Goal: Task Accomplishment & Management: Complete application form

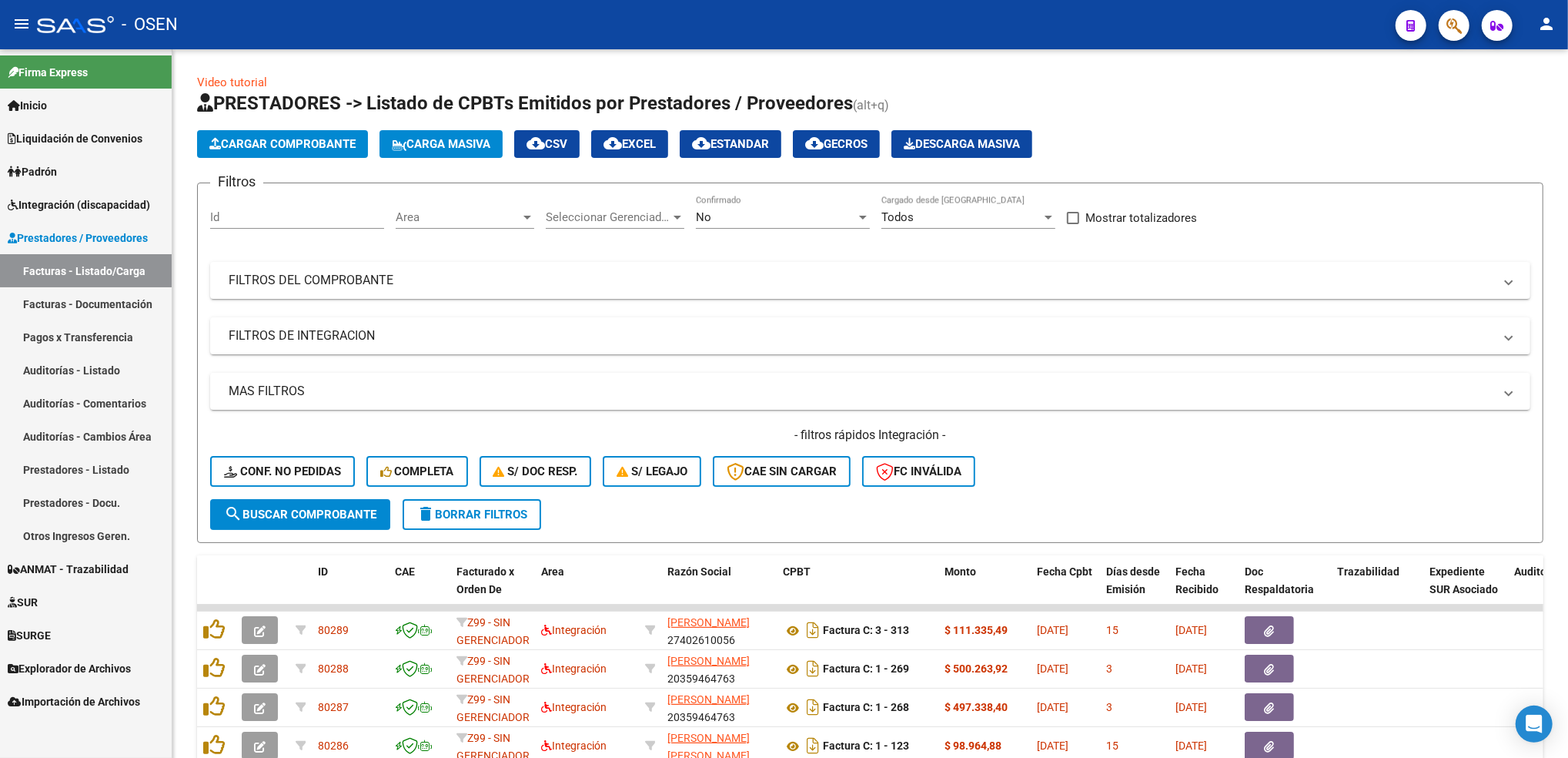
scroll to position [38, 0]
click at [48, 599] on link "SUR" at bounding box center [85, 601] width 171 height 33
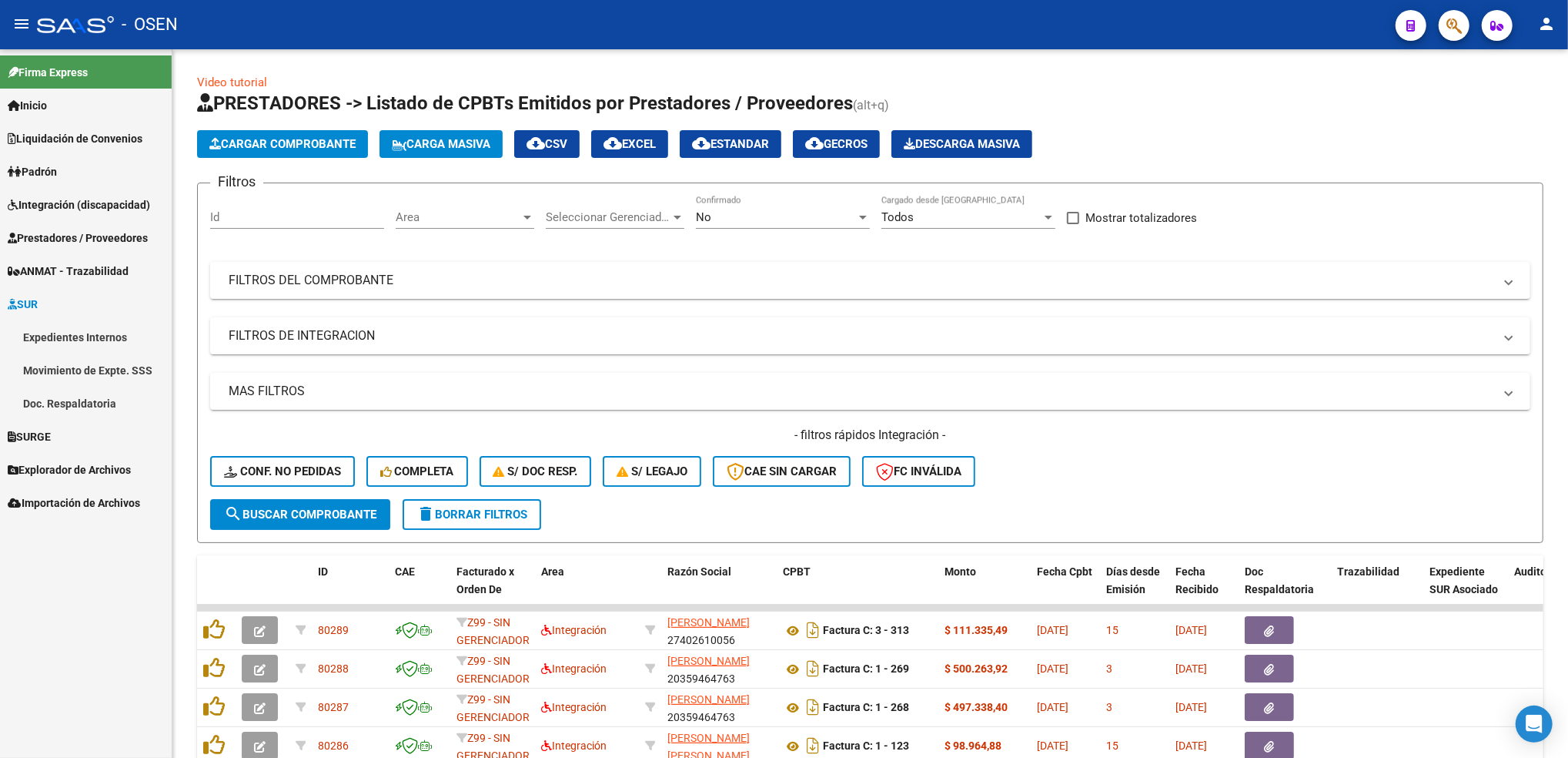
click at [71, 302] on link "SUR" at bounding box center [85, 303] width 171 height 33
click at [48, 344] on span "SURGE" at bounding box center [30, 337] width 44 height 17
click at [93, 371] on link "Solicitudes" at bounding box center [85, 370] width 171 height 33
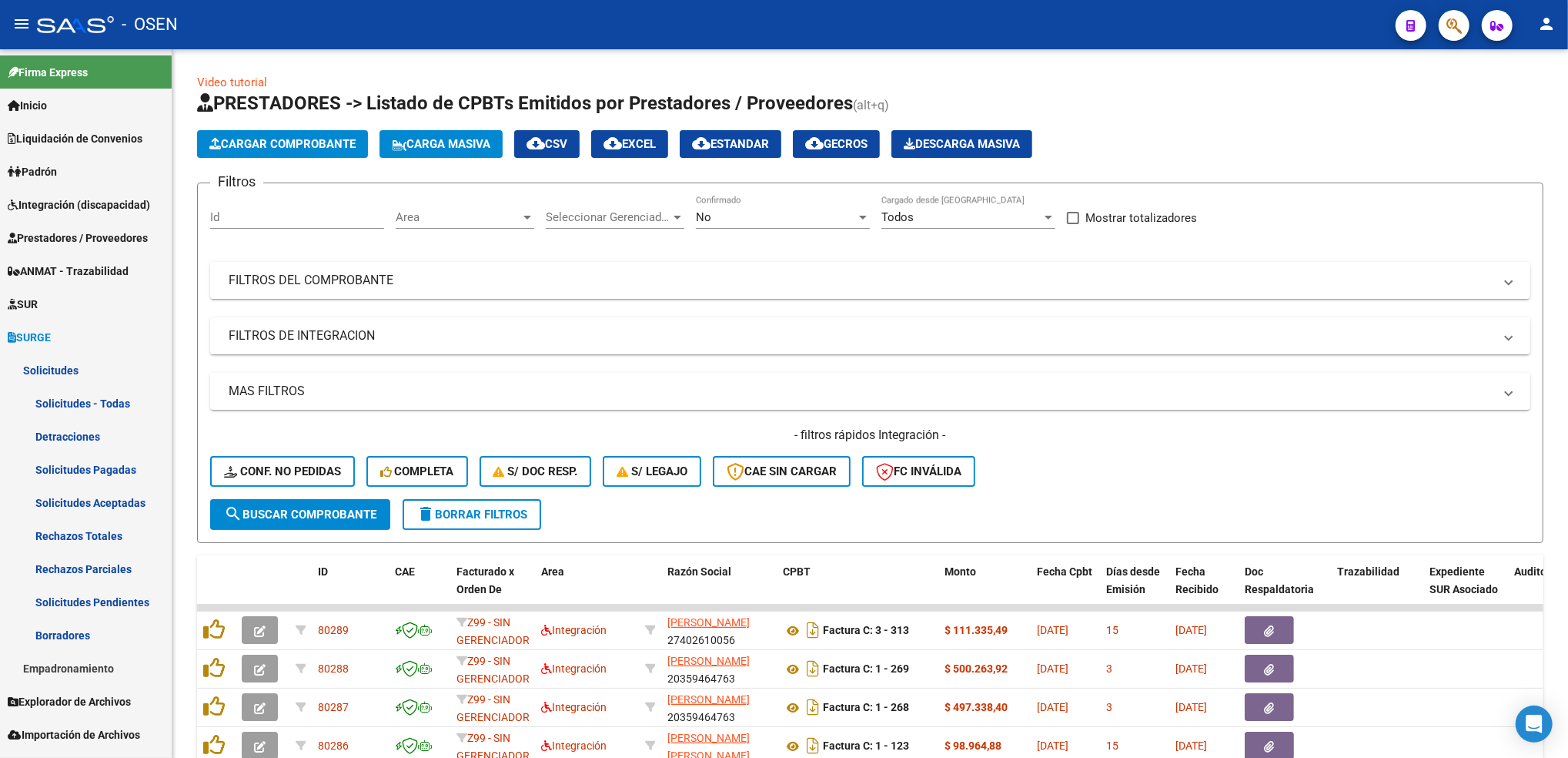
click at [100, 398] on link "Solicitudes - Todas" at bounding box center [85, 402] width 171 height 33
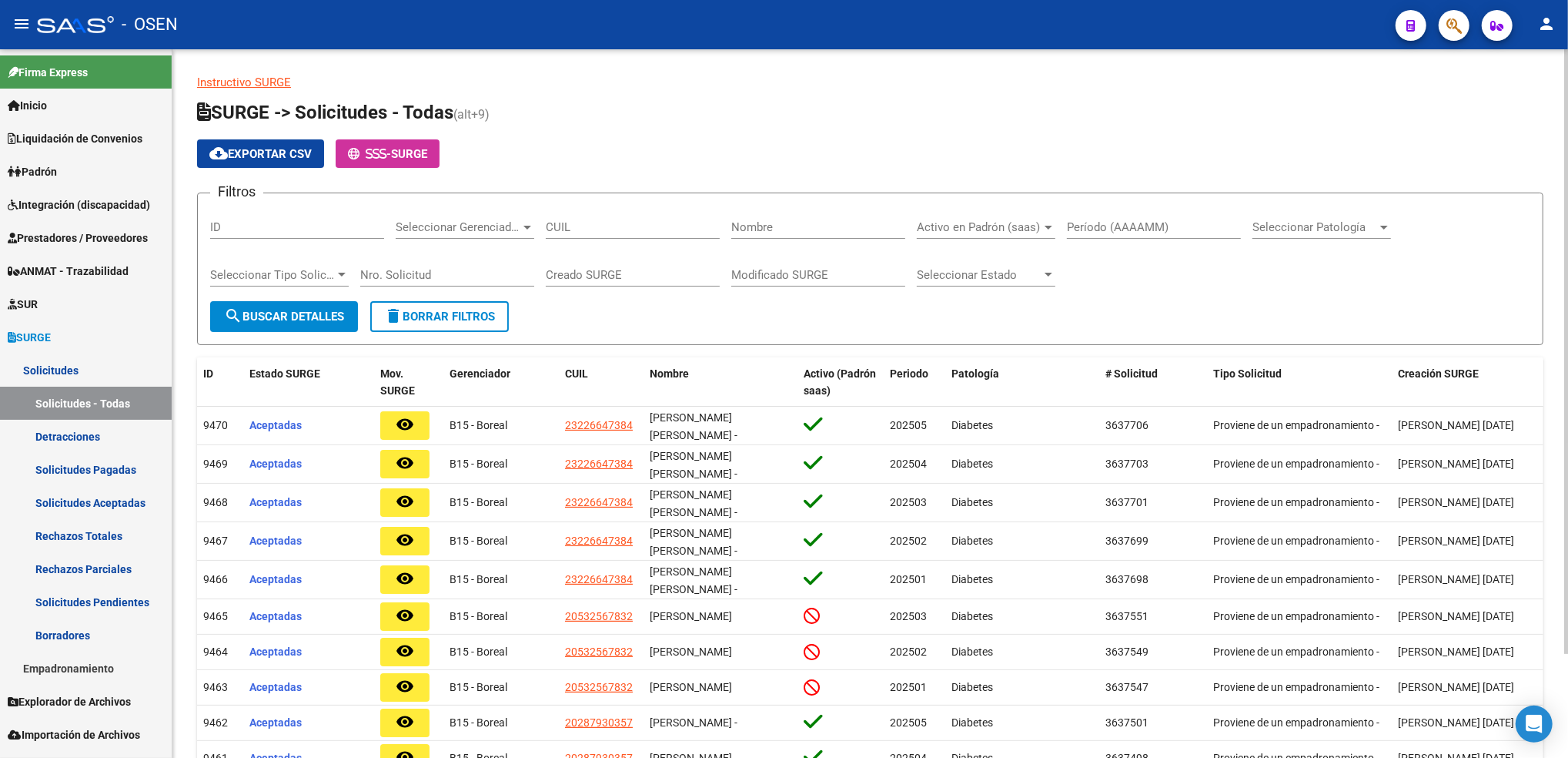
click at [629, 123] on h1 "SURGE -> Solicitudes - Todas (alt+9)" at bounding box center [870, 113] width 1346 height 27
click at [1205, 122] on h1 "SURGE -> Solicitudes - Todas (alt+9)" at bounding box center [870, 113] width 1346 height 27
click at [795, 88] on p "Instructivo SURGE" at bounding box center [870, 82] width 1346 height 17
click at [704, 89] on p "Instructivo SURGE" at bounding box center [870, 82] width 1346 height 17
click at [673, 128] on app-list-header "SURGE -> Solicitudes - Todas (alt+9) cloud_download Exportar CSV - SURGE Filtro…" at bounding box center [870, 222] width 1346 height 245
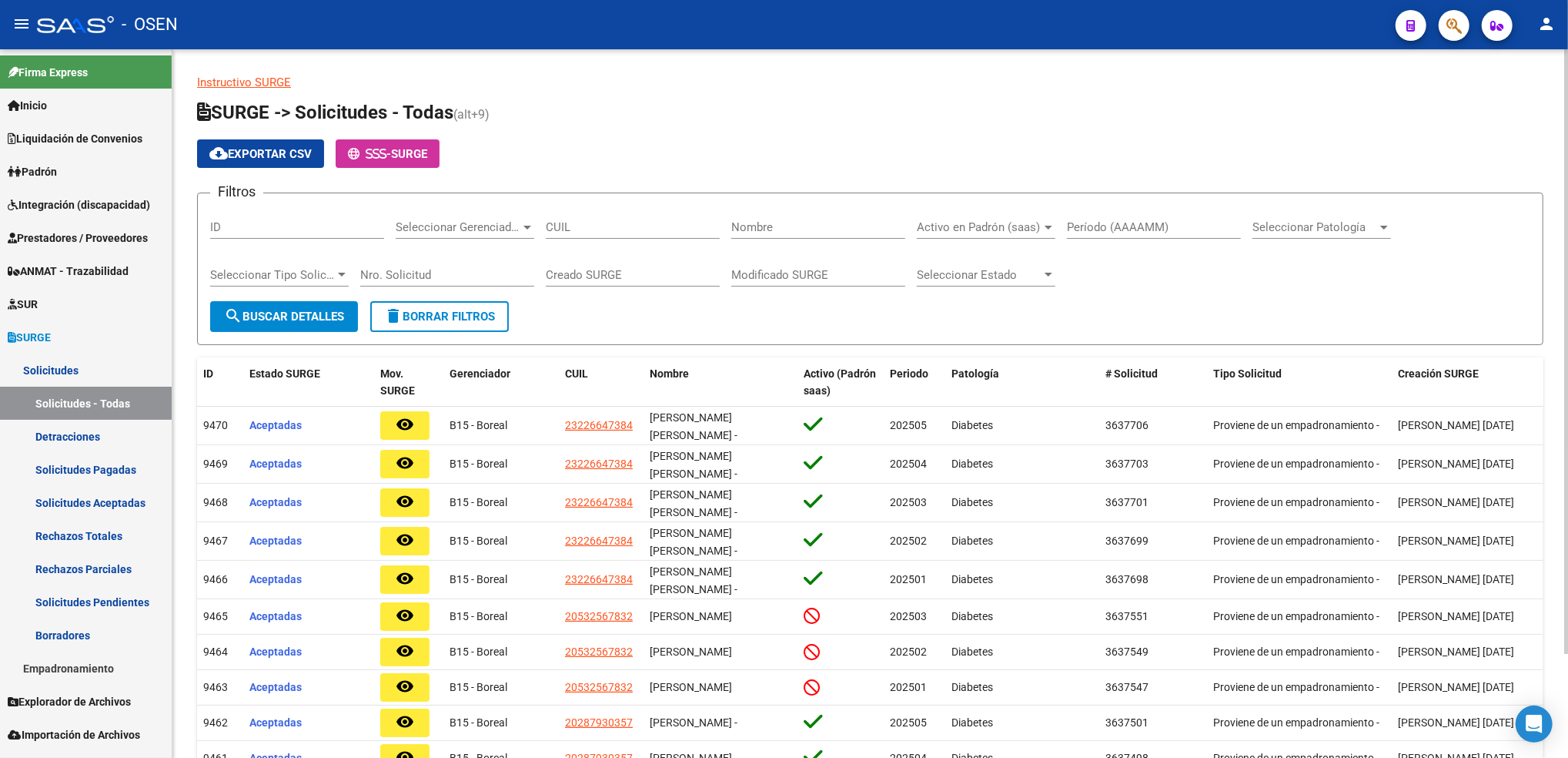
click at [673, 128] on app-list-header "SURGE -> Solicitudes - Todas (alt+9) cloud_download Exportar CSV - SURGE Filtro…" at bounding box center [870, 222] width 1346 height 245
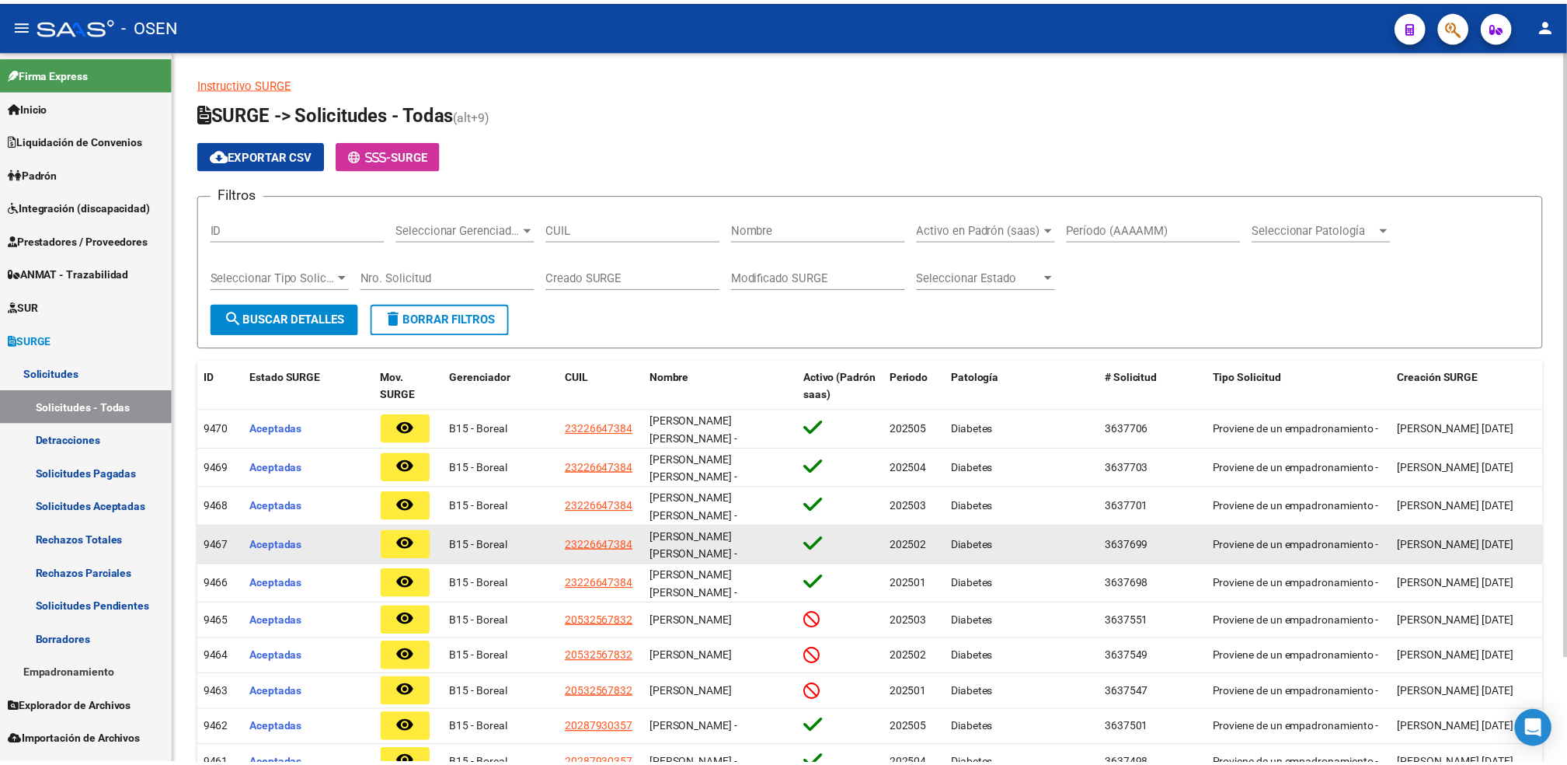
scroll to position [2, 0]
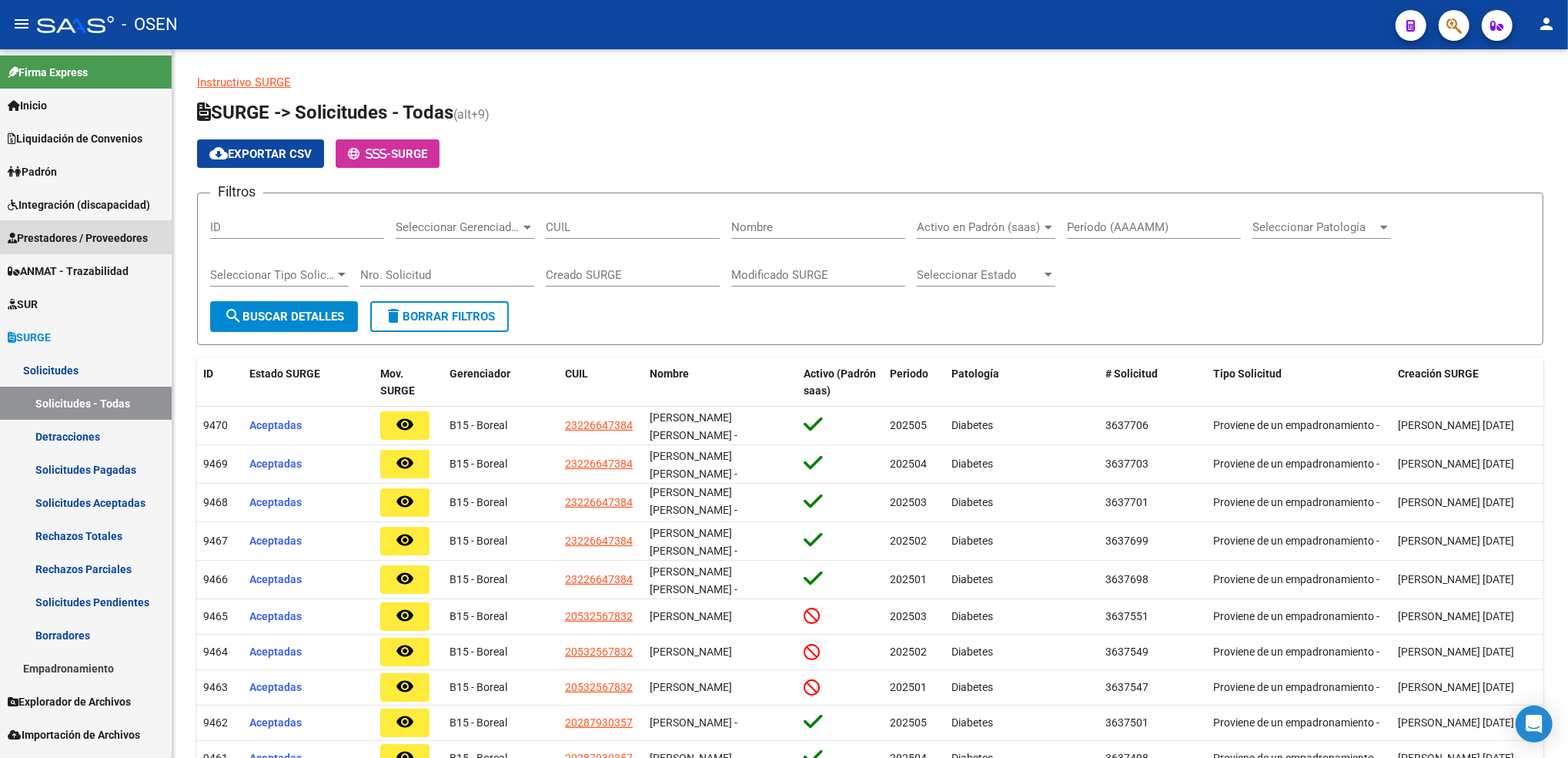
click at [95, 232] on span "Prestadores / Proveedores" at bounding box center [77, 238] width 140 height 17
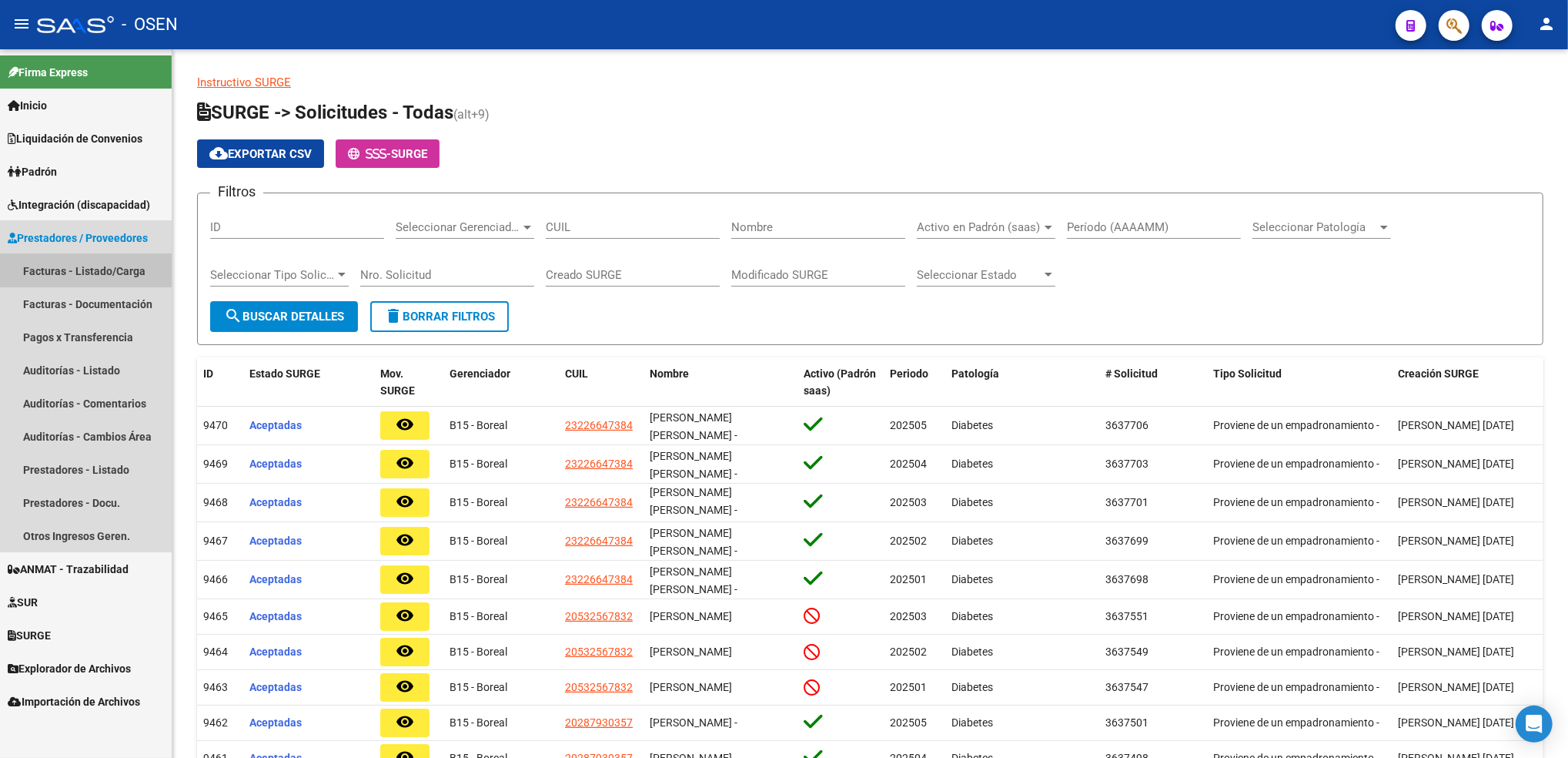
click at [79, 268] on link "Facturas - Listado/Carga" at bounding box center [85, 270] width 171 height 33
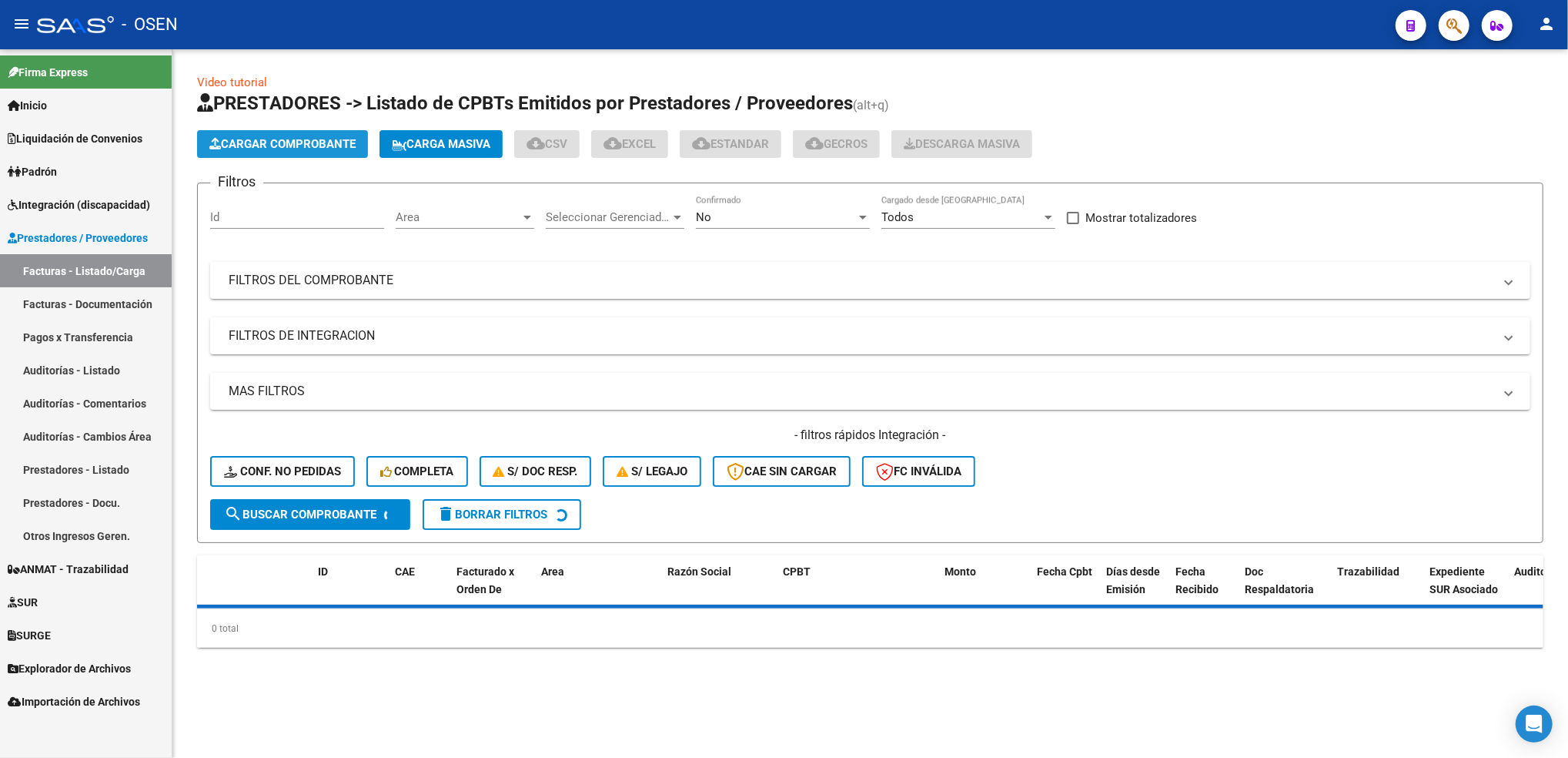
click at [303, 140] on span "Cargar Comprobante" at bounding box center [282, 144] width 147 height 14
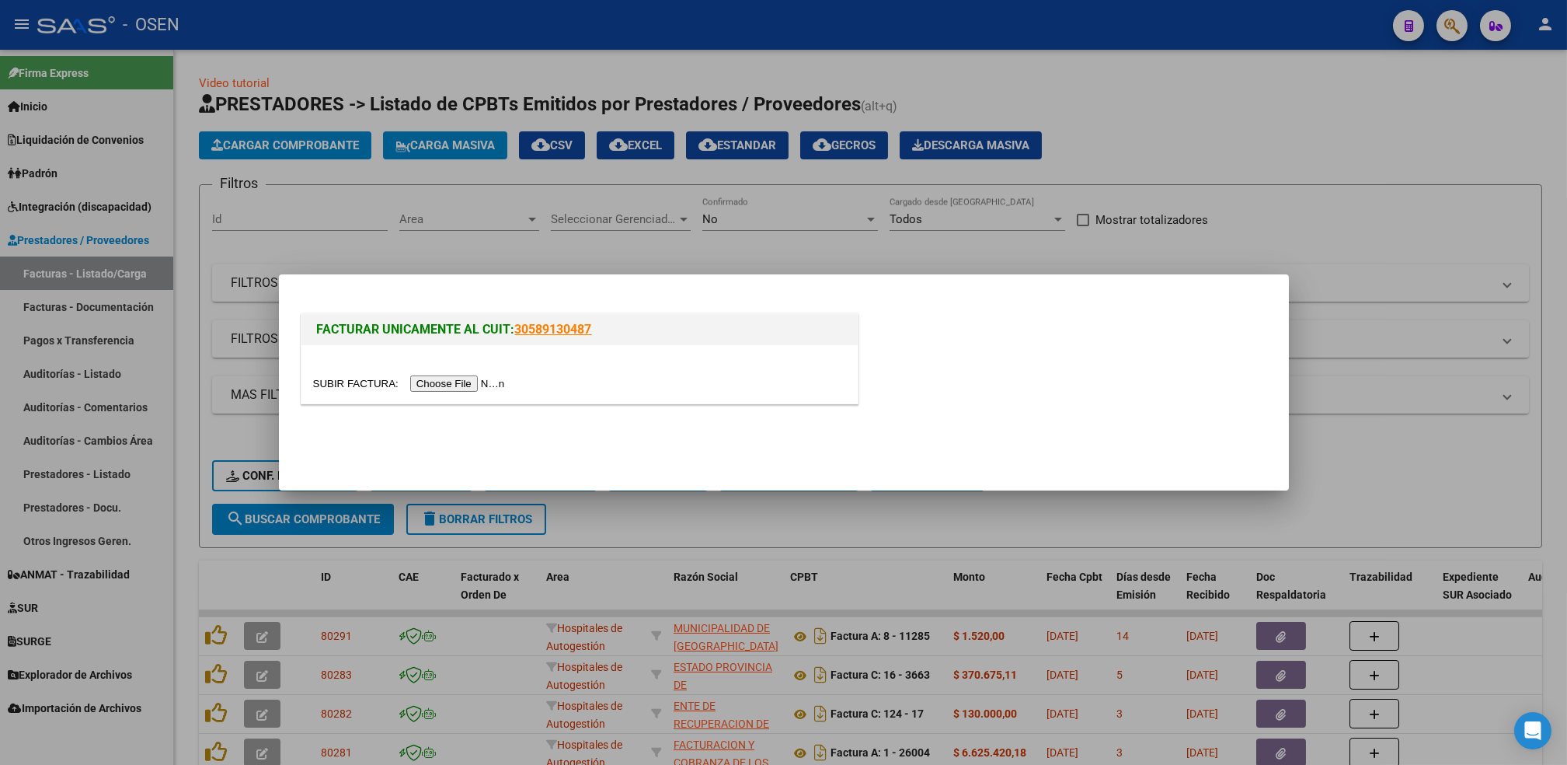
click at [435, 397] on div at bounding box center [580, 374] width 556 height 58
click at [439, 389] on input "file" at bounding box center [411, 383] width 197 height 16
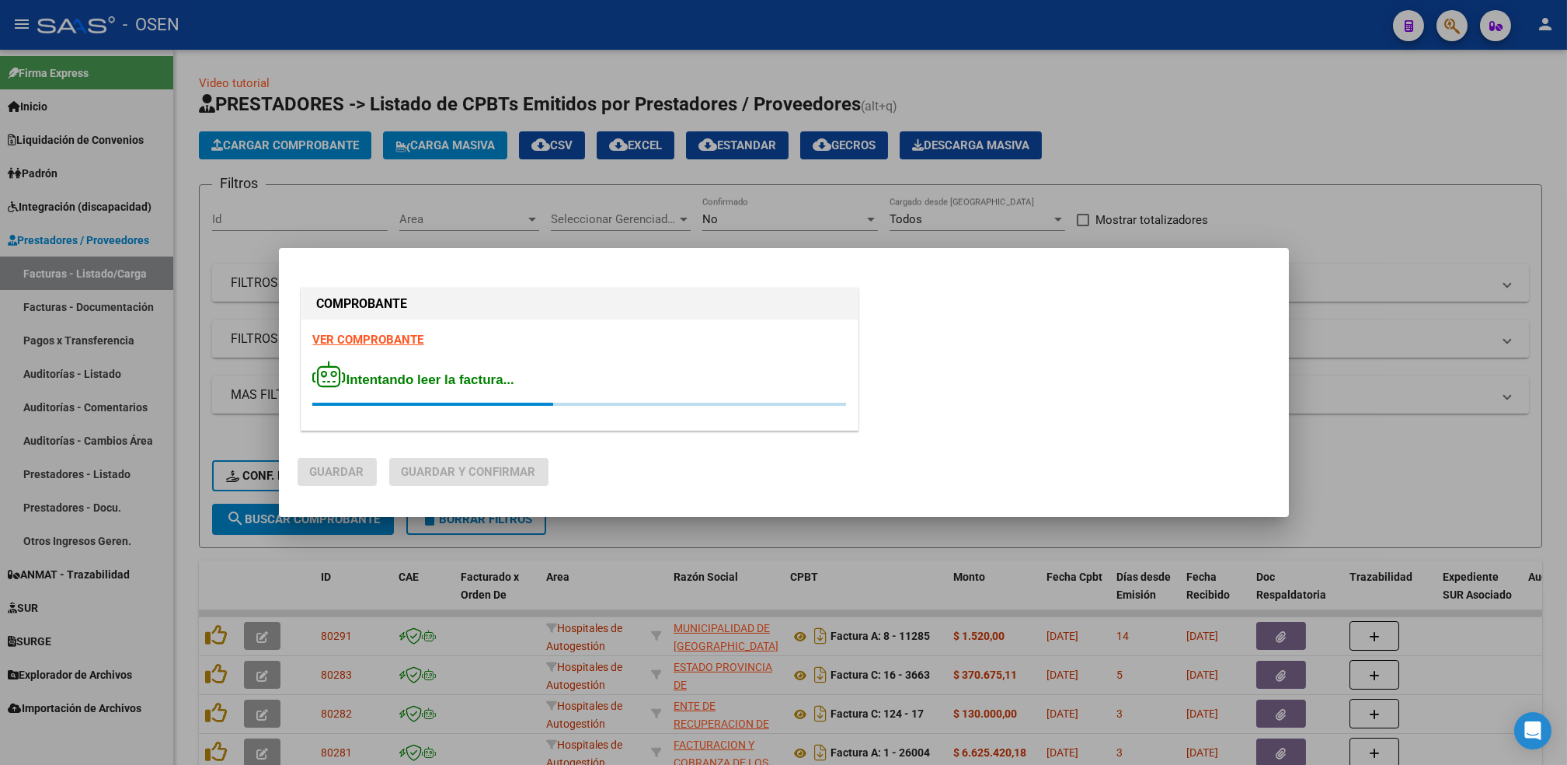
click at [344, 334] on strong "VER COMPROBANTE" at bounding box center [368, 340] width 111 height 14
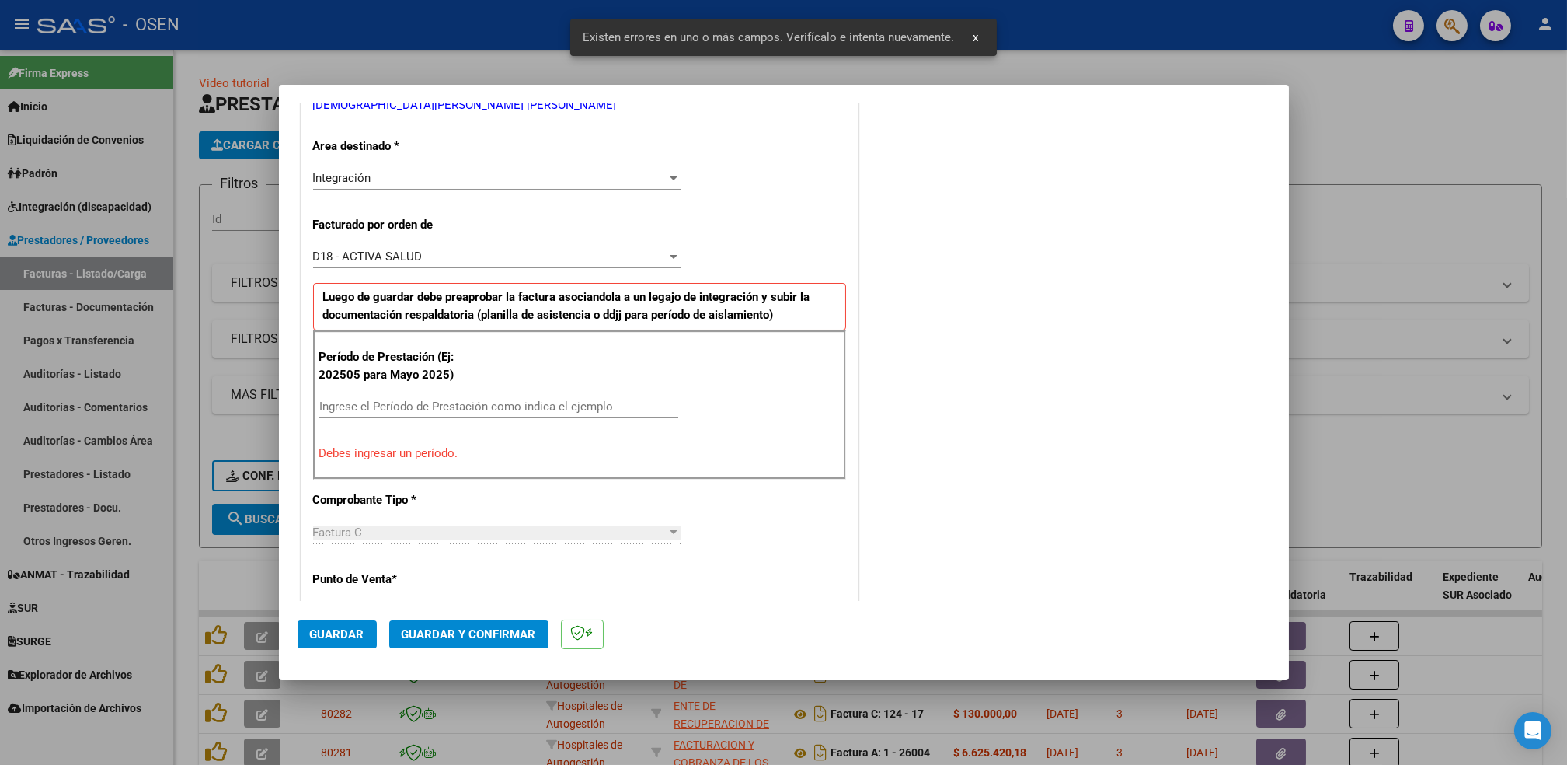
scroll to position [342, 0]
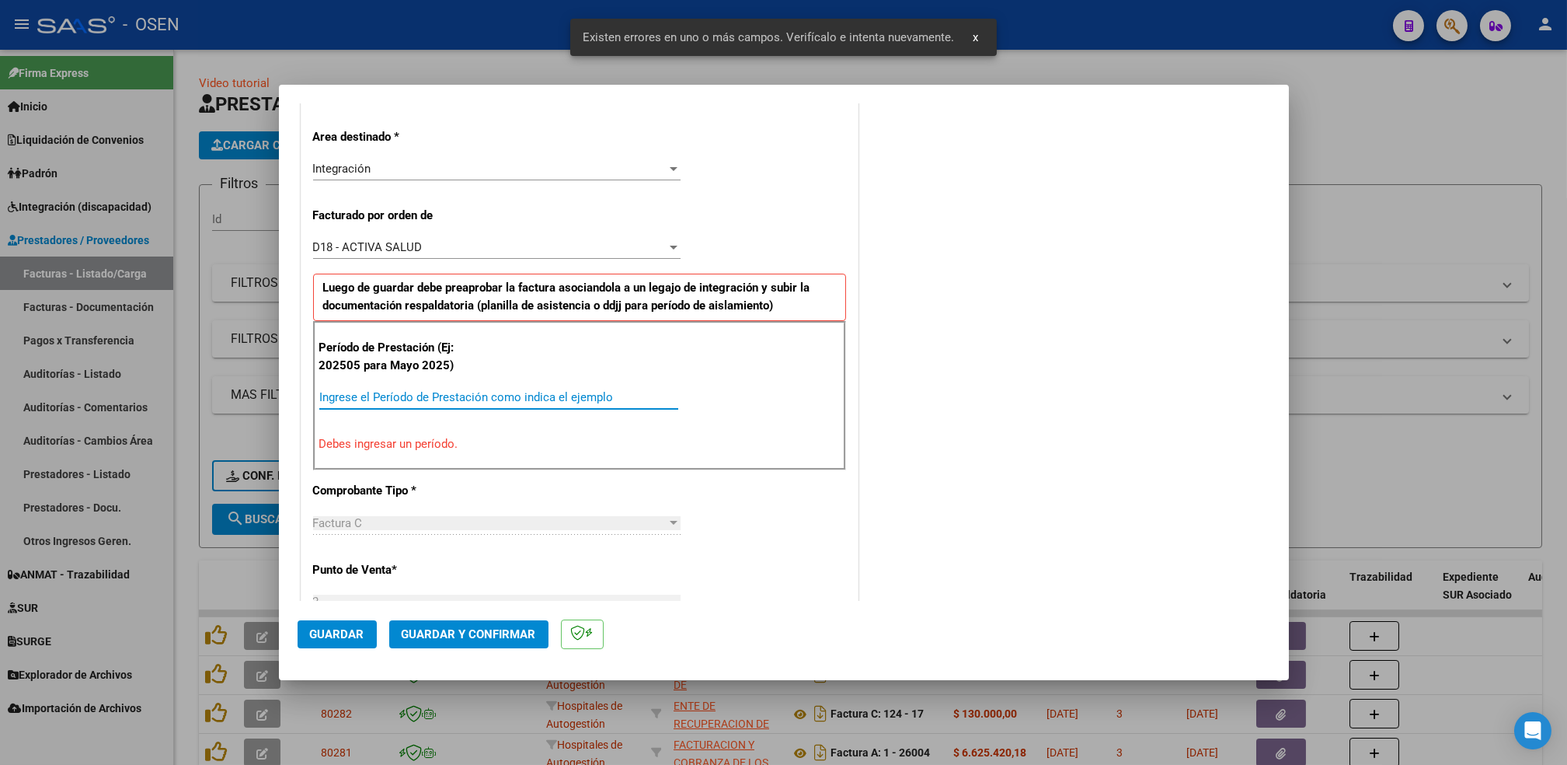
click at [361, 392] on input "Ingrese el Período de Prestación como indica el ejemplo" at bounding box center [498, 397] width 359 height 14
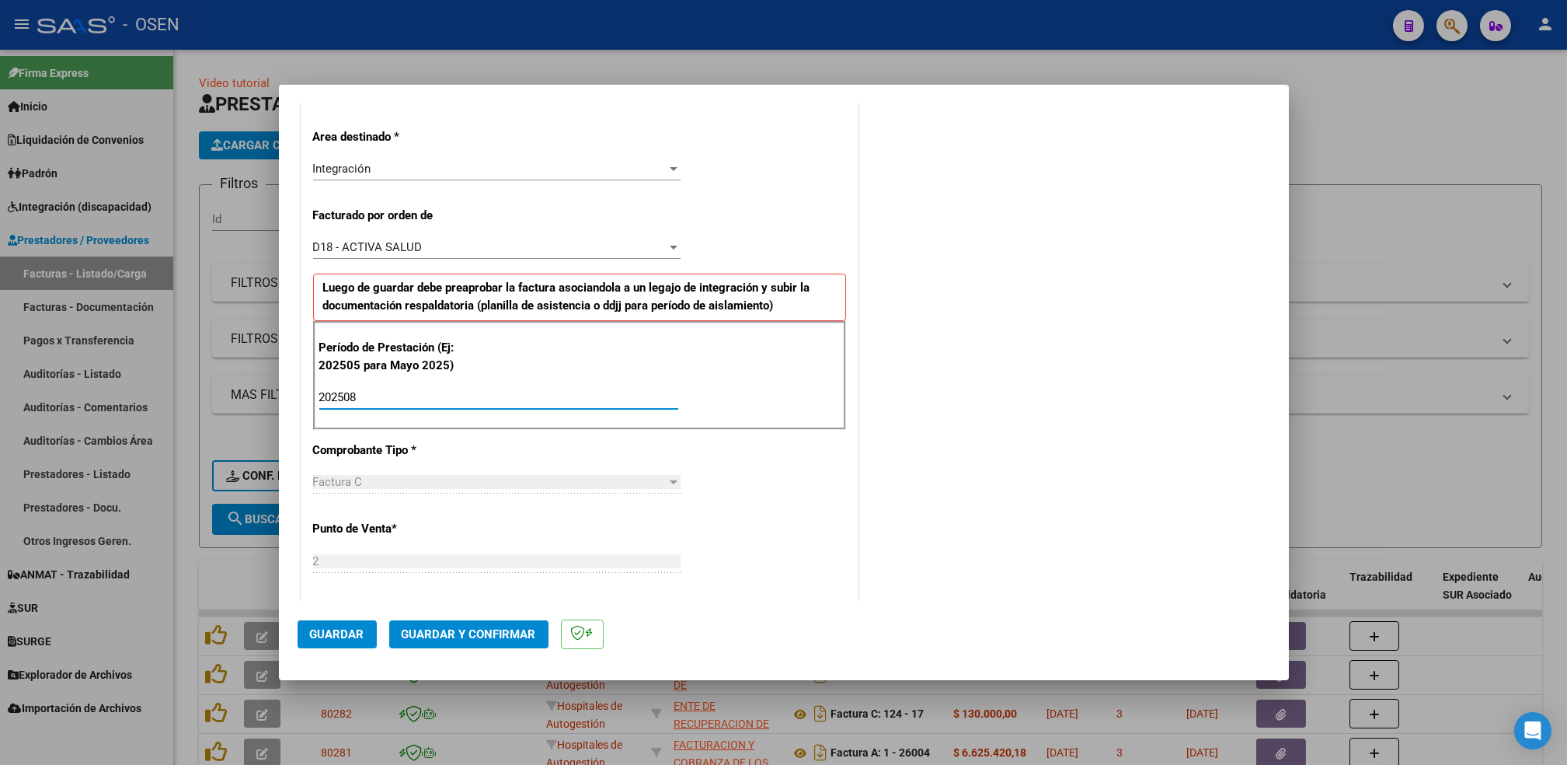
type input "202508"
click at [323, 631] on span "Guardar" at bounding box center [337, 634] width 54 height 14
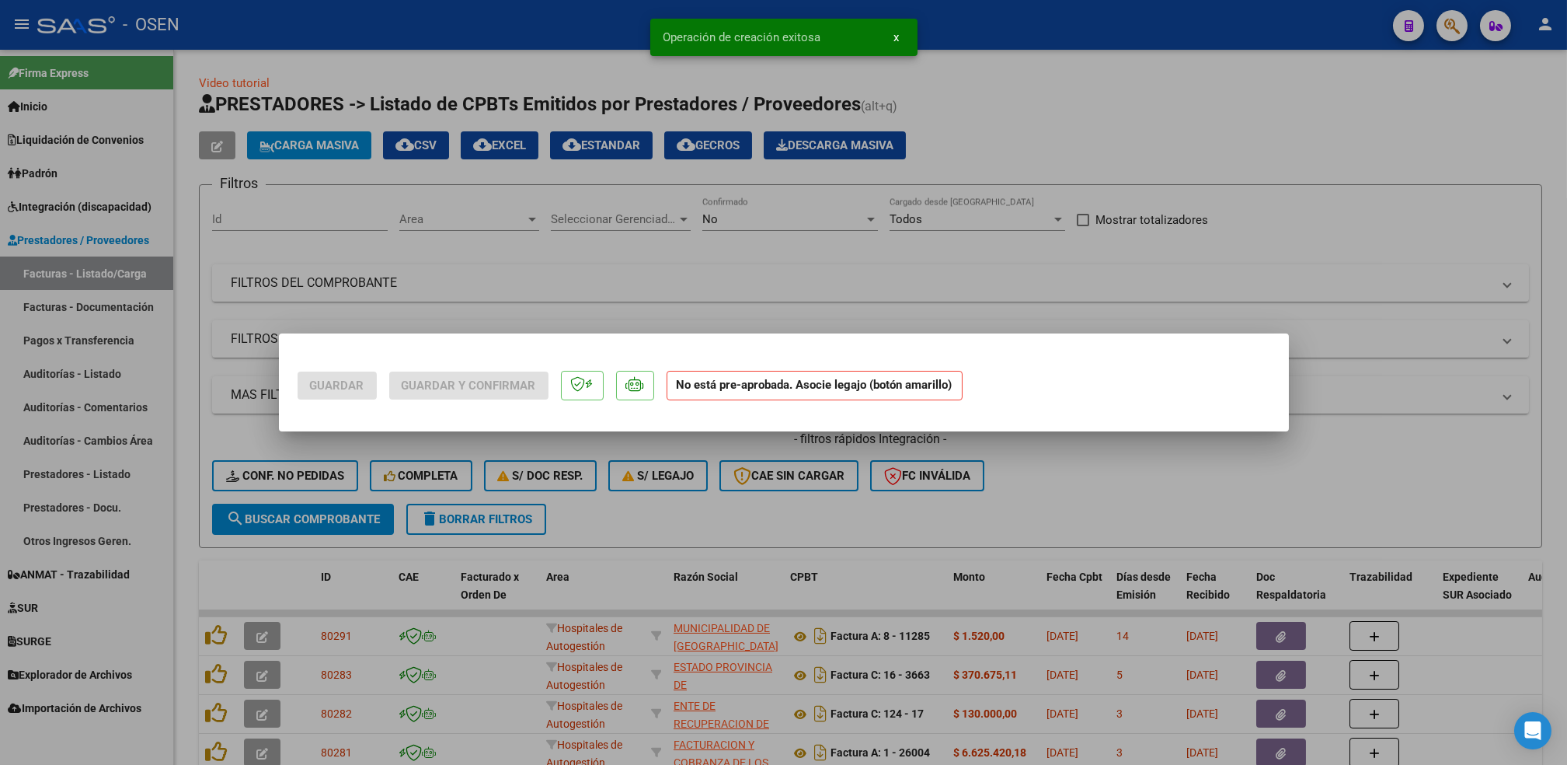
scroll to position [0, 0]
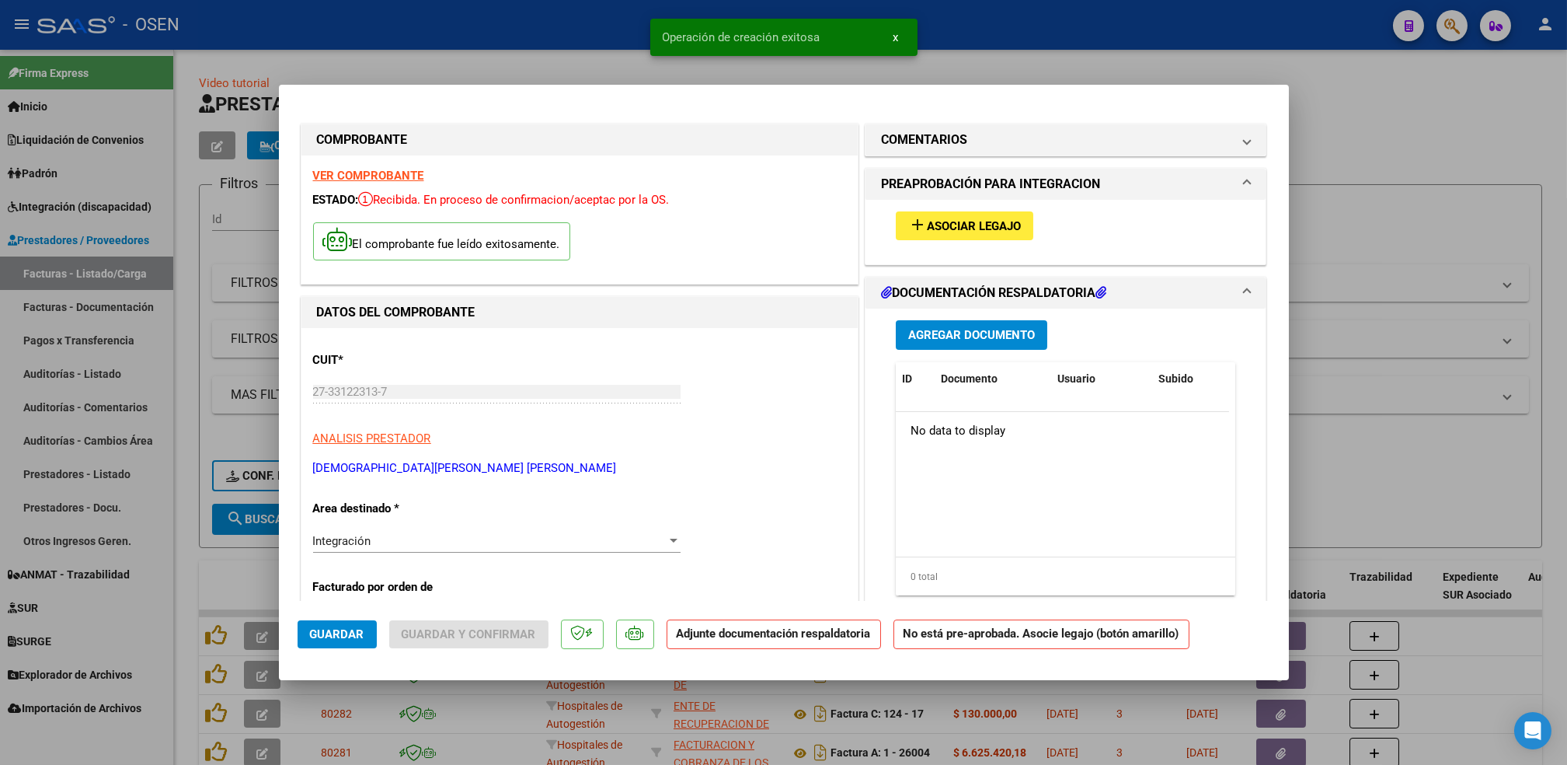
click at [968, 214] on button "add Asociar Legajo" at bounding box center [965, 225] width 138 height 29
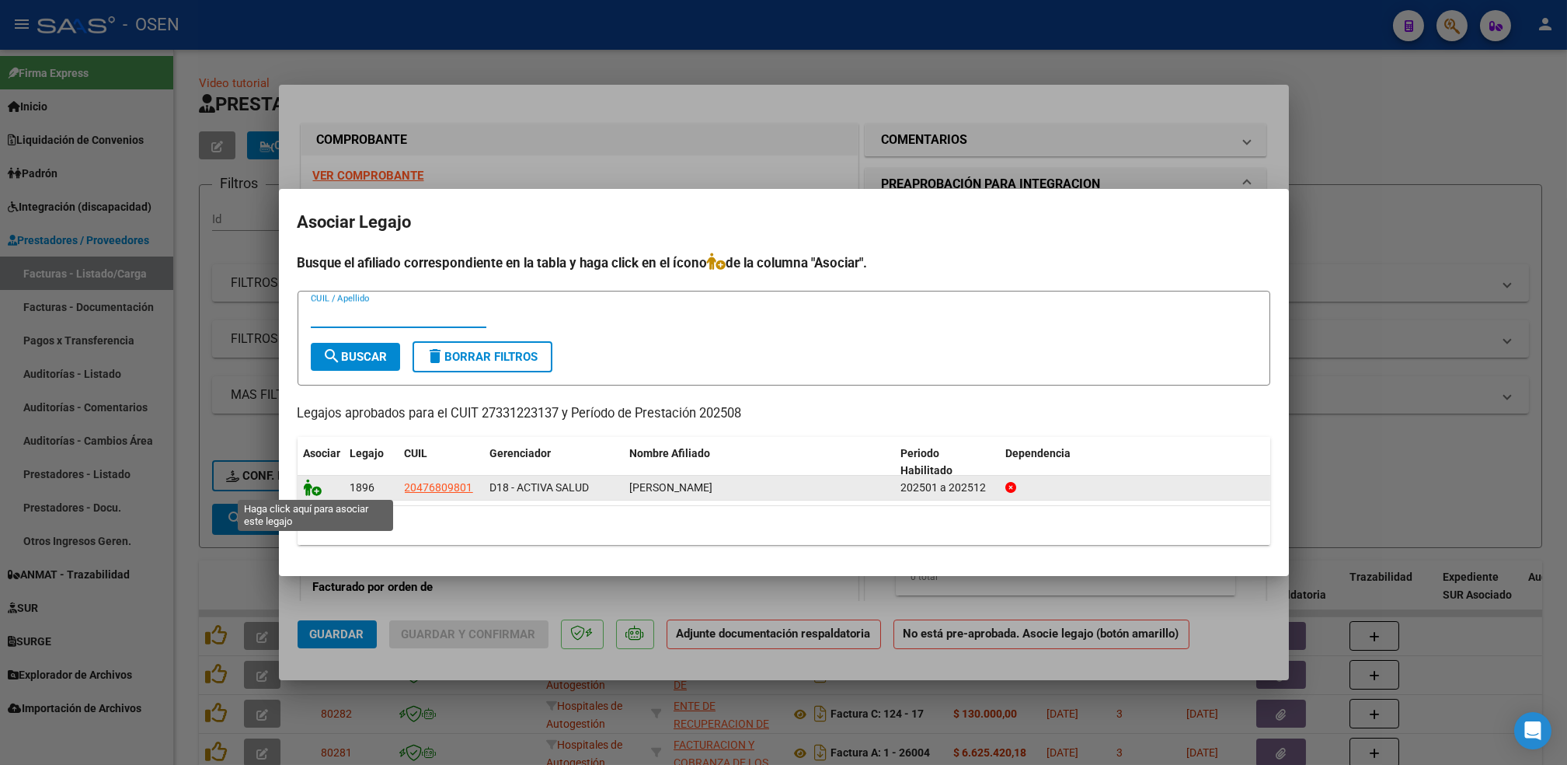
click at [309, 487] on icon at bounding box center [313, 487] width 19 height 17
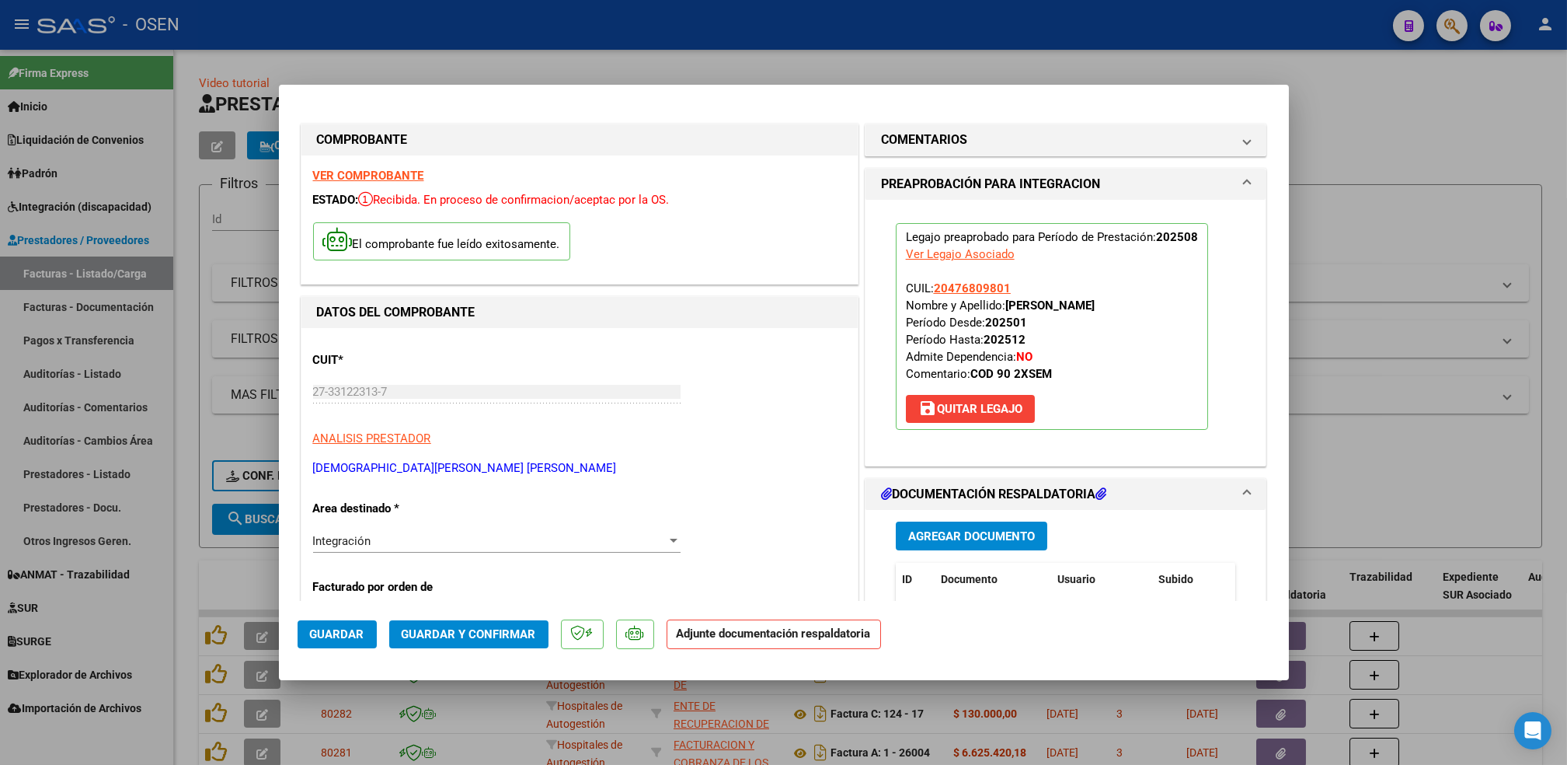
click at [974, 537] on span "Agregar Documento" at bounding box center [971, 536] width 127 height 14
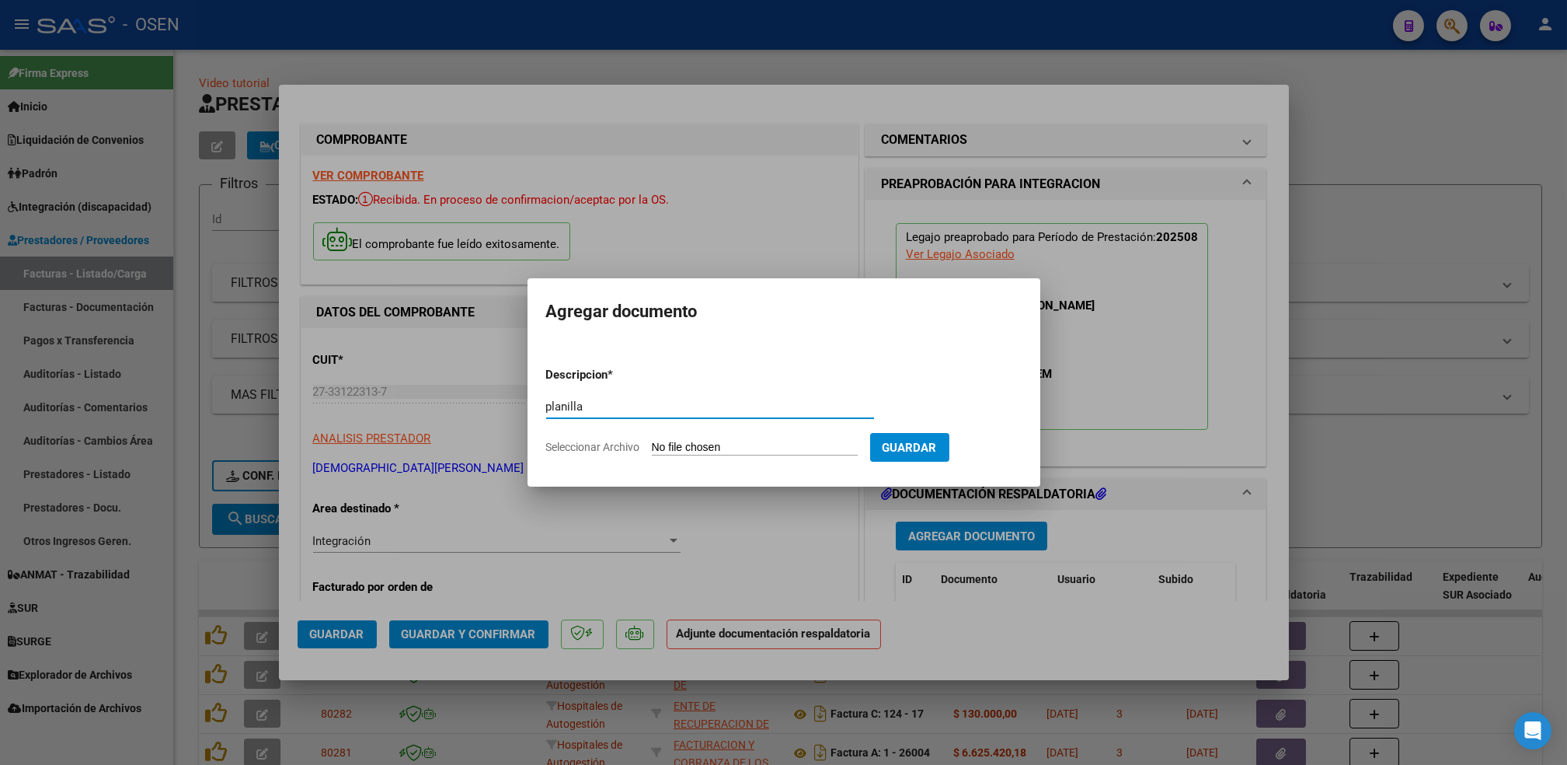
type input "planilla"
click at [652, 441] on input "Seleccionar Archivo" at bounding box center [755, 448] width 206 height 15
type input "C:\fakepath\[PERSON_NAME] [DATE].pdf.pdf"
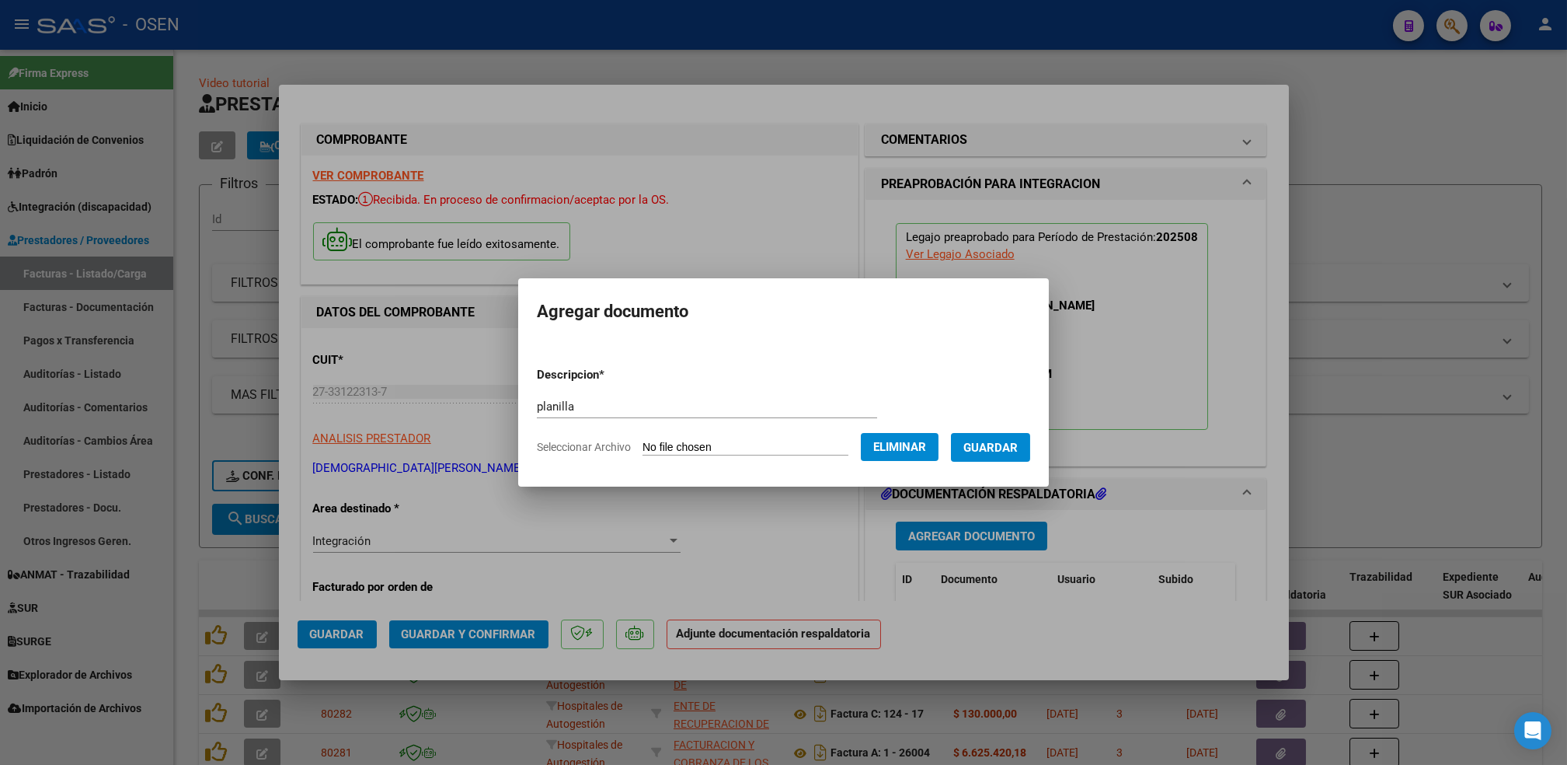
click at [1012, 447] on span "Guardar" at bounding box center [991, 448] width 54 height 14
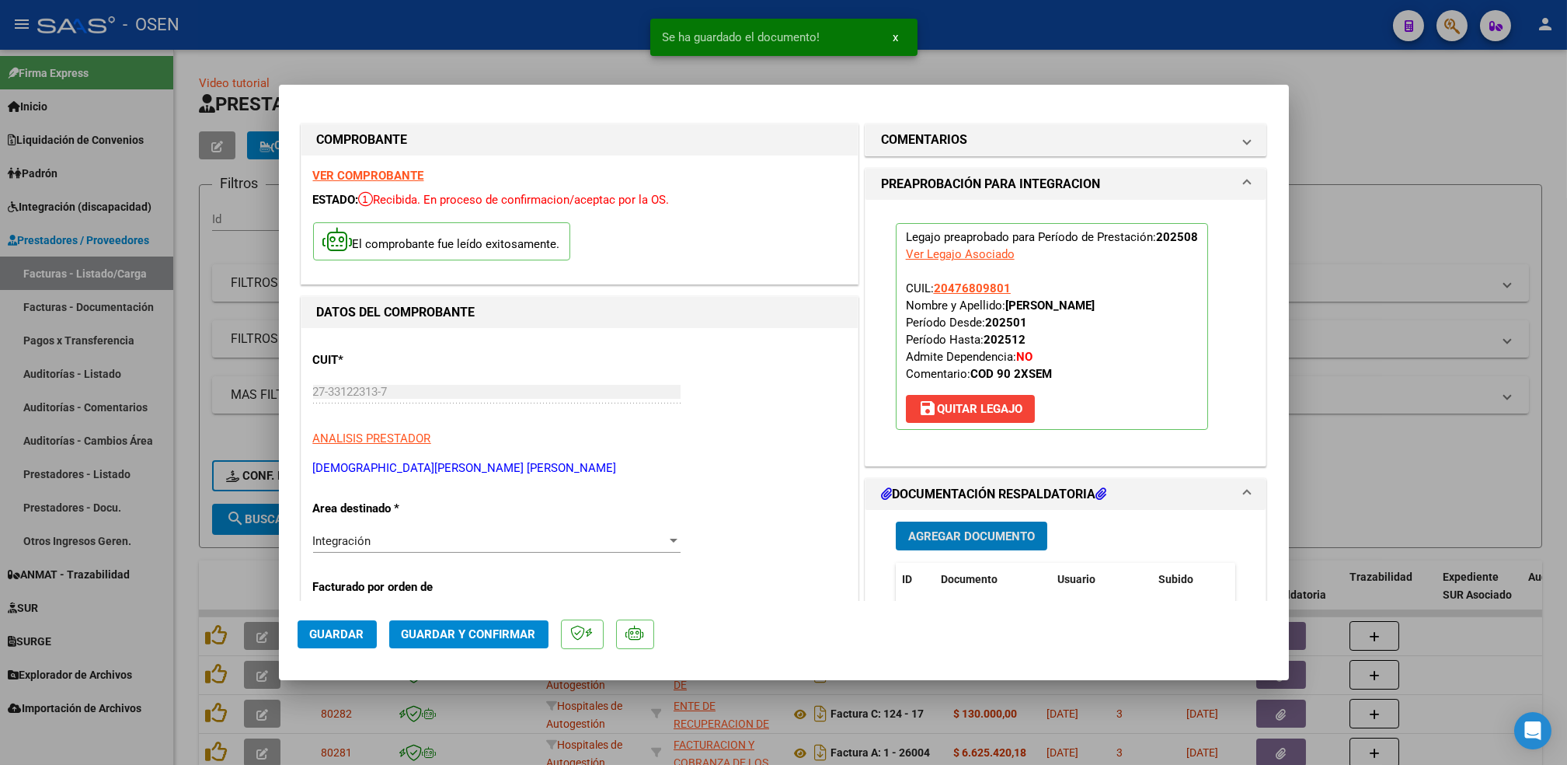
scroll to position [207, 0]
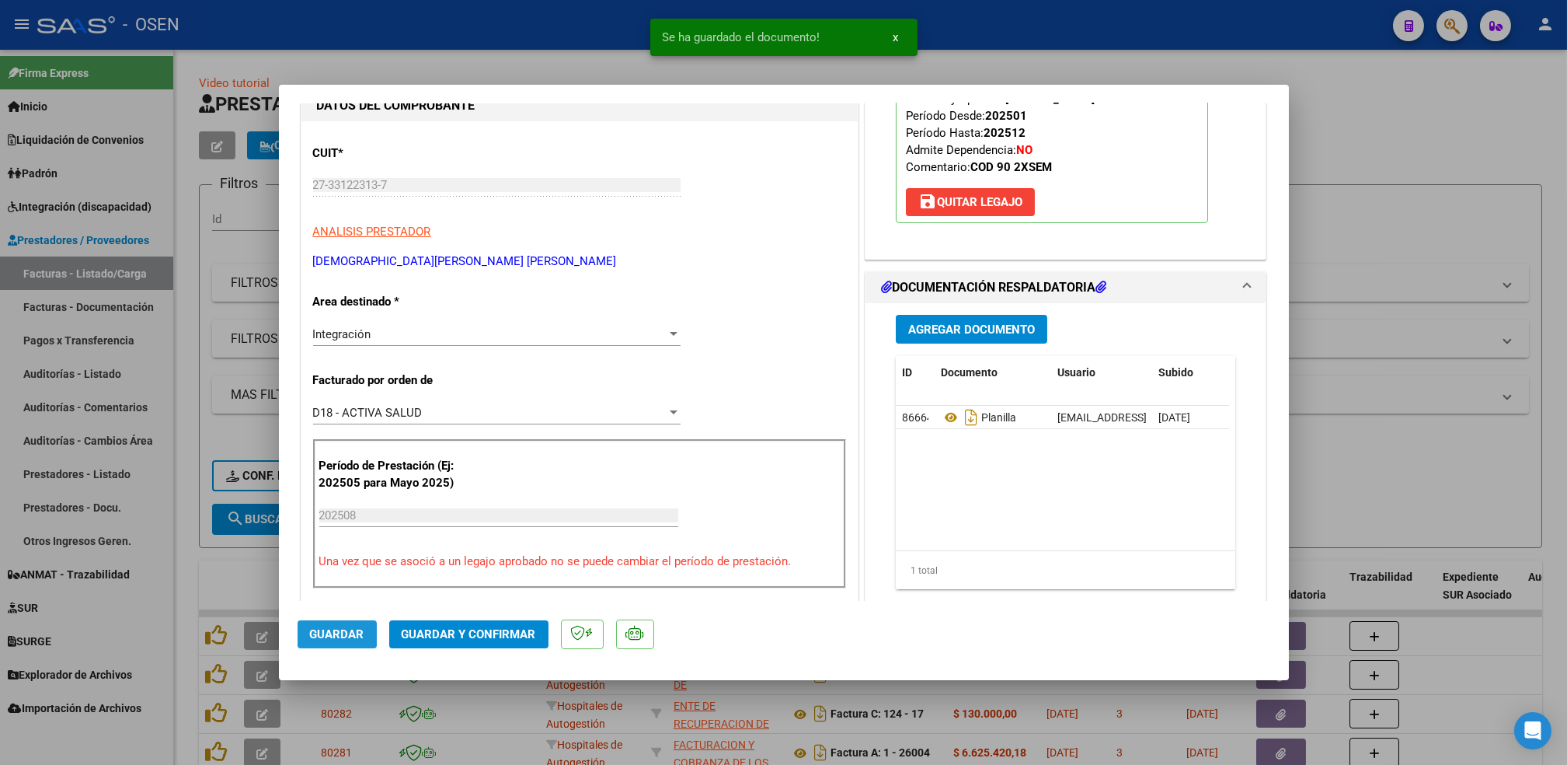
click at [343, 633] on span "Guardar" at bounding box center [337, 634] width 54 height 14
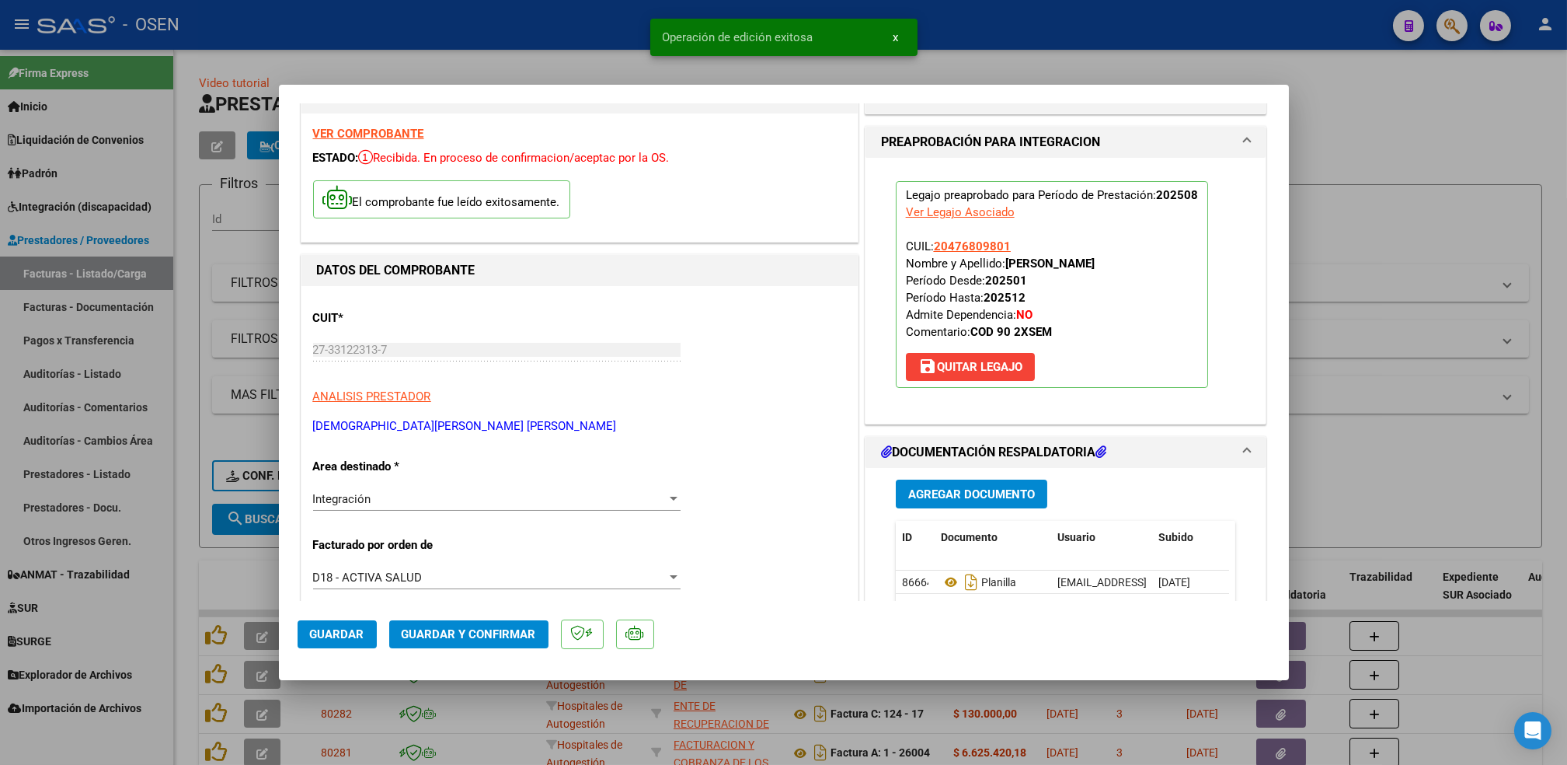
scroll to position [0, 0]
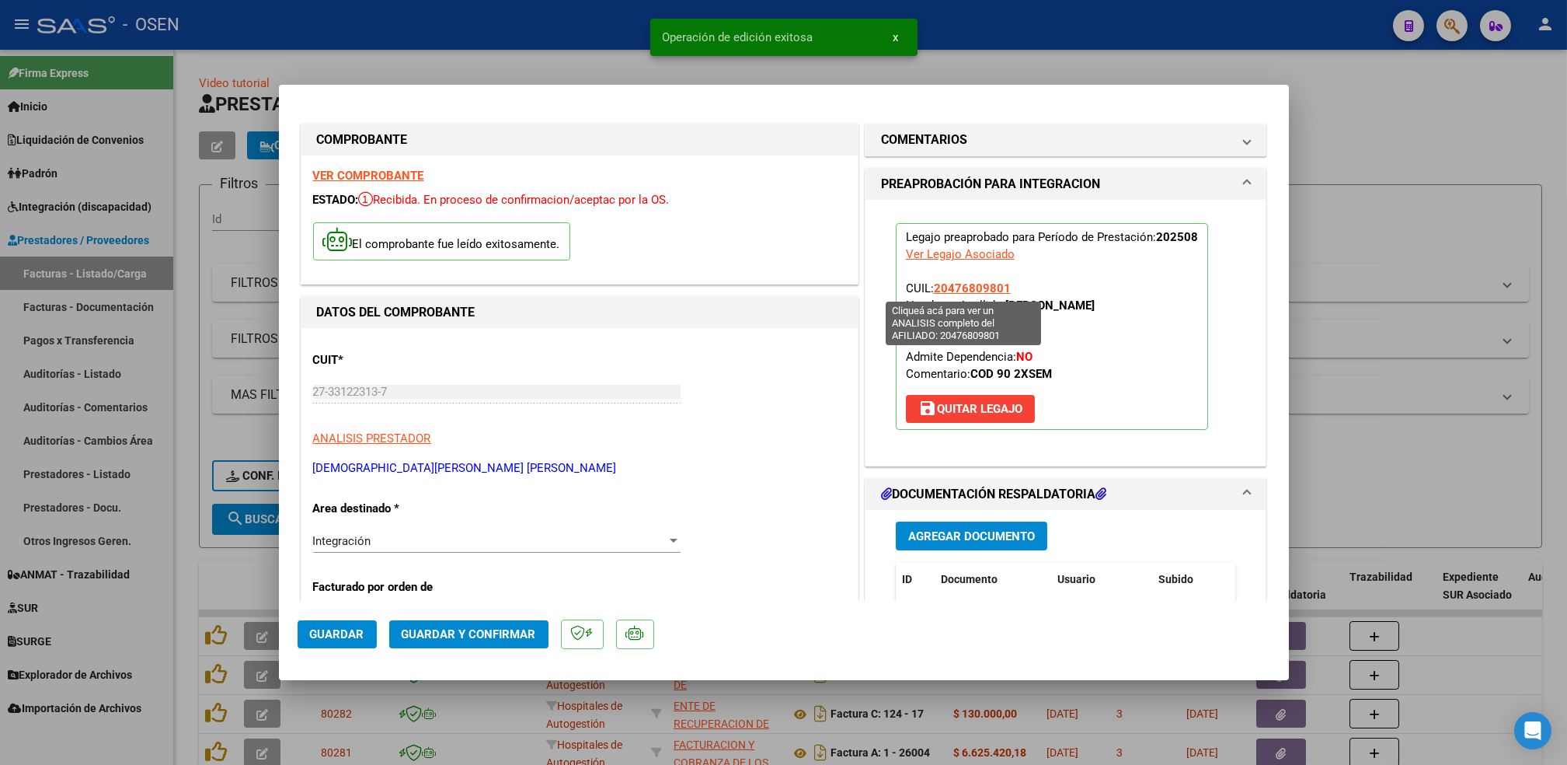
click at [976, 286] on span "20476809801" at bounding box center [972, 288] width 77 height 14
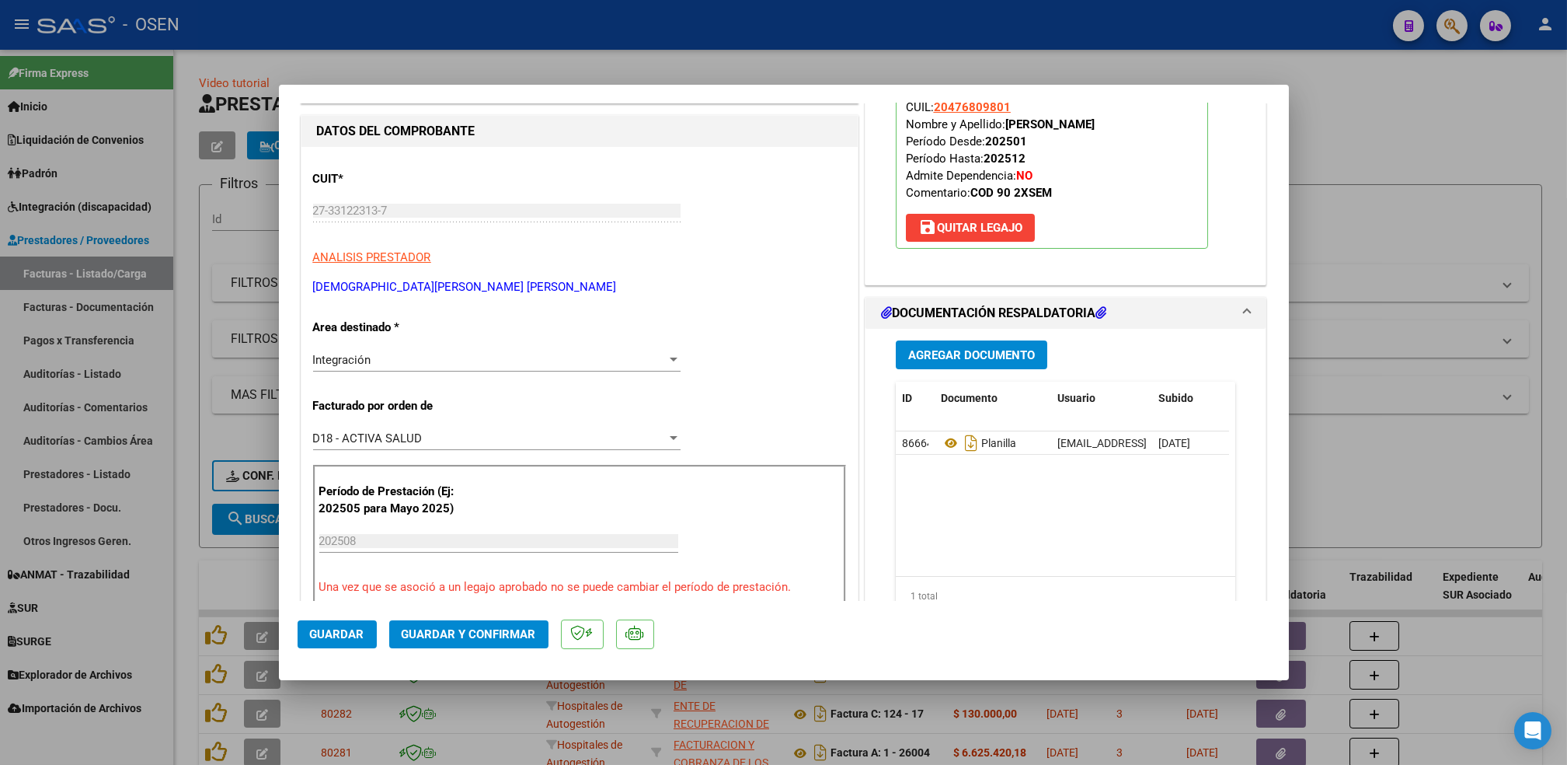
scroll to position [414, 0]
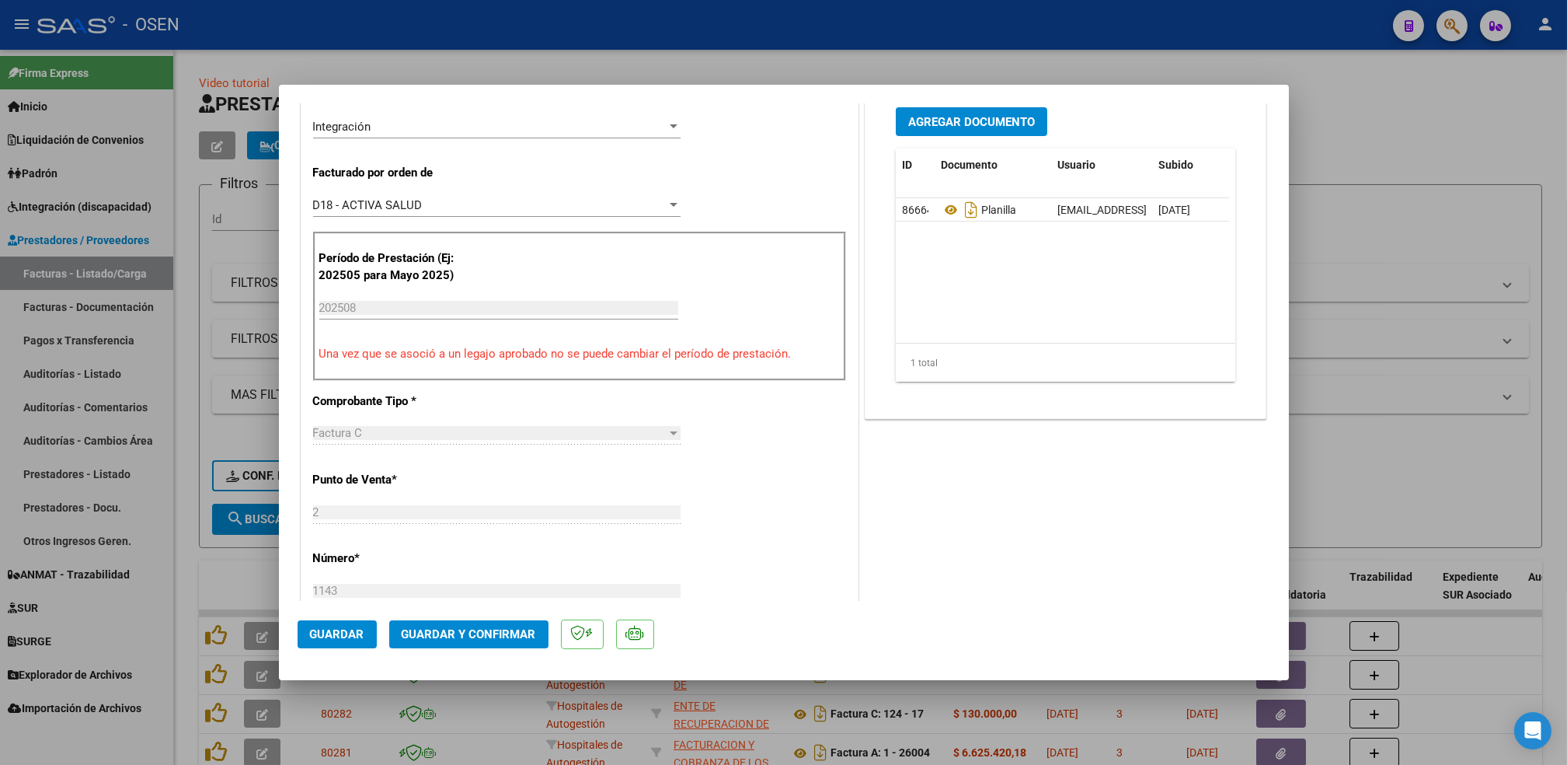
click at [190, 598] on div at bounding box center [783, 382] width 1567 height 765
type input "$ 0,00"
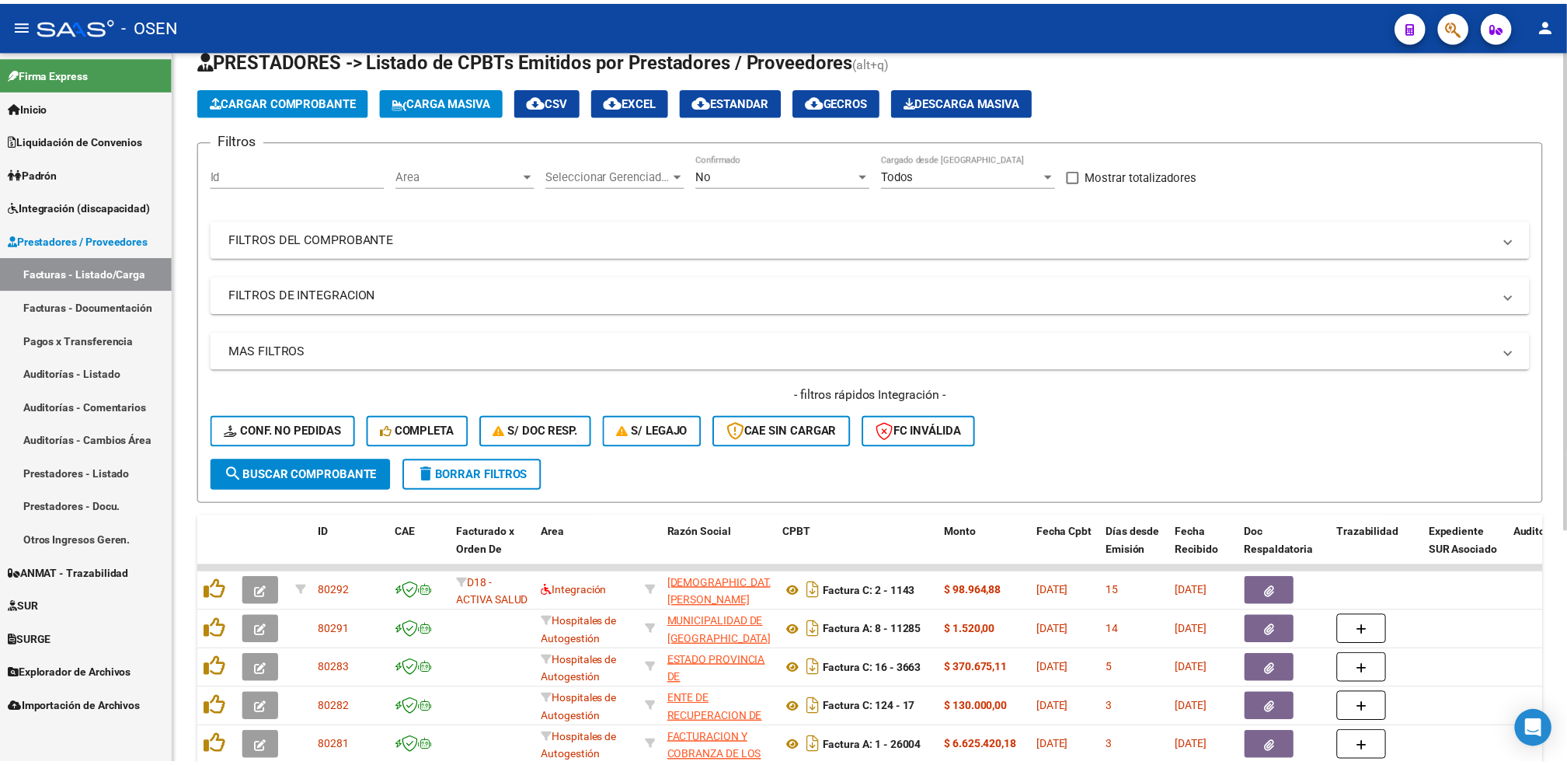
scroll to position [0, 0]
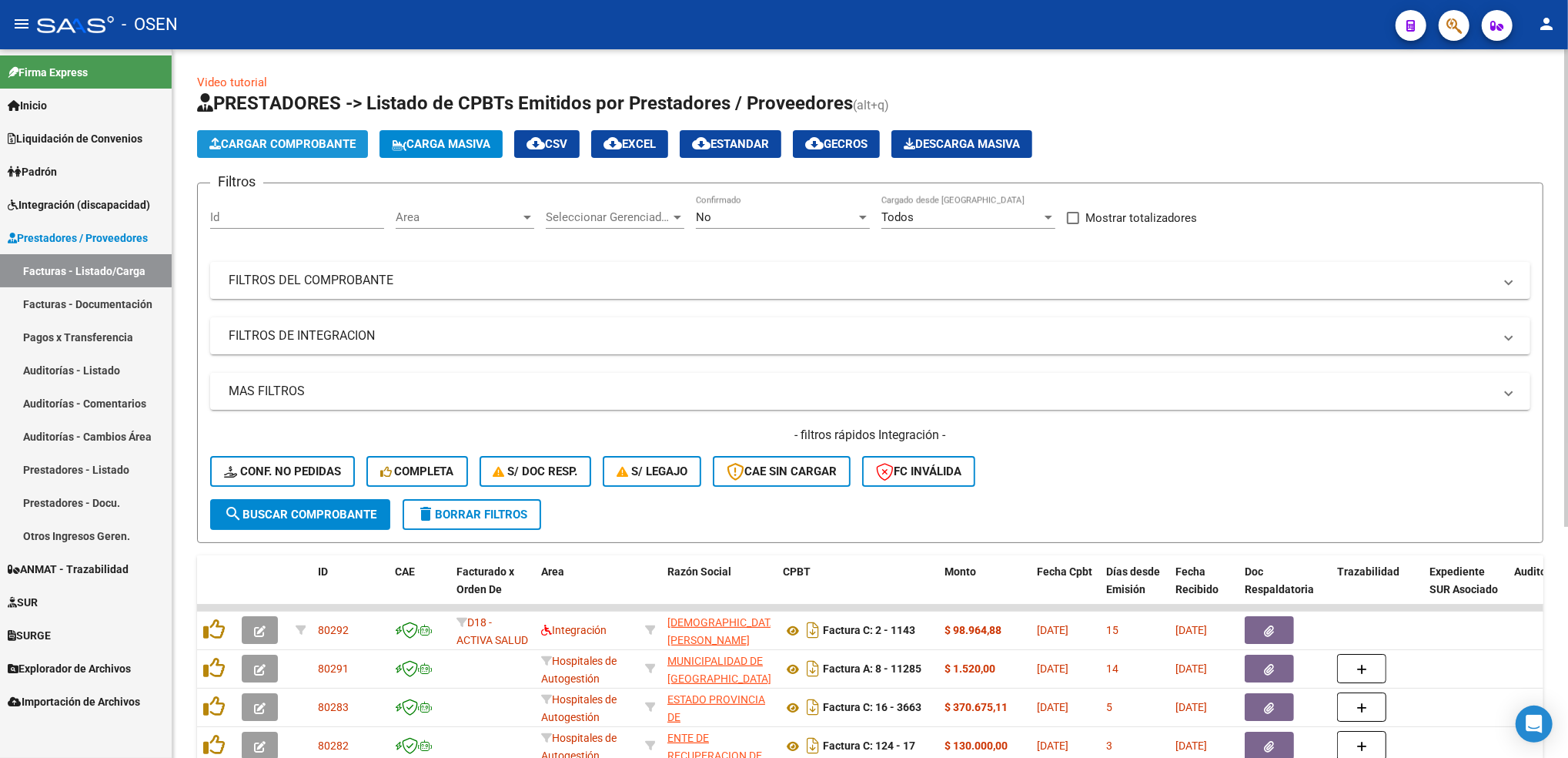
click at [312, 139] on span "Cargar Comprobante" at bounding box center [282, 144] width 147 height 14
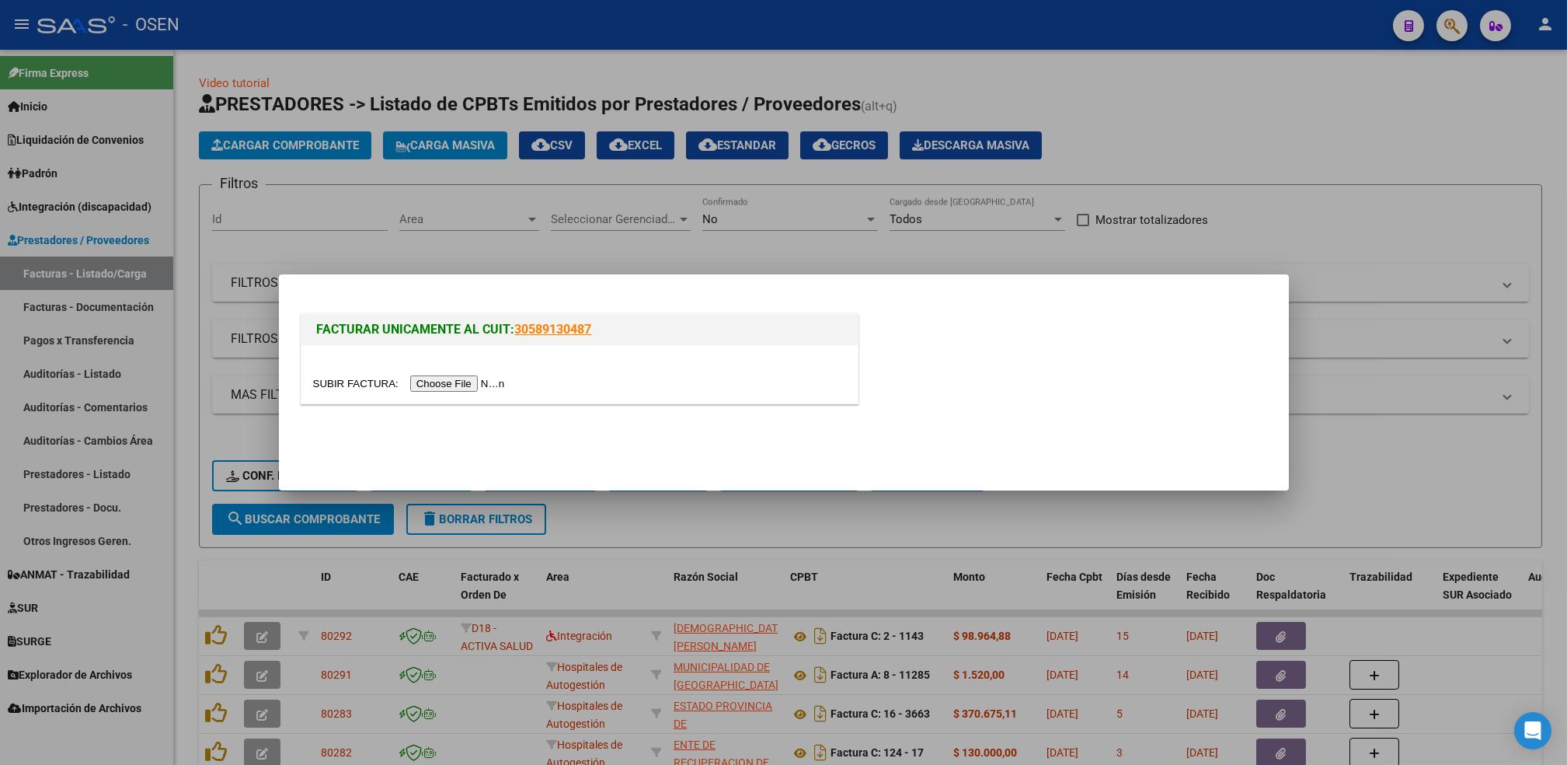
click at [456, 384] on input "file" at bounding box center [411, 383] width 197 height 16
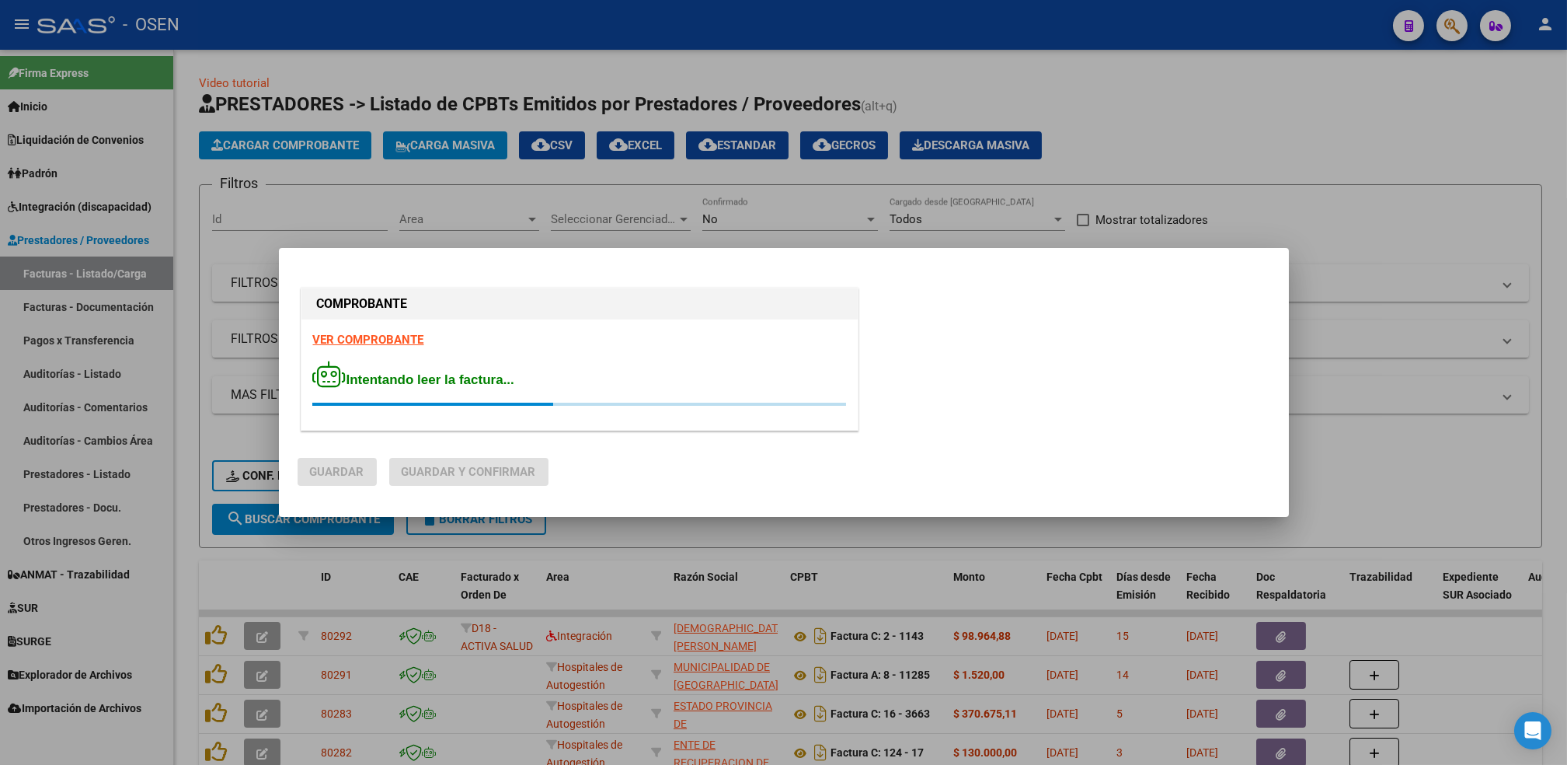
click at [376, 340] on strong "VER COMPROBANTE" at bounding box center [368, 340] width 111 height 14
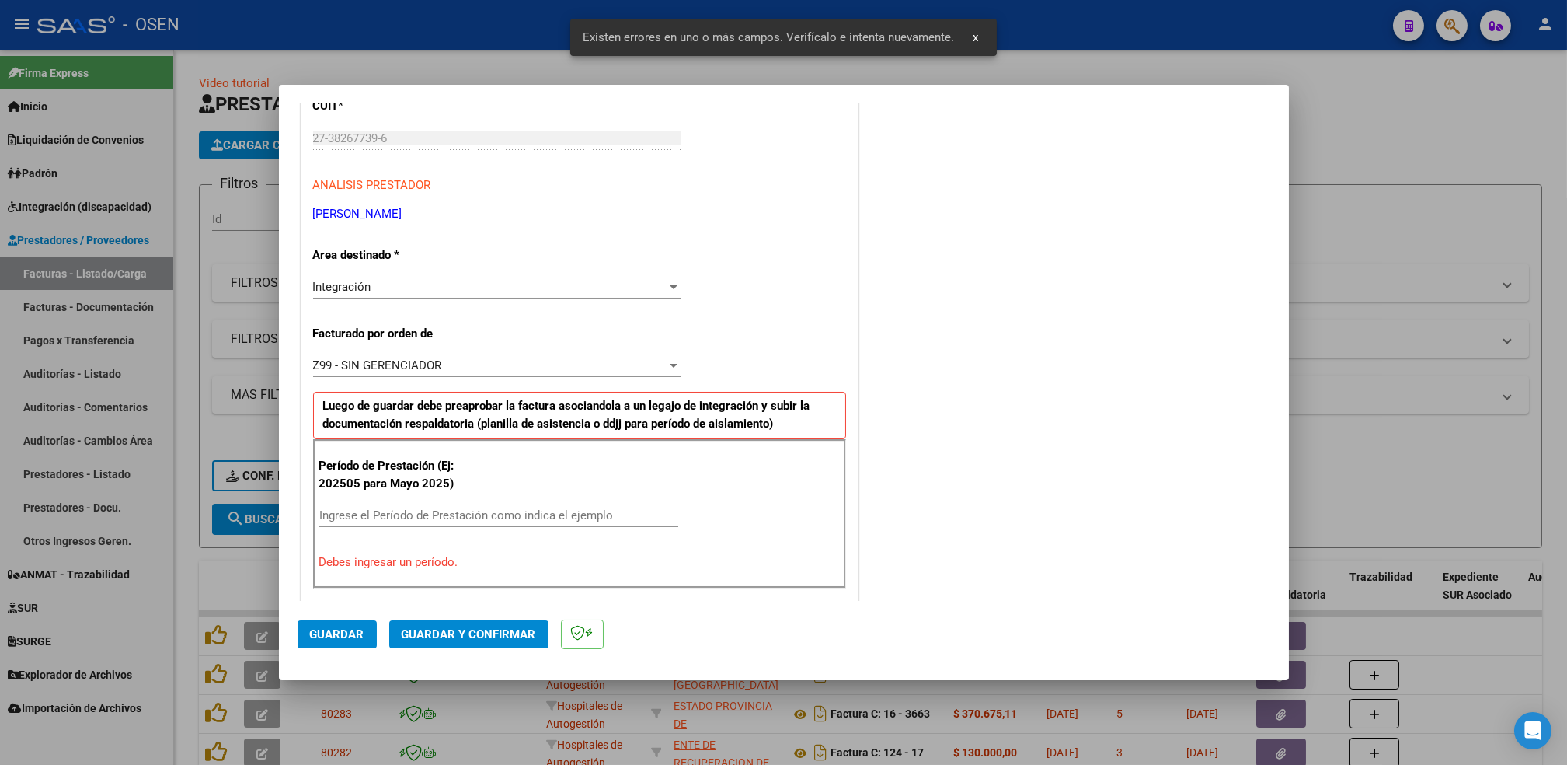
scroll to position [342, 0]
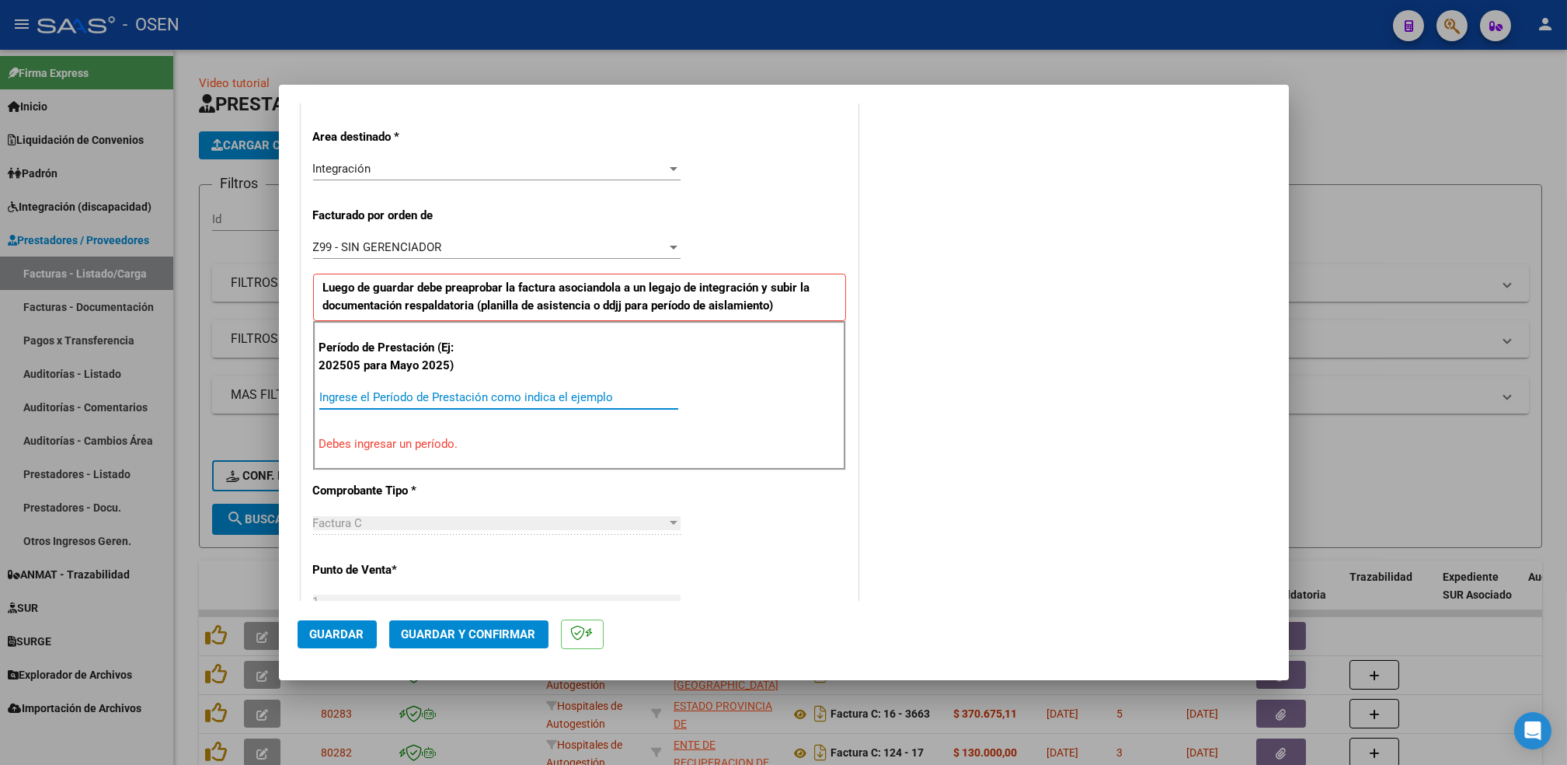
click at [389, 398] on input "Ingrese el Período de Prestación como indica el ejemplo" at bounding box center [498, 397] width 359 height 14
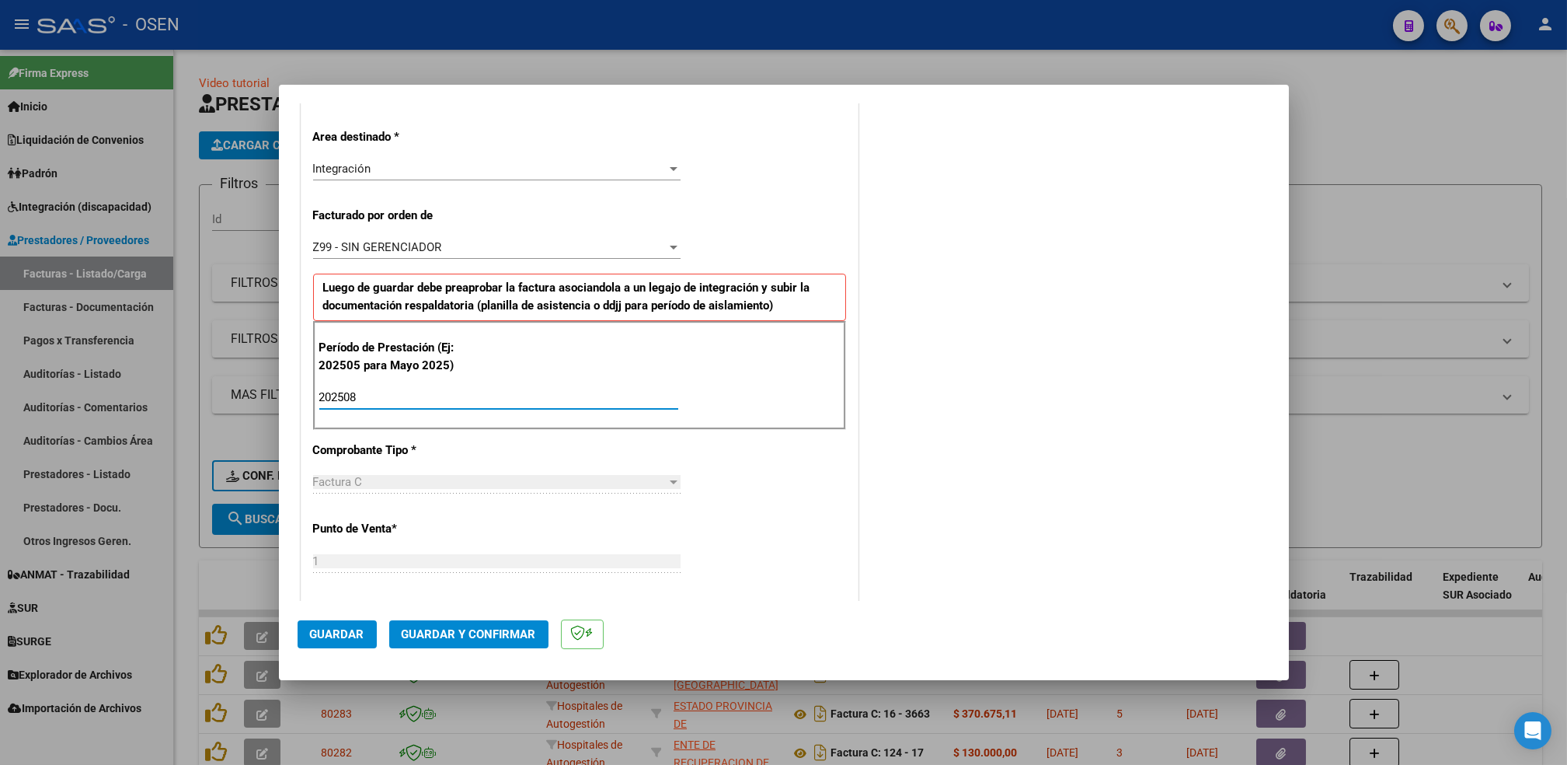
type input "202508"
click at [361, 628] on span "Guardar" at bounding box center [337, 634] width 54 height 14
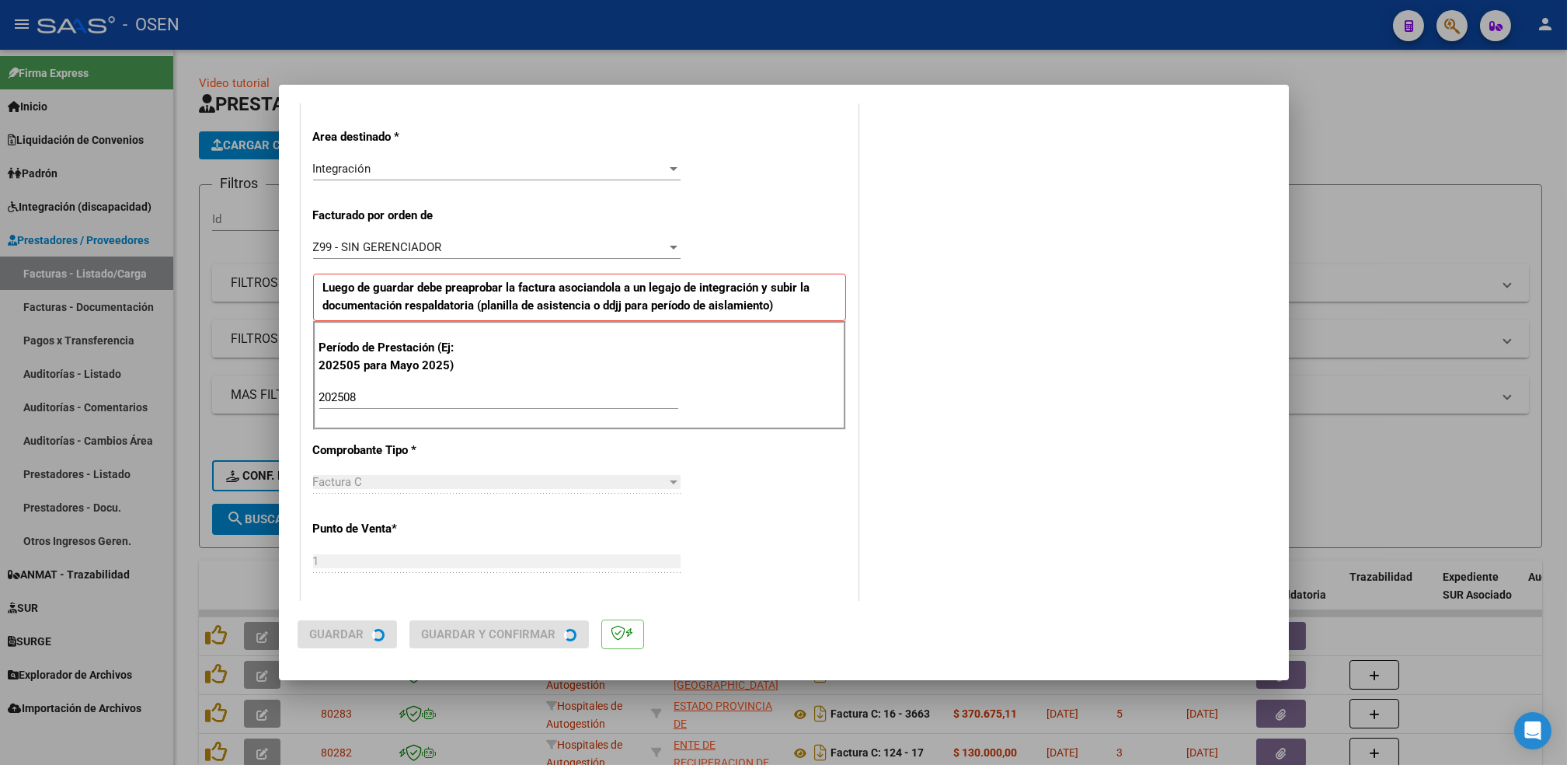
scroll to position [0, 0]
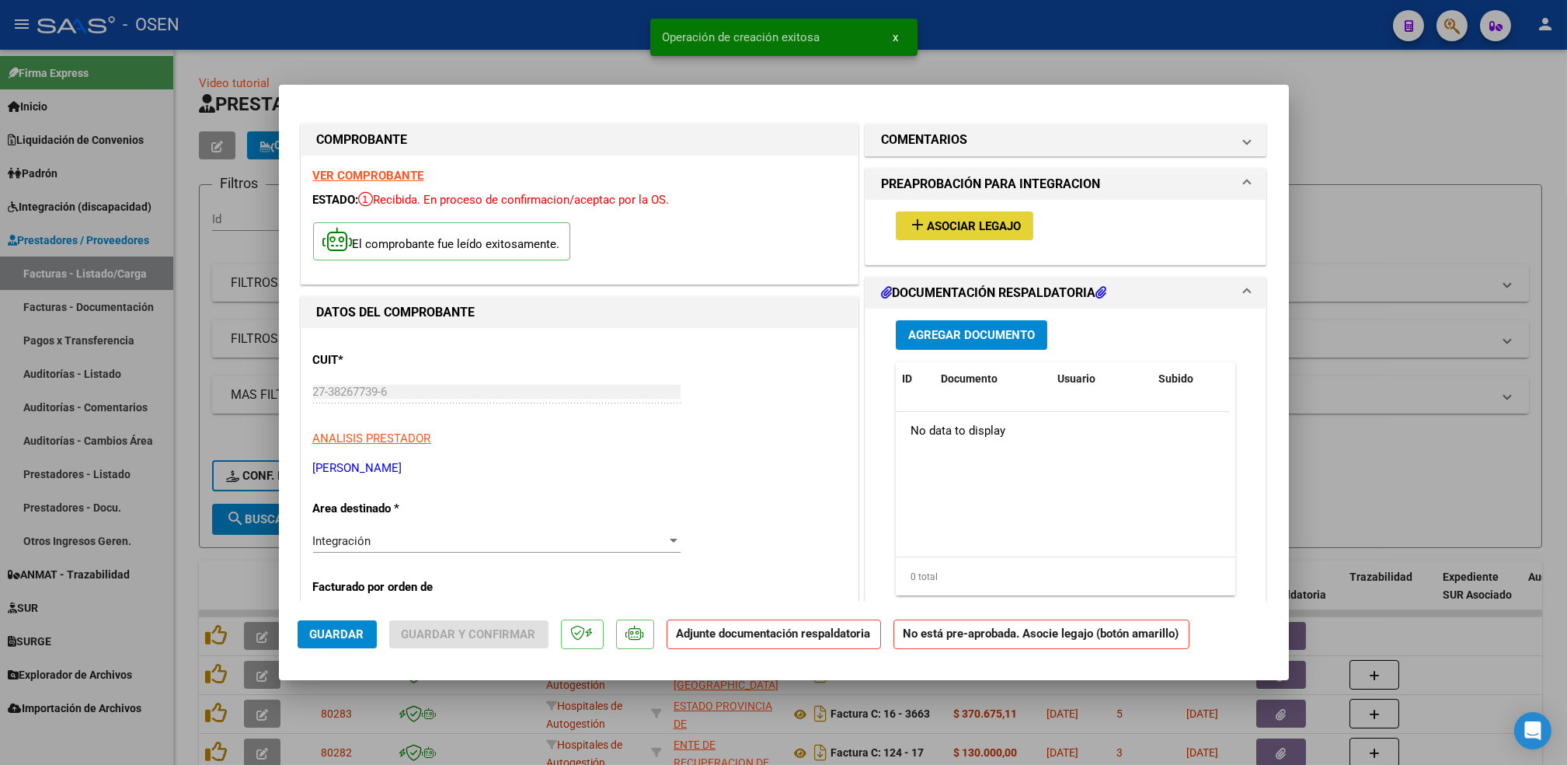
click at [967, 219] on span "Asociar Legajo" at bounding box center [974, 226] width 94 height 14
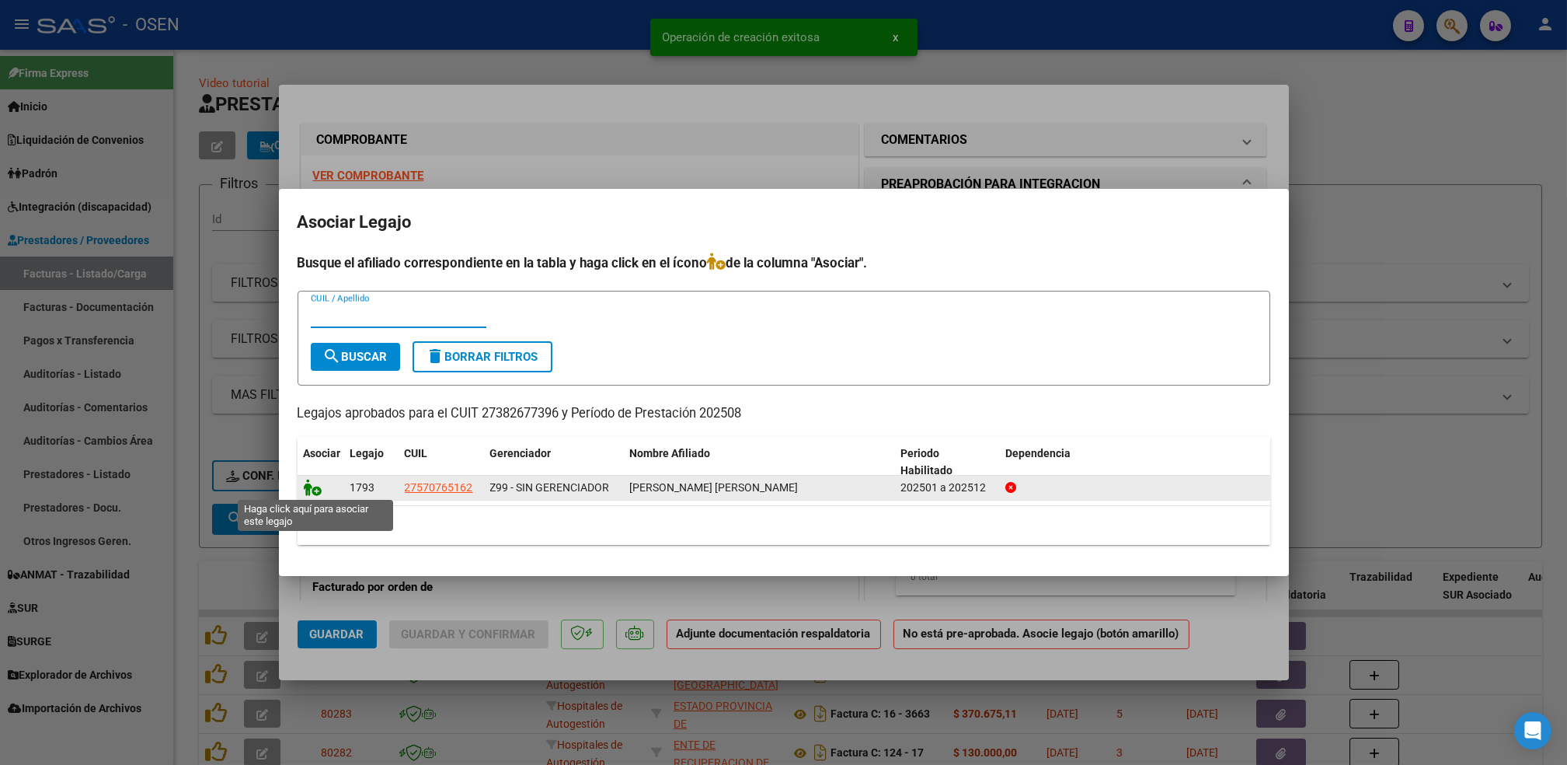
click at [312, 488] on icon at bounding box center [313, 487] width 19 height 17
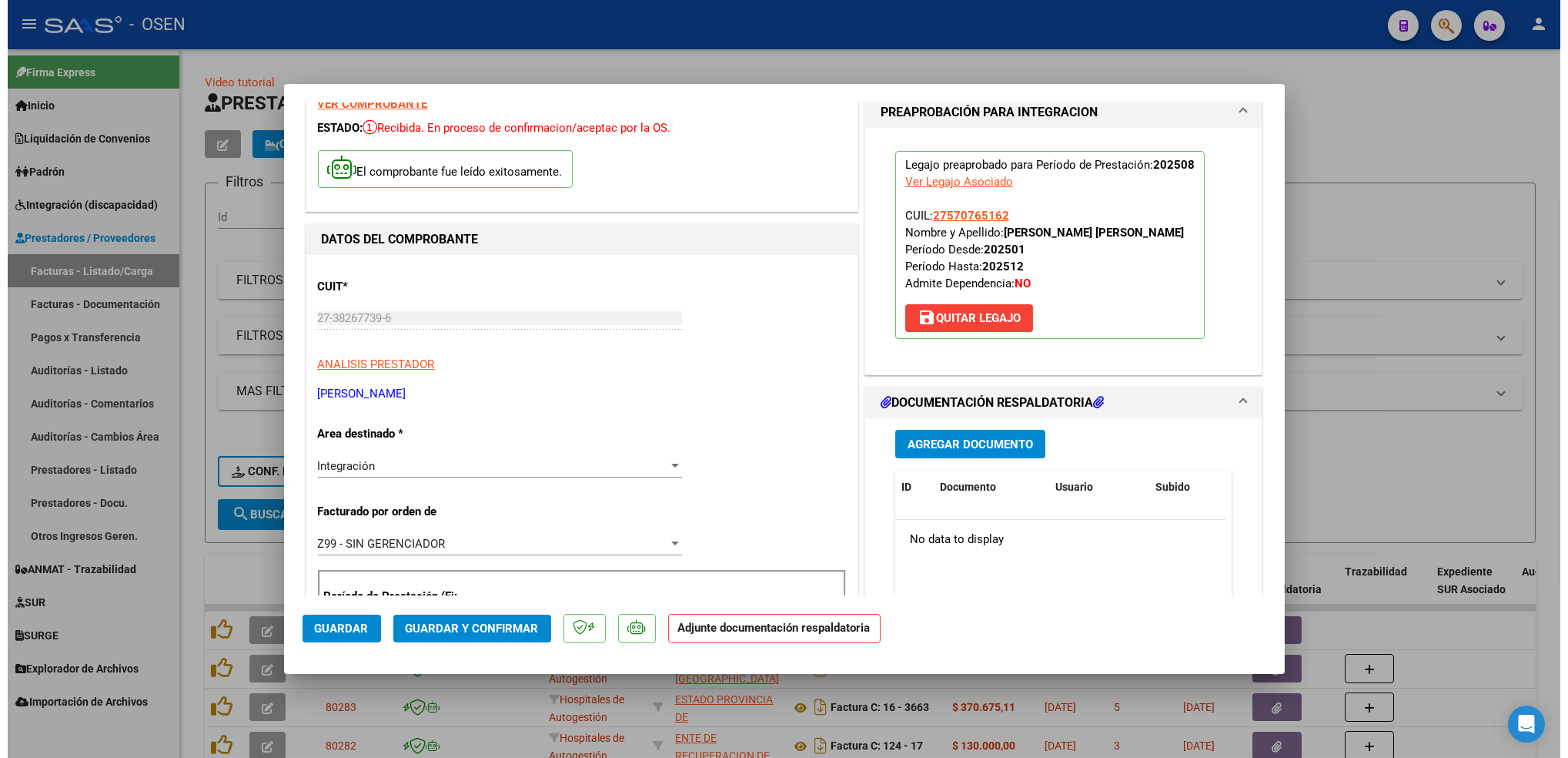
scroll to position [102, 0]
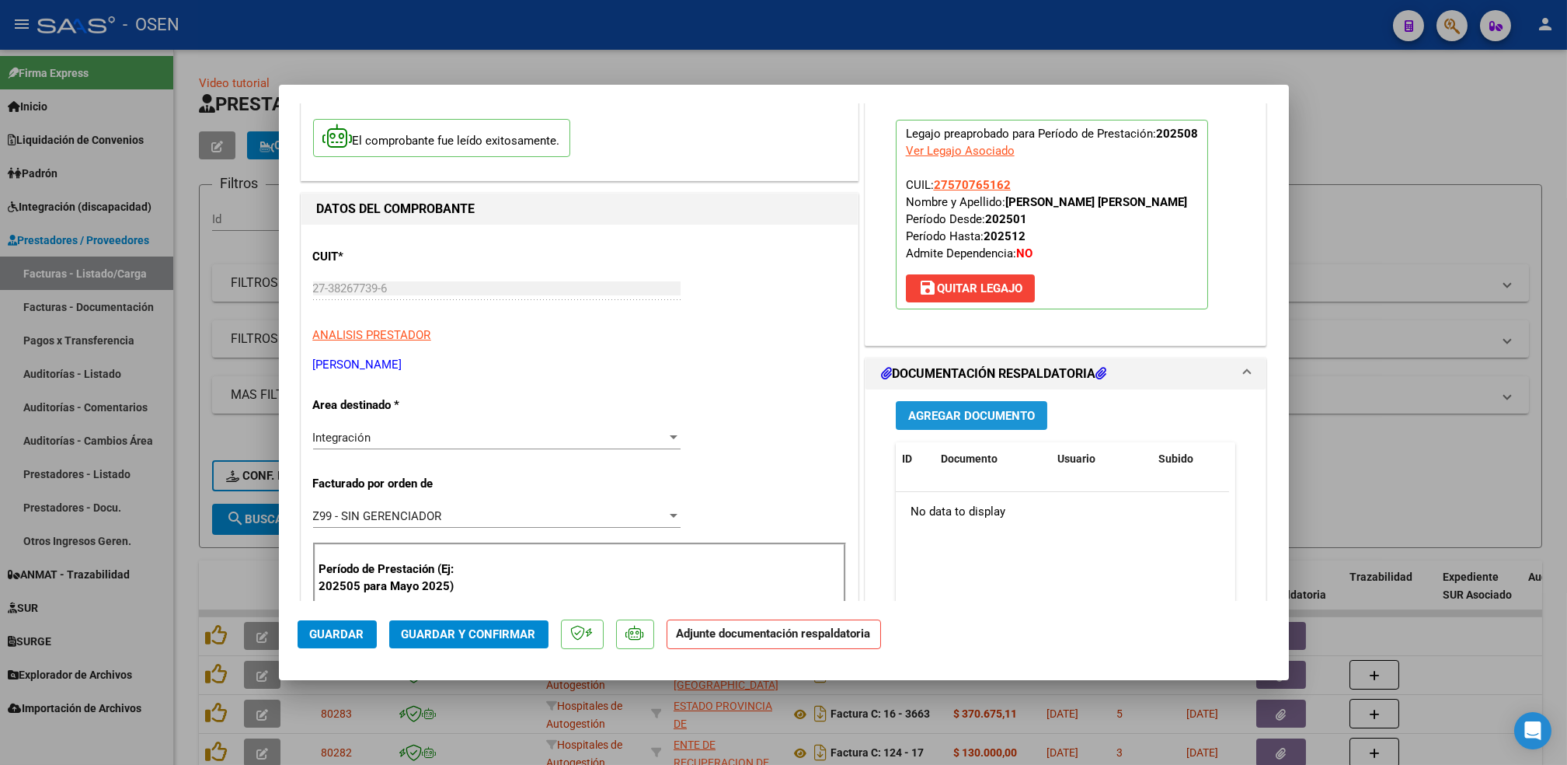
click at [972, 411] on span "Agregar Documento" at bounding box center [971, 416] width 127 height 14
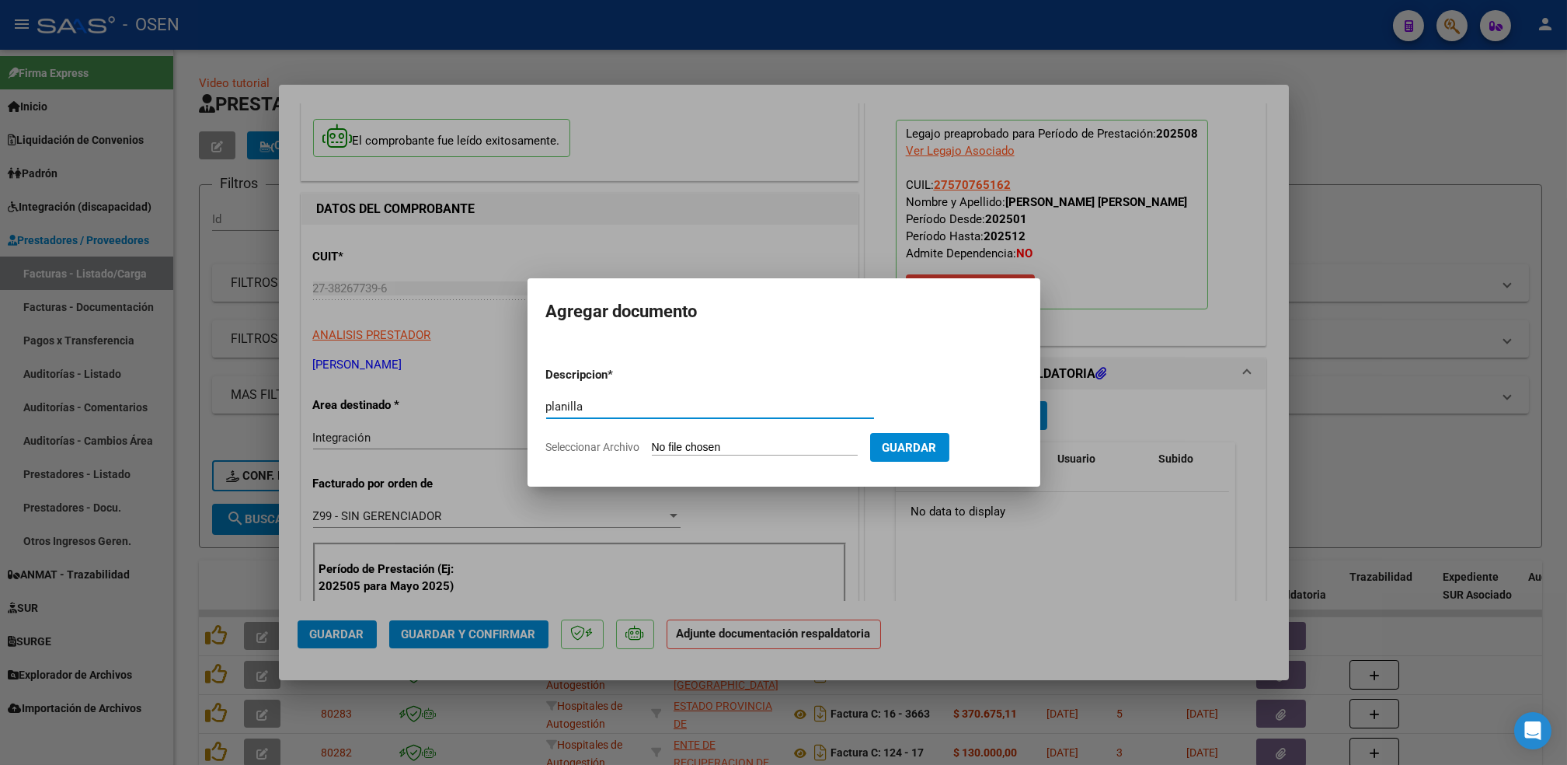
type input "planilla"
click at [652, 441] on input "Seleccionar Archivo" at bounding box center [755, 448] width 206 height 15
type input "C:\fakepath\[PERSON_NAME] G AME PSL PLANILLA AGO.pdf"
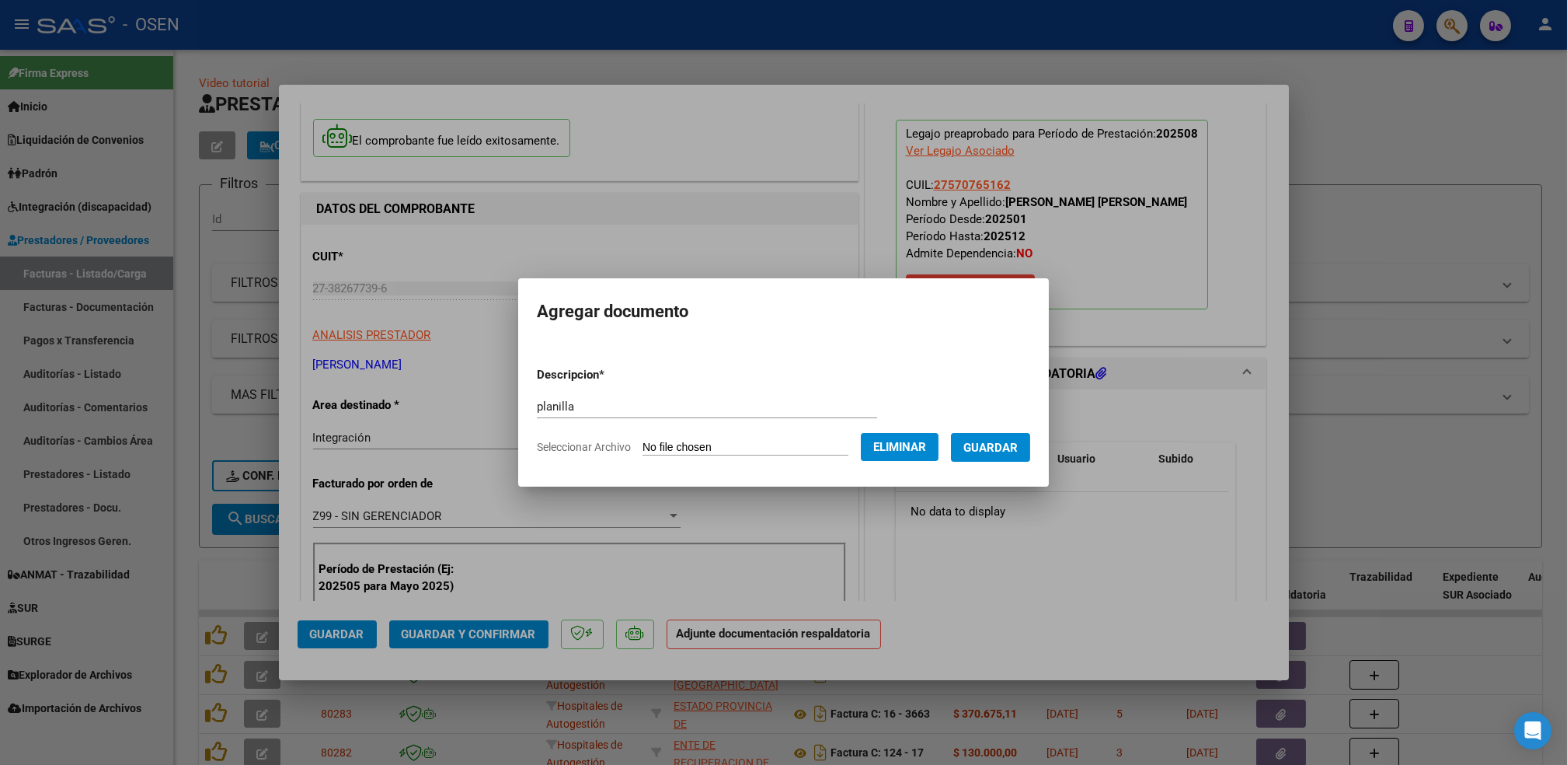
click at [1006, 462] on form "Descripcion * planilla Escriba aquí una descripcion Seleccionar Archivo Elimina…" at bounding box center [783, 410] width 493 height 113
click at [1010, 447] on span "Guardar" at bounding box center [991, 448] width 54 height 14
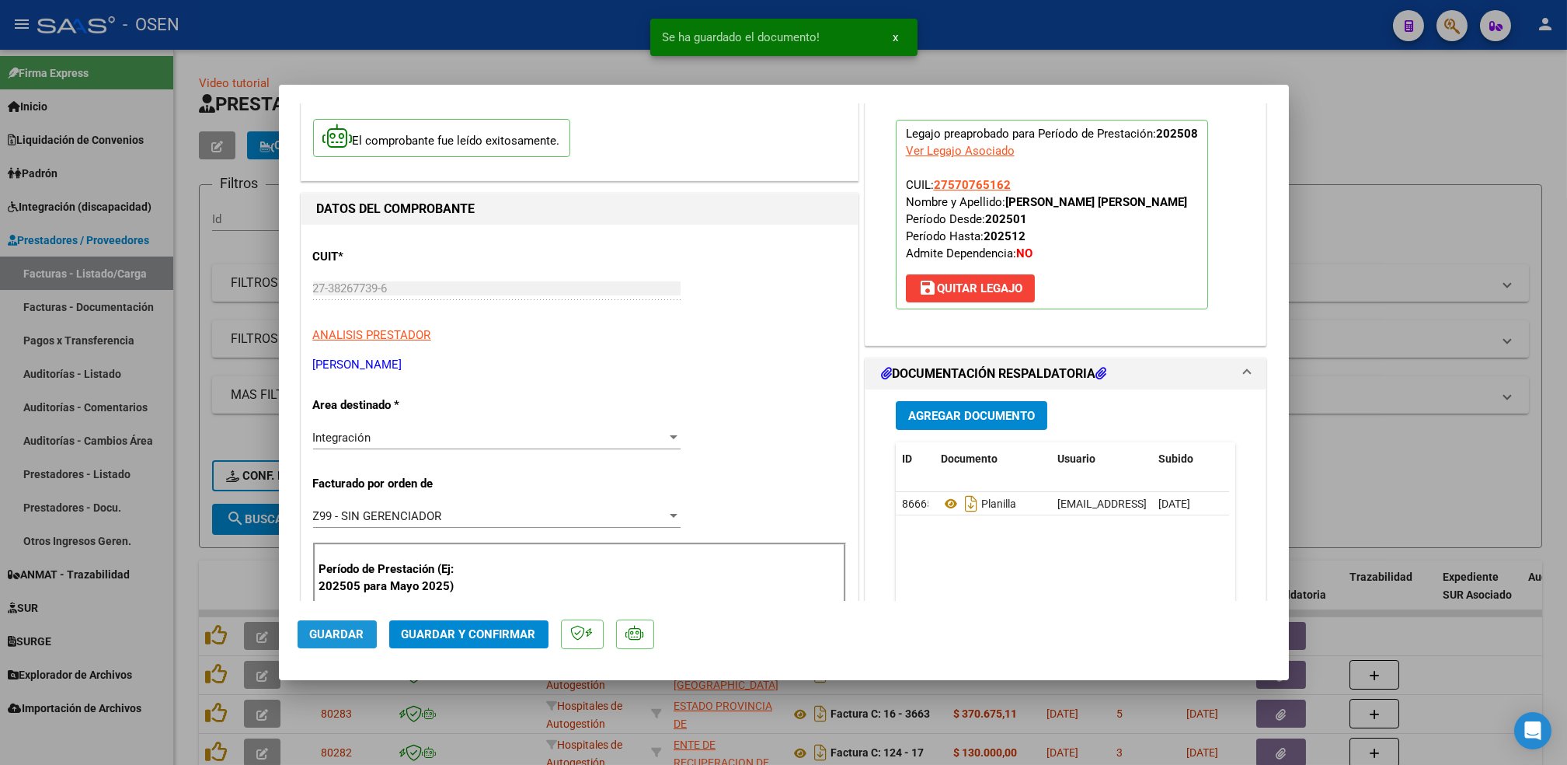
click at [331, 631] on span "Guardar" at bounding box center [337, 634] width 54 height 14
click at [169, 521] on div at bounding box center [783, 382] width 1567 height 765
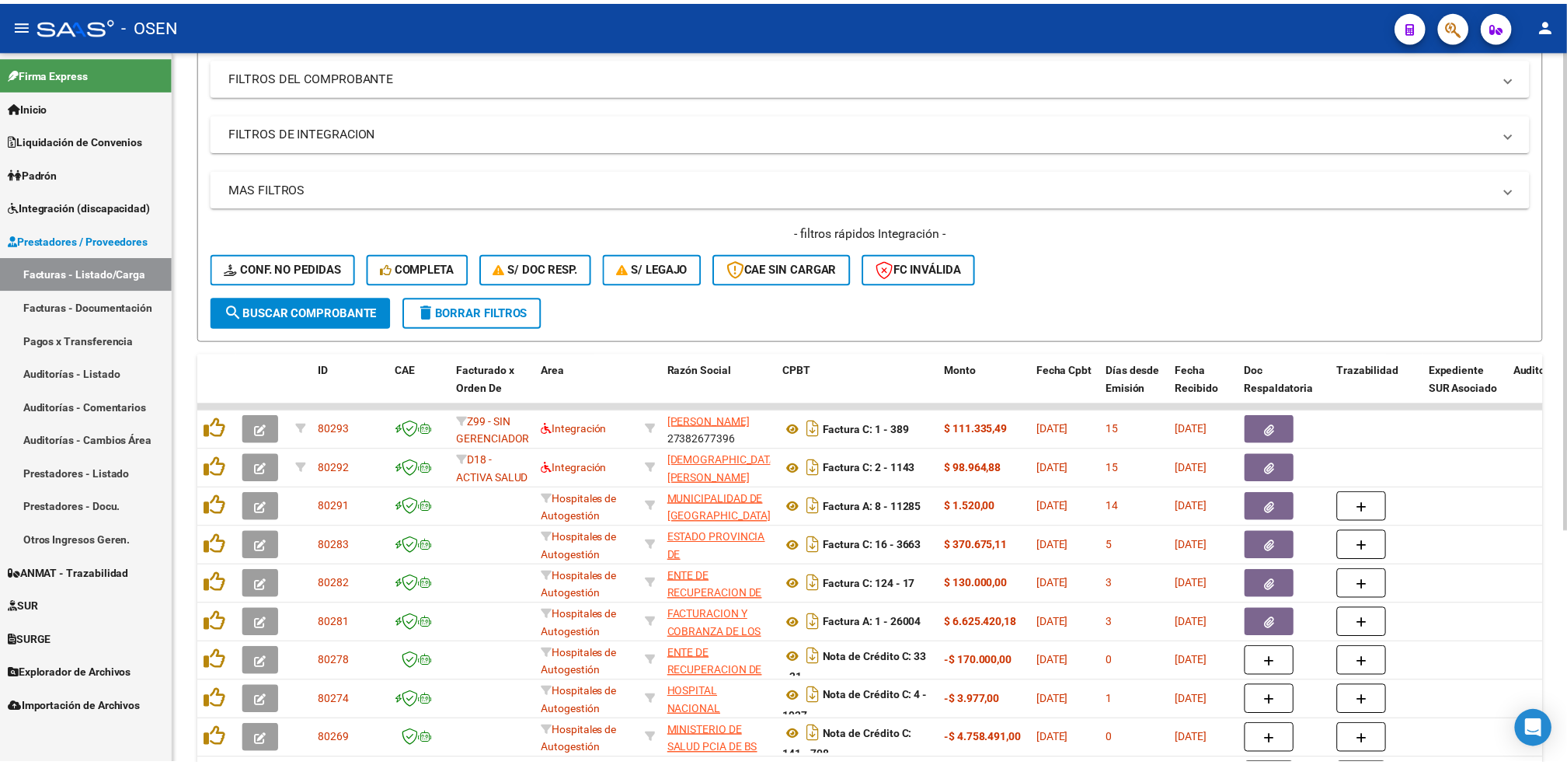
scroll to position [0, 0]
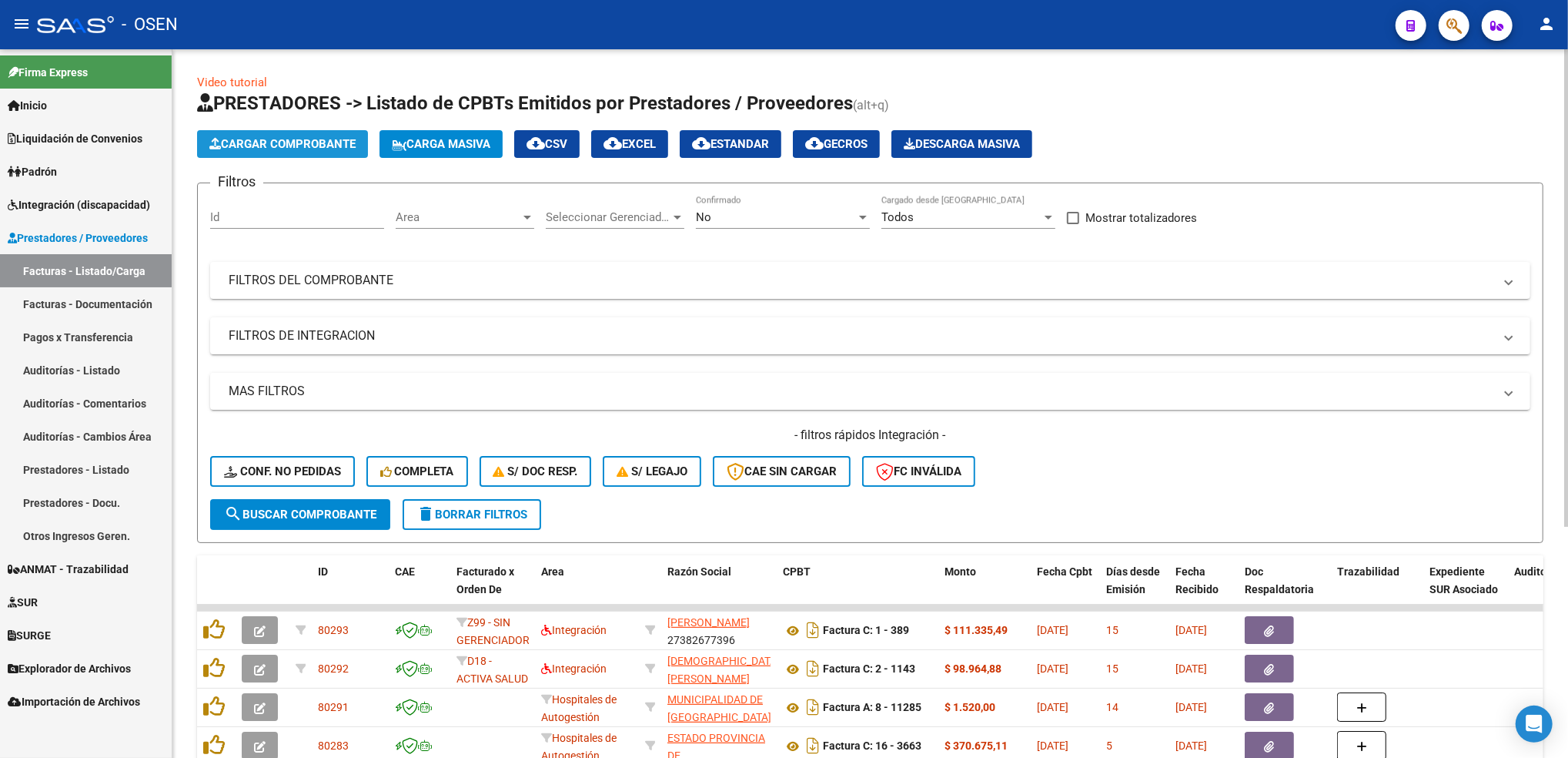
click at [351, 154] on button "Cargar Comprobante" at bounding box center [282, 144] width 171 height 28
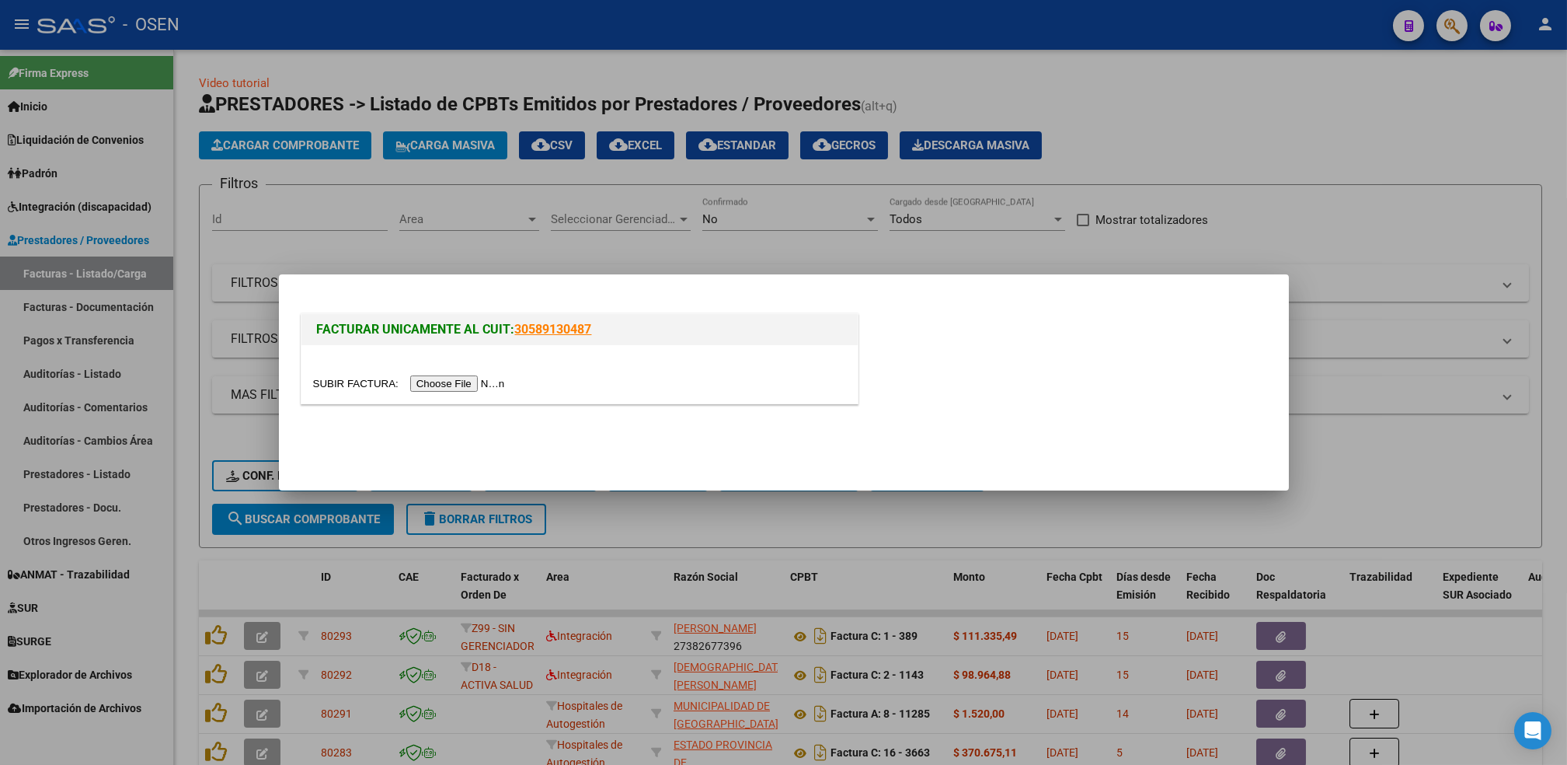
click at [464, 384] on input "file" at bounding box center [411, 383] width 197 height 16
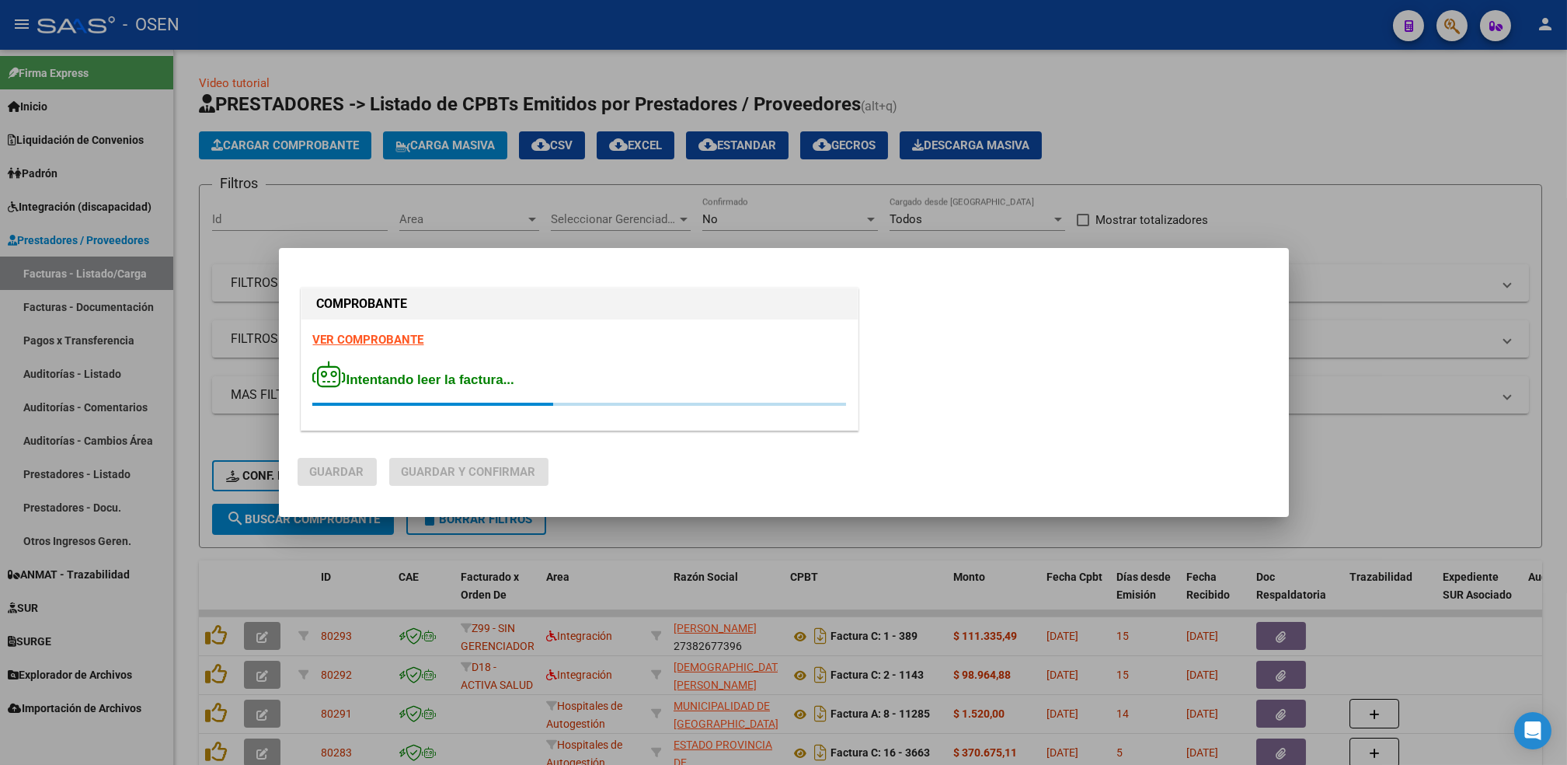
click at [392, 336] on strong "VER COMPROBANTE" at bounding box center [368, 340] width 111 height 14
click at [174, 337] on div at bounding box center [783, 382] width 1567 height 765
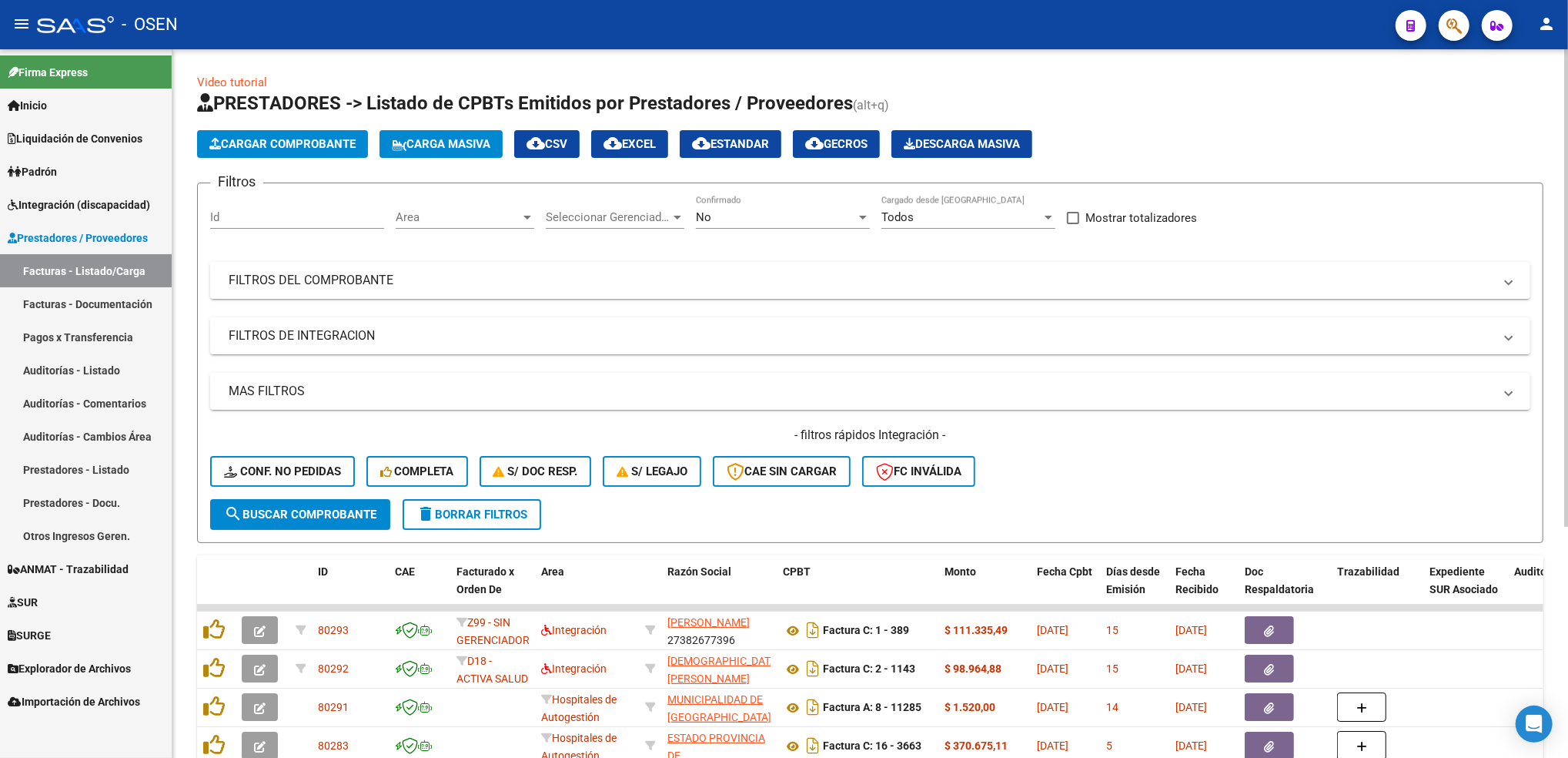
click at [303, 138] on span "Cargar Comprobante" at bounding box center [282, 144] width 147 height 14
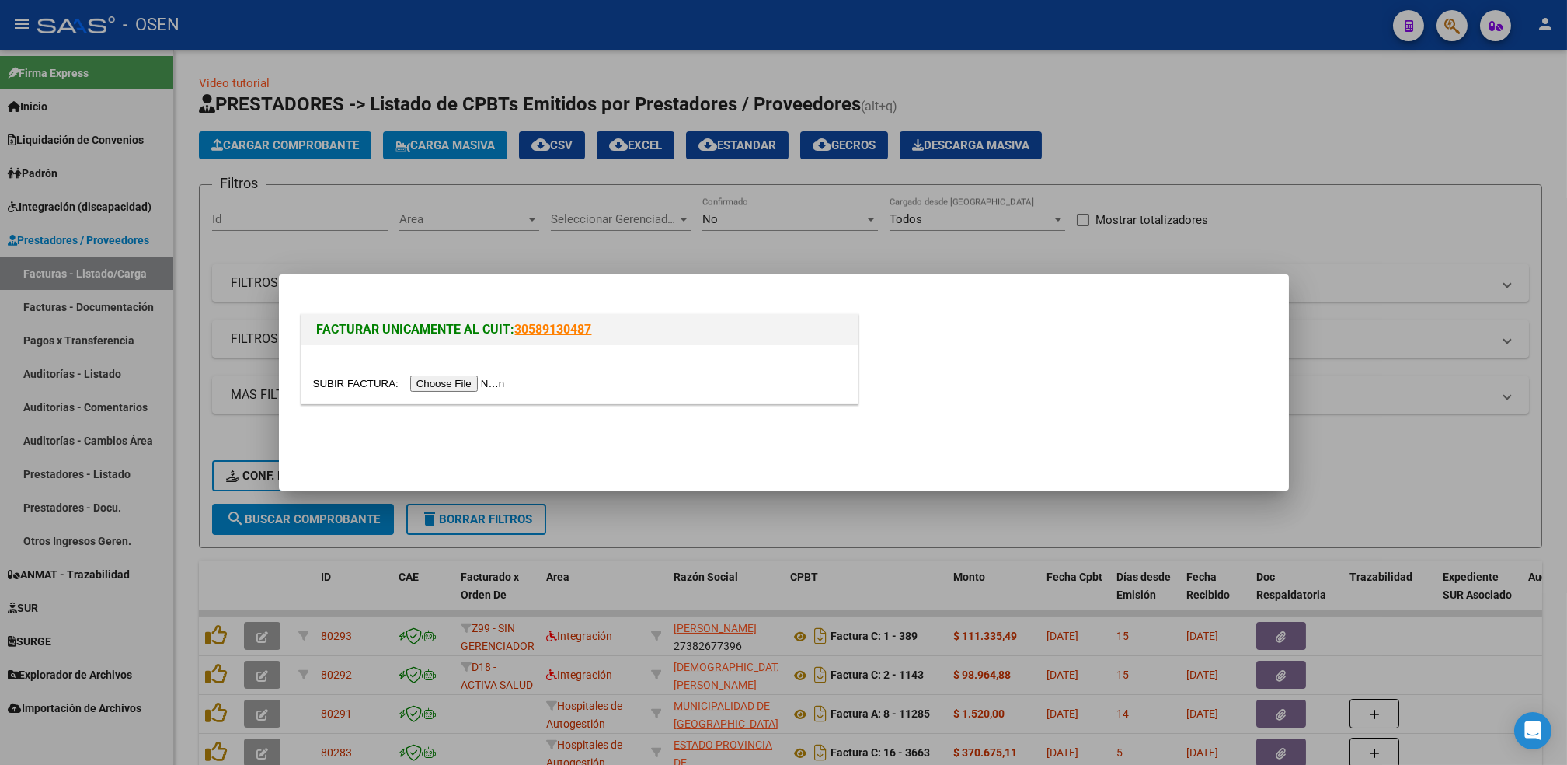
click at [472, 392] on div at bounding box center [579, 384] width 533 height 18
click at [470, 383] on input "file" at bounding box center [411, 383] width 197 height 16
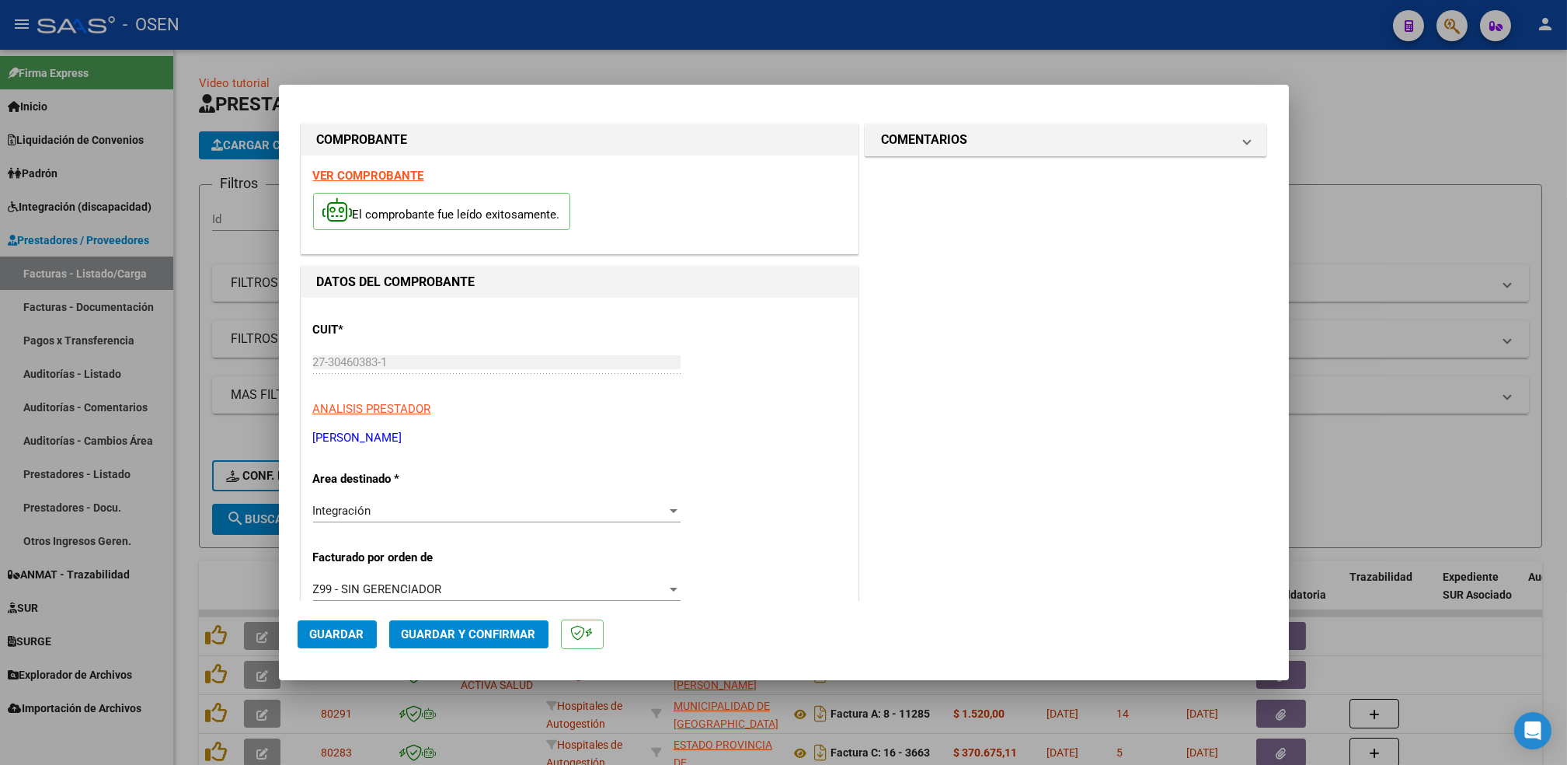
click at [333, 173] on strong "VER COMPROBANTE" at bounding box center [368, 176] width 111 height 14
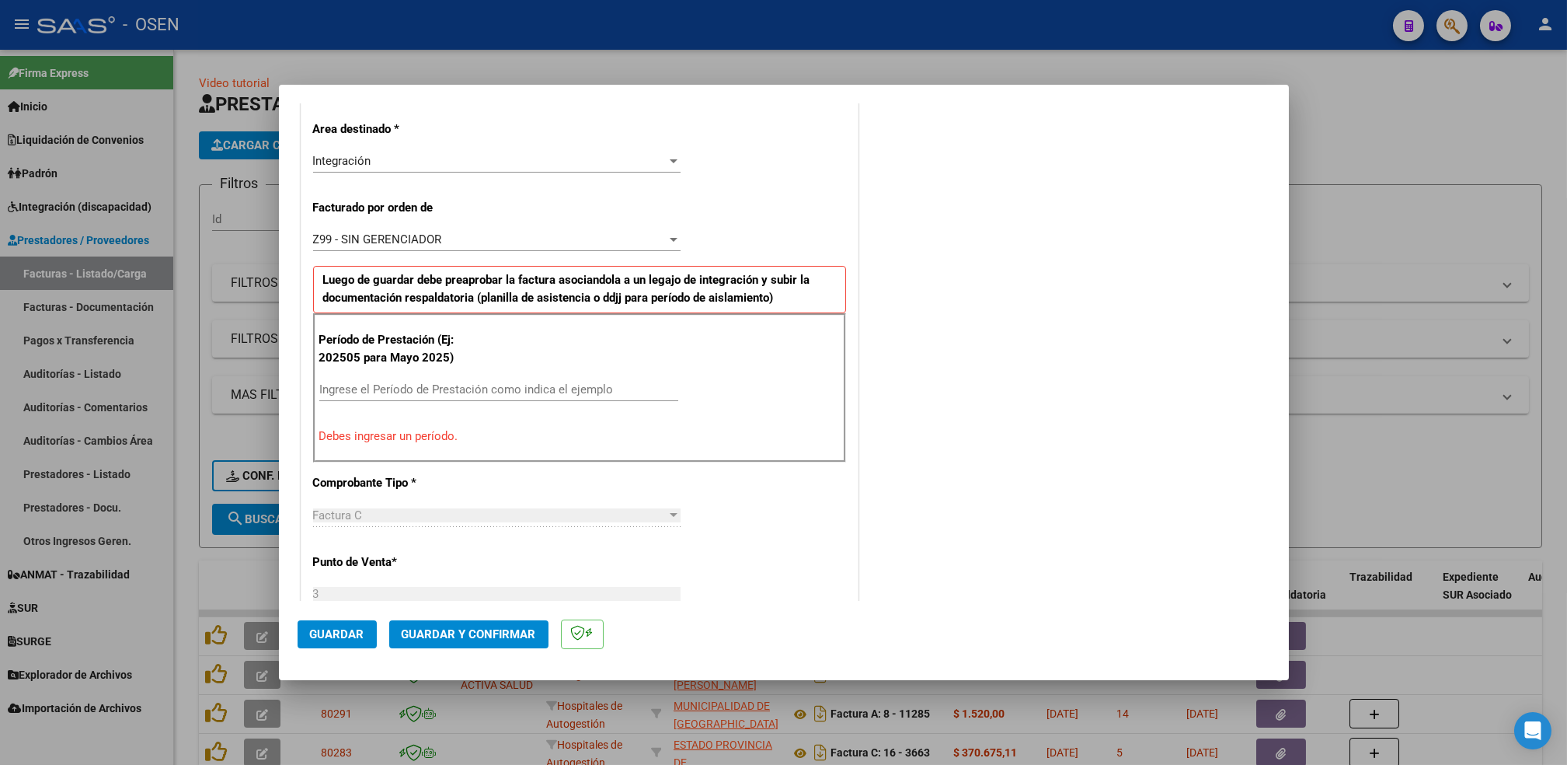
scroll to position [414, 0]
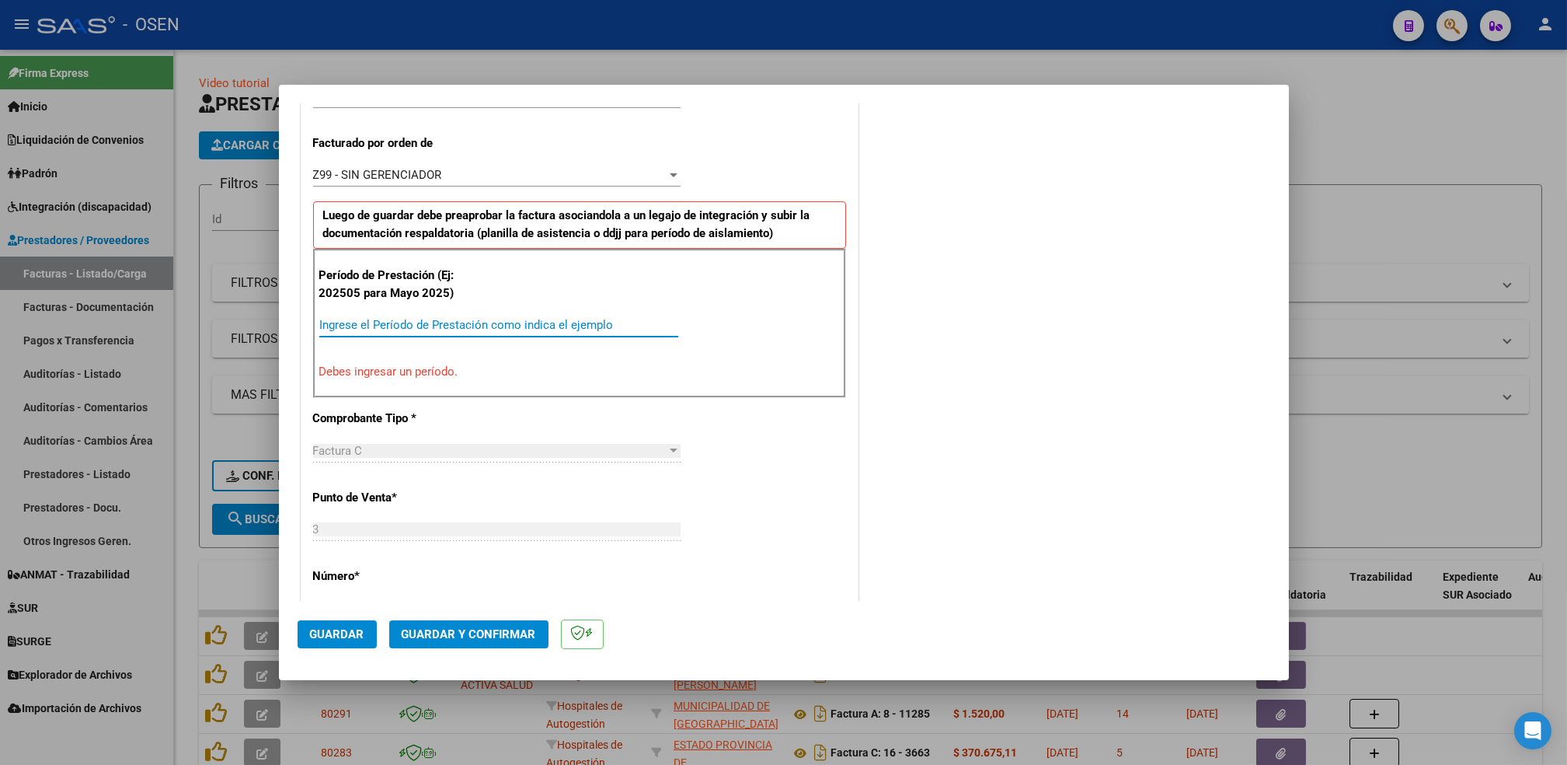
click at [344, 325] on input "Ingrese el Período de Prestación como indica el ejemplo" at bounding box center [498, 325] width 359 height 14
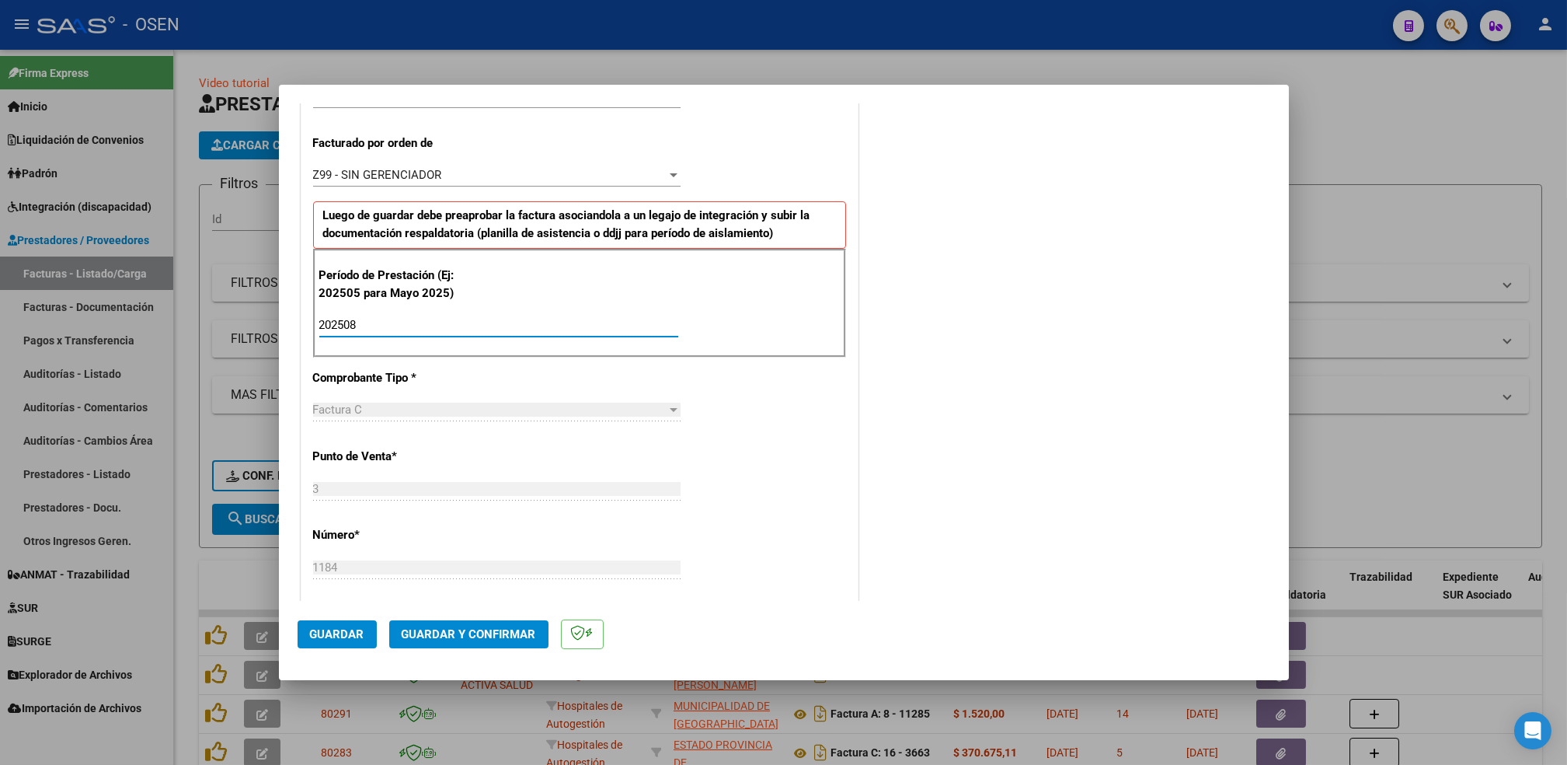
type input "202508"
click at [354, 635] on span "Guardar" at bounding box center [337, 634] width 54 height 14
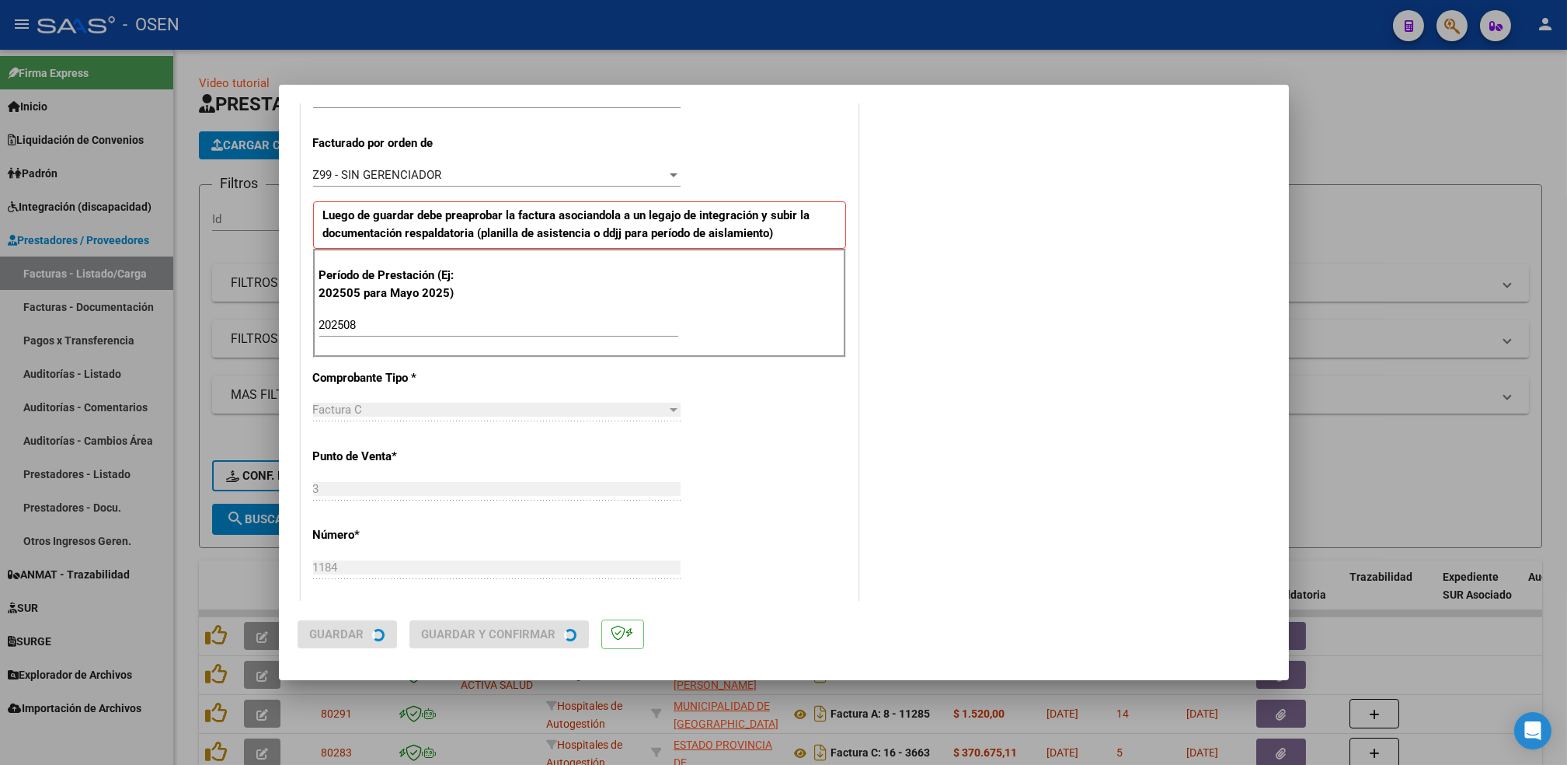
scroll to position [0, 0]
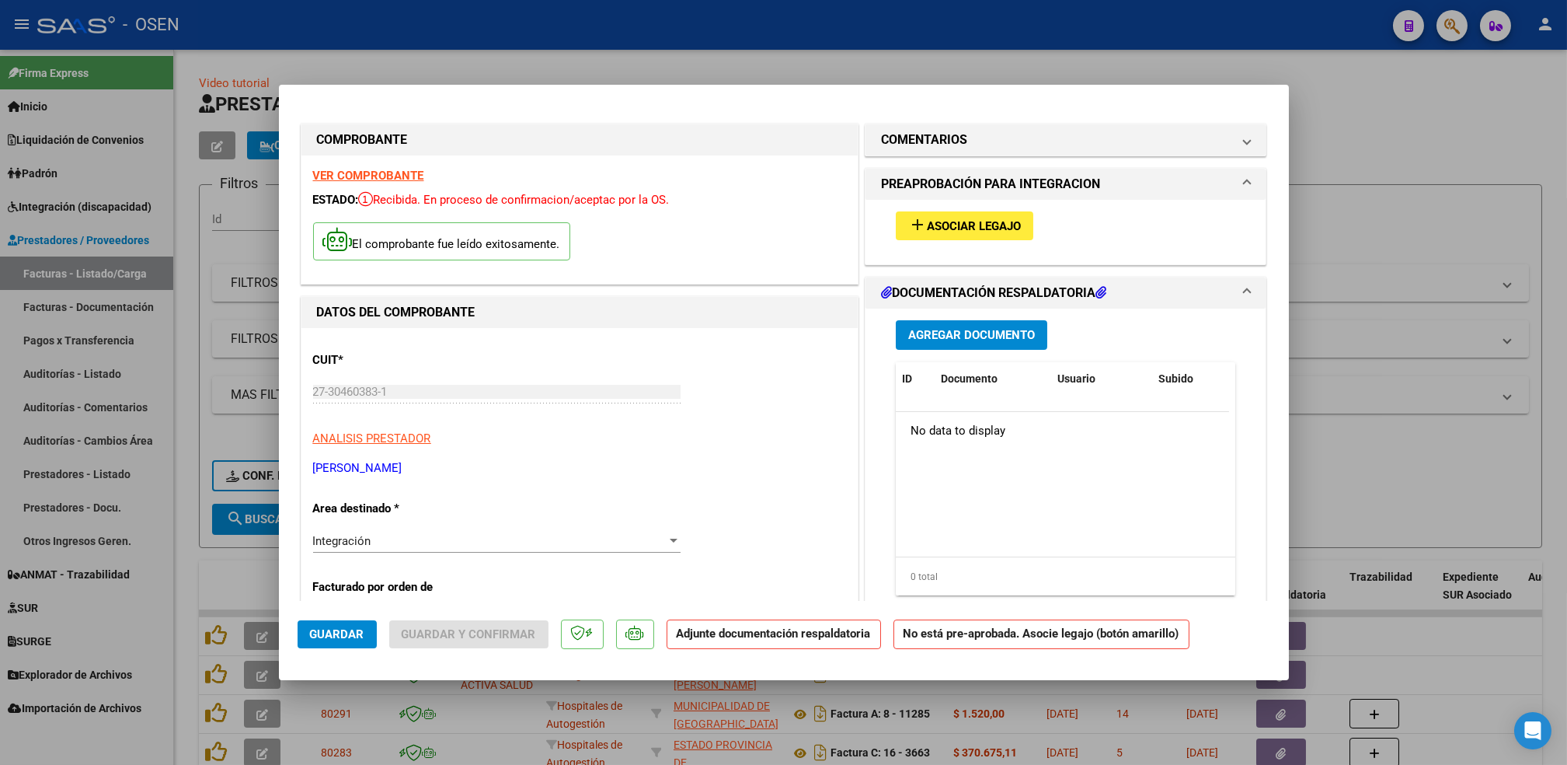
click at [1014, 219] on button "add Asociar Legajo" at bounding box center [965, 225] width 138 height 29
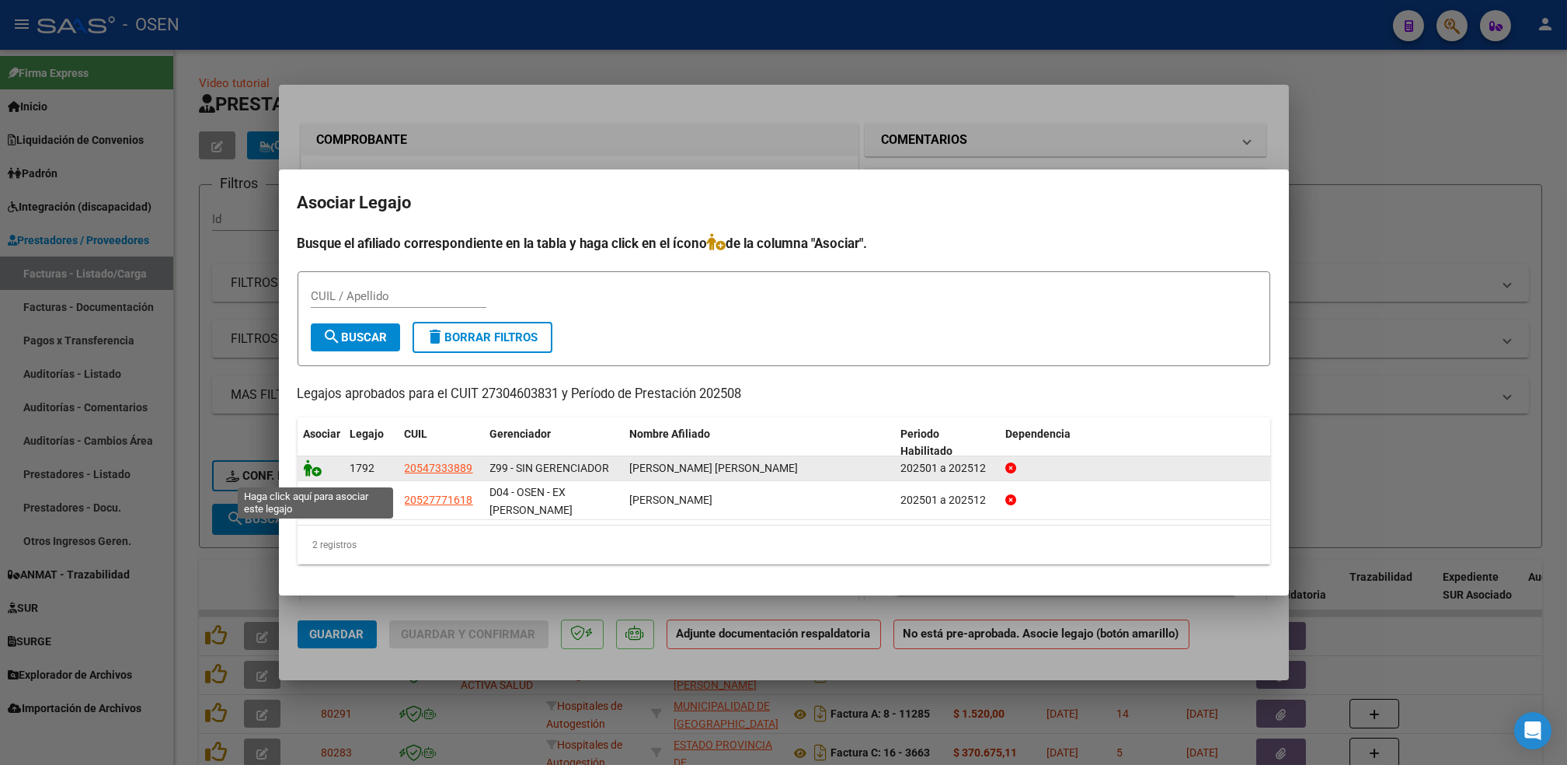
click at [315, 476] on icon at bounding box center [313, 467] width 19 height 17
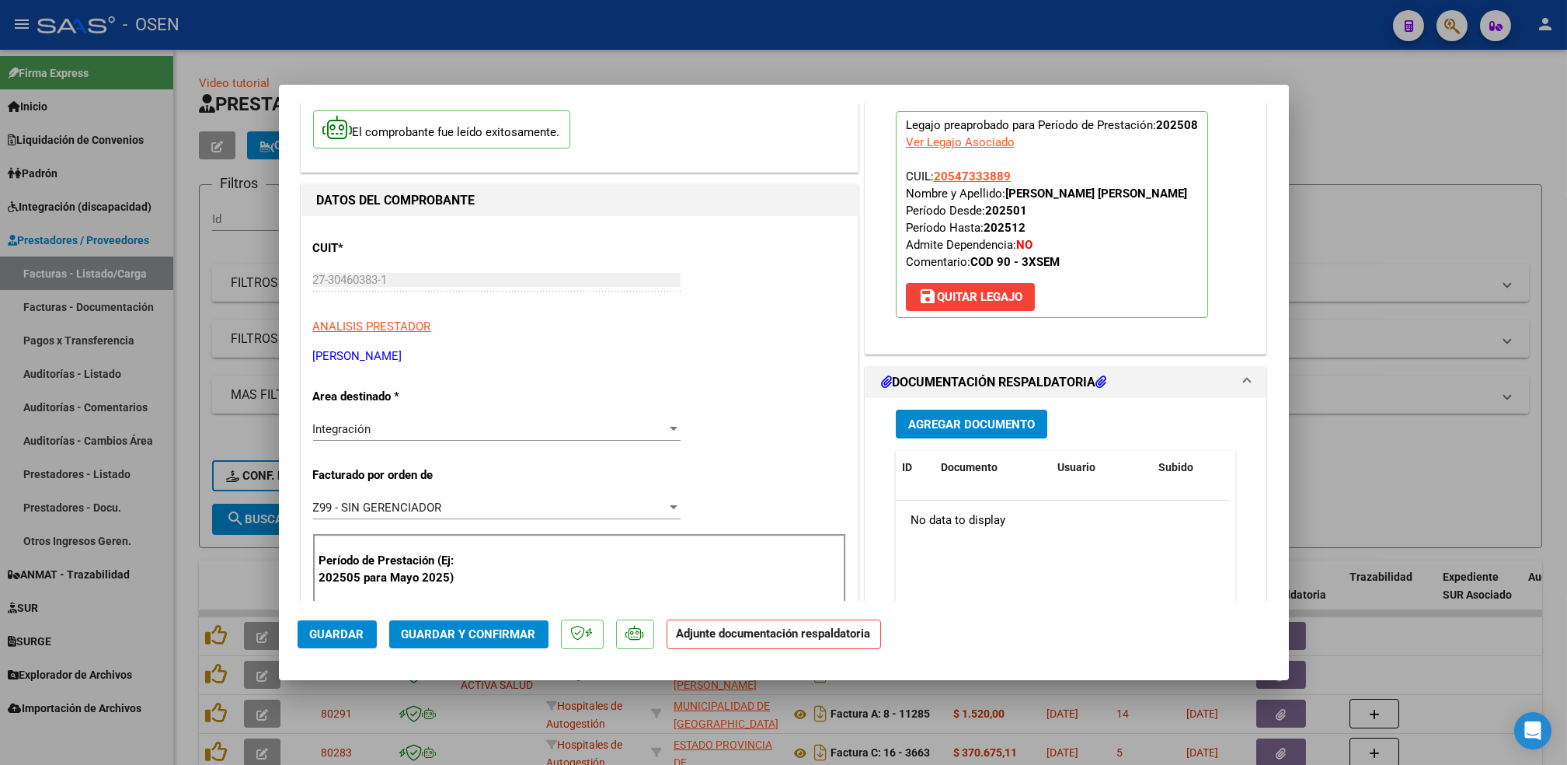
scroll to position [207, 0]
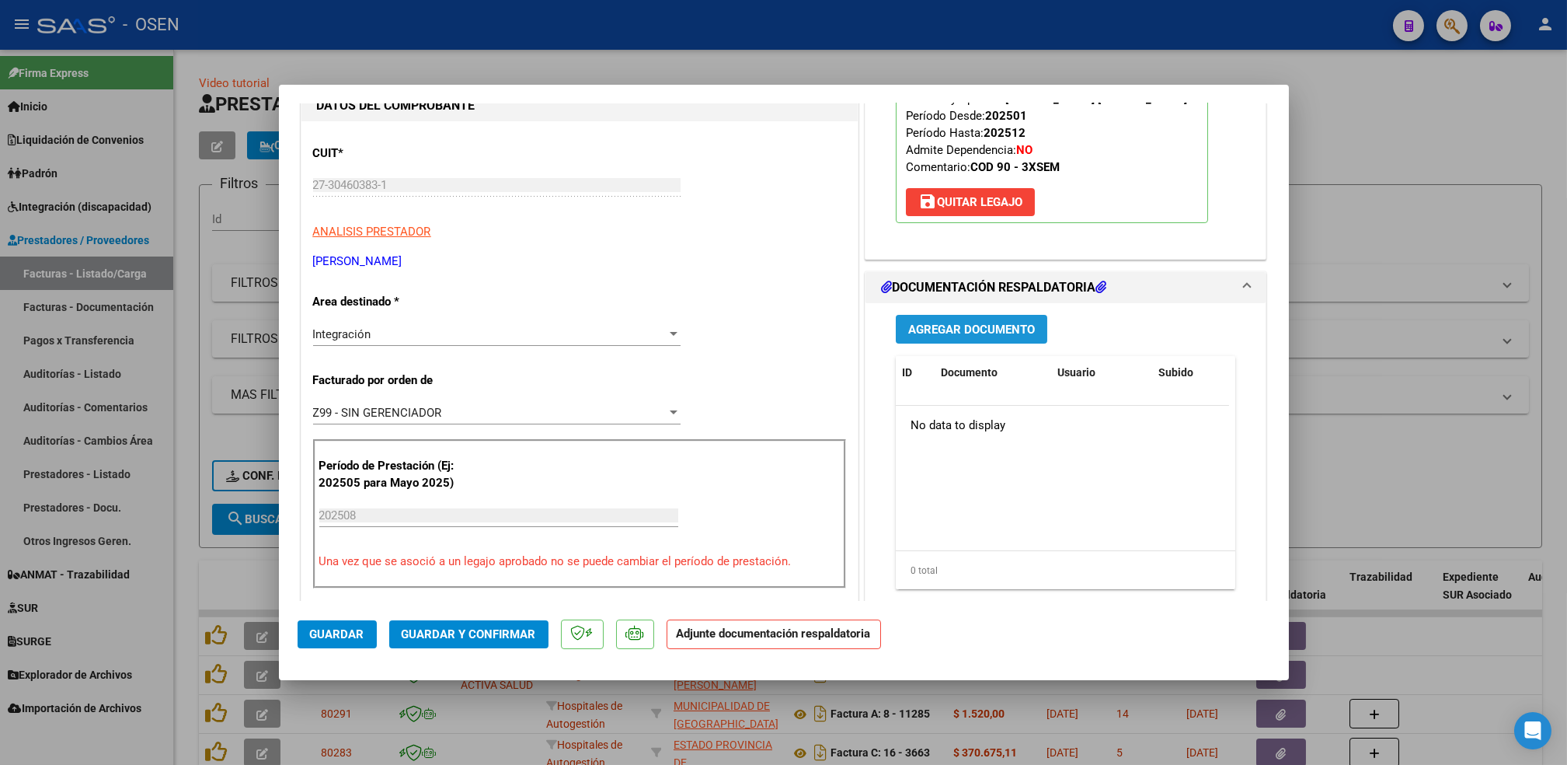
click at [943, 343] on button "Agregar Documento" at bounding box center [972, 329] width 152 height 29
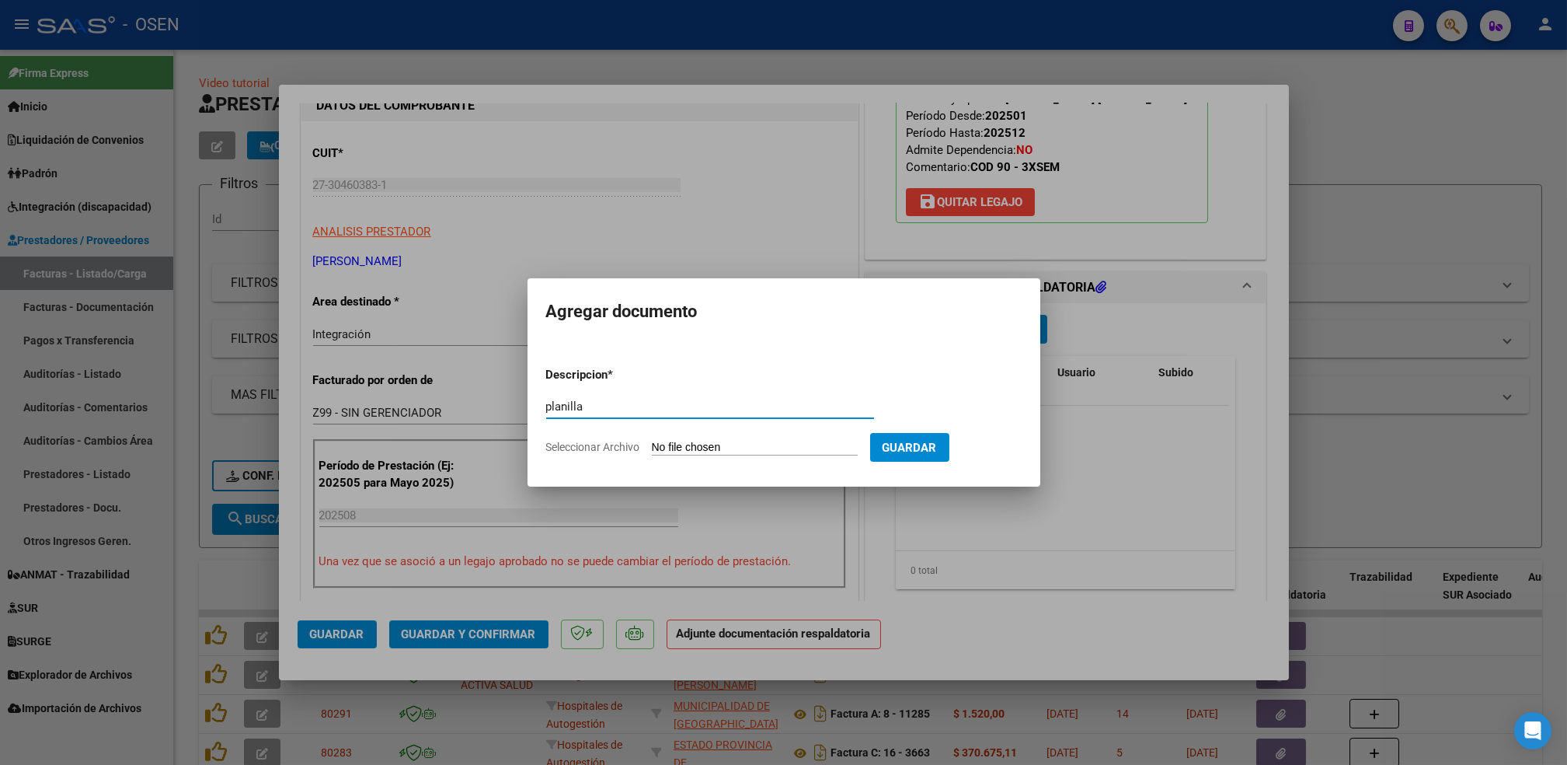
type input "planilla"
click at [652, 441] on input "Seleccionar Archivo" at bounding box center [755, 448] width 206 height 15
type input "C:\fakepath\[PERSON_NAME] FONO PLANILLA AGO.pdf"
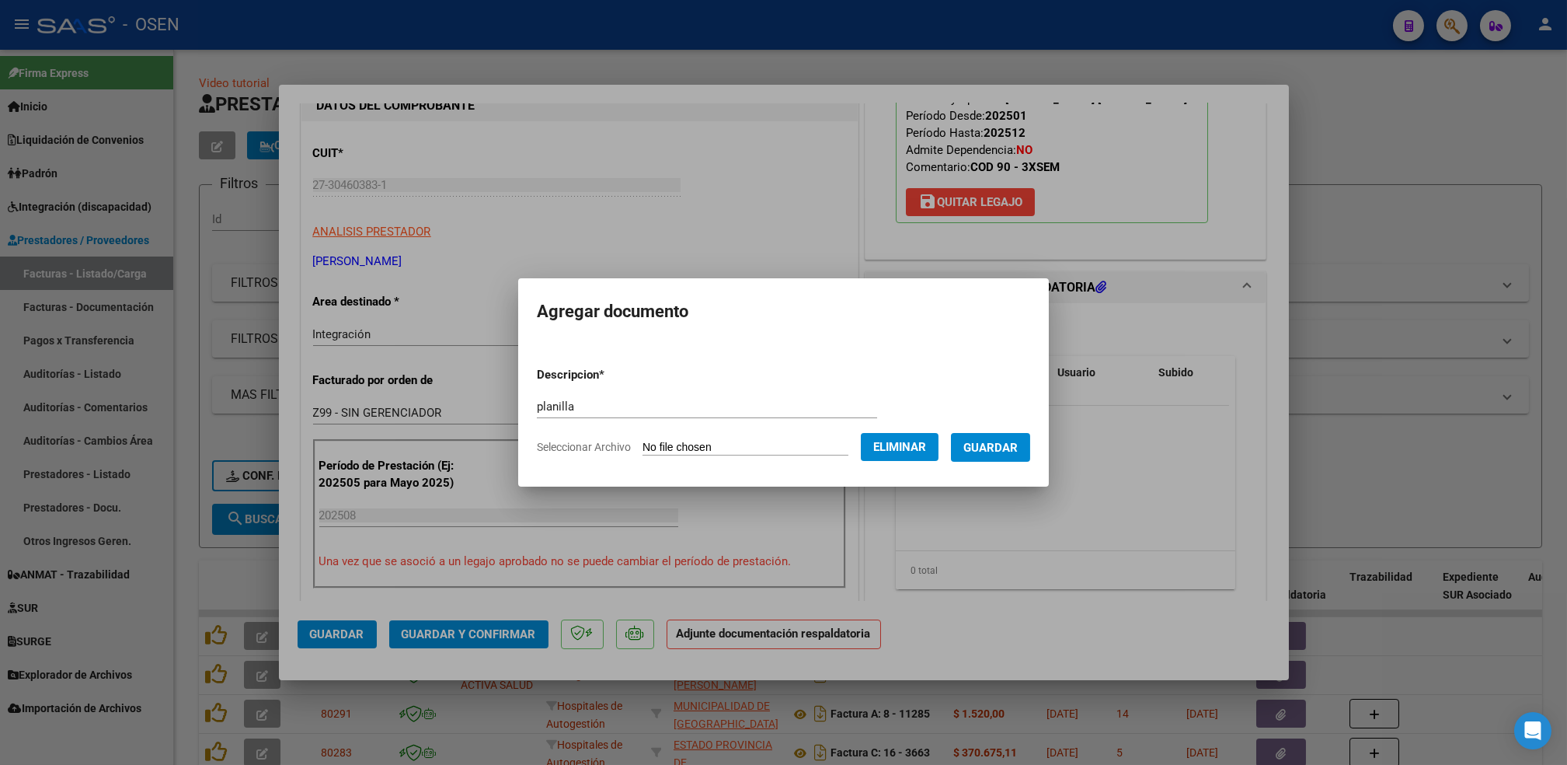
click at [1011, 456] on button "Guardar" at bounding box center [990, 447] width 79 height 29
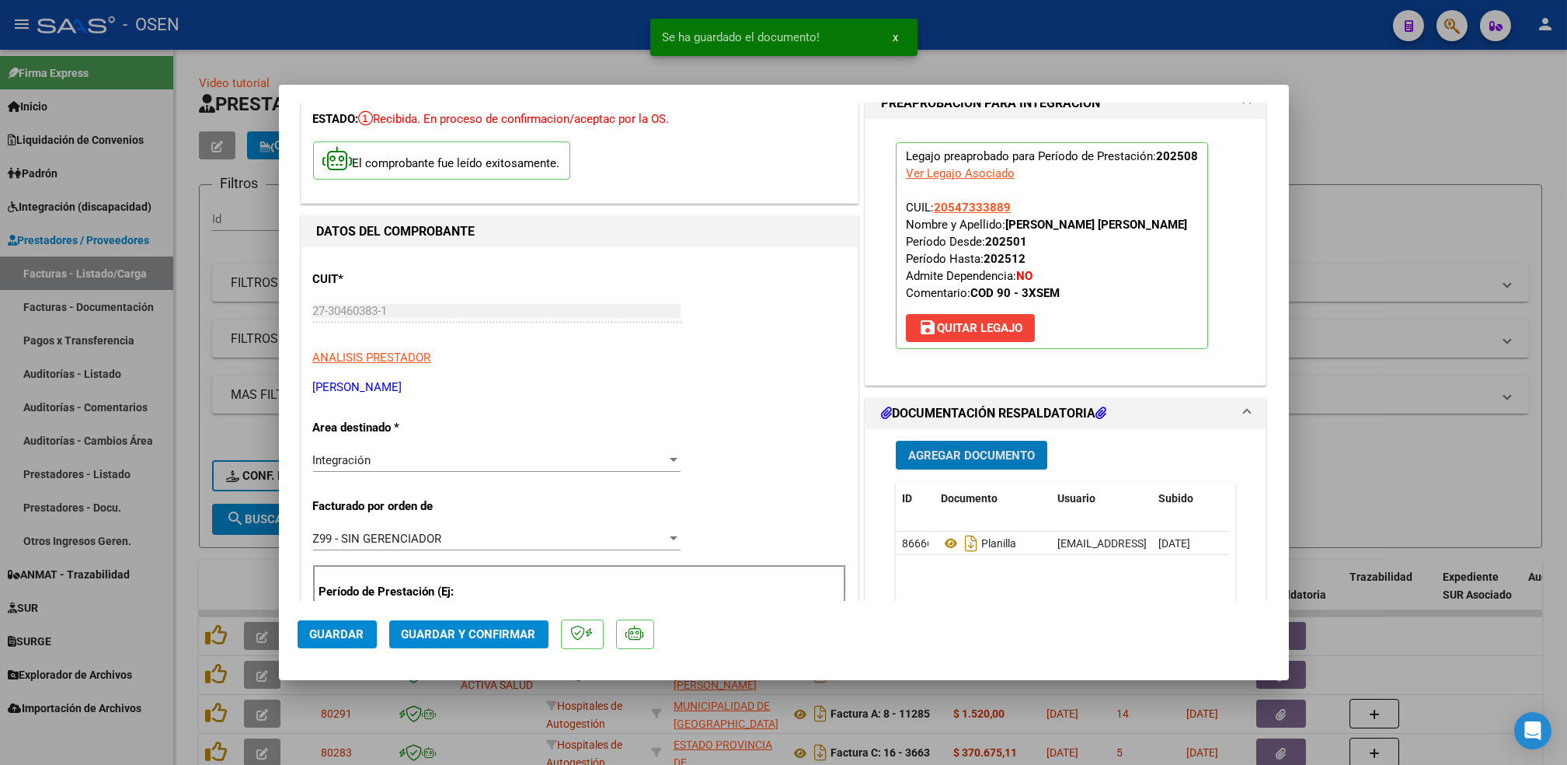
scroll to position [103, 0]
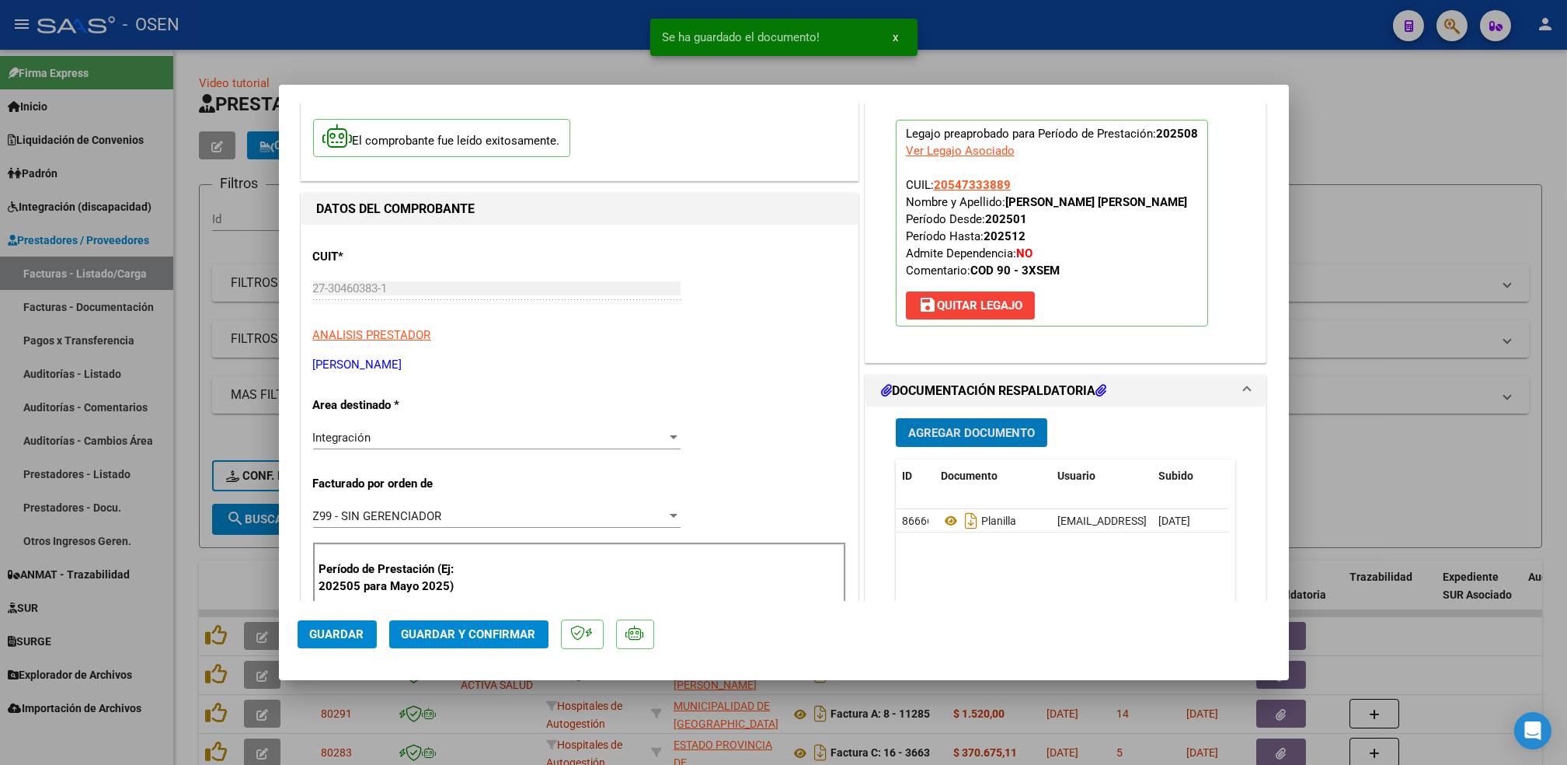
click at [320, 643] on button "Guardar" at bounding box center [337, 634] width 79 height 28
click at [182, 577] on div at bounding box center [783, 382] width 1567 height 765
type input "$ 0,00"
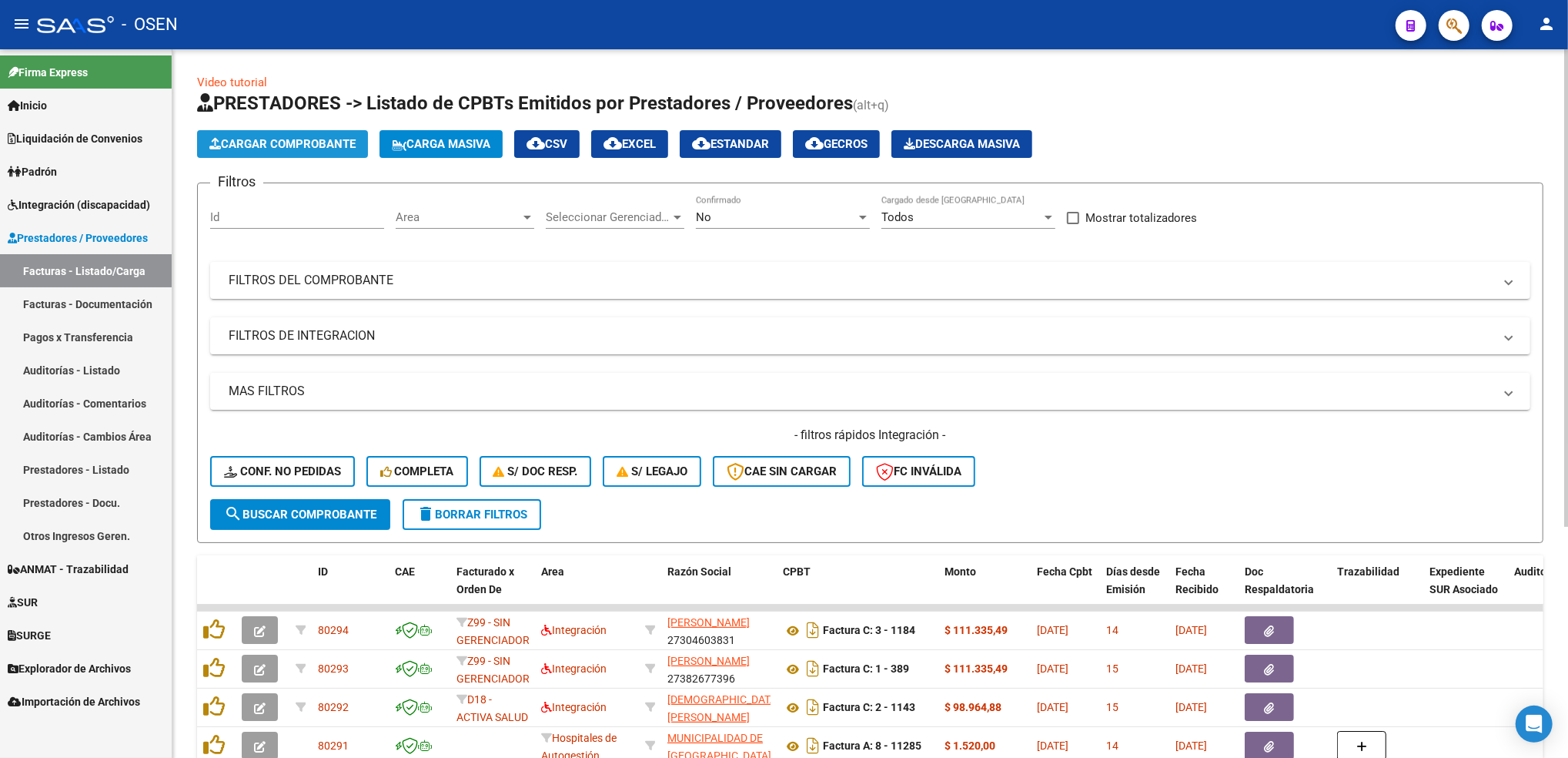
click at [325, 147] on span "Cargar Comprobante" at bounding box center [282, 144] width 147 height 14
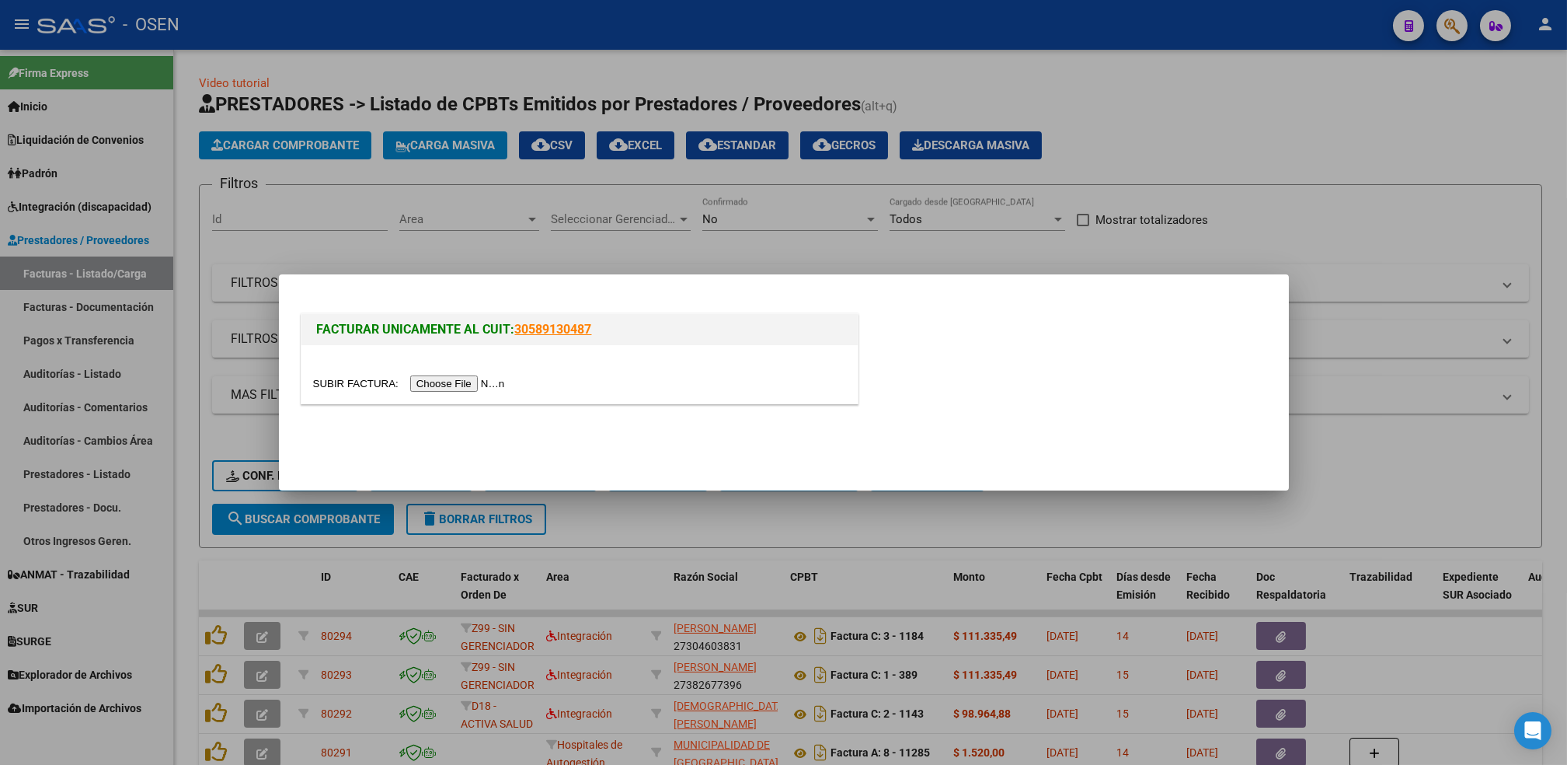
click at [441, 388] on input "file" at bounding box center [411, 383] width 197 height 16
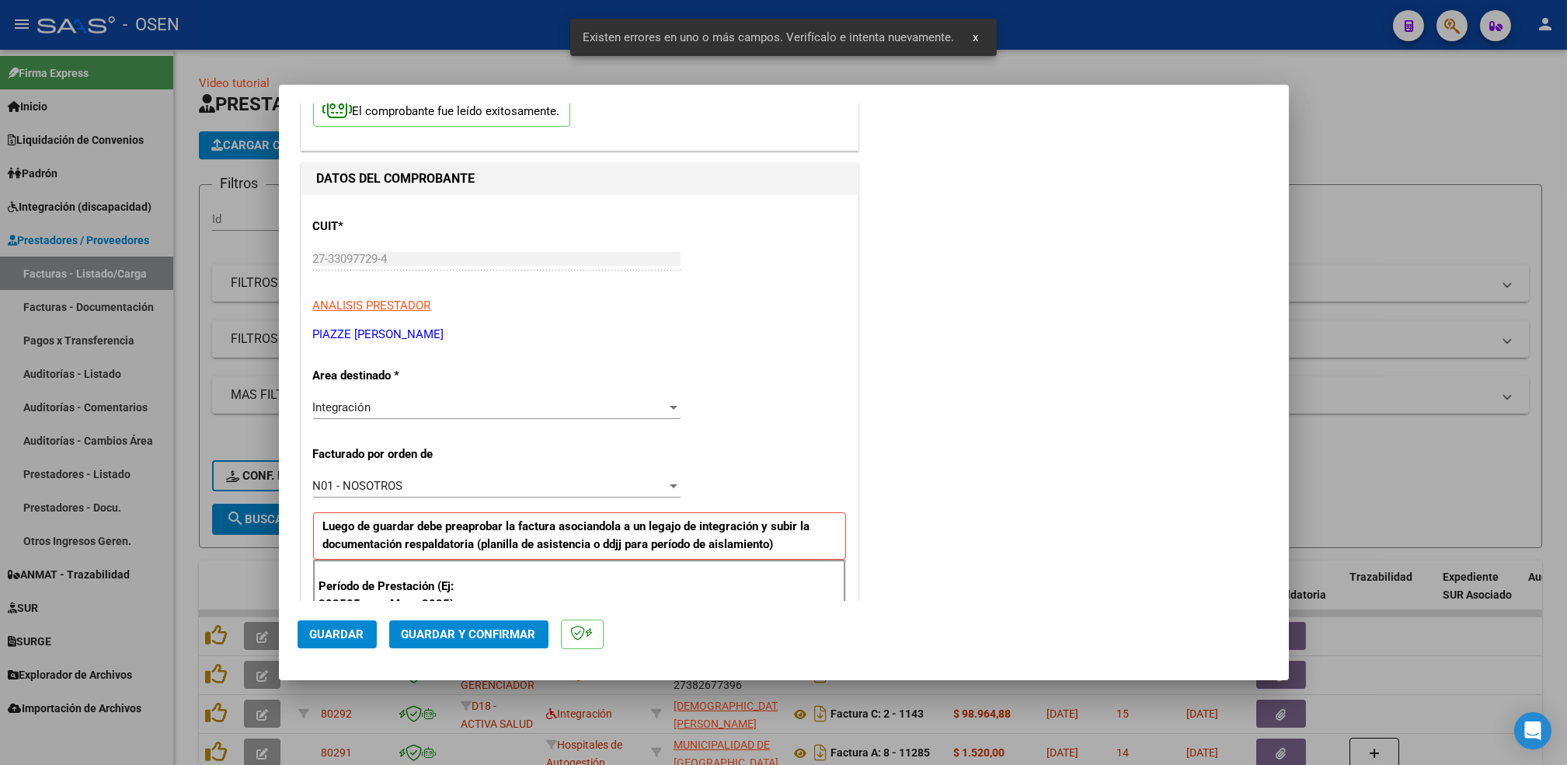
scroll to position [0, 0]
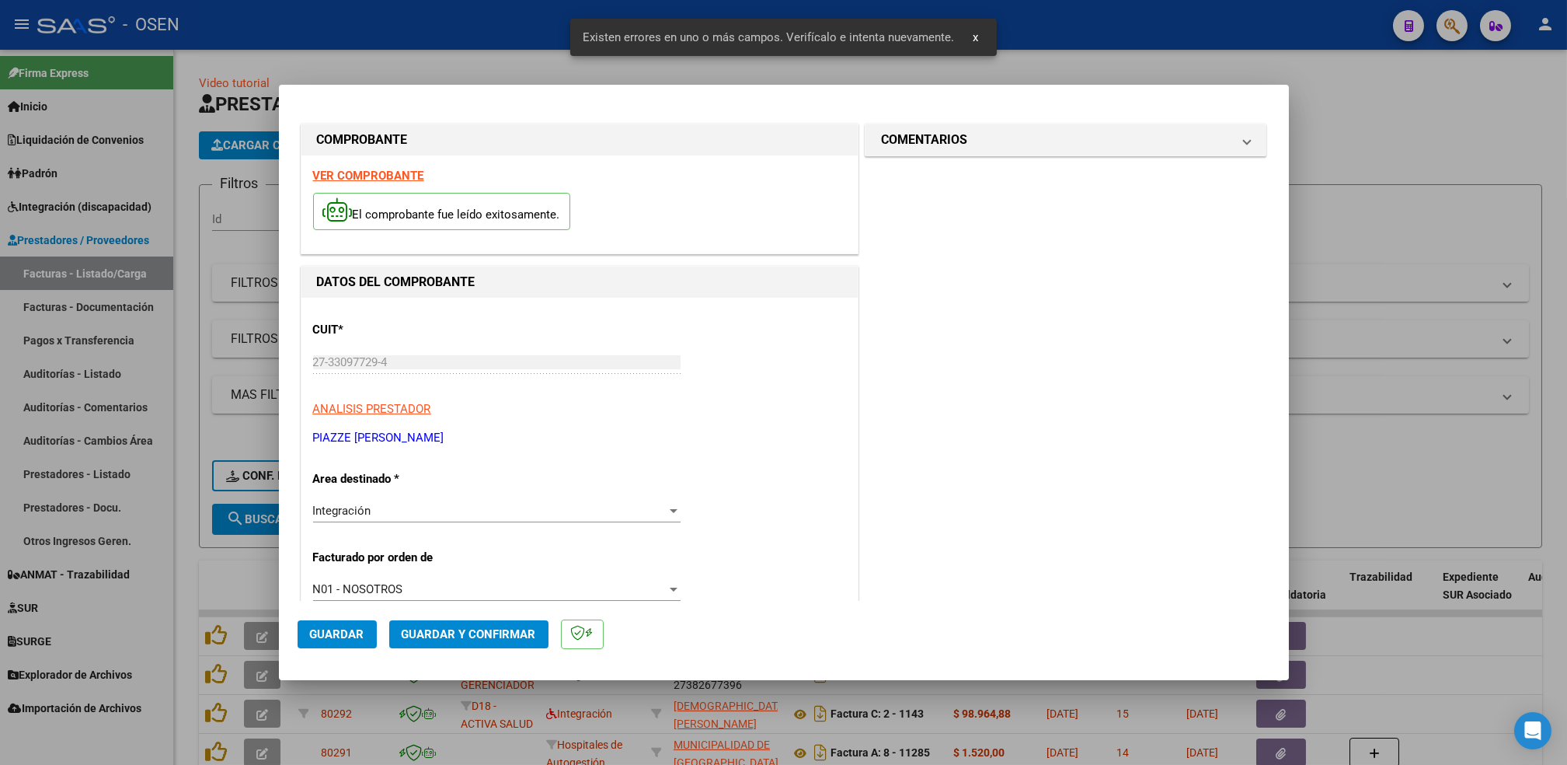
click at [347, 171] on strong "VER COMPROBANTE" at bounding box center [368, 176] width 111 height 14
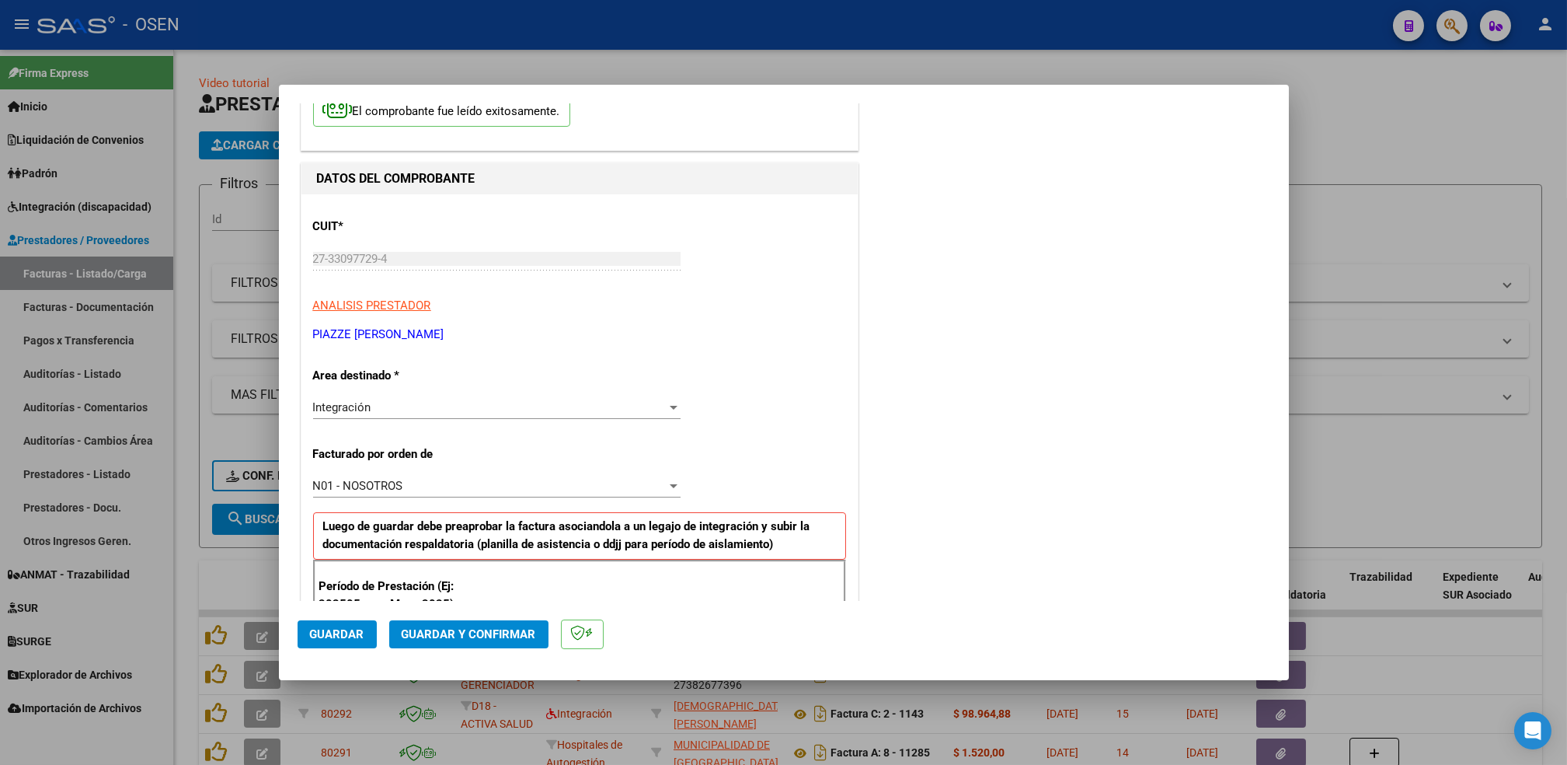
scroll to position [207, 0]
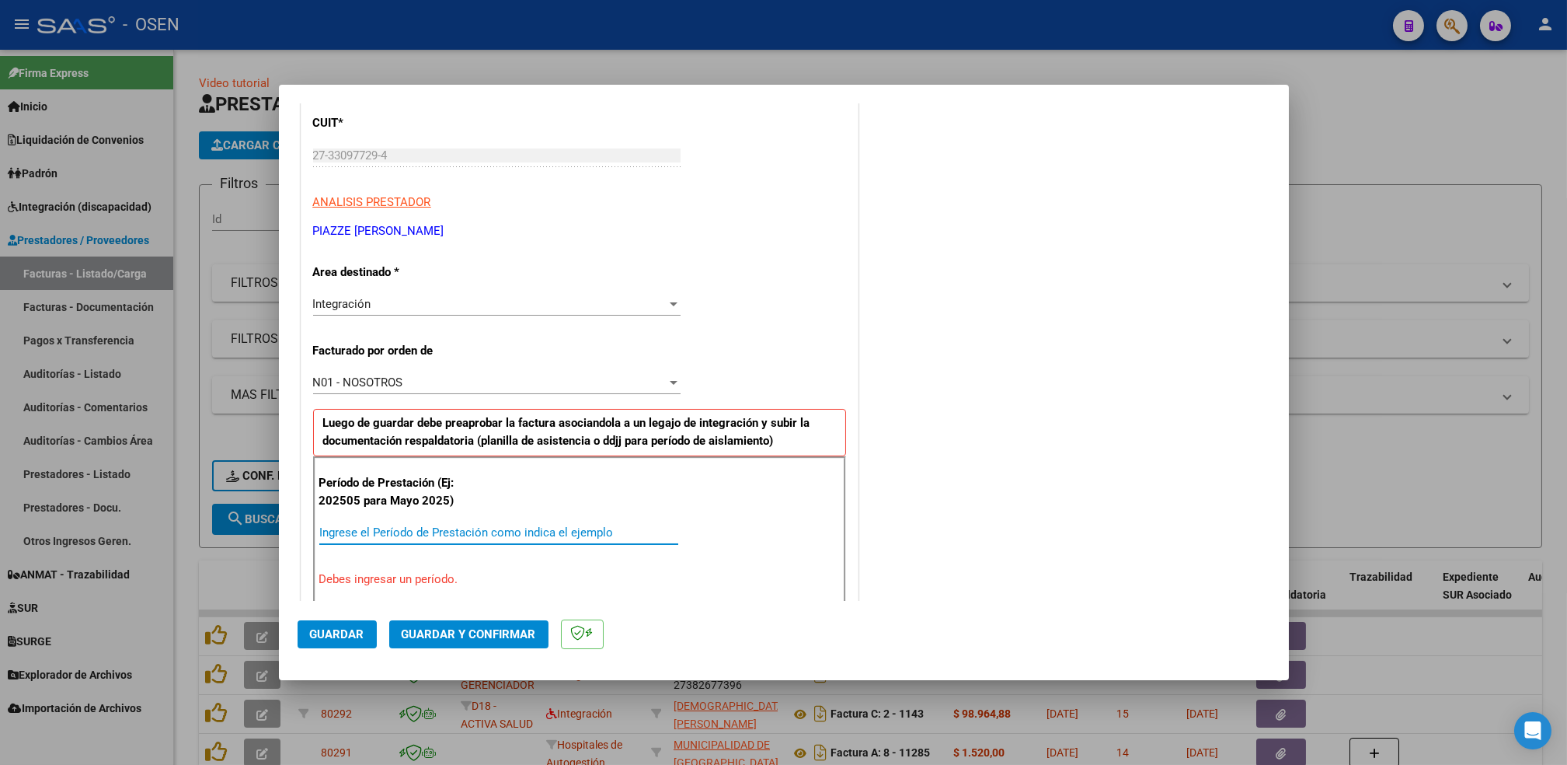
click at [414, 529] on input "Ingrese el Período de Prestación como indica el ejemplo" at bounding box center [498, 532] width 359 height 14
type input "202508"
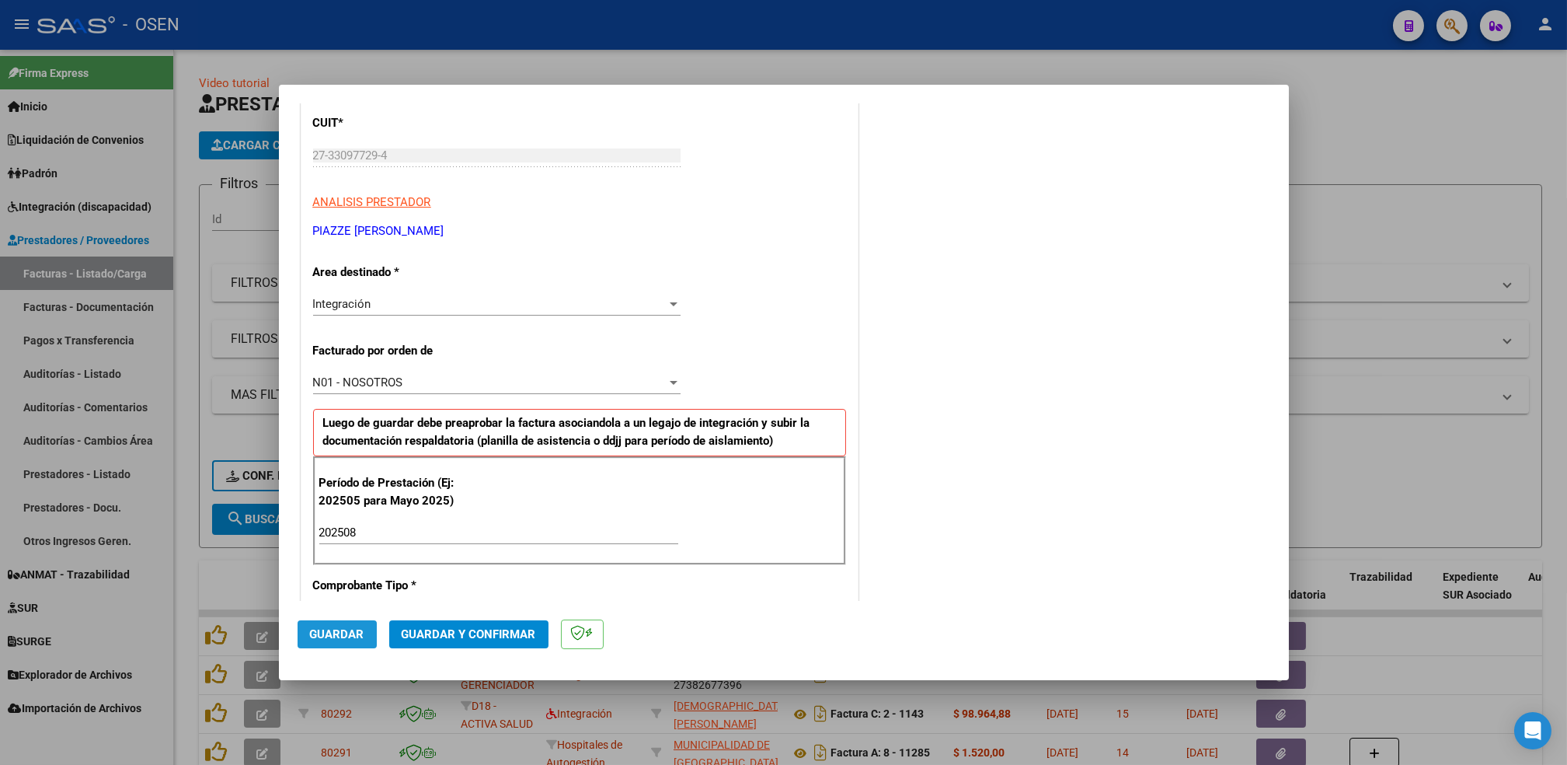
click at [336, 638] on span "Guardar" at bounding box center [337, 634] width 54 height 14
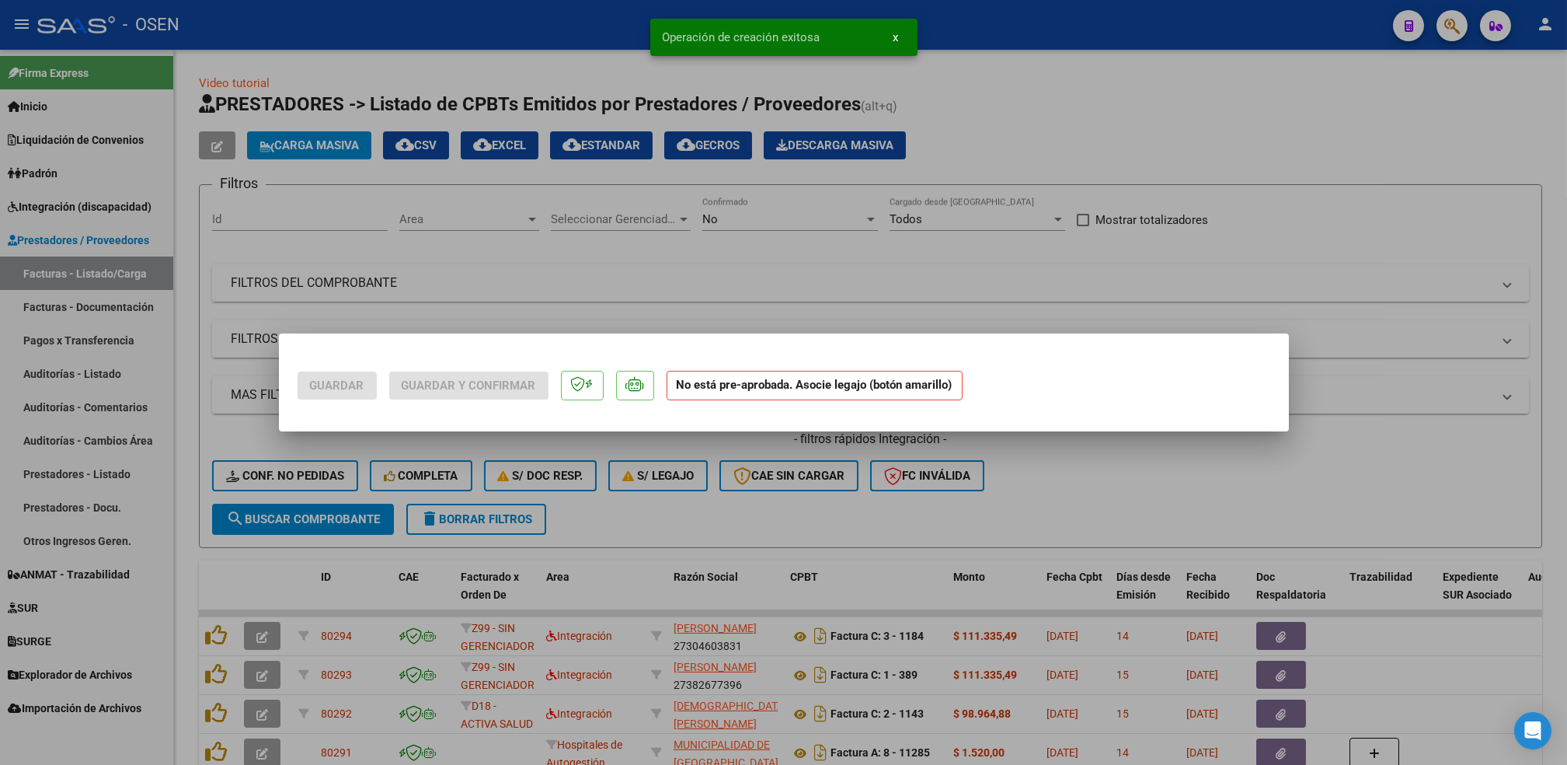
scroll to position [0, 0]
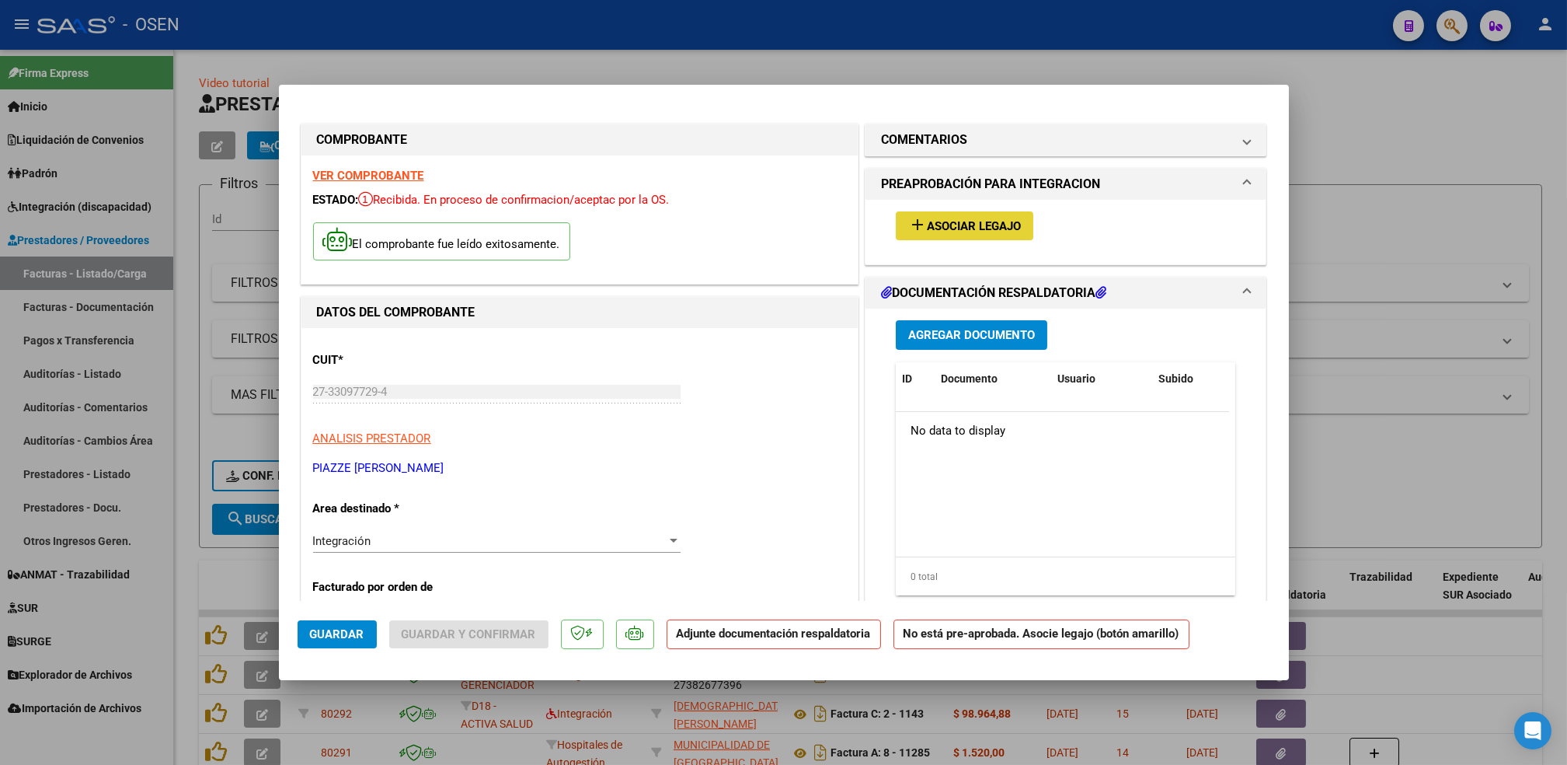
click at [979, 225] on span "Asociar Legajo" at bounding box center [974, 226] width 94 height 14
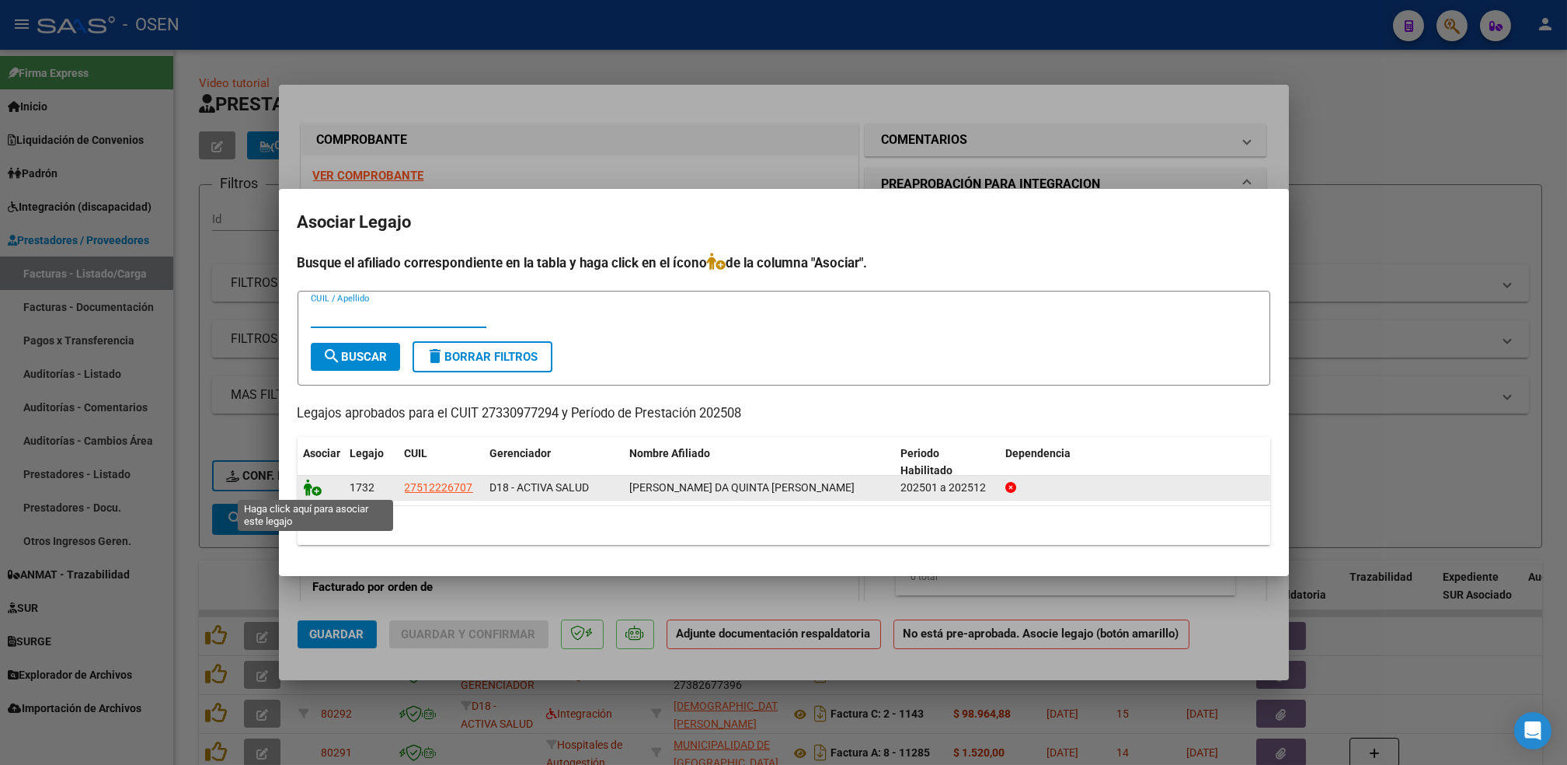
click at [313, 484] on icon at bounding box center [313, 487] width 19 height 17
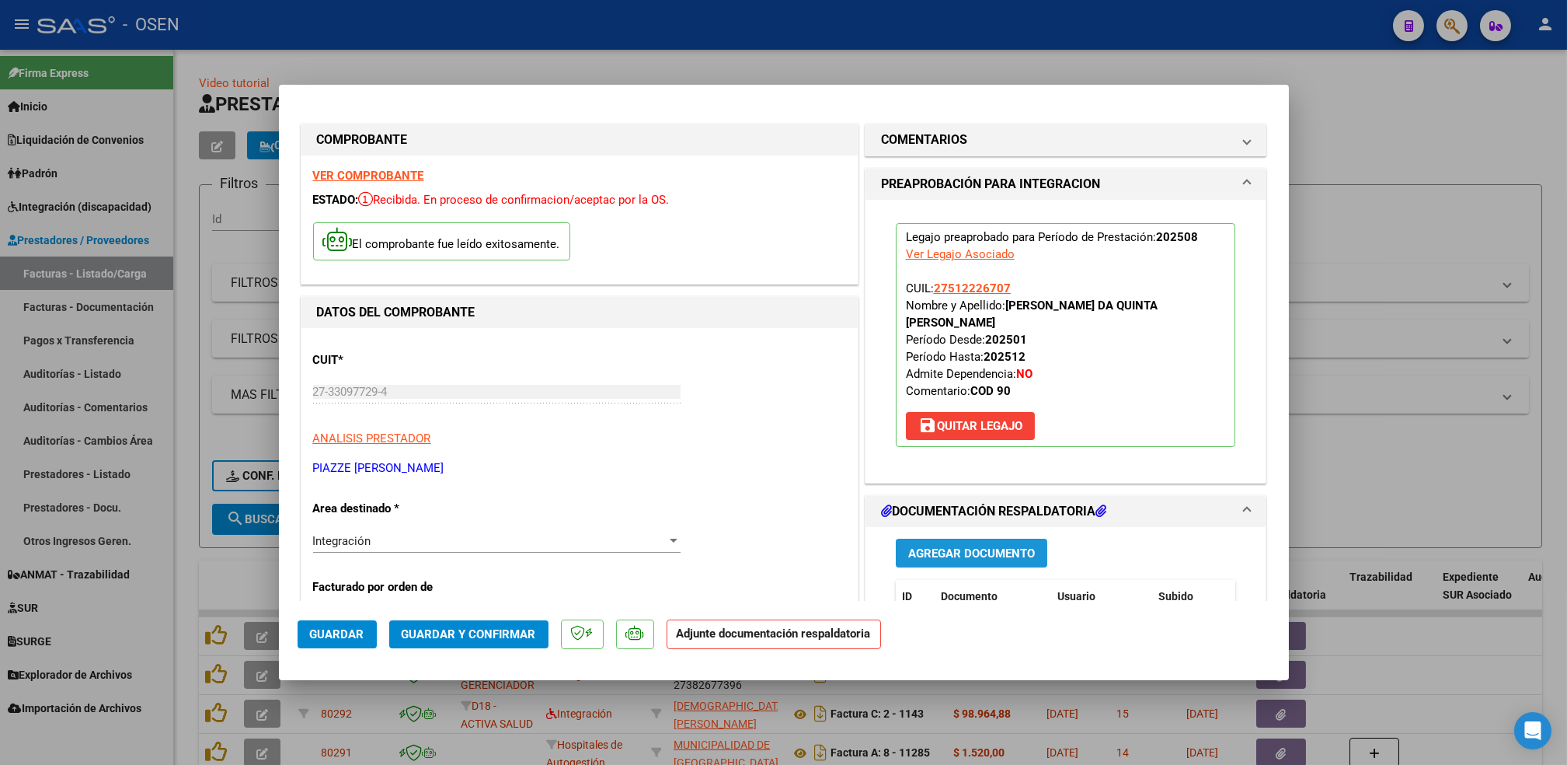
click at [981, 546] on span "Agregar Documento" at bounding box center [971, 553] width 127 height 14
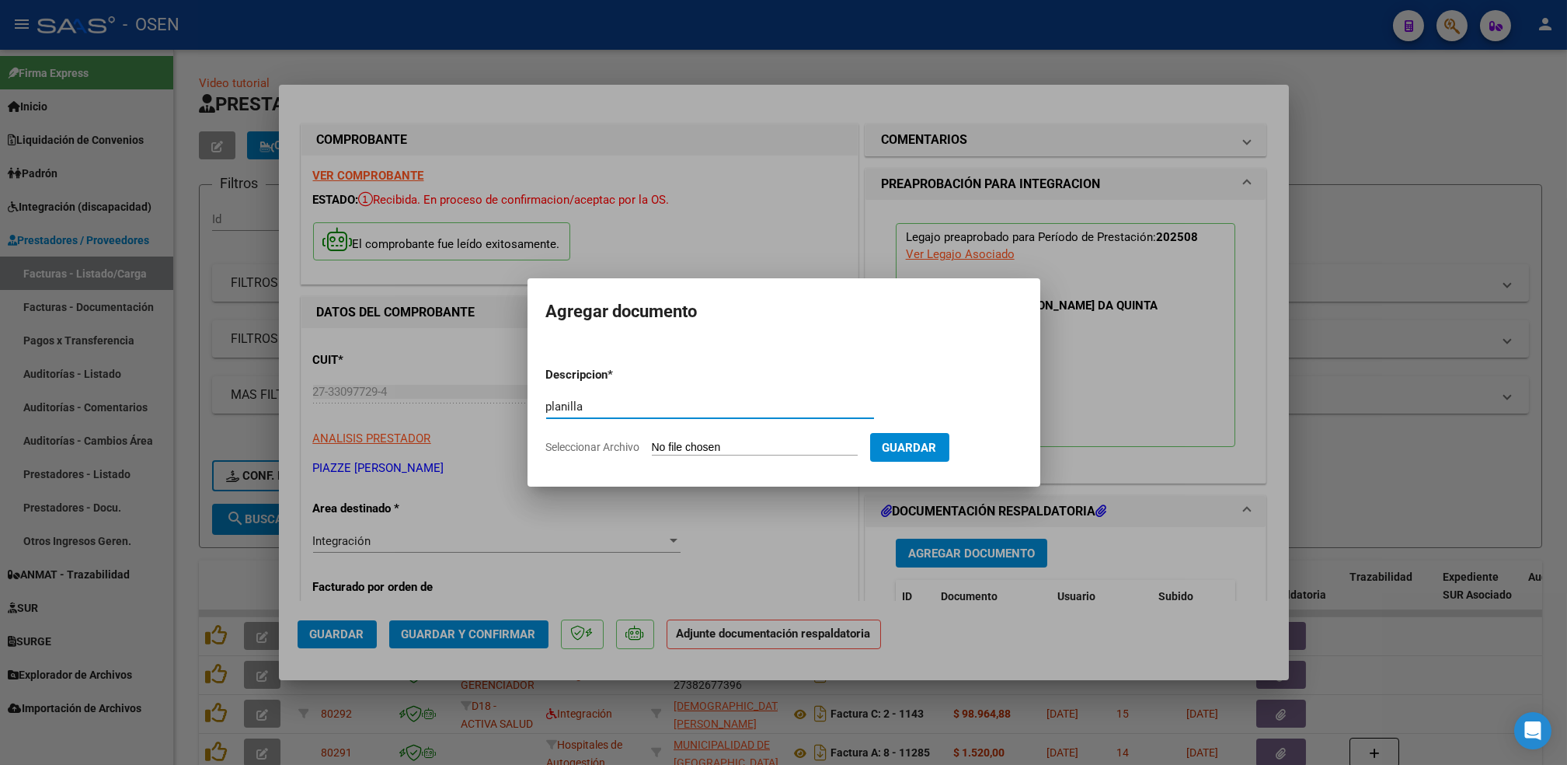
type input "planilla"
click at [652, 441] on input "Seleccionar Archivo" at bounding box center [755, 448] width 206 height 15
type input "C:\fakepath\planilla asistencia [MEDICAL_DATA]- [DATE].pdf"
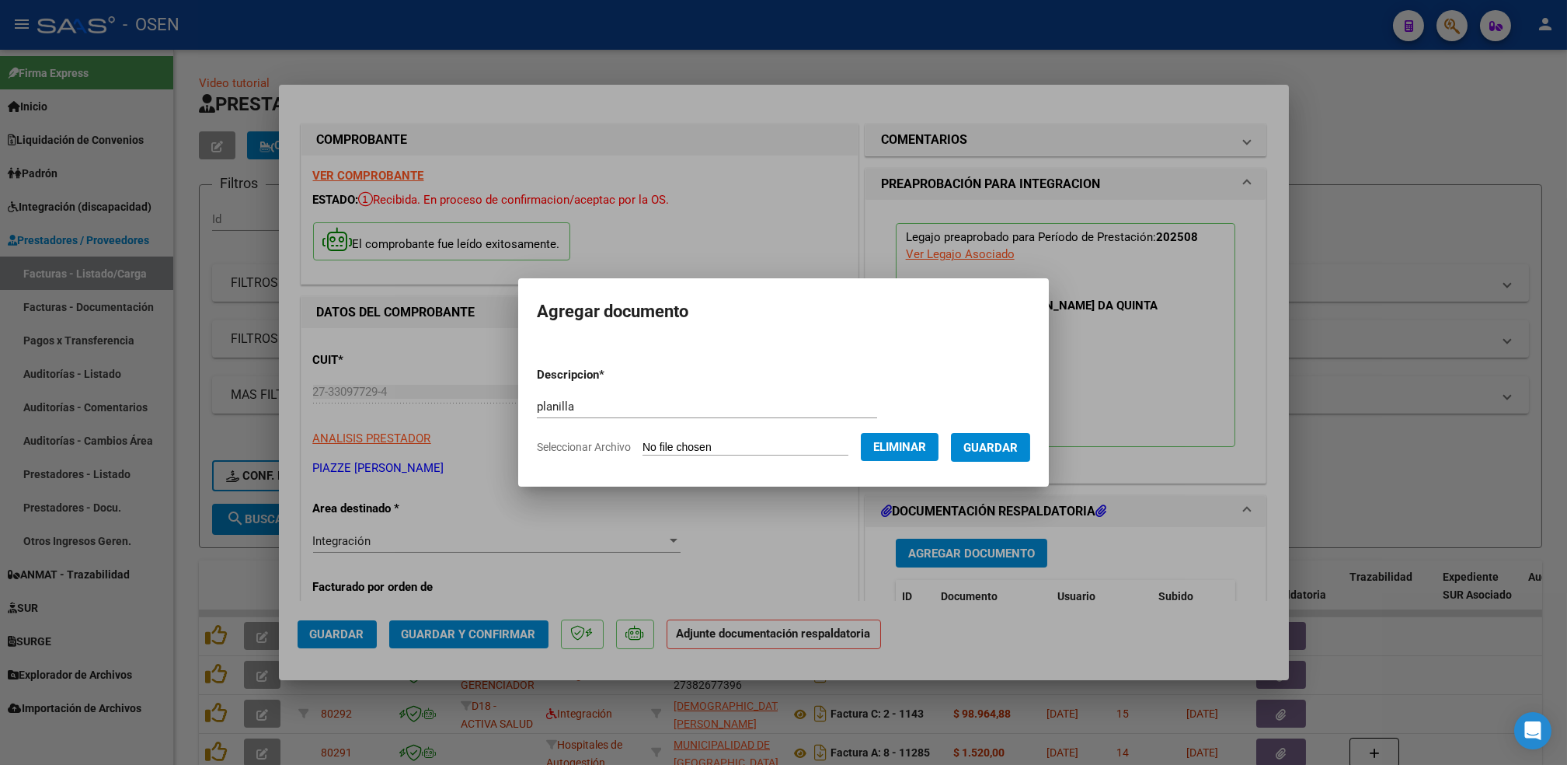
click at [1008, 455] on button "Guardar" at bounding box center [990, 447] width 79 height 29
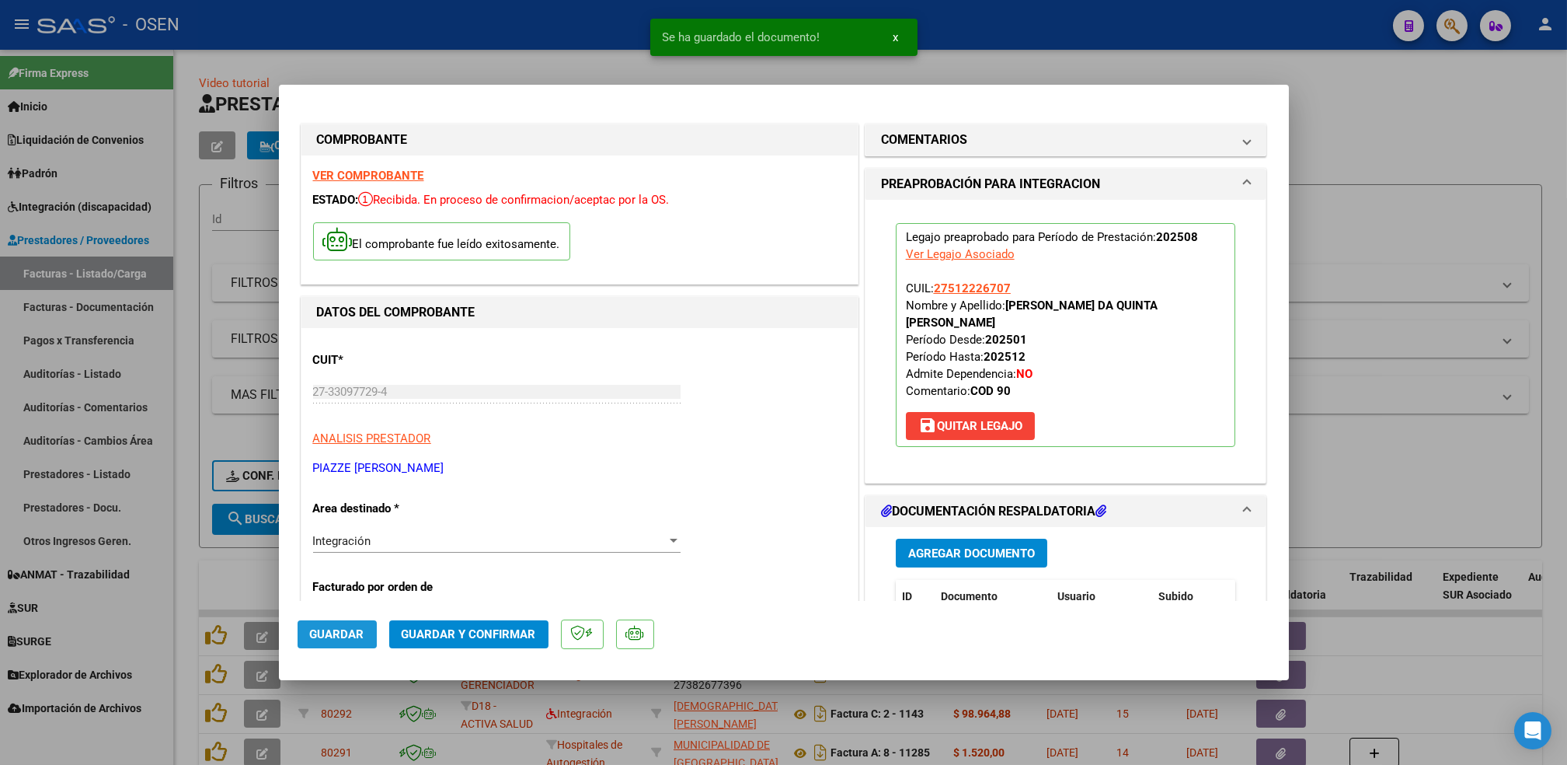
click at [302, 626] on button "Guardar" at bounding box center [337, 634] width 79 height 28
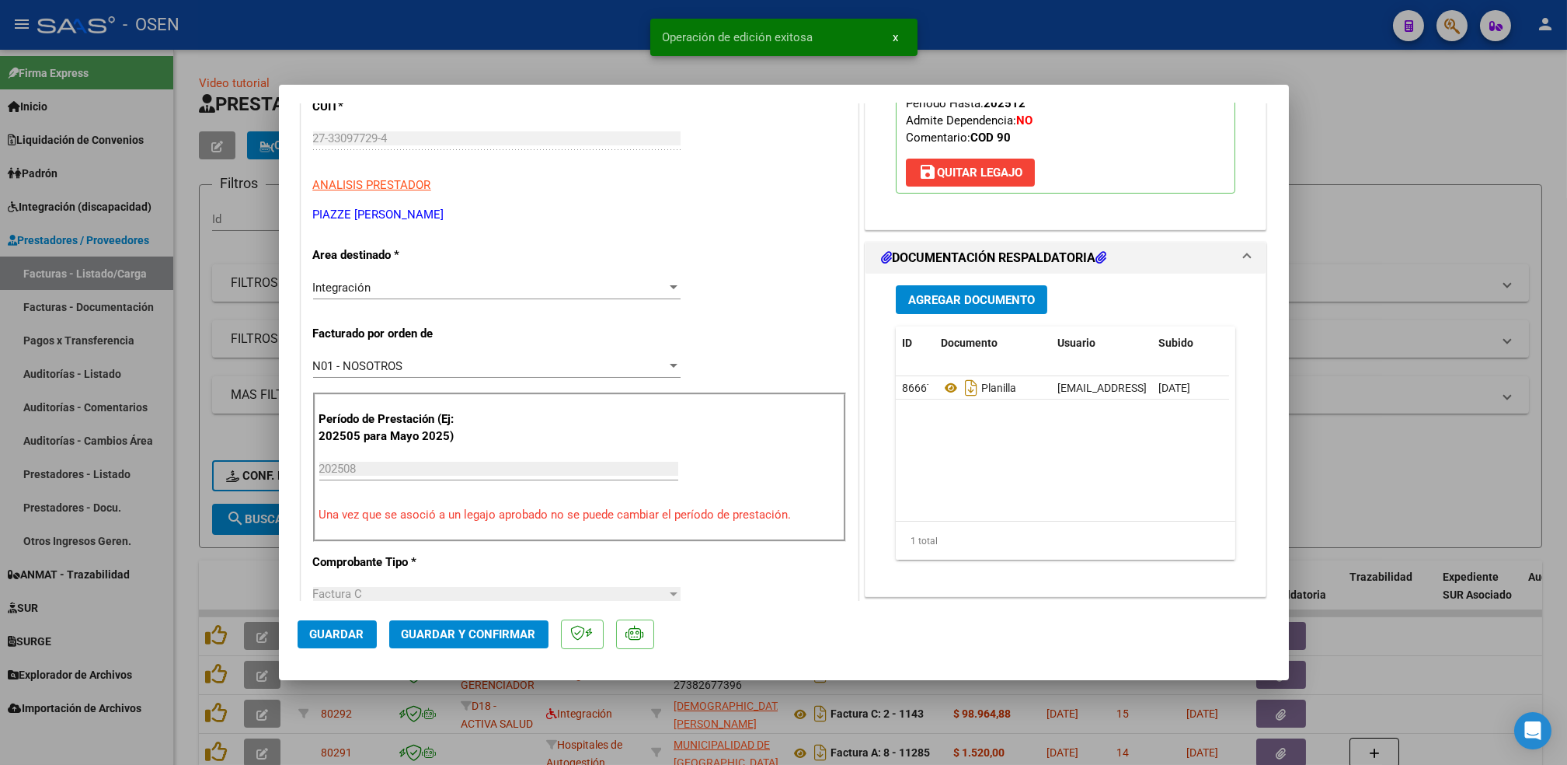
scroll to position [311, 0]
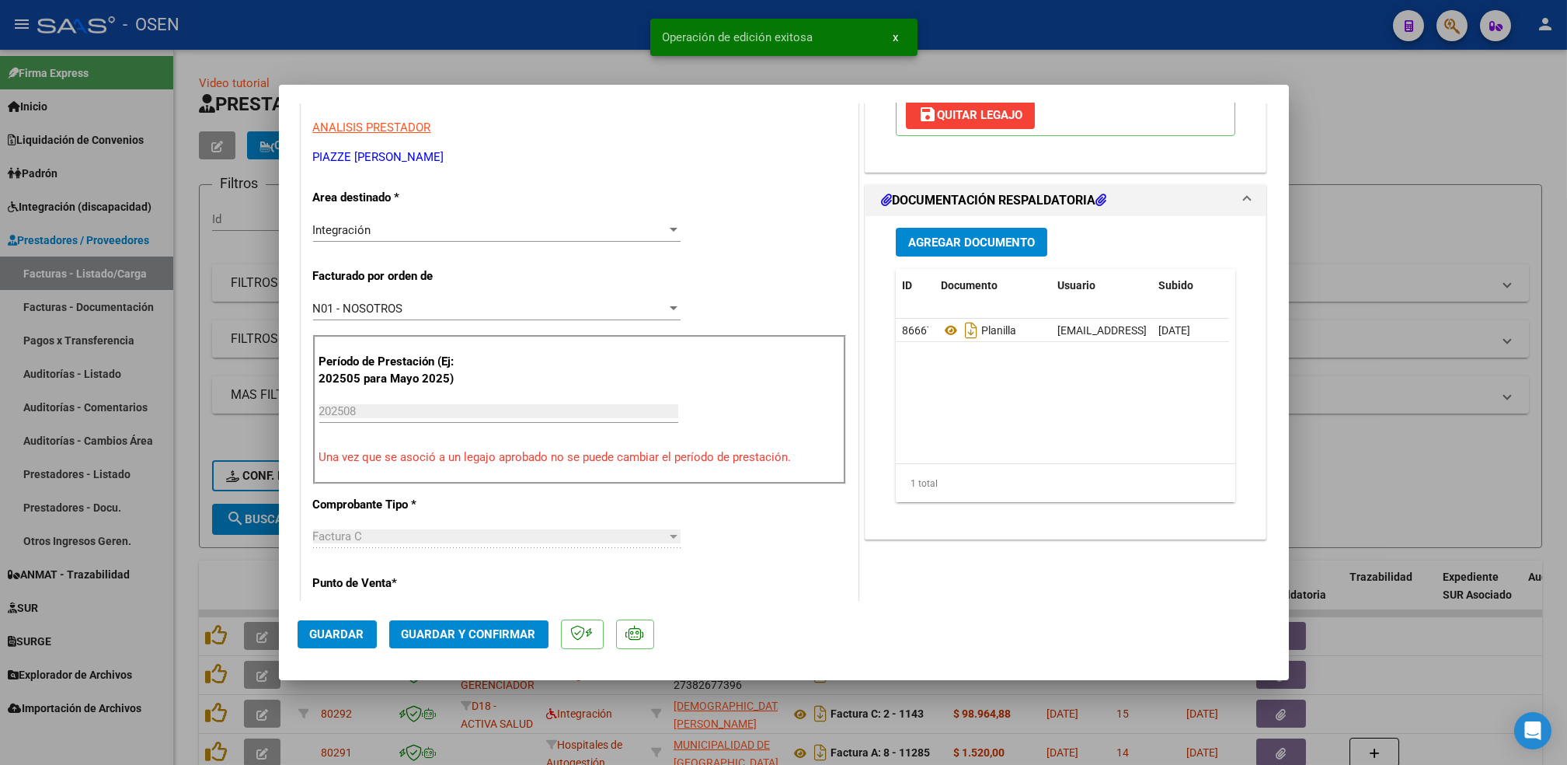
click at [179, 575] on div at bounding box center [783, 382] width 1567 height 765
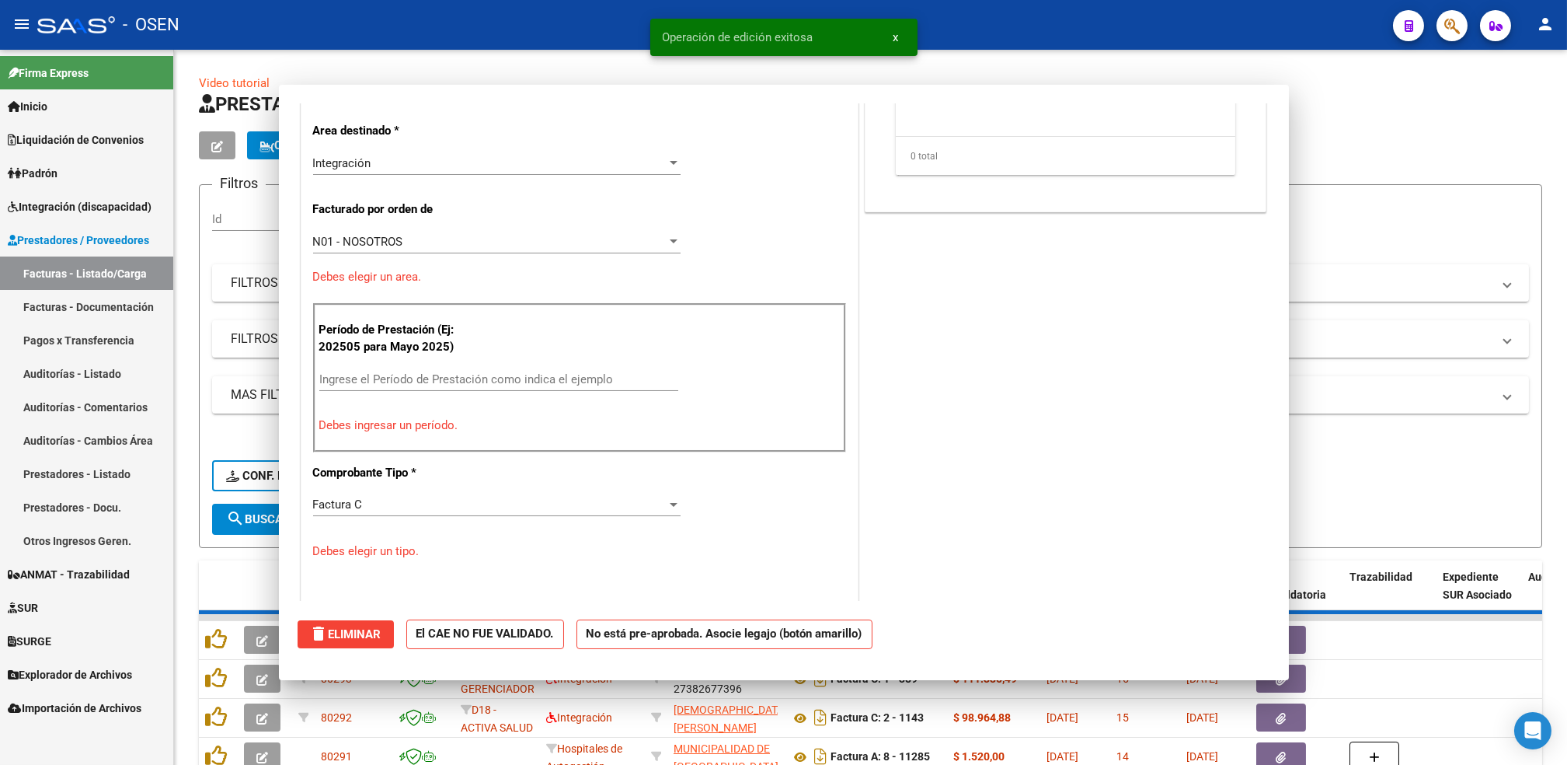
scroll to position [0, 0]
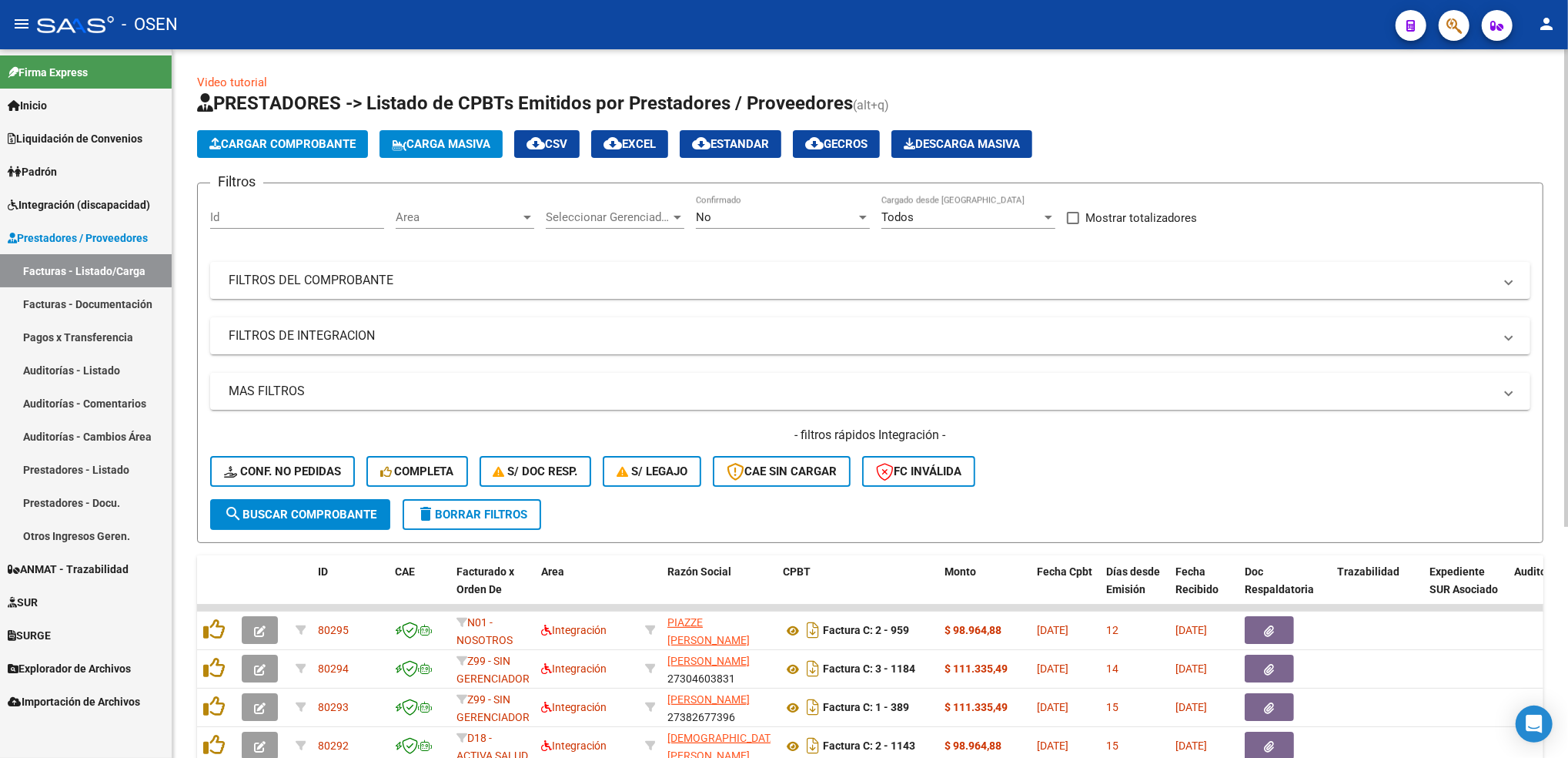
click at [321, 126] on app-list-header "PRESTADORES -> Listado de CPBTs Emitidos por Prestadores / Proveedores (alt+q) …" at bounding box center [870, 317] width 1346 height 452
click at [320, 132] on button "Cargar Comprobante" at bounding box center [282, 144] width 171 height 28
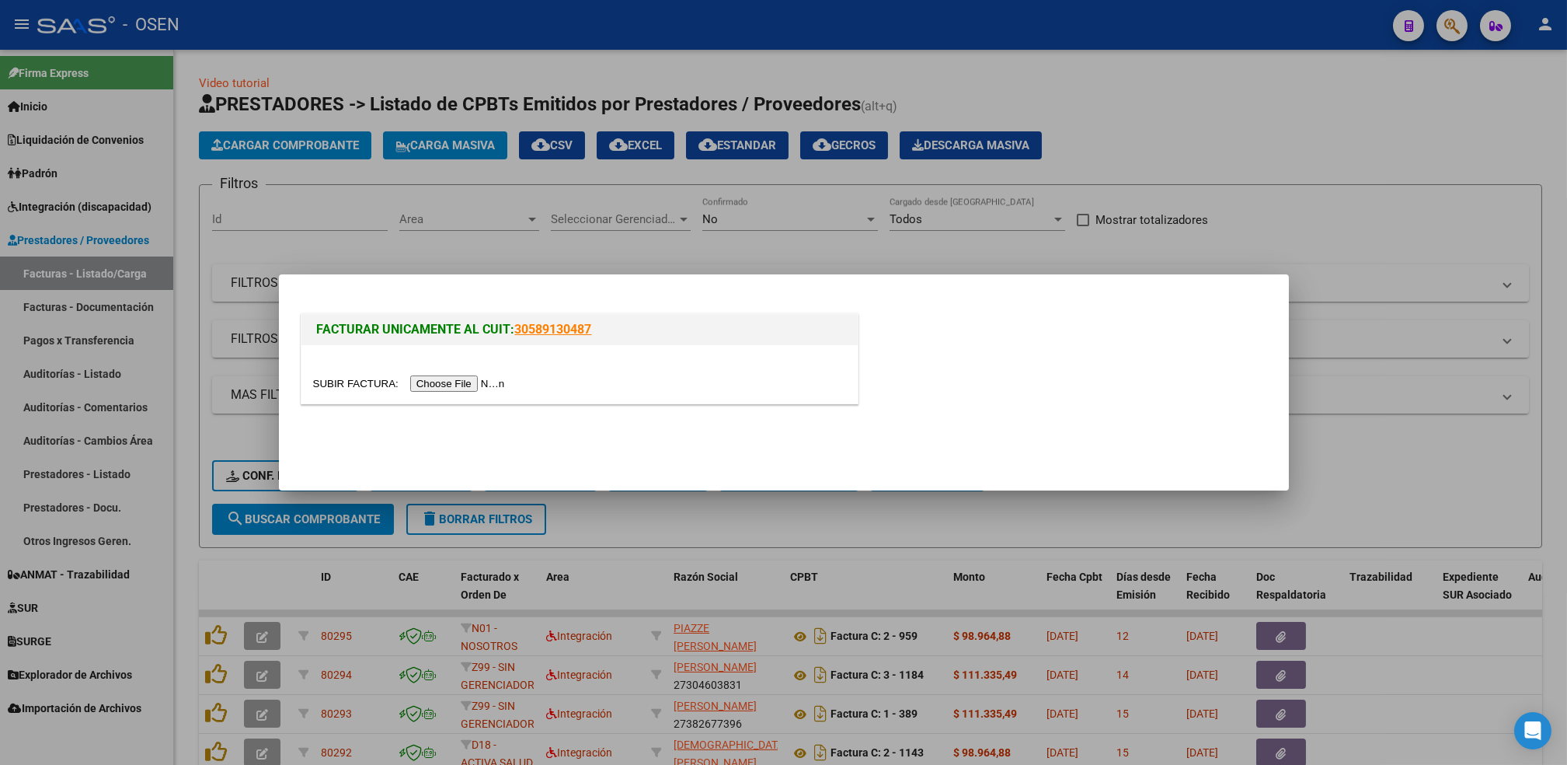
click at [466, 381] on input "file" at bounding box center [411, 383] width 197 height 16
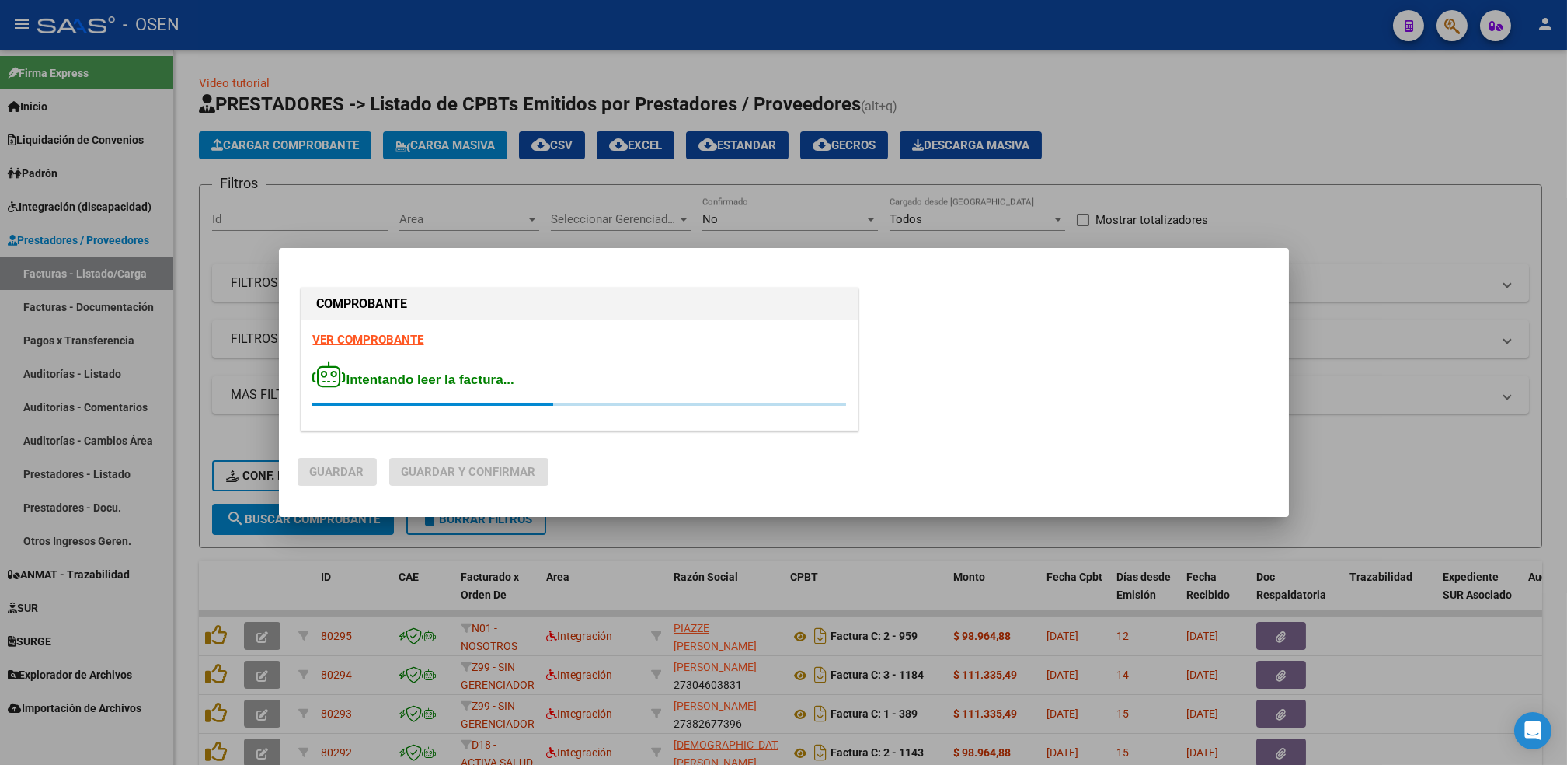
click at [353, 339] on strong "VER COMPROBANTE" at bounding box center [368, 340] width 111 height 14
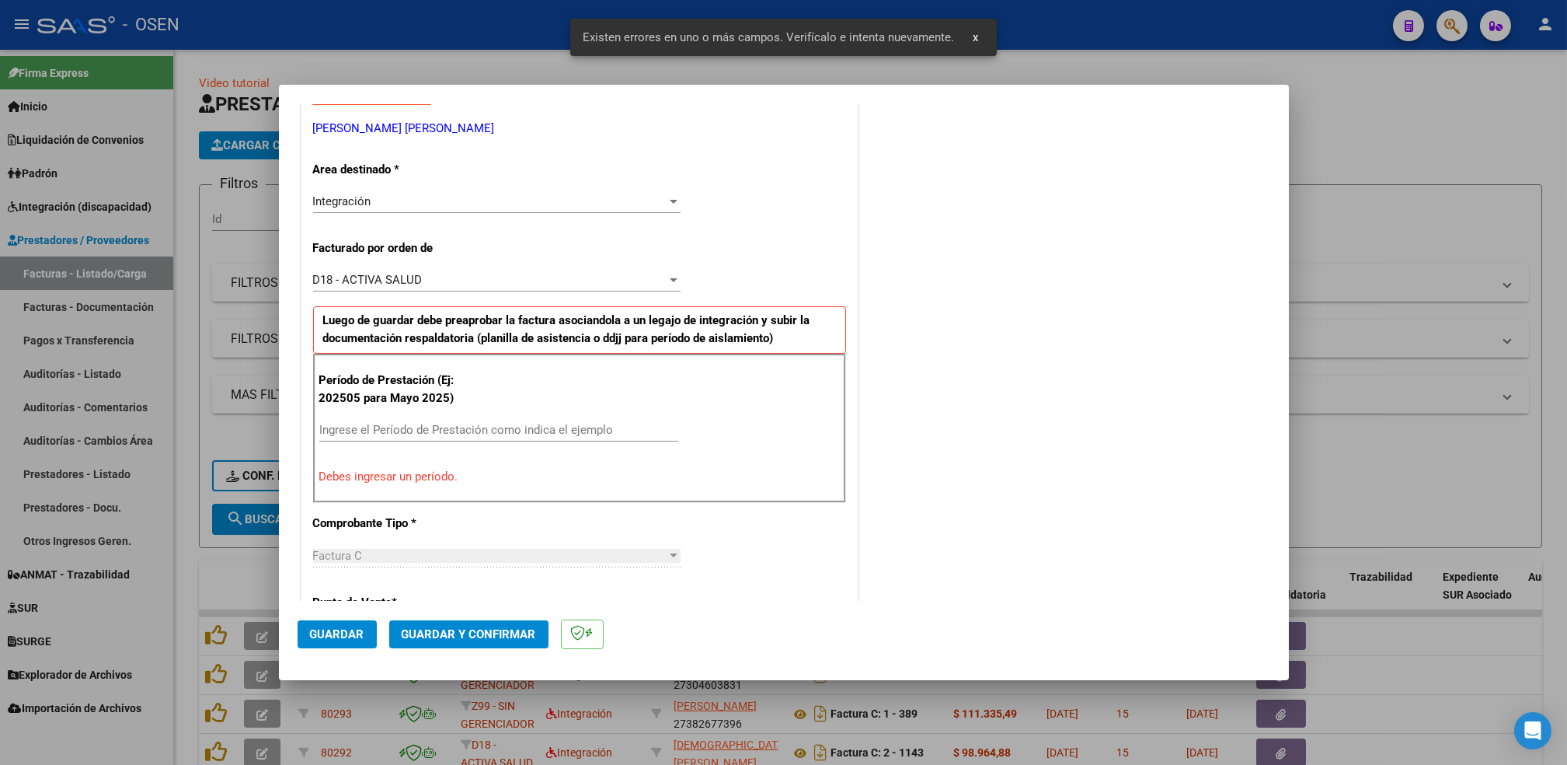
scroll to position [342, 0]
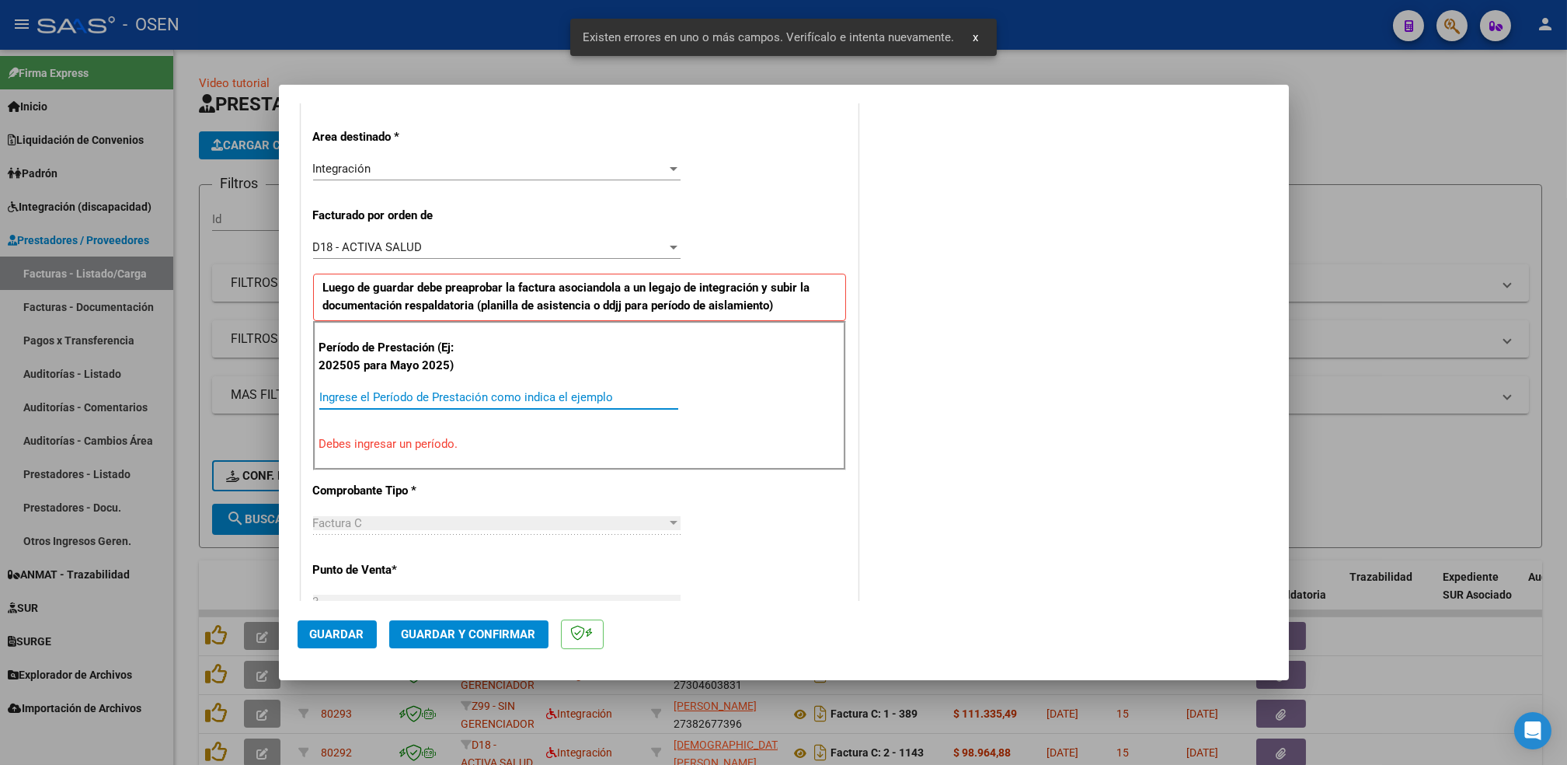
click at [460, 397] on input "Ingrese el Período de Prestación como indica el ejemplo" at bounding box center [498, 397] width 359 height 14
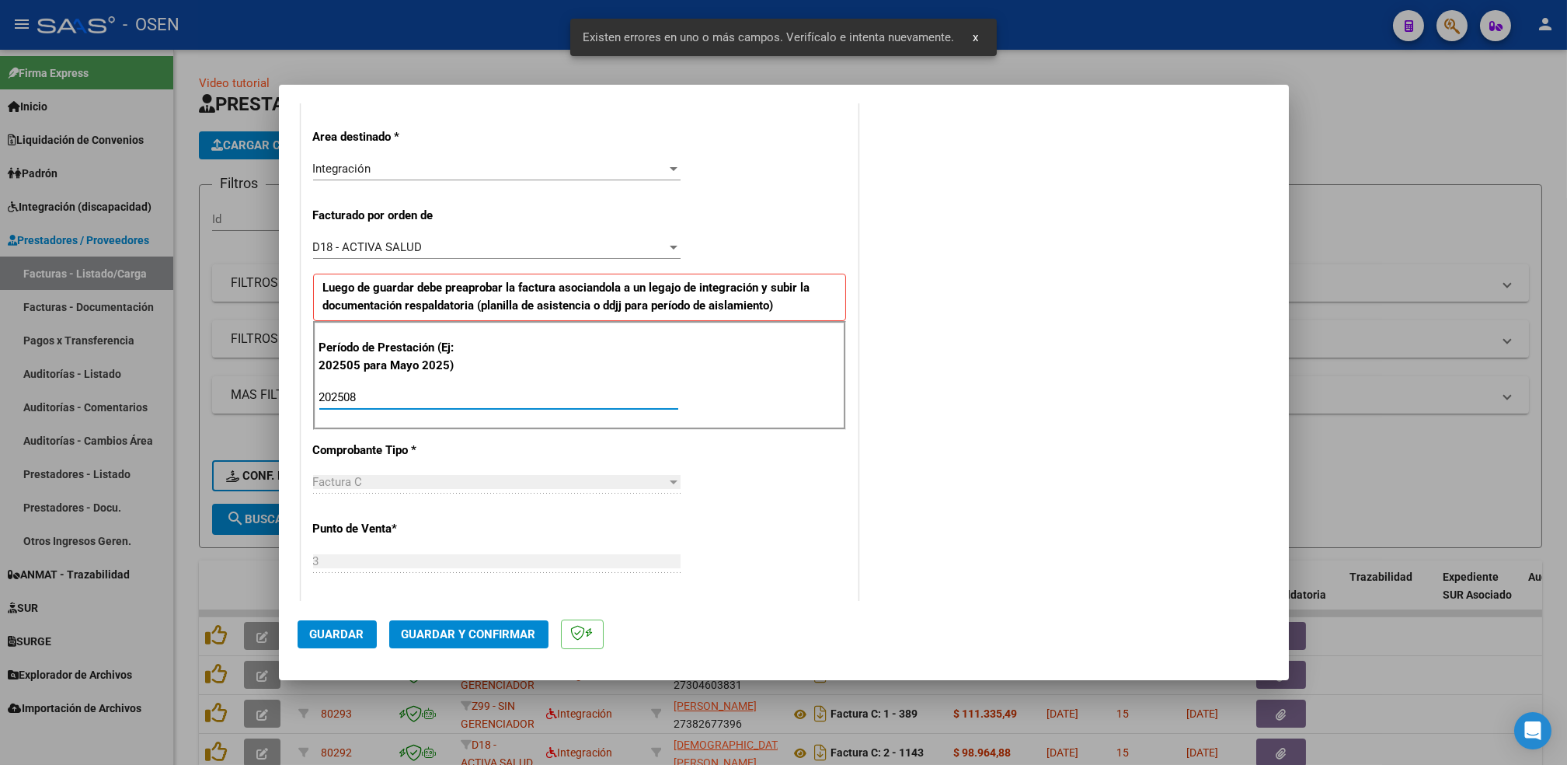
type input "202508"
click at [324, 639] on span "Guardar" at bounding box center [337, 634] width 54 height 14
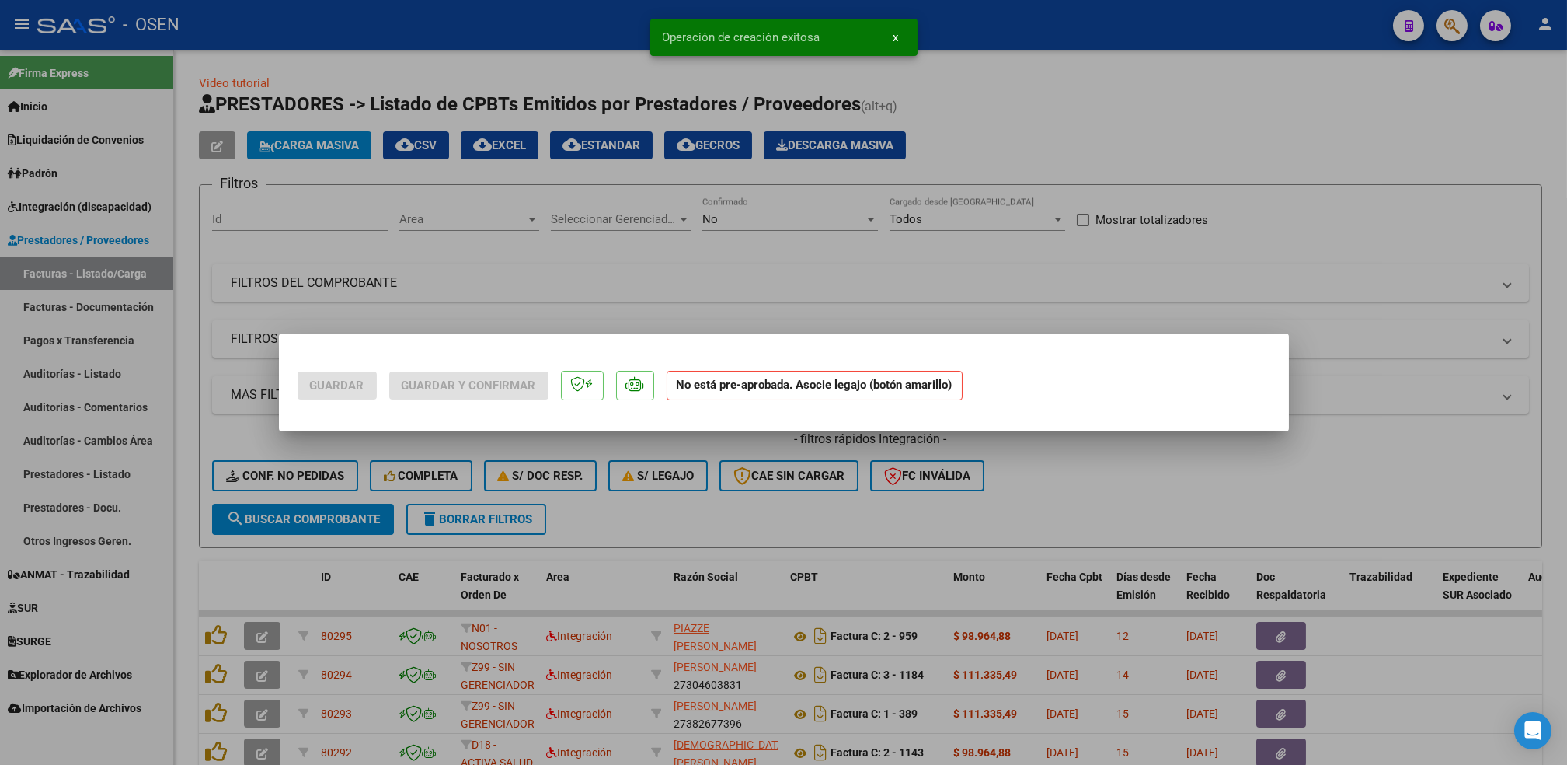
scroll to position [0, 0]
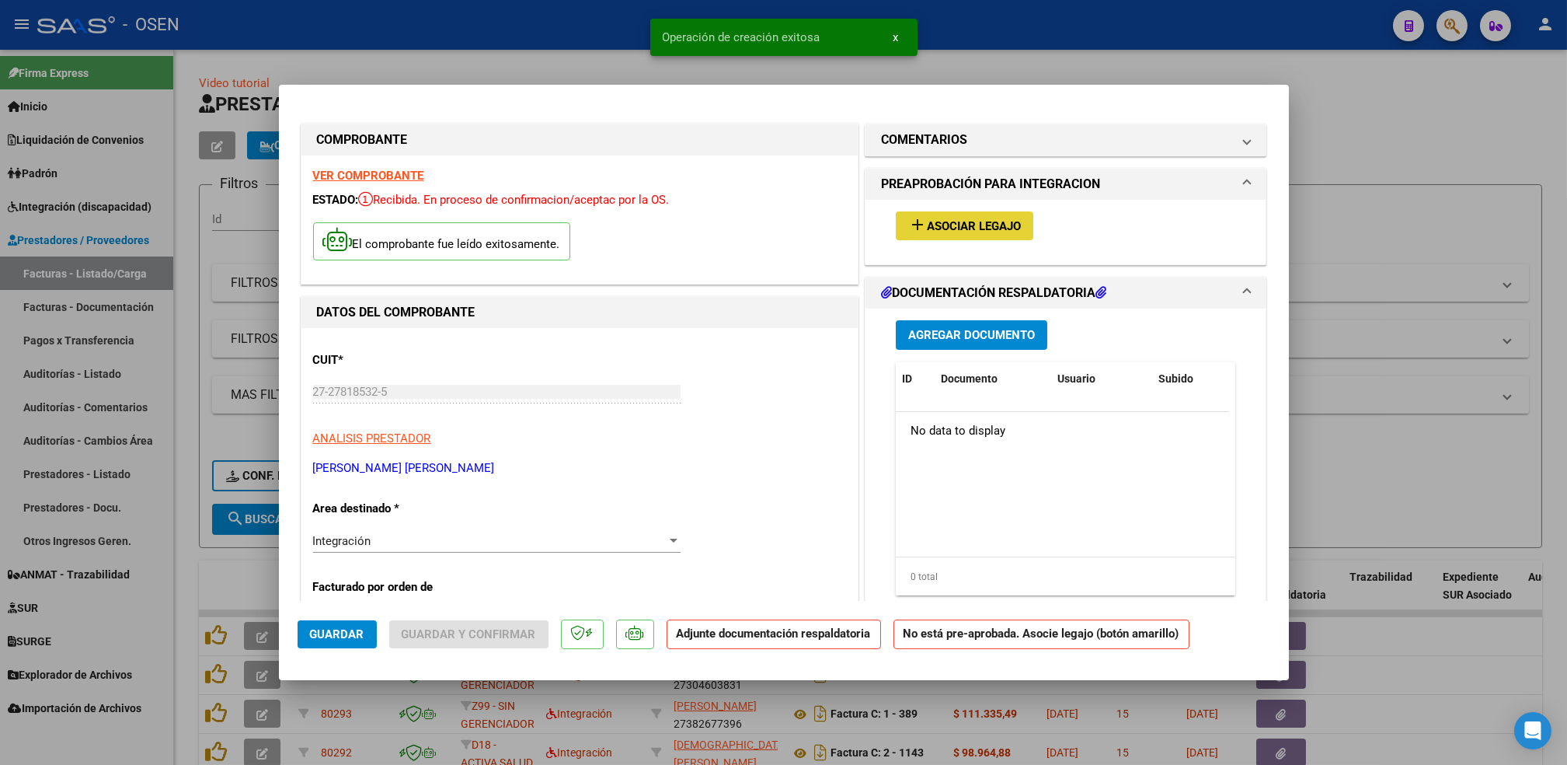
click at [979, 234] on button "add Asociar Legajo" at bounding box center [965, 225] width 138 height 29
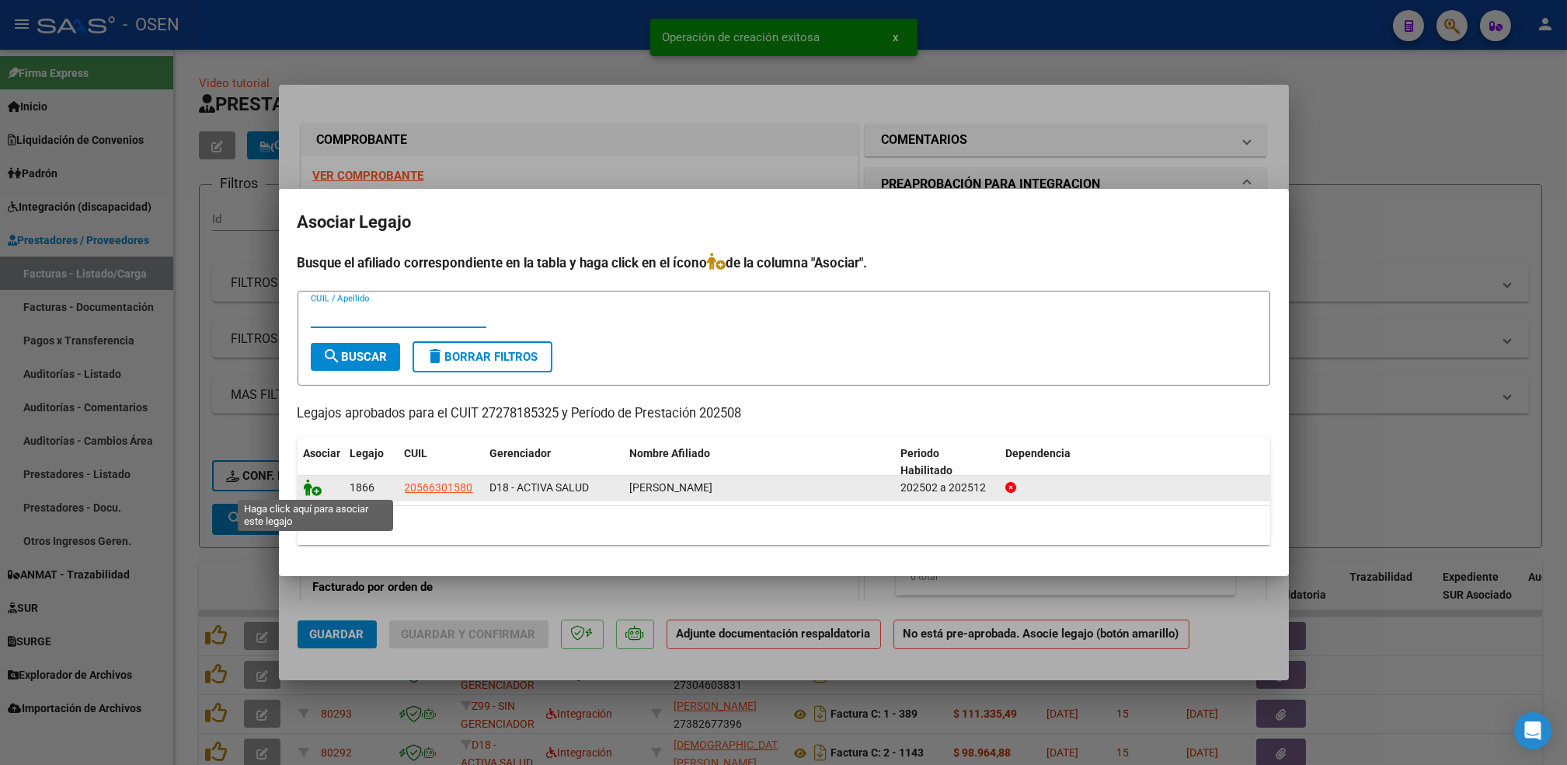
click at [307, 483] on icon at bounding box center [313, 487] width 19 height 17
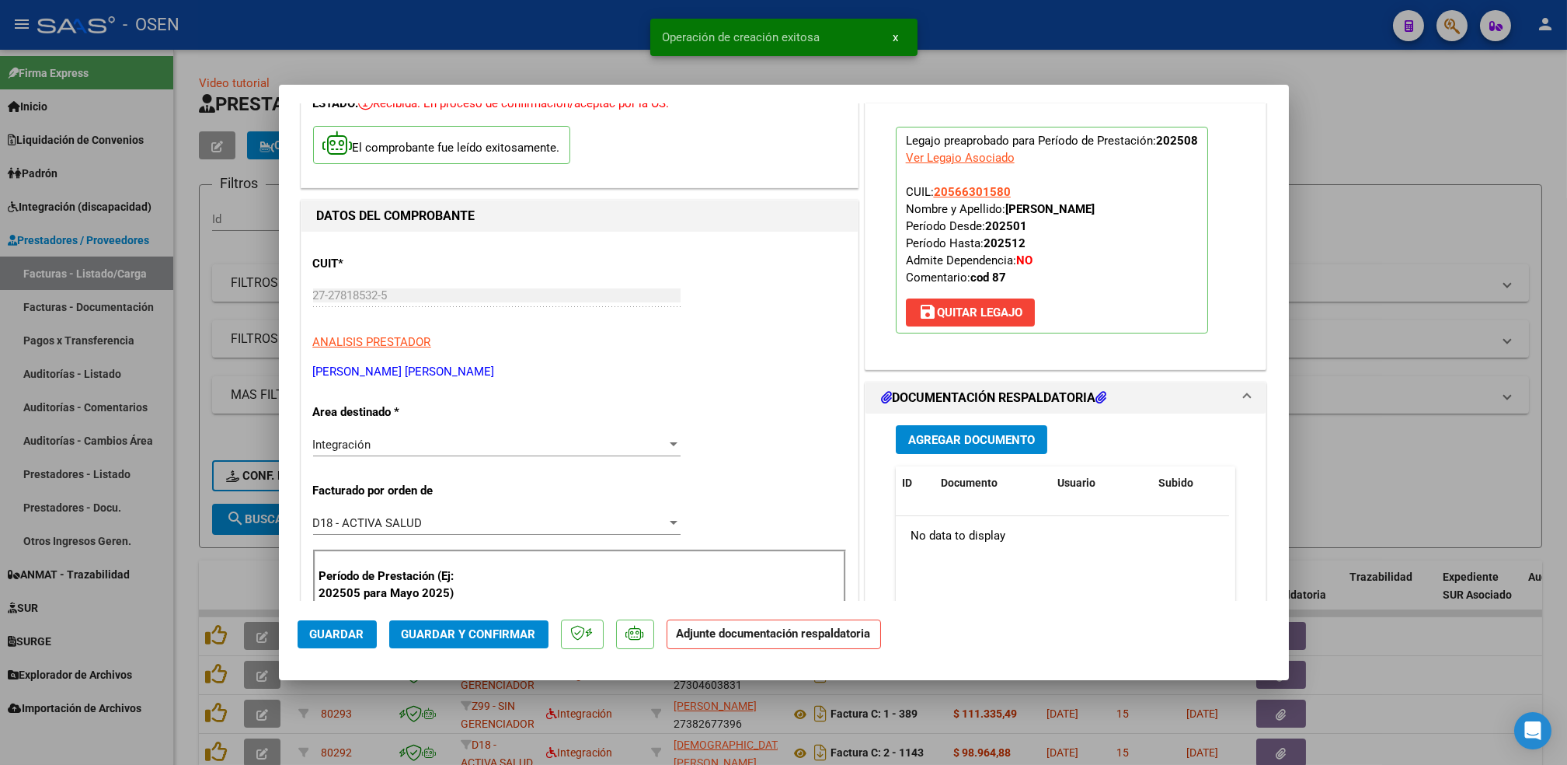
scroll to position [207, 0]
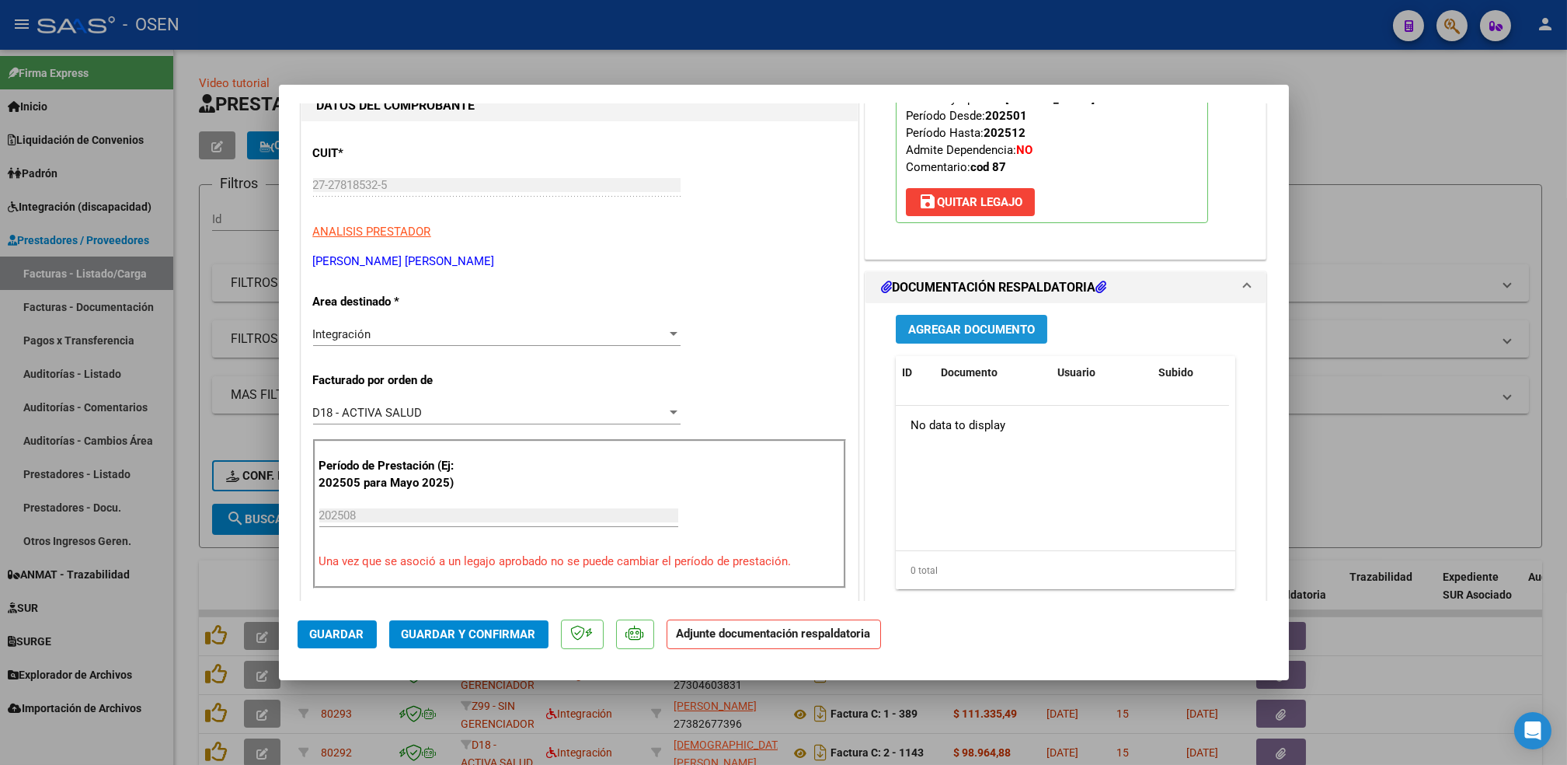
click at [1007, 340] on button "Agregar Documento" at bounding box center [972, 329] width 152 height 29
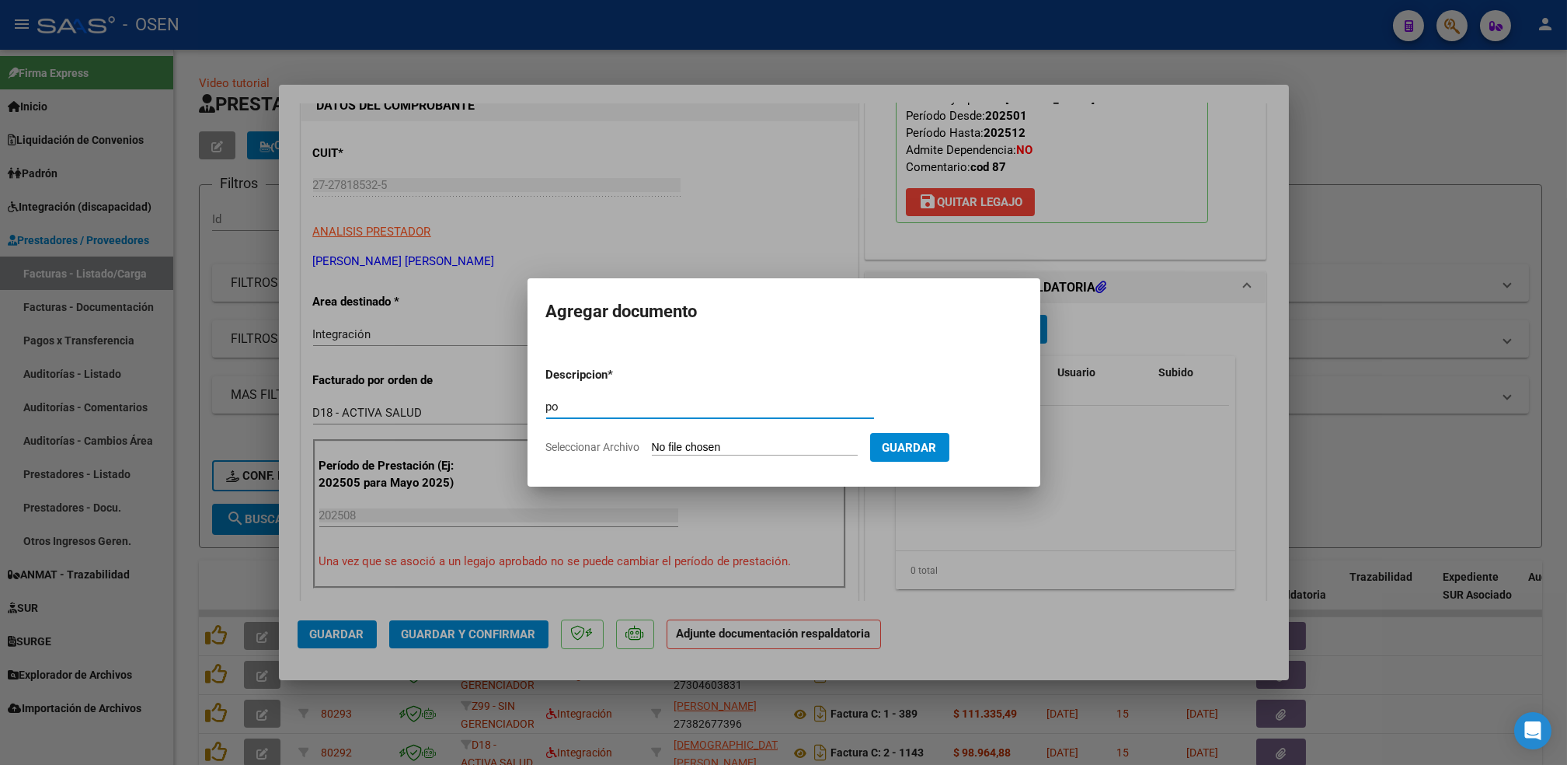
type input "p"
type input "["
type input "planilla"
click at [652, 441] on input "Seleccionar Archivo" at bounding box center [755, 448] width 206 height 15
type input "C:\fakepath\ASISTENCIA AGOSTO [PERSON_NAME] (1).pdf"
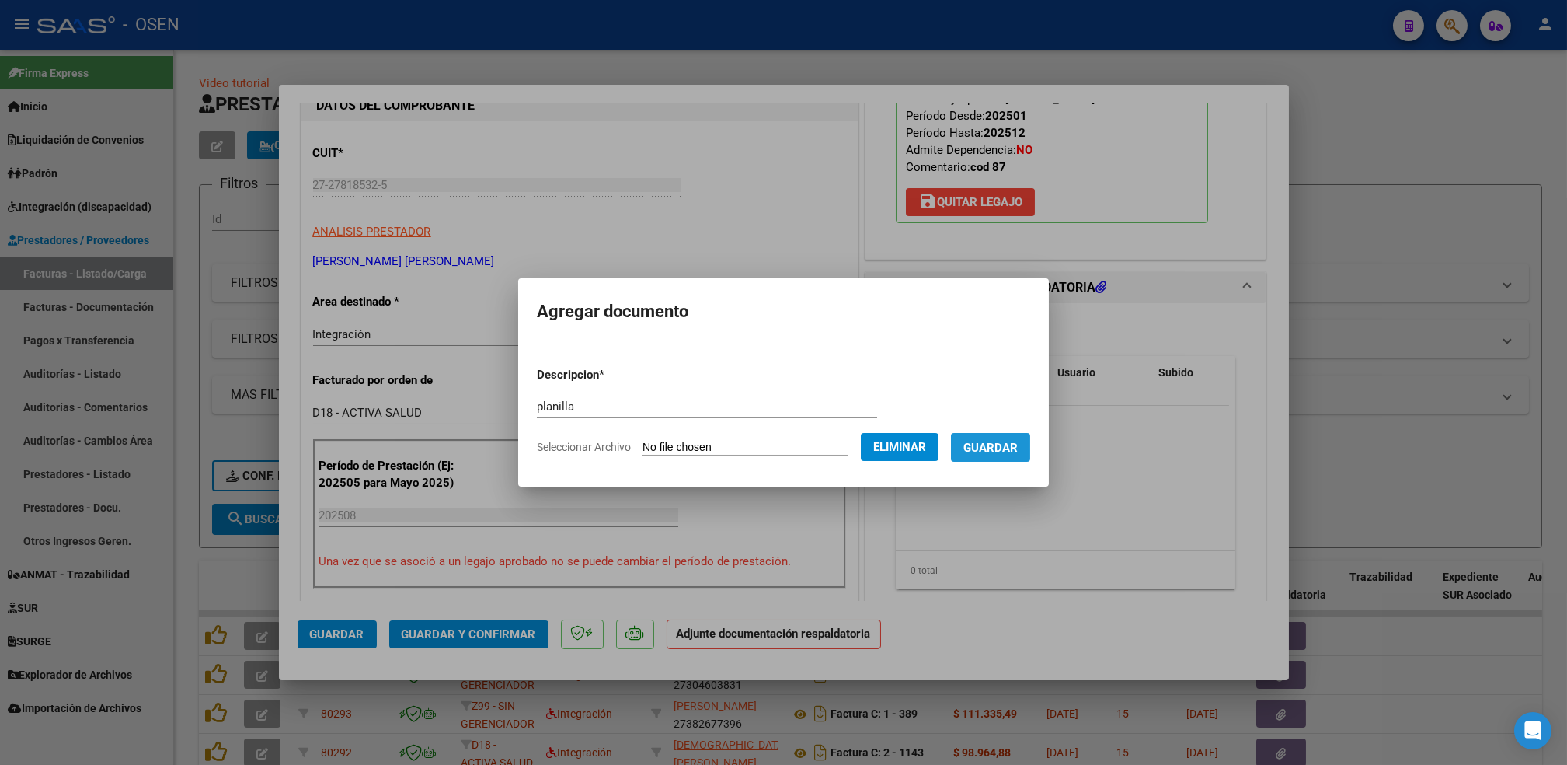
click at [995, 451] on span "Guardar" at bounding box center [991, 448] width 54 height 14
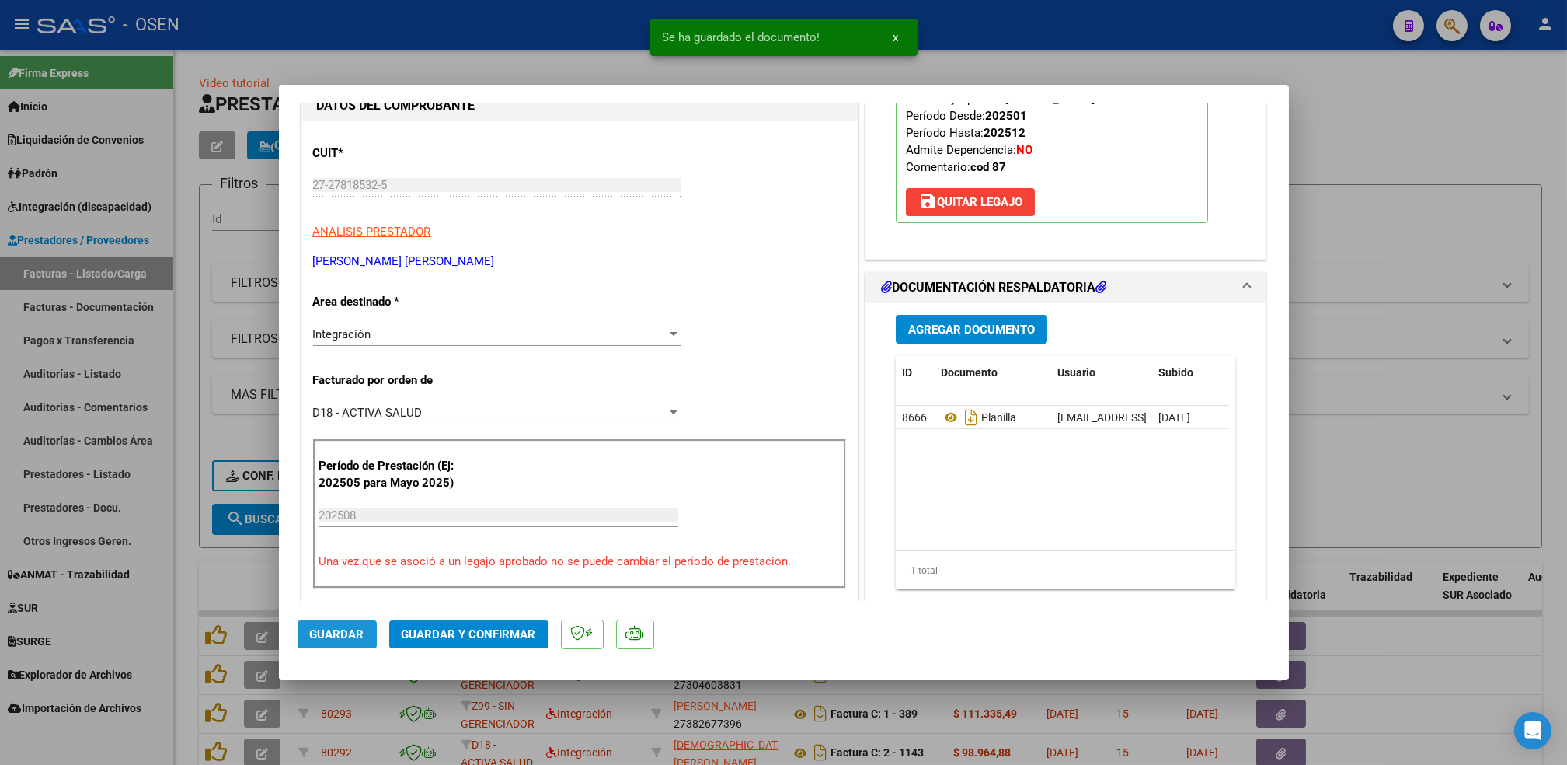
click at [359, 636] on span "Guardar" at bounding box center [337, 634] width 54 height 14
click at [315, 643] on button "Guardar" at bounding box center [337, 634] width 79 height 28
click at [180, 580] on div at bounding box center [783, 382] width 1567 height 765
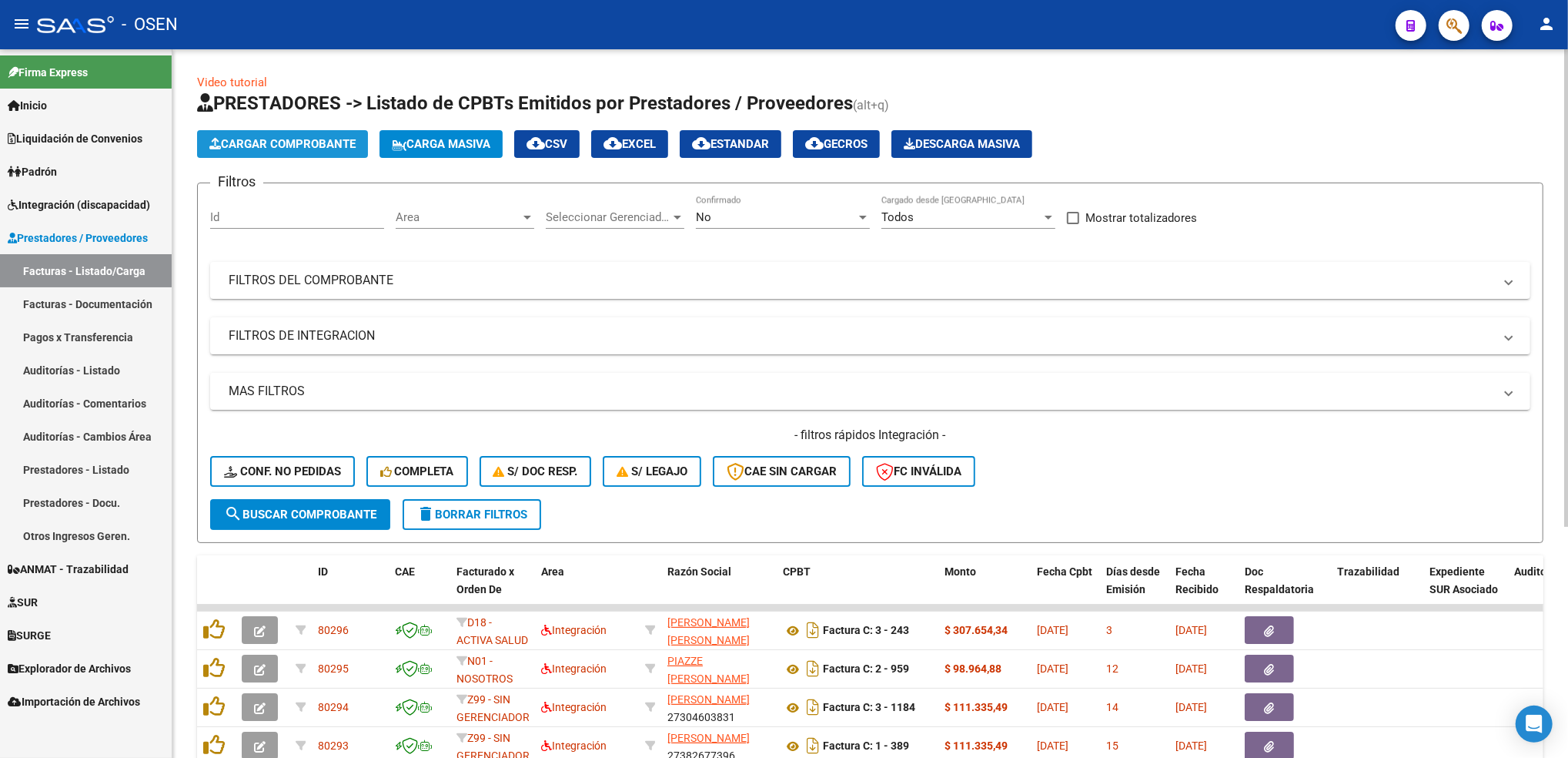
click at [305, 147] on span "Cargar Comprobante" at bounding box center [282, 144] width 147 height 14
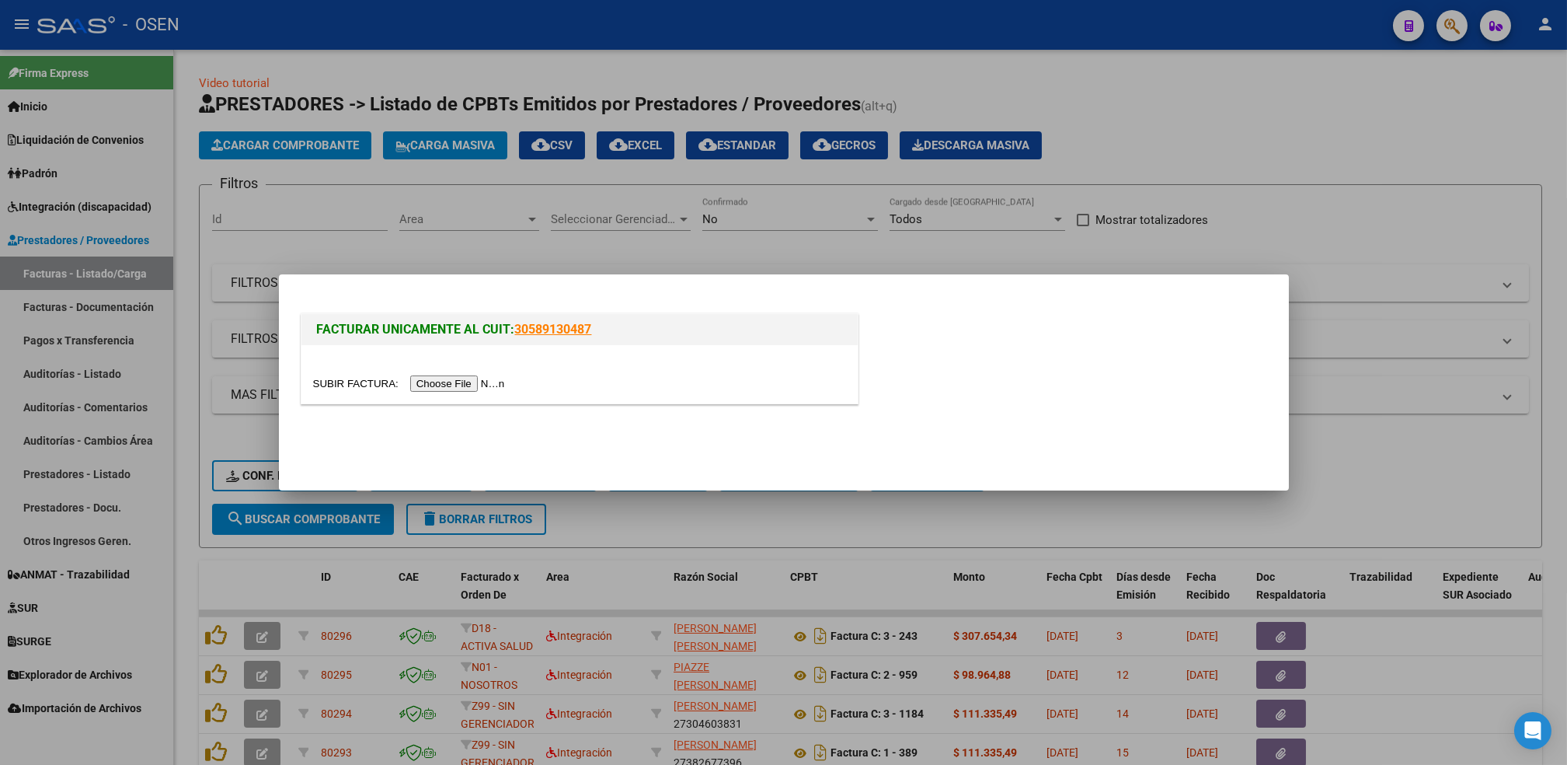
click at [434, 379] on input "file" at bounding box center [411, 383] width 197 height 16
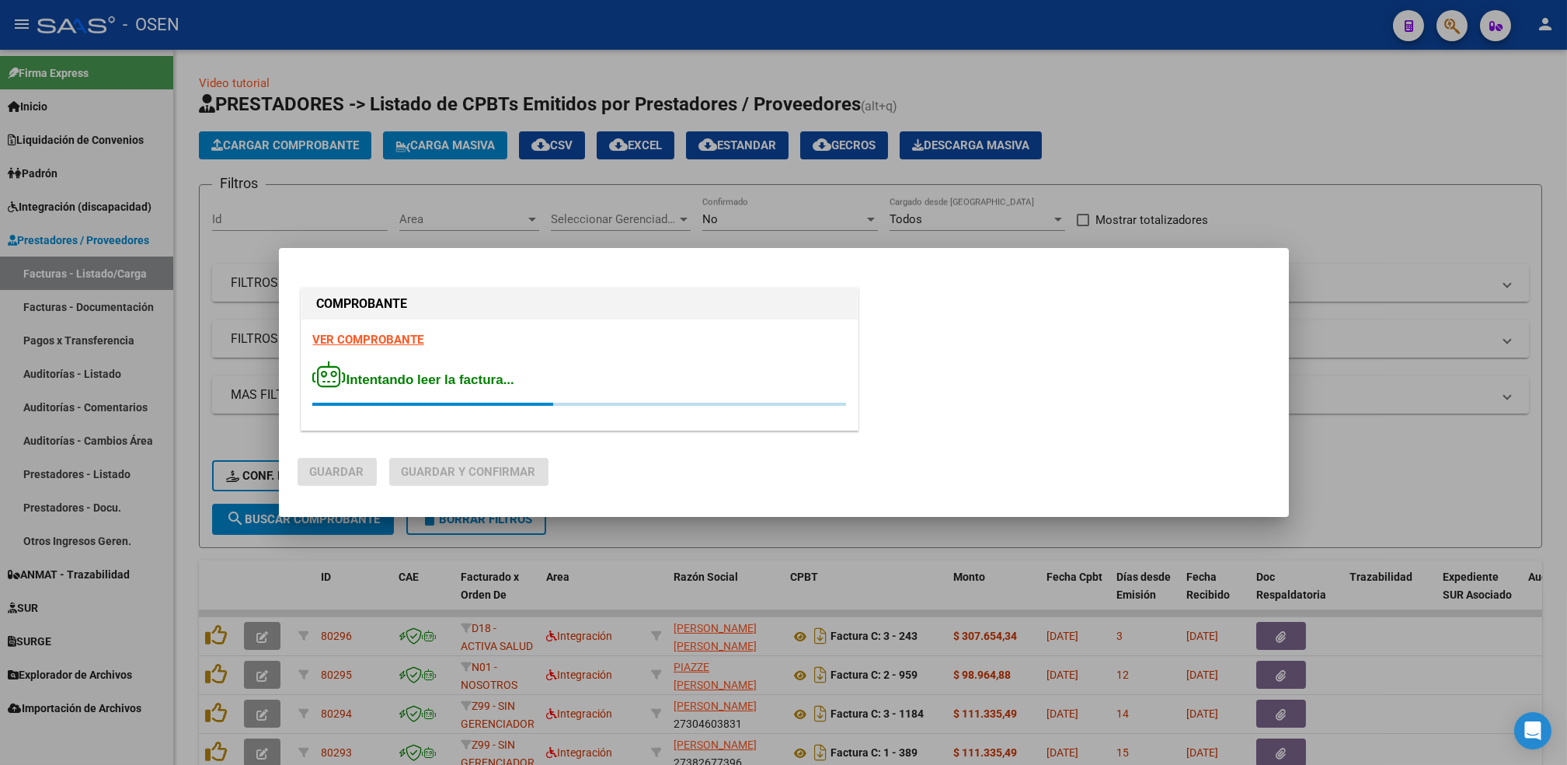
click at [348, 336] on strong "VER COMPROBANTE" at bounding box center [368, 340] width 111 height 14
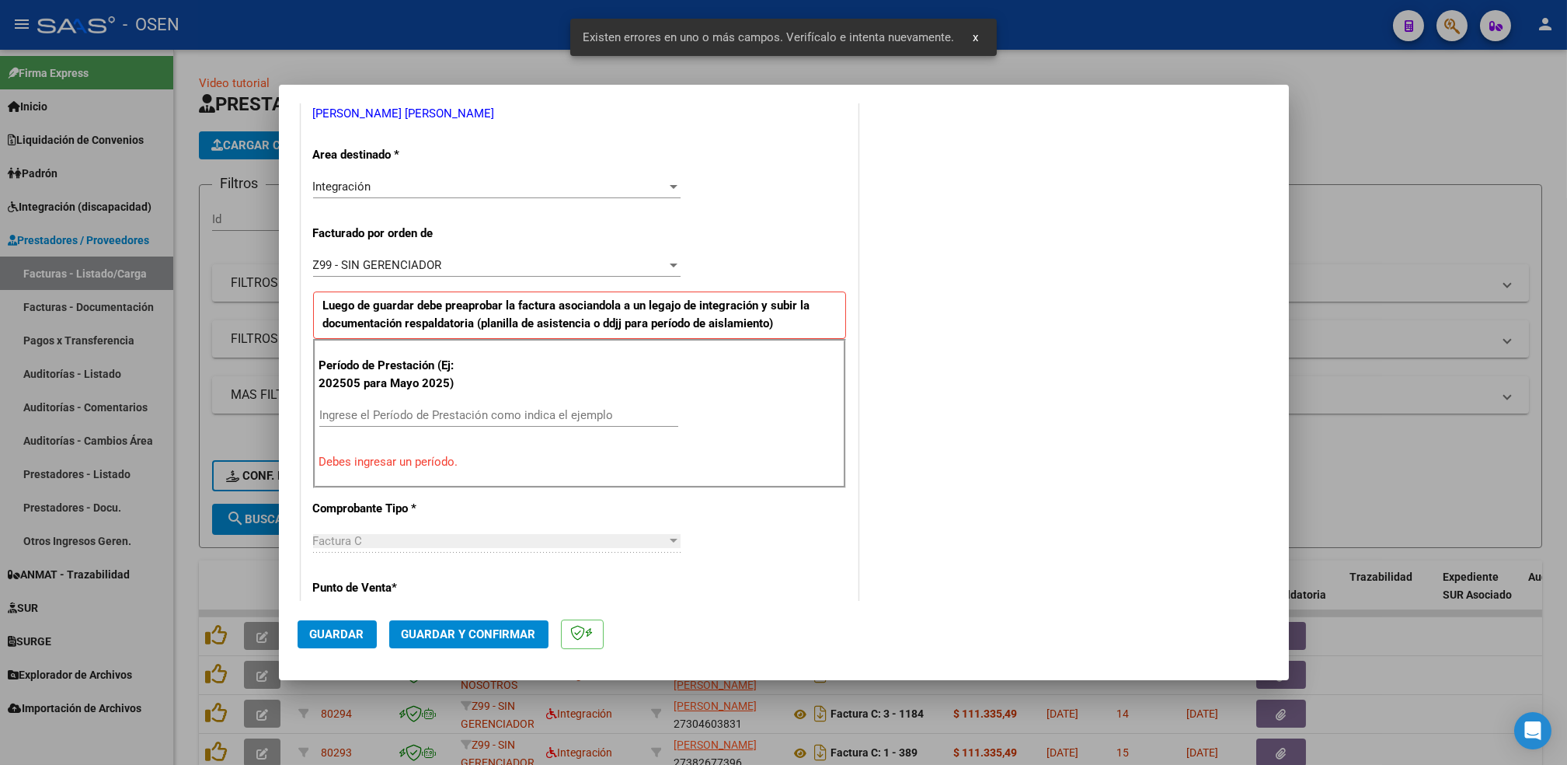
scroll to position [342, 0]
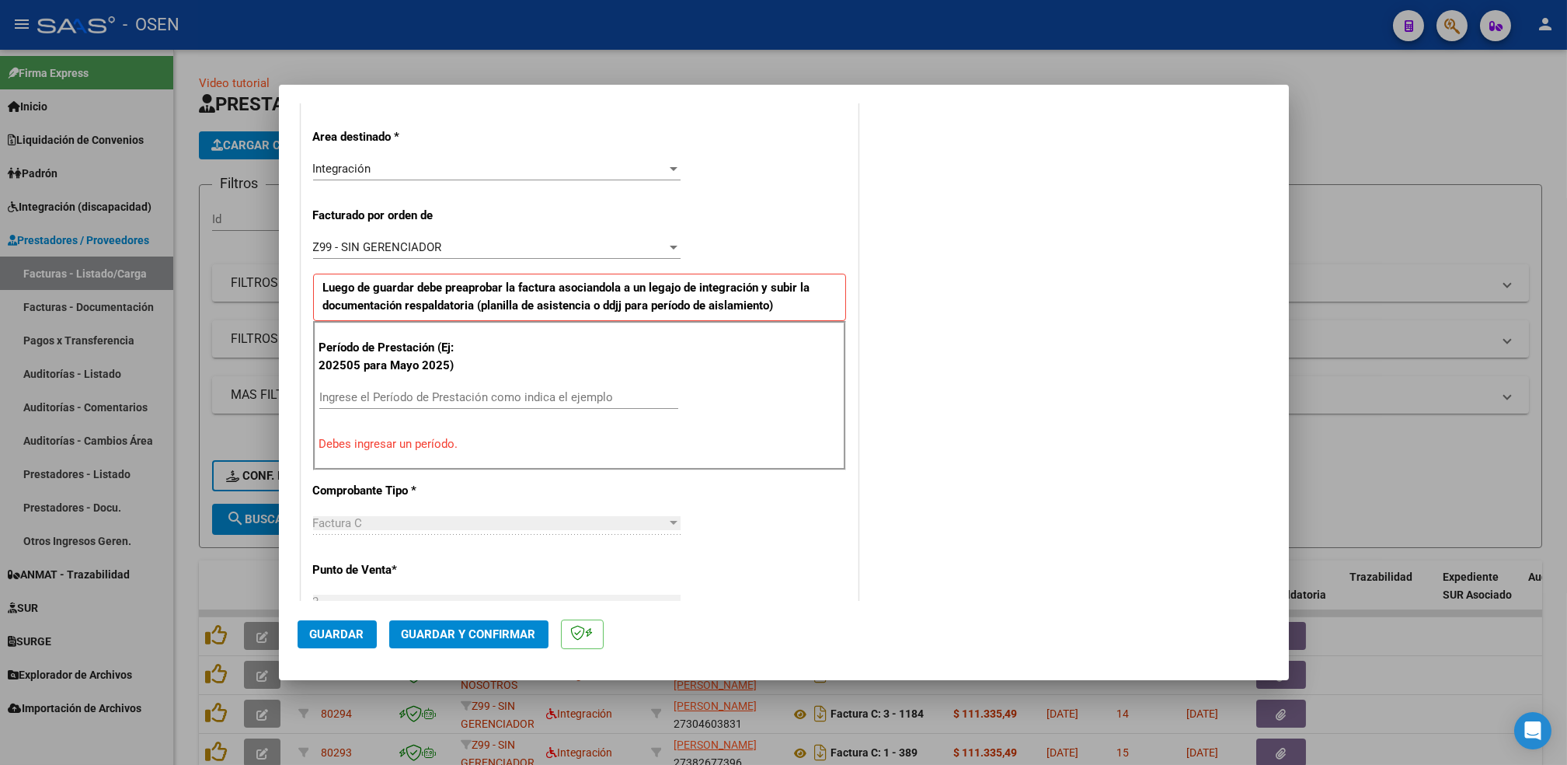
click at [389, 392] on input "Ingrese el Período de Prestación como indica el ejemplo" at bounding box center [498, 397] width 359 height 14
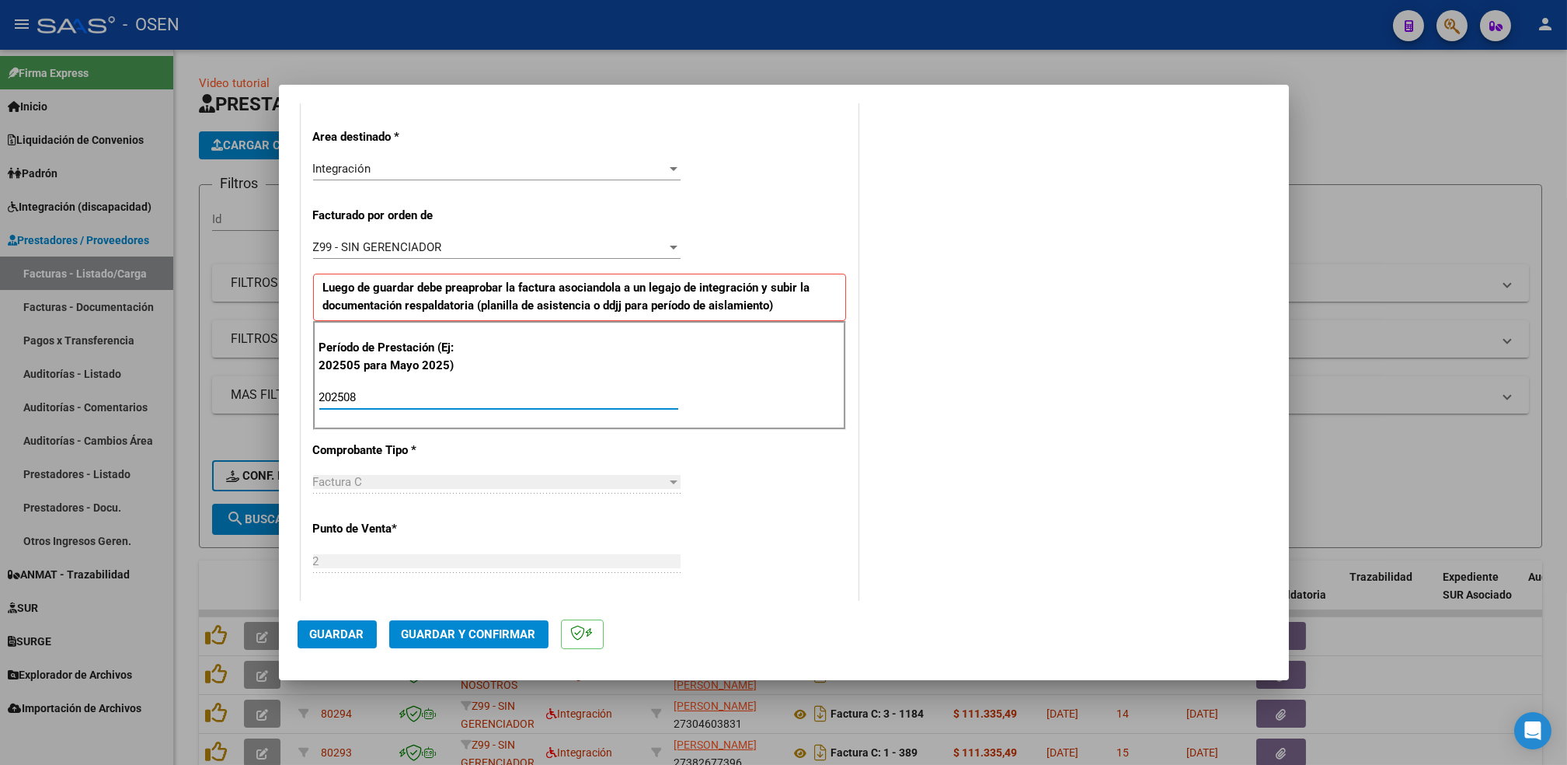
type input "202508"
click at [364, 639] on button "Guardar" at bounding box center [337, 634] width 79 height 28
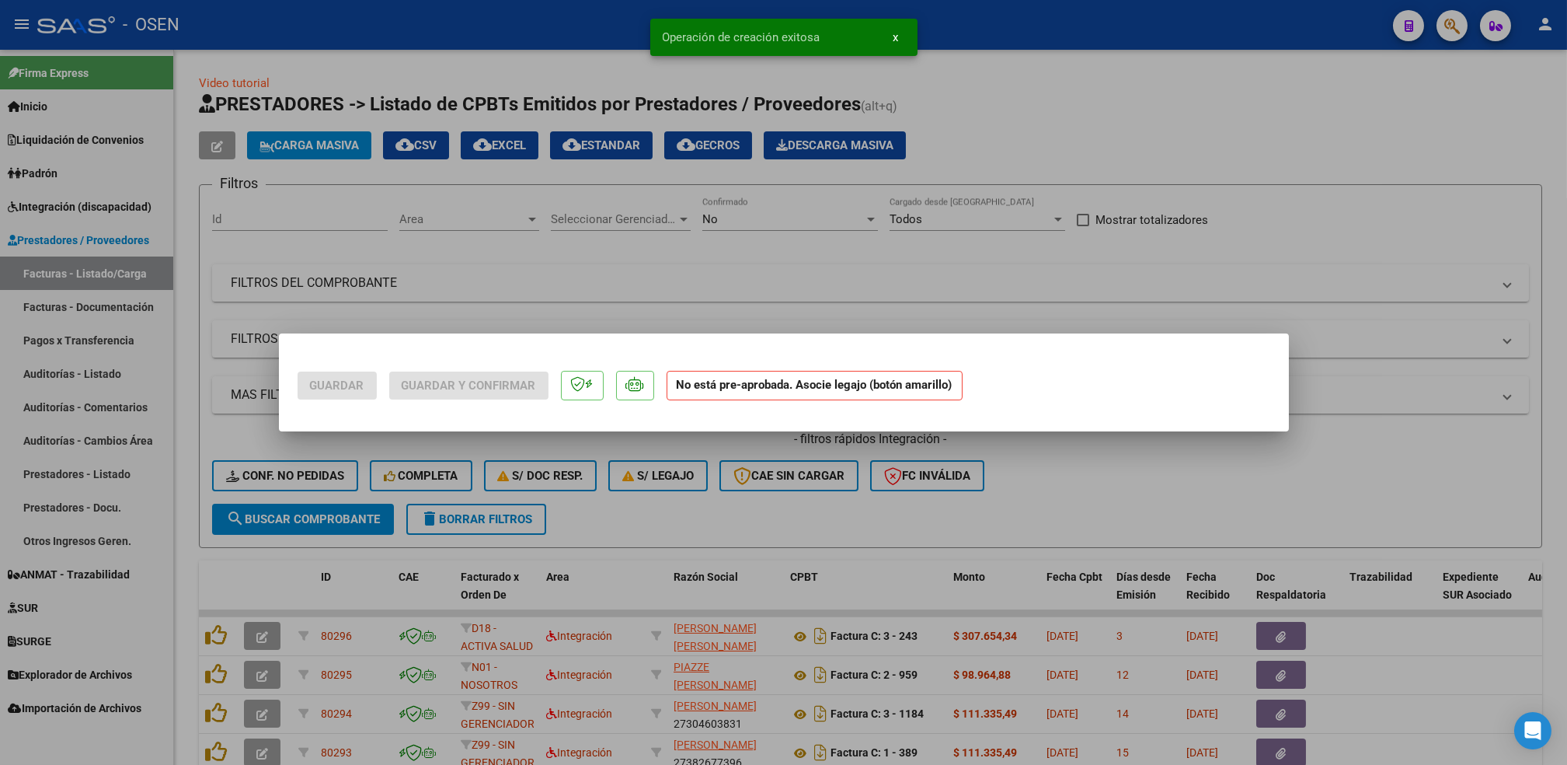
scroll to position [0, 0]
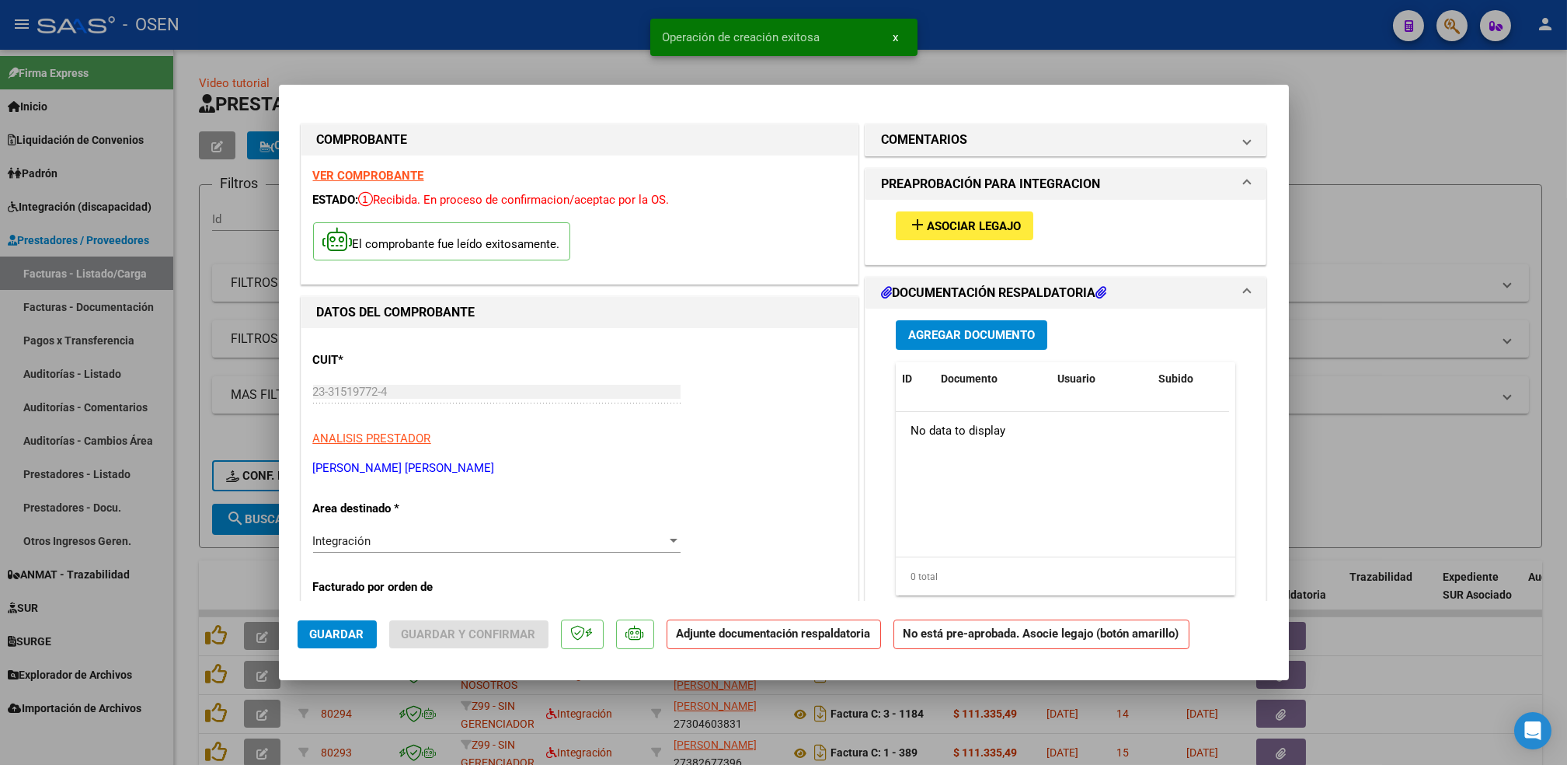
click at [988, 240] on div "add Asociar Legajo" at bounding box center [1066, 226] width 364 height 52
click at [991, 228] on span "Asociar Legajo" at bounding box center [974, 226] width 94 height 14
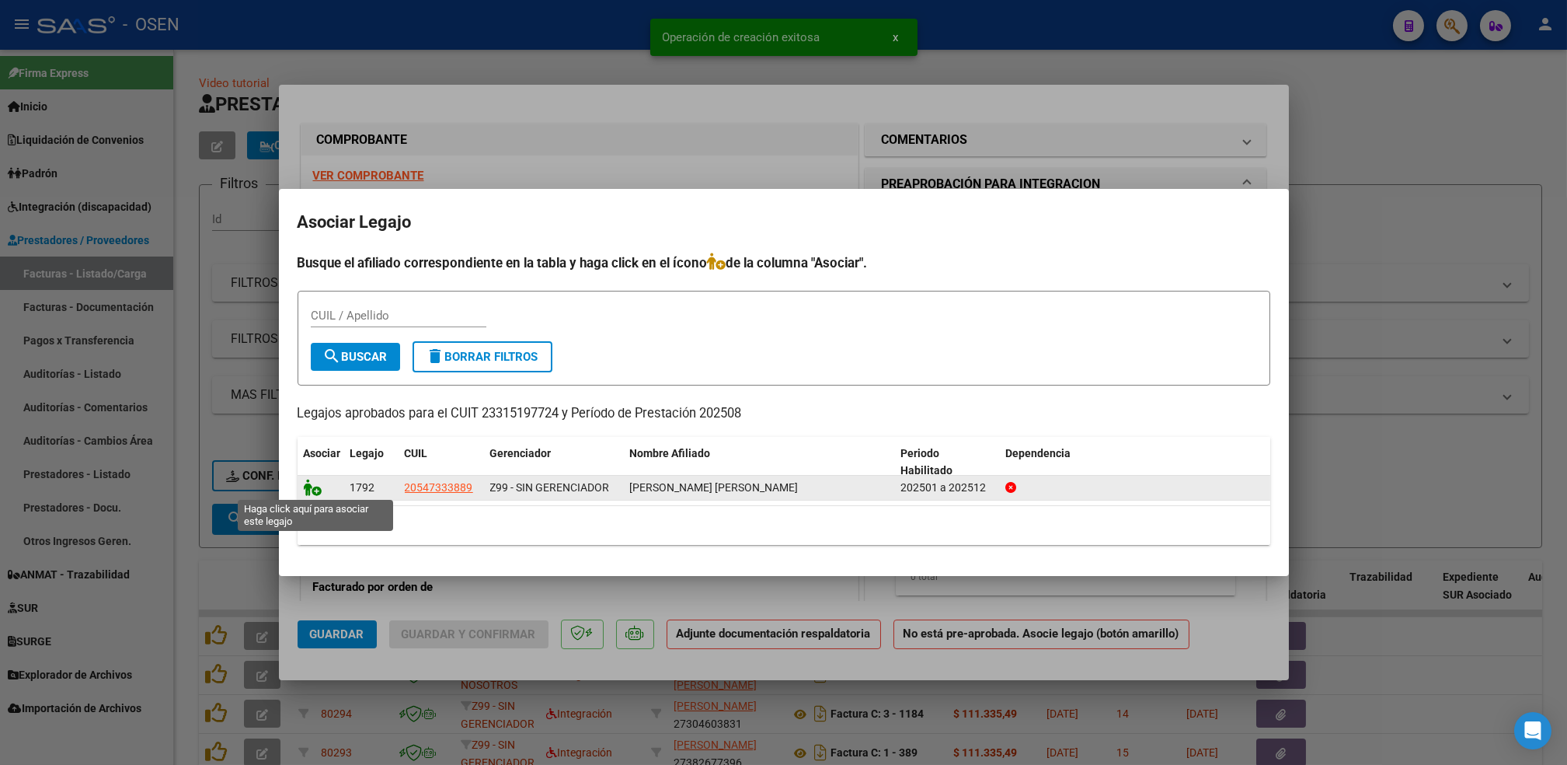
click at [317, 491] on icon at bounding box center [313, 487] width 19 height 17
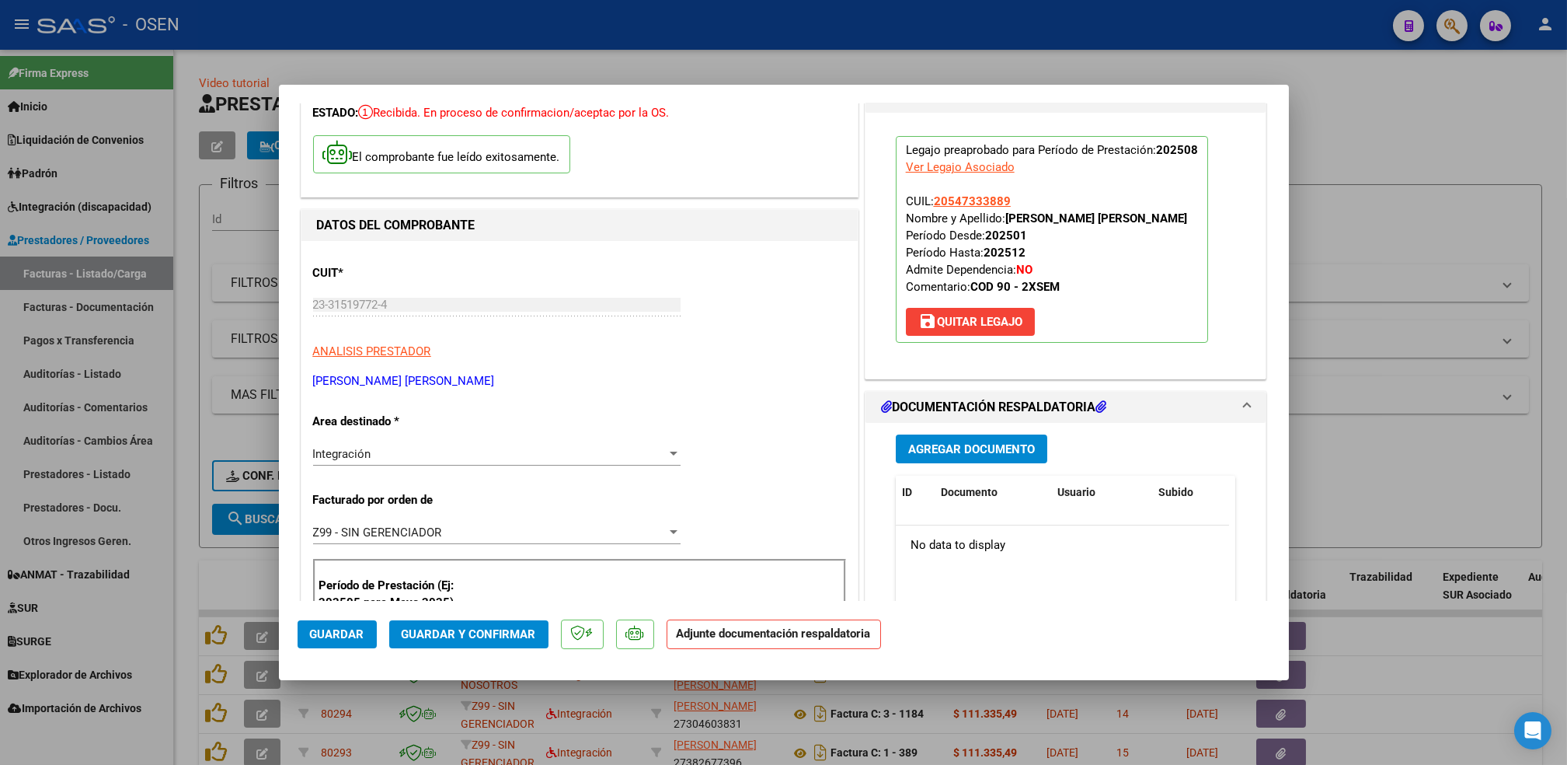
scroll to position [207, 0]
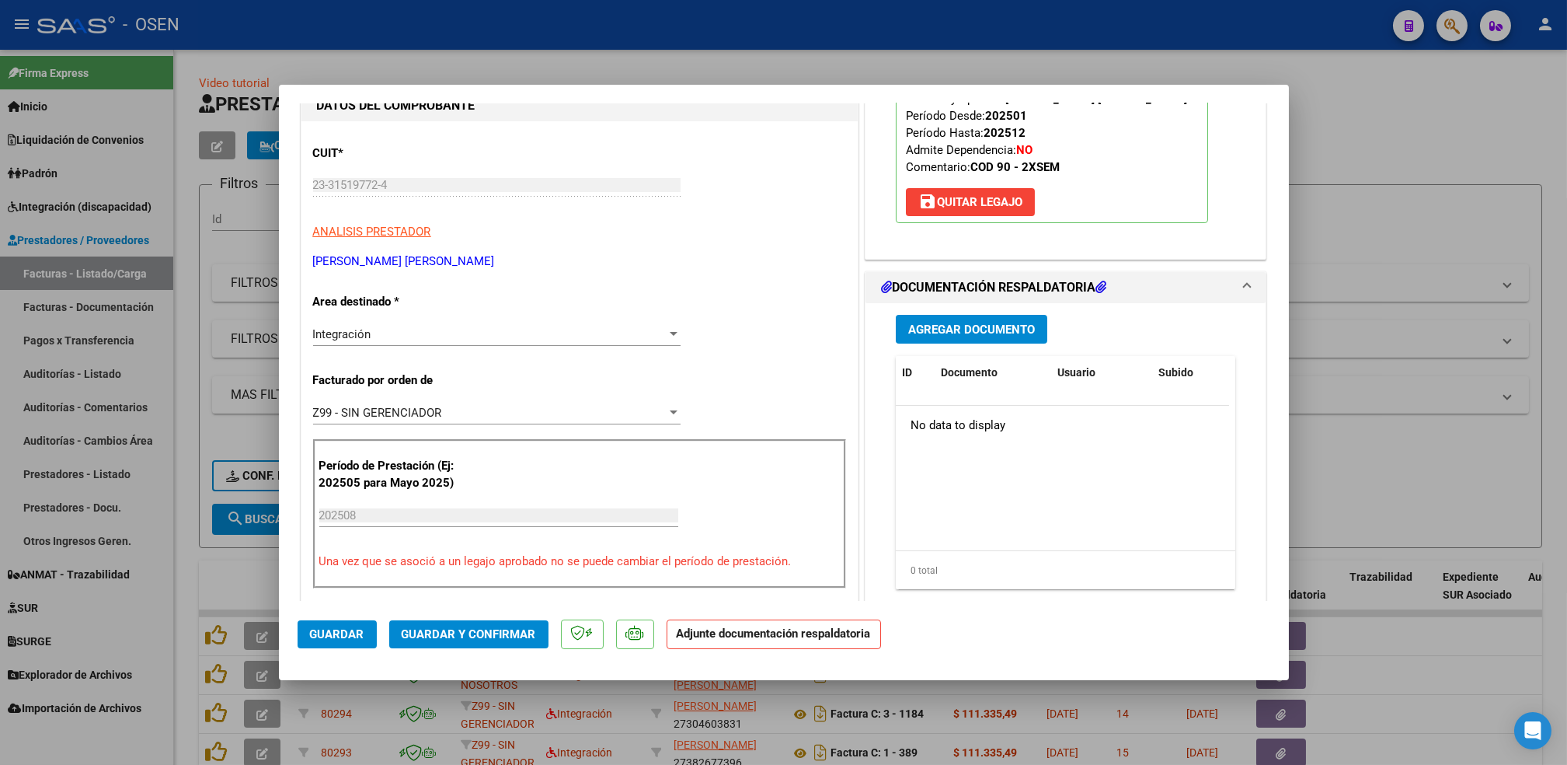
click at [1022, 336] on span "Agregar Documento" at bounding box center [971, 329] width 127 height 14
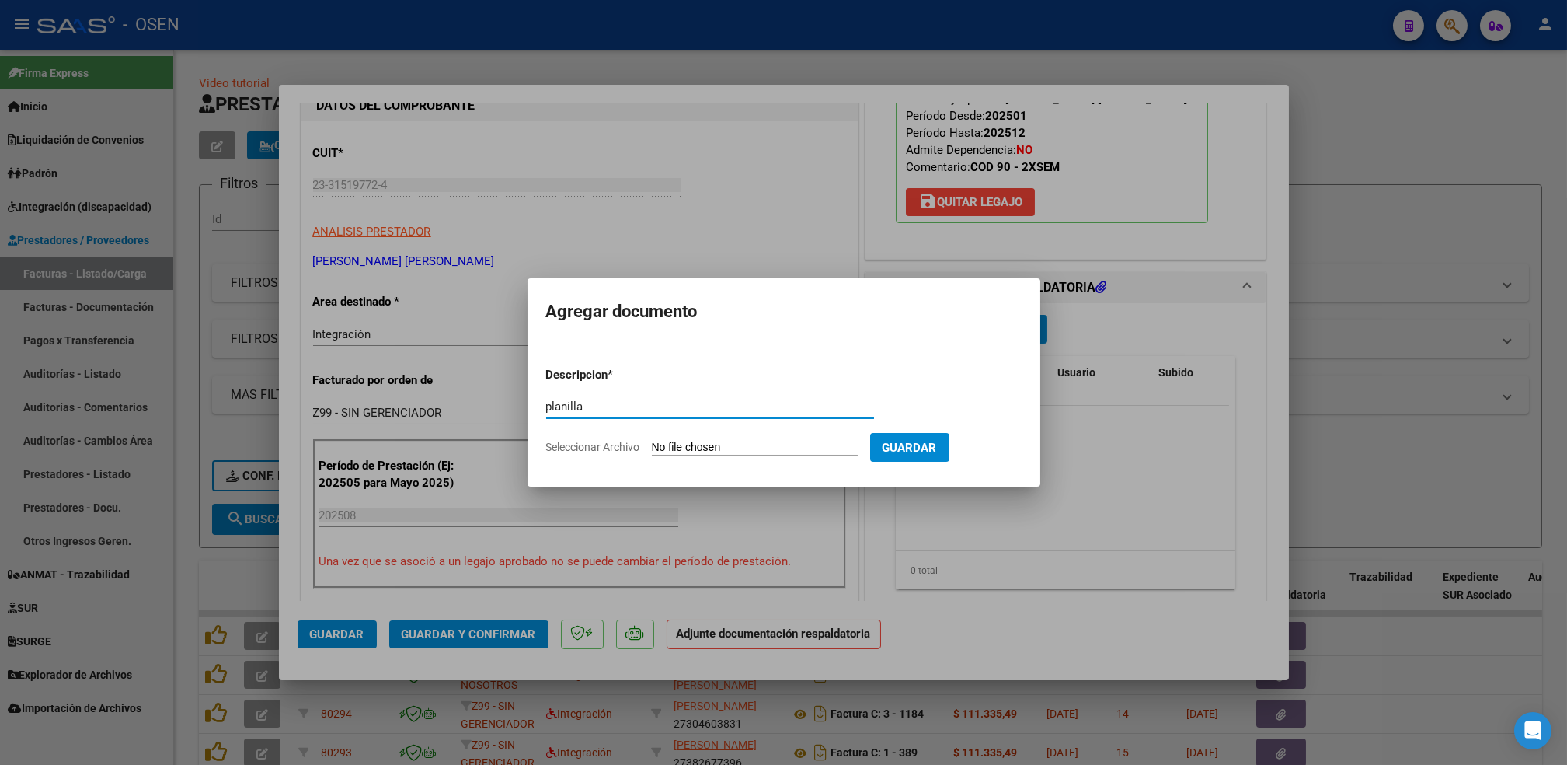
type input "planilla"
click at [652, 441] on input "Seleccionar Archivo" at bounding box center [755, 448] width 206 height 15
type input "C:\fakepath\[PERSON_NAME] F PSL FC AGO.pdf"
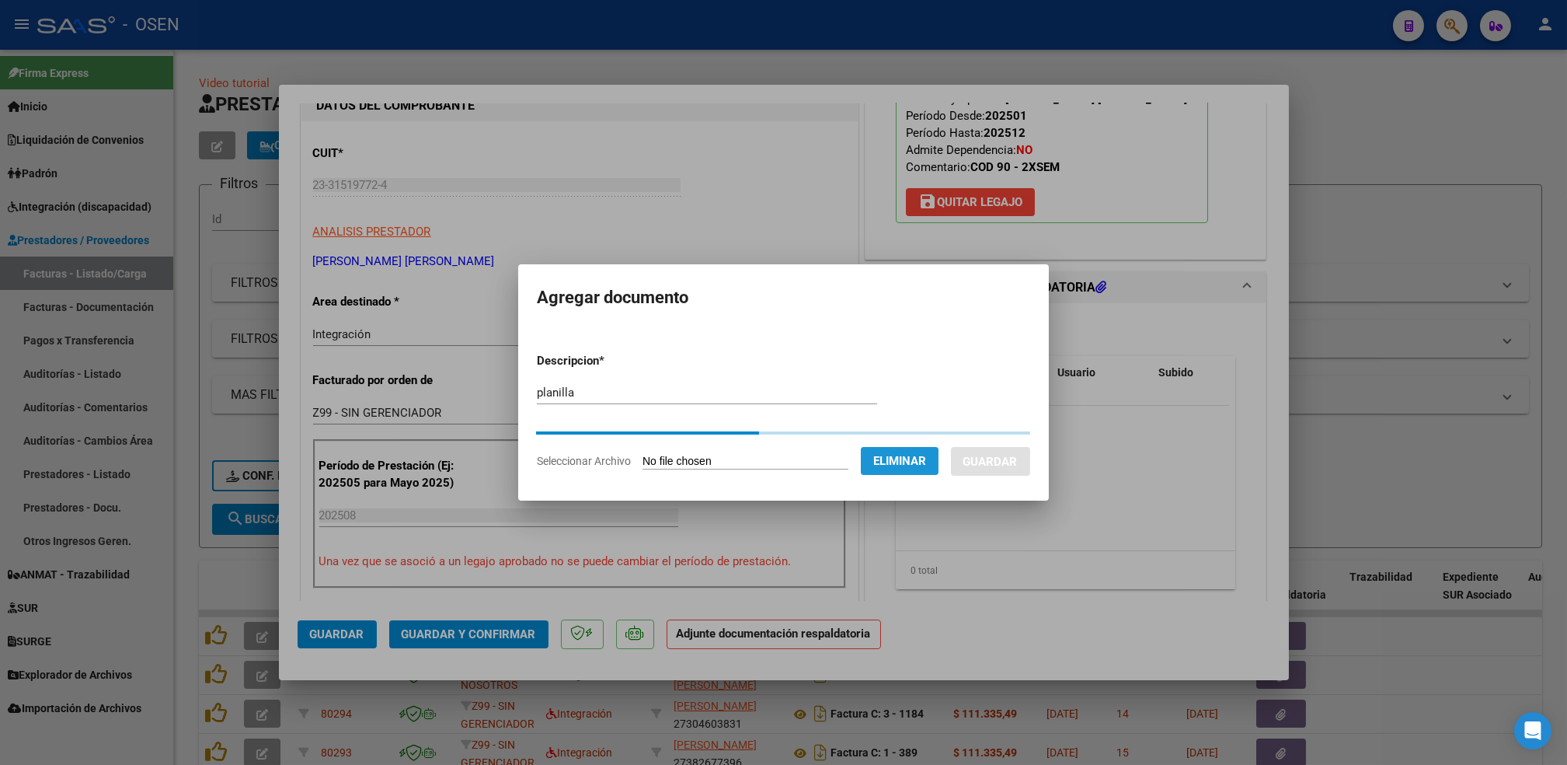
click at [906, 458] on button "Eliminar" at bounding box center [900, 461] width 78 height 28
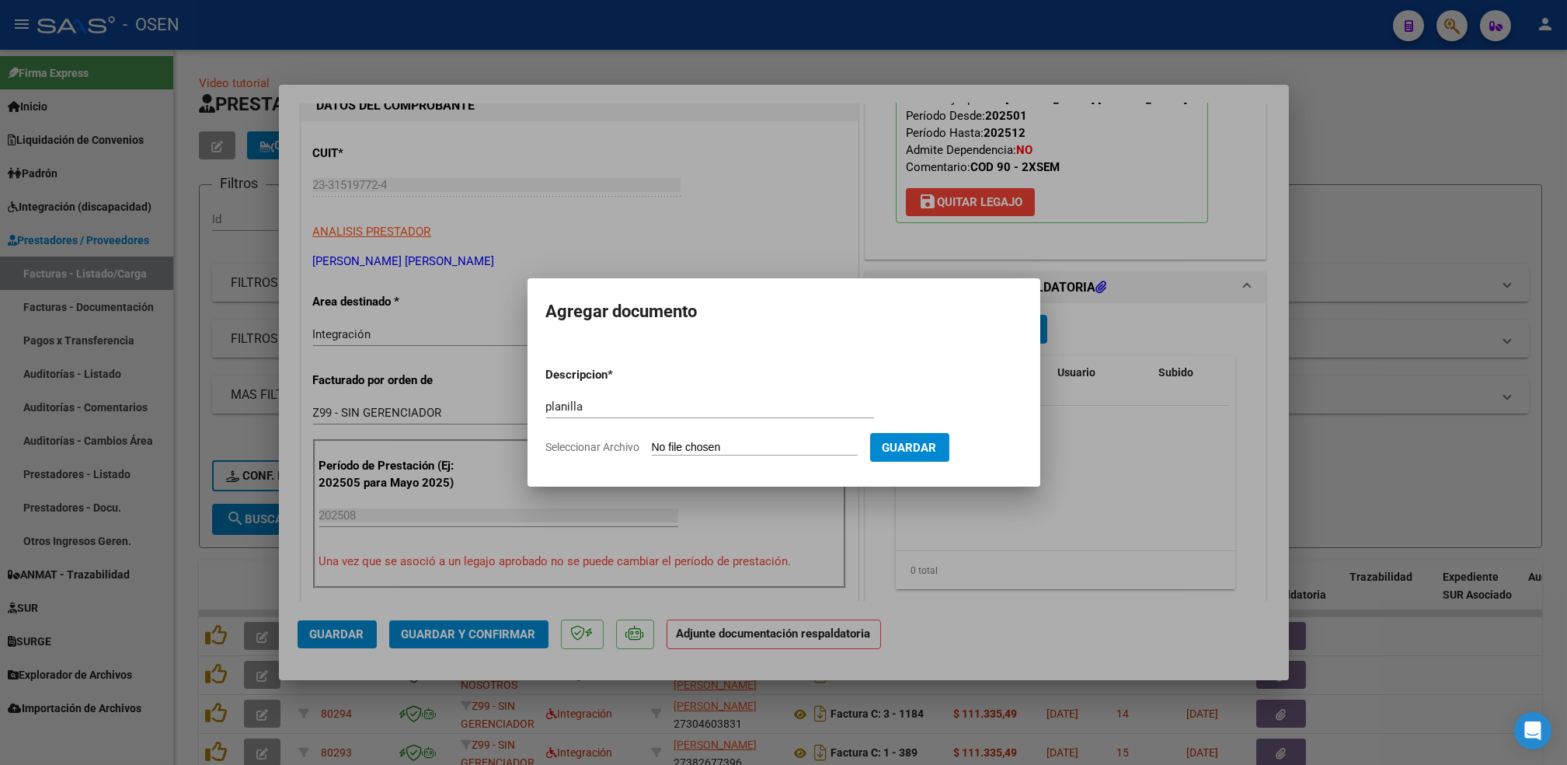
click at [709, 448] on input "Seleccionar Archivo" at bounding box center [755, 448] width 206 height 15
type input "C:\fakepath\[PERSON_NAME] F PSL PLANILLA AGO.pdf"
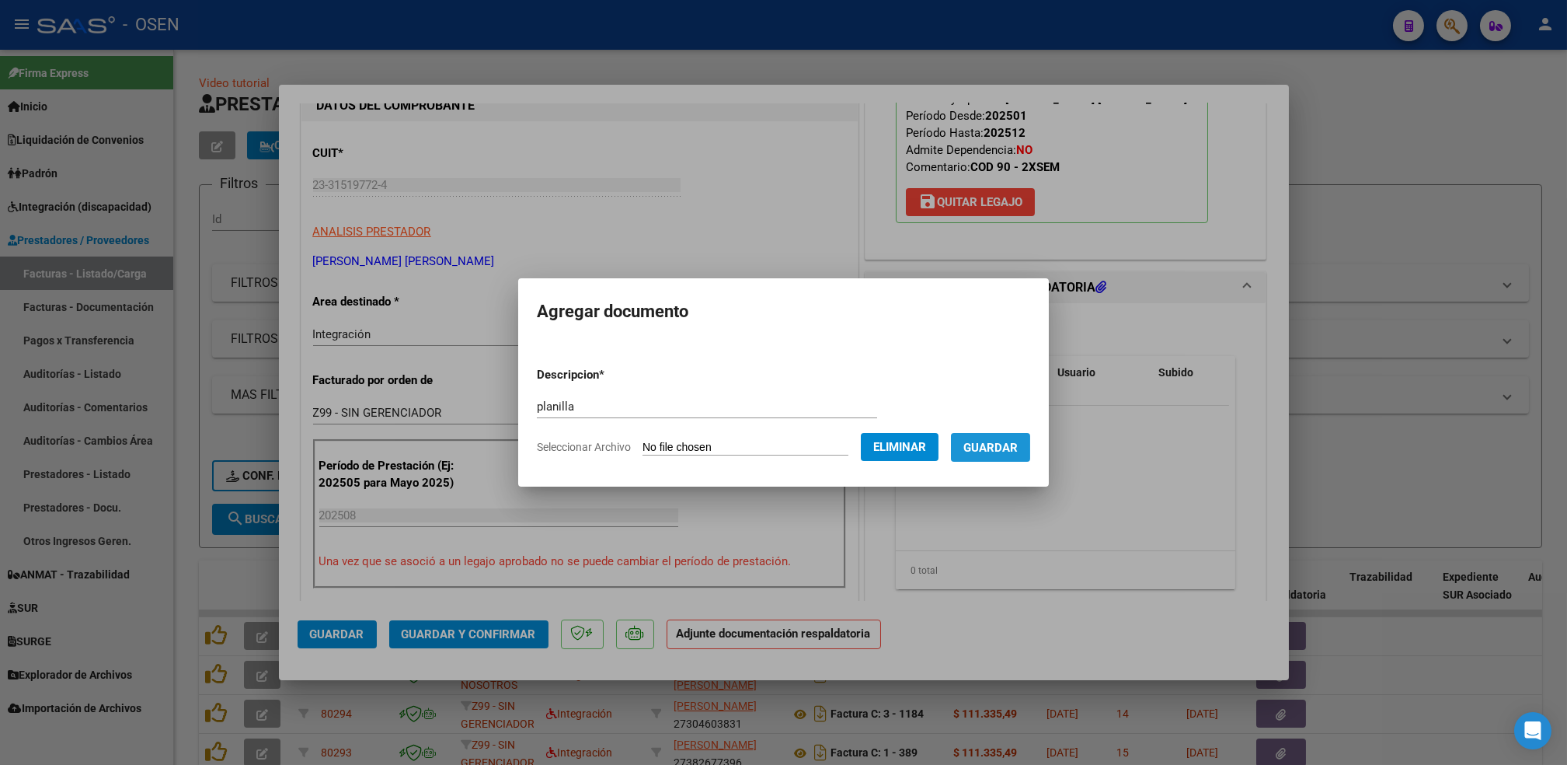
click at [997, 451] on span "Guardar" at bounding box center [991, 448] width 54 height 14
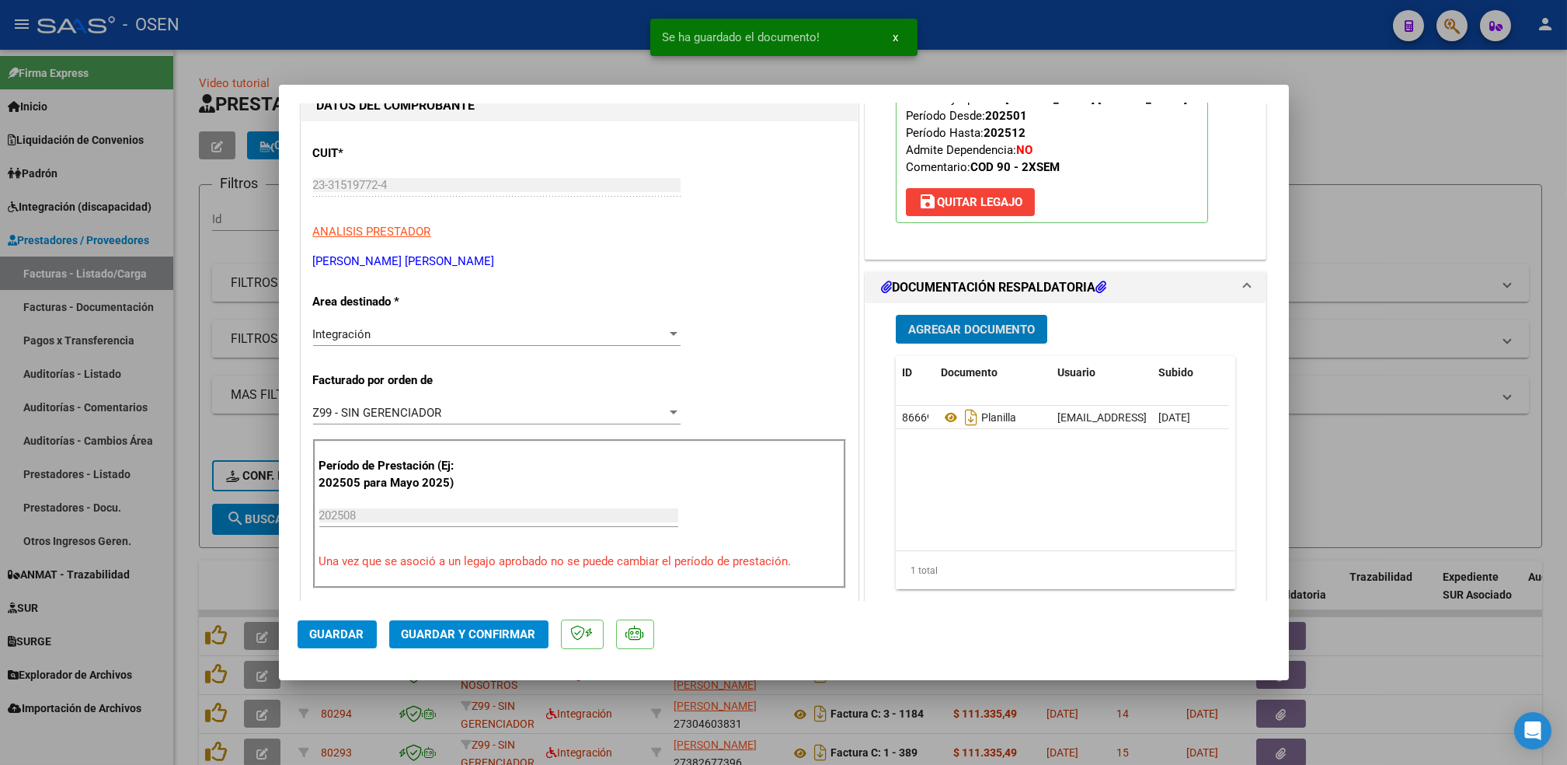
click at [352, 629] on span "Guardar" at bounding box center [337, 634] width 54 height 14
click at [355, 631] on span "Guardar" at bounding box center [337, 634] width 54 height 14
click at [181, 580] on div at bounding box center [783, 382] width 1567 height 765
type input "$ 0,00"
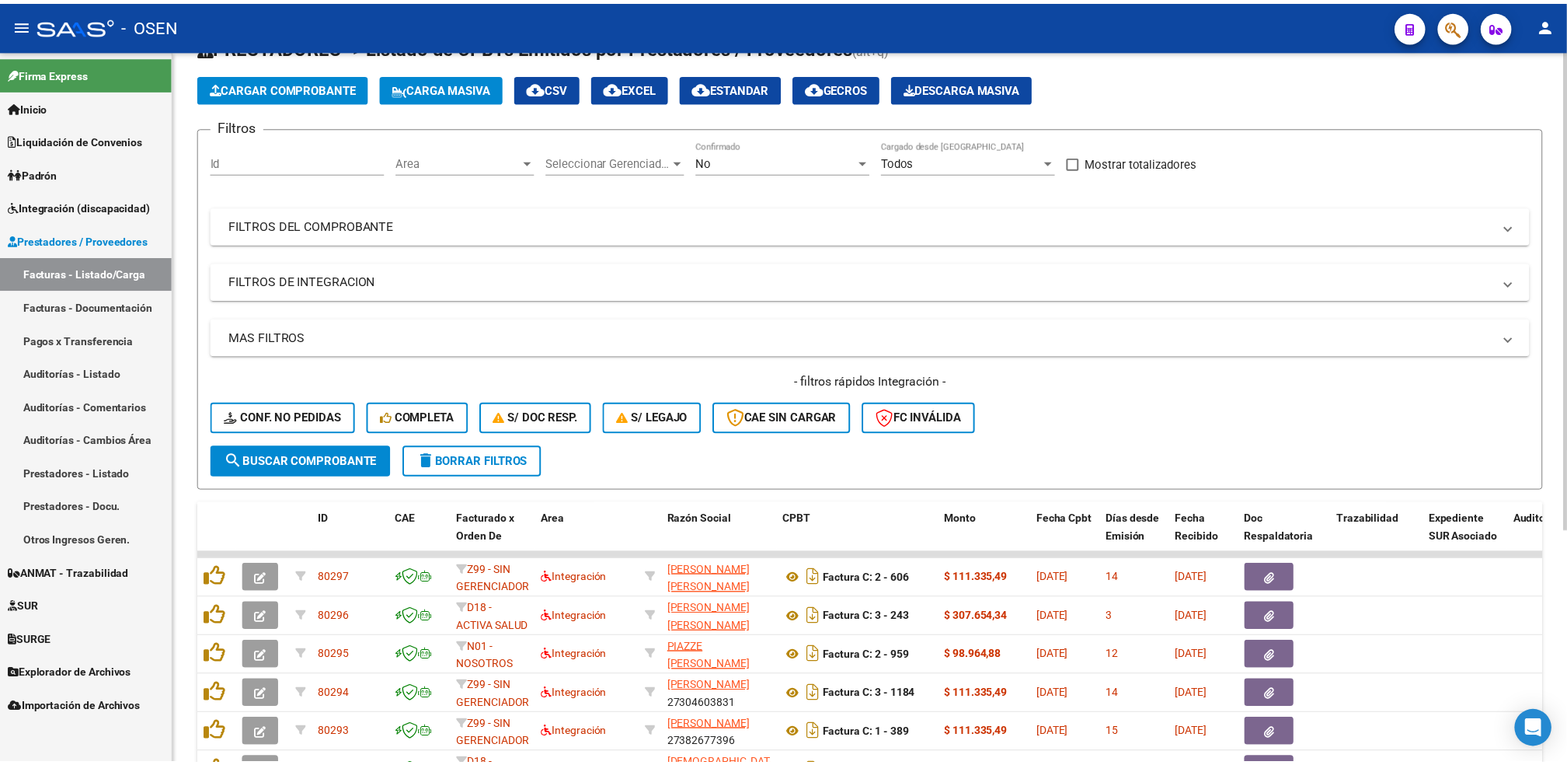
scroll to position [0, 0]
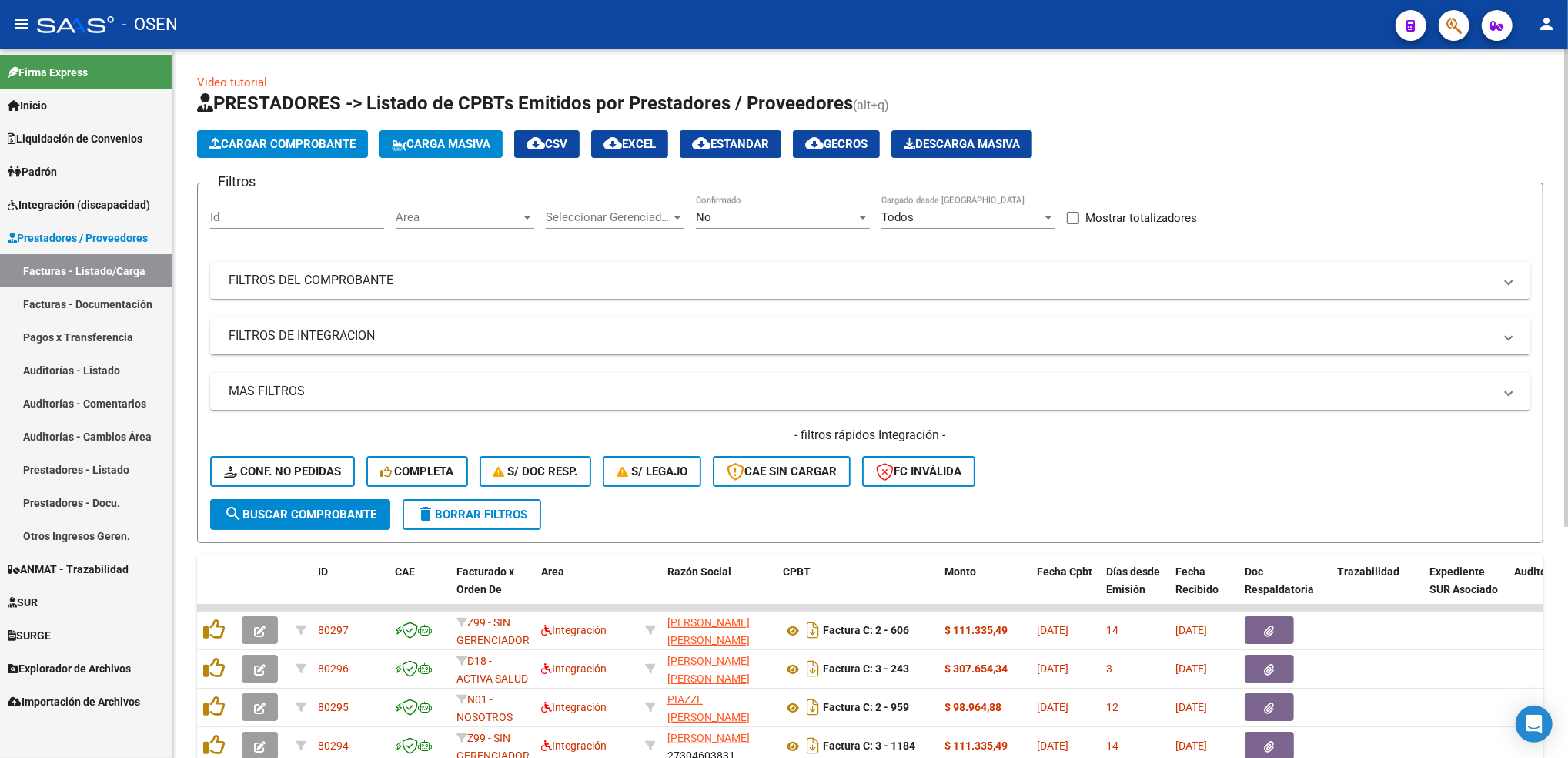
click at [361, 138] on button "Cargar Comprobante" at bounding box center [282, 144] width 171 height 28
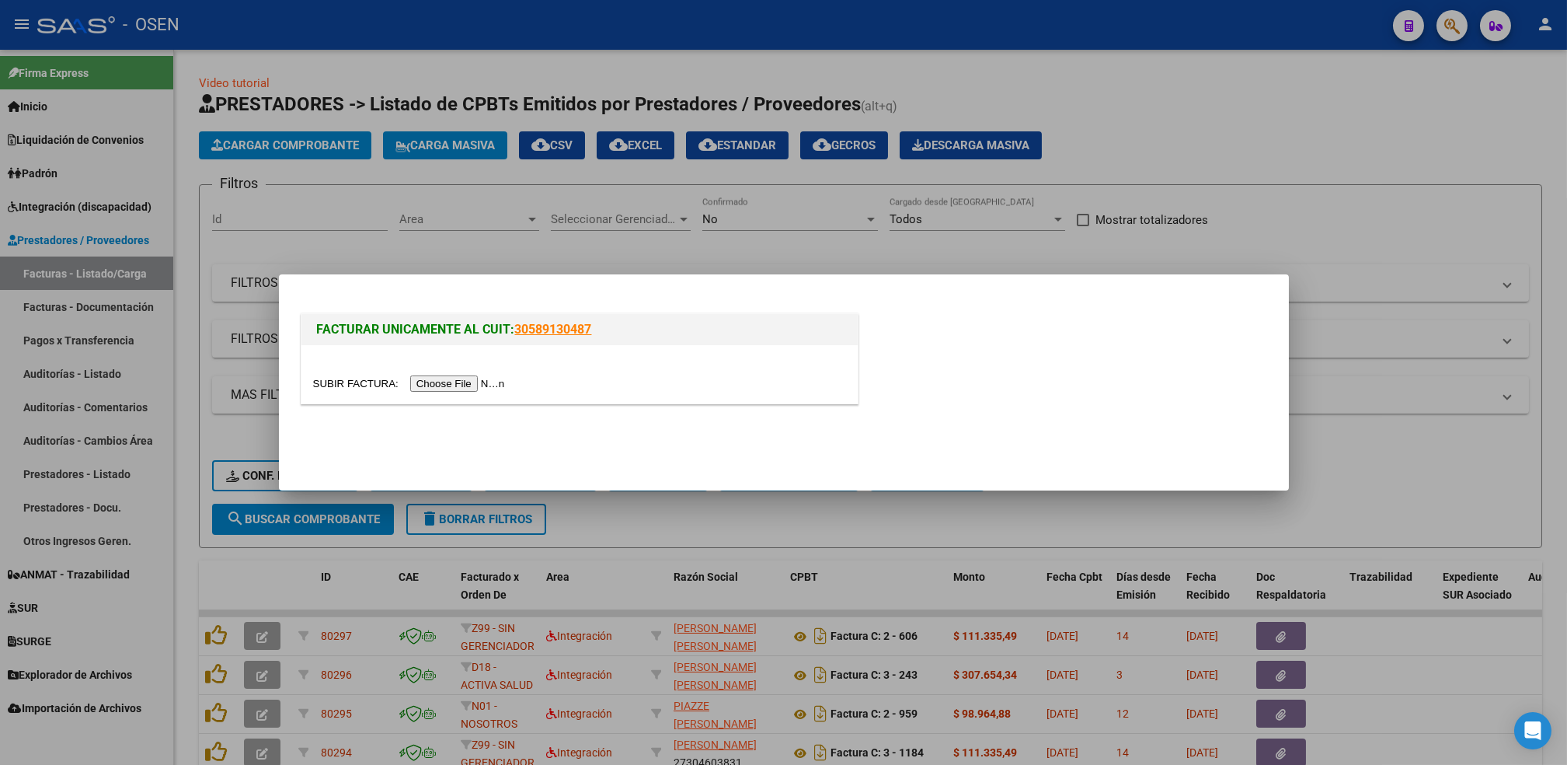
click at [446, 406] on div "FACTURAR UNICAMENTE AL CUIT: 30589130487" at bounding box center [580, 358] width 564 height 97
click at [445, 392] on div at bounding box center [579, 384] width 533 height 18
click at [465, 387] on input "file" at bounding box center [411, 383] width 197 height 16
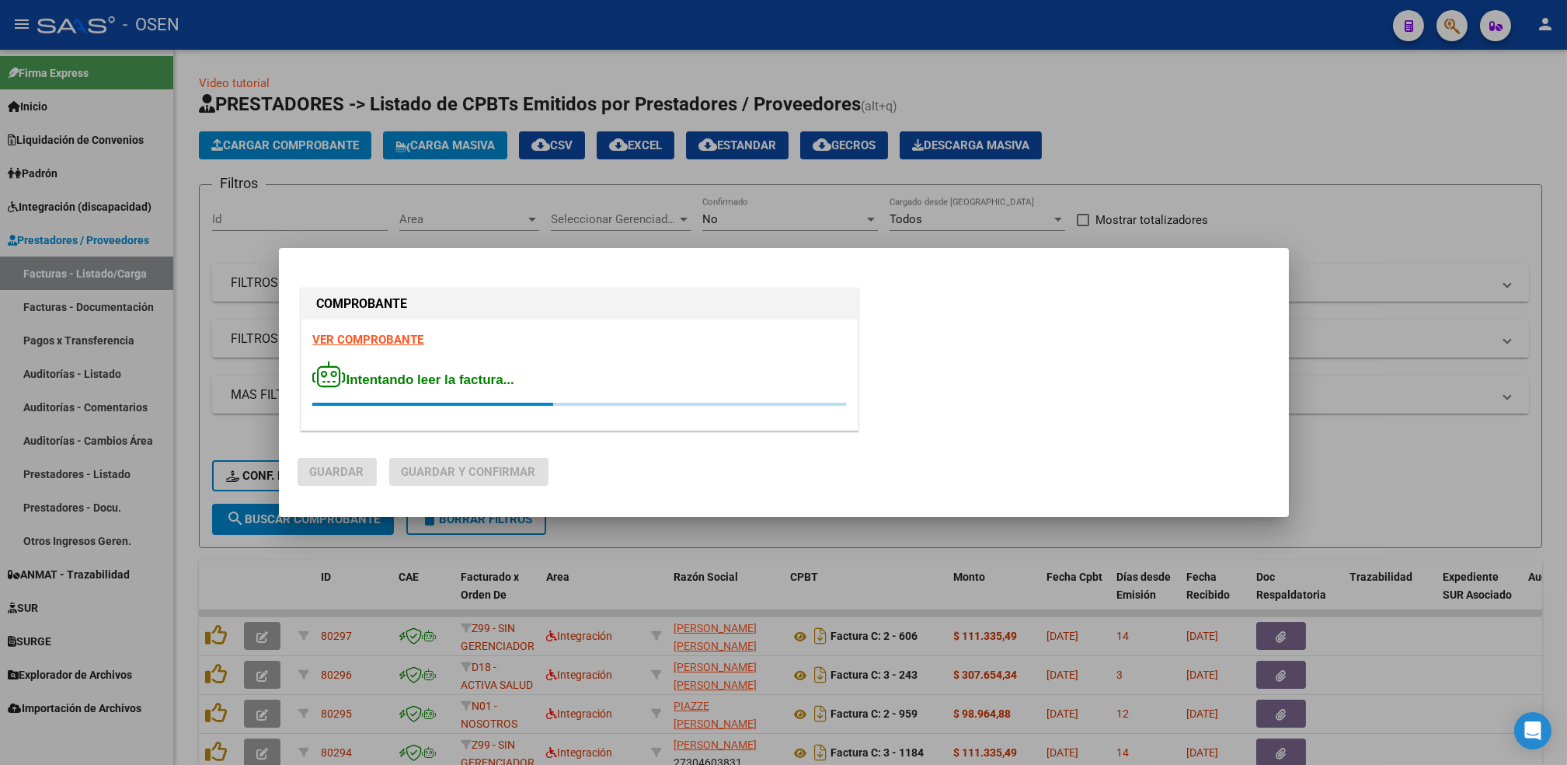
click at [347, 340] on strong "VER COMPROBANTE" at bounding box center [368, 340] width 111 height 14
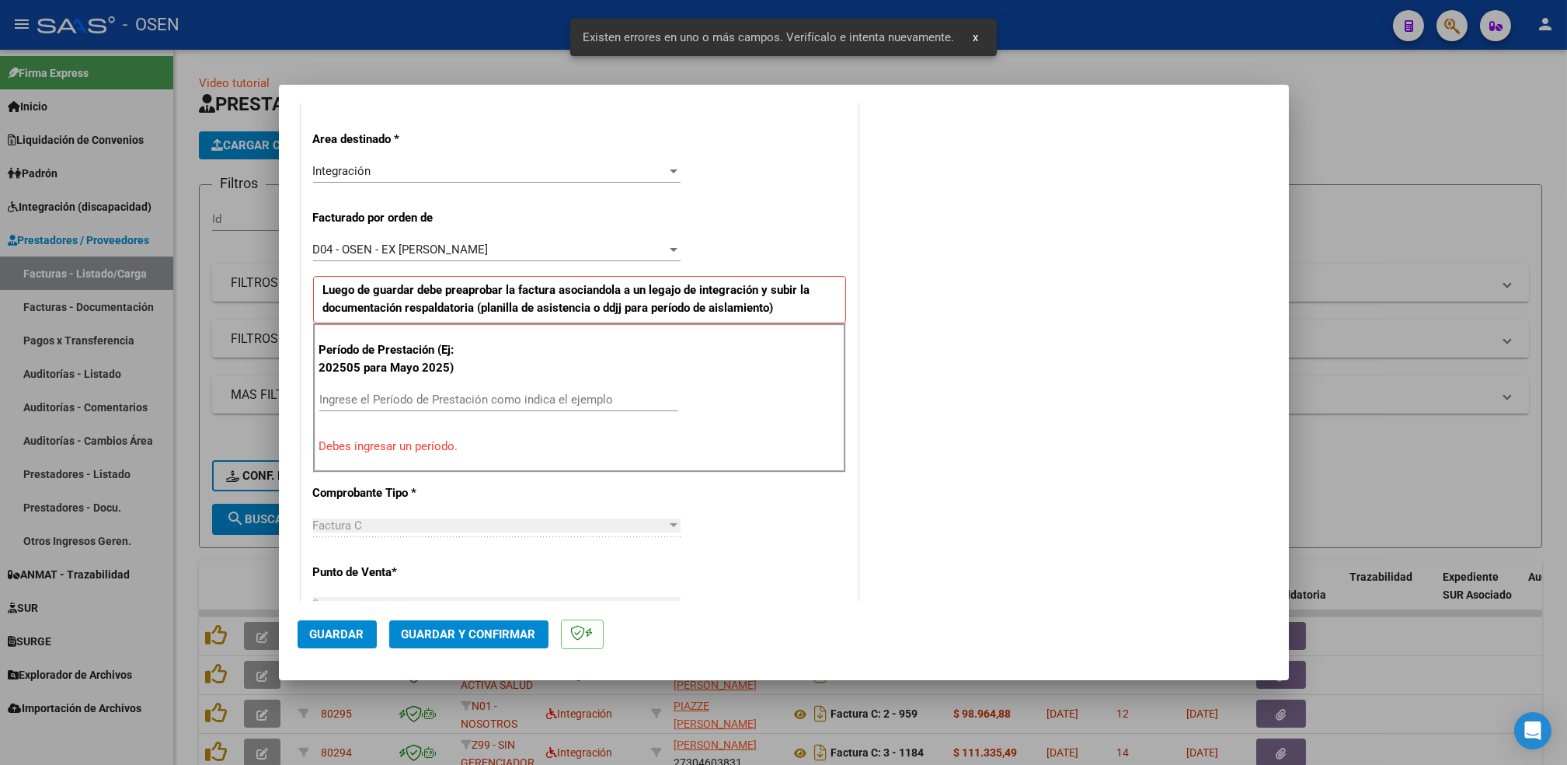
scroll to position [342, 0]
click at [477, 405] on div "Ingrese el Período de Prestación como indica el ejemplo" at bounding box center [498, 396] width 359 height 23
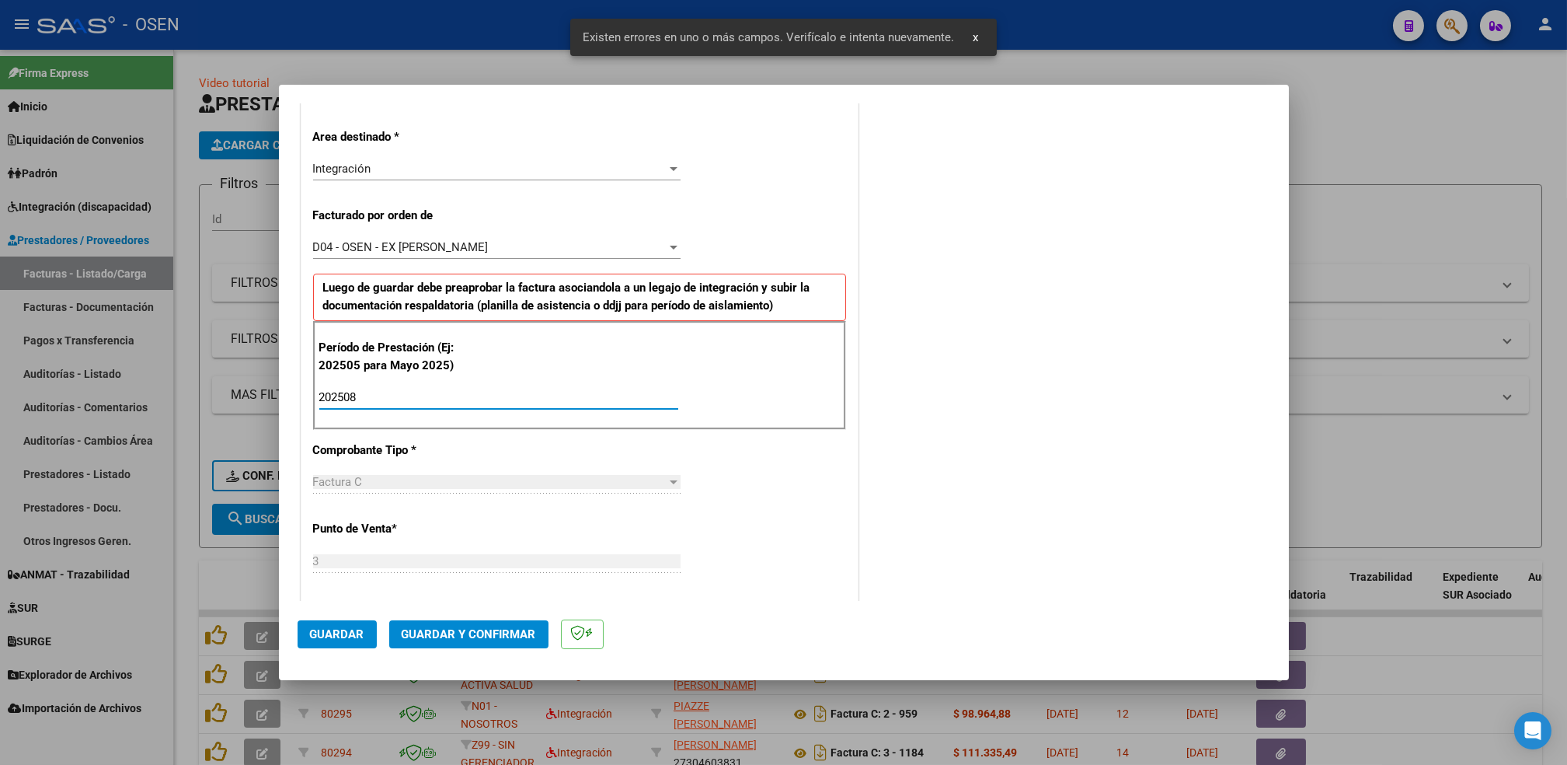
type input "202508"
click at [355, 632] on span "Guardar" at bounding box center [337, 634] width 54 height 14
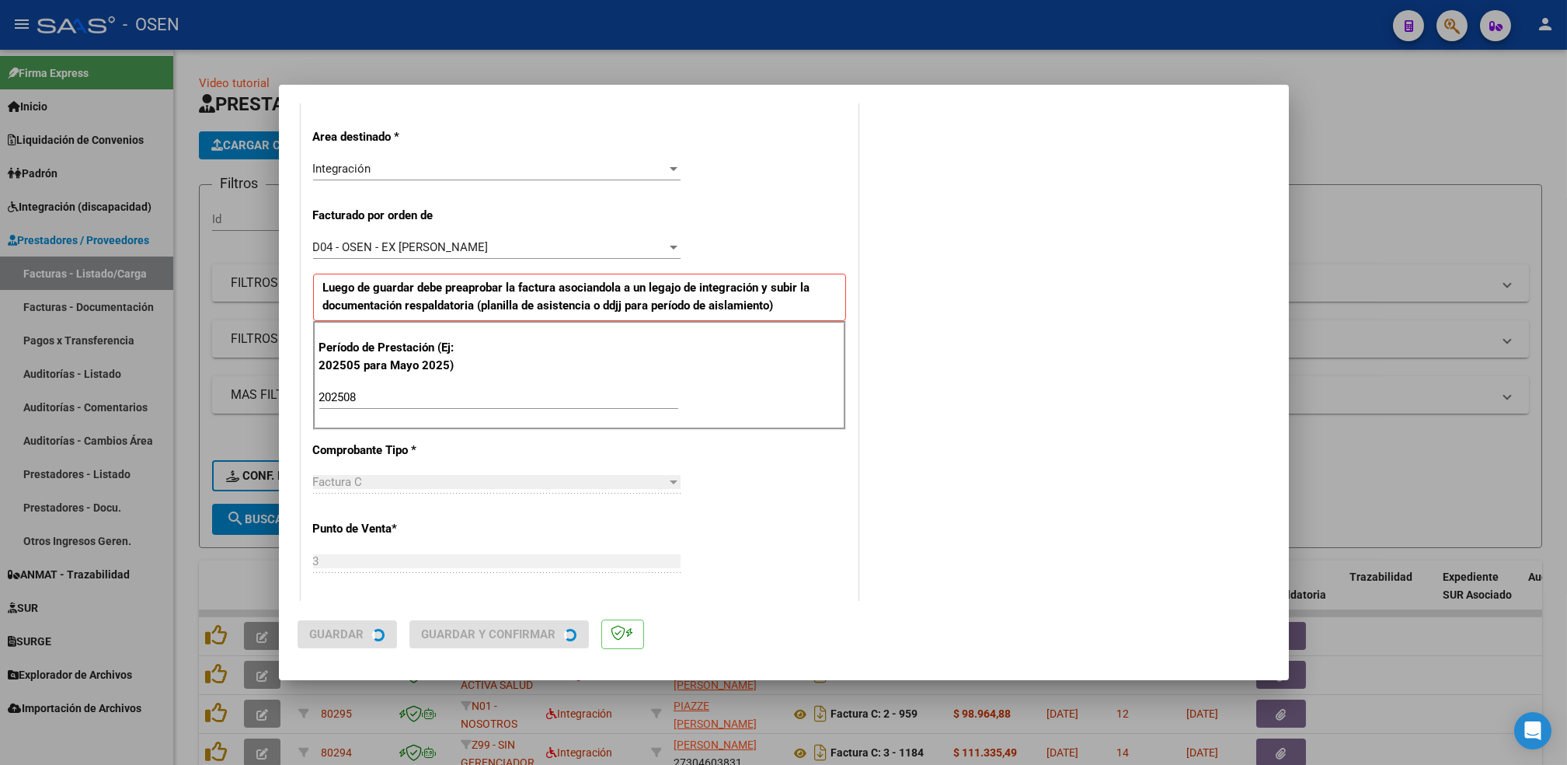
scroll to position [0, 0]
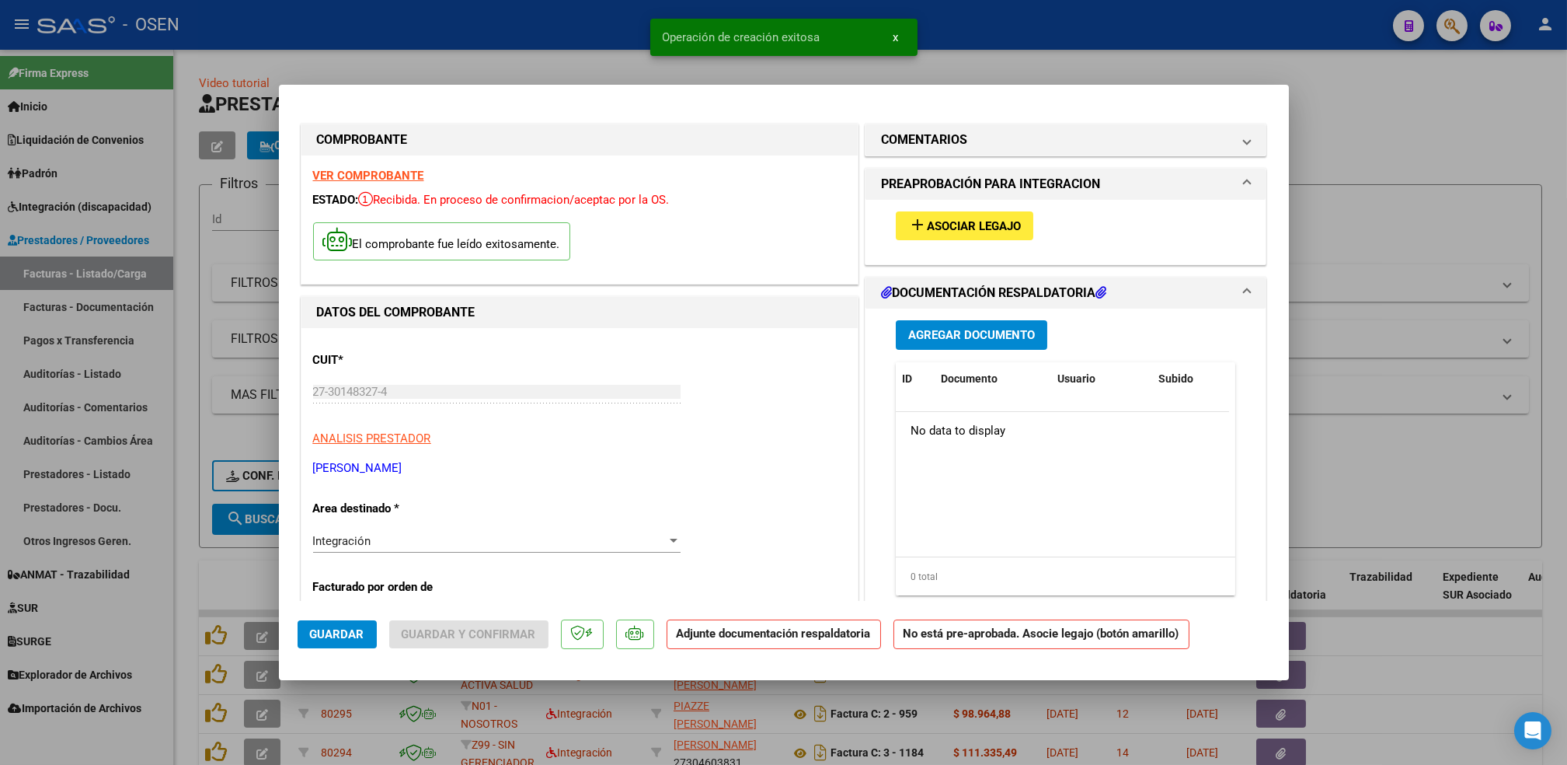
click at [962, 225] on span "Asociar Legajo" at bounding box center [974, 226] width 94 height 14
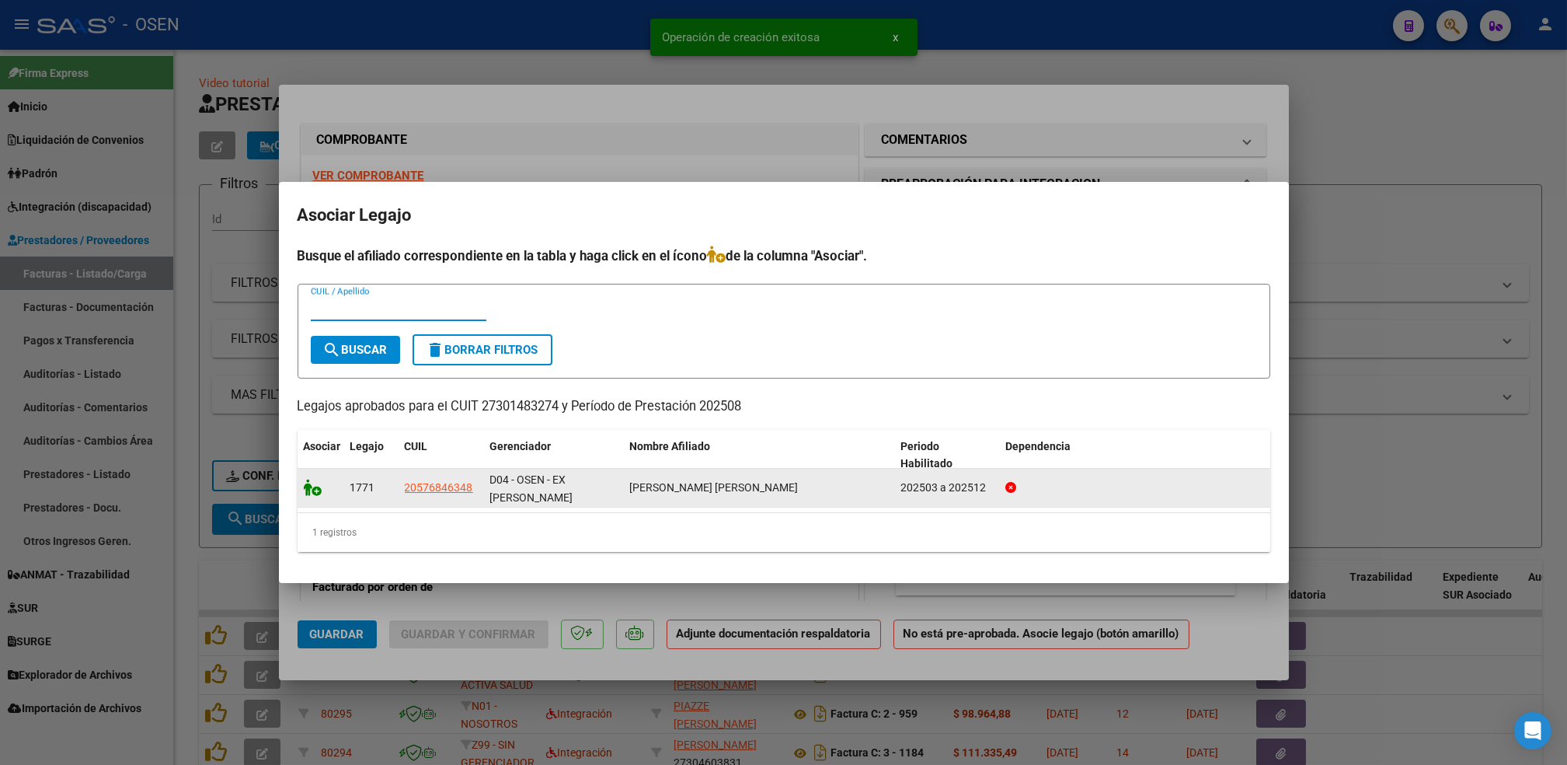
click at [307, 494] on icon at bounding box center [313, 487] width 19 height 17
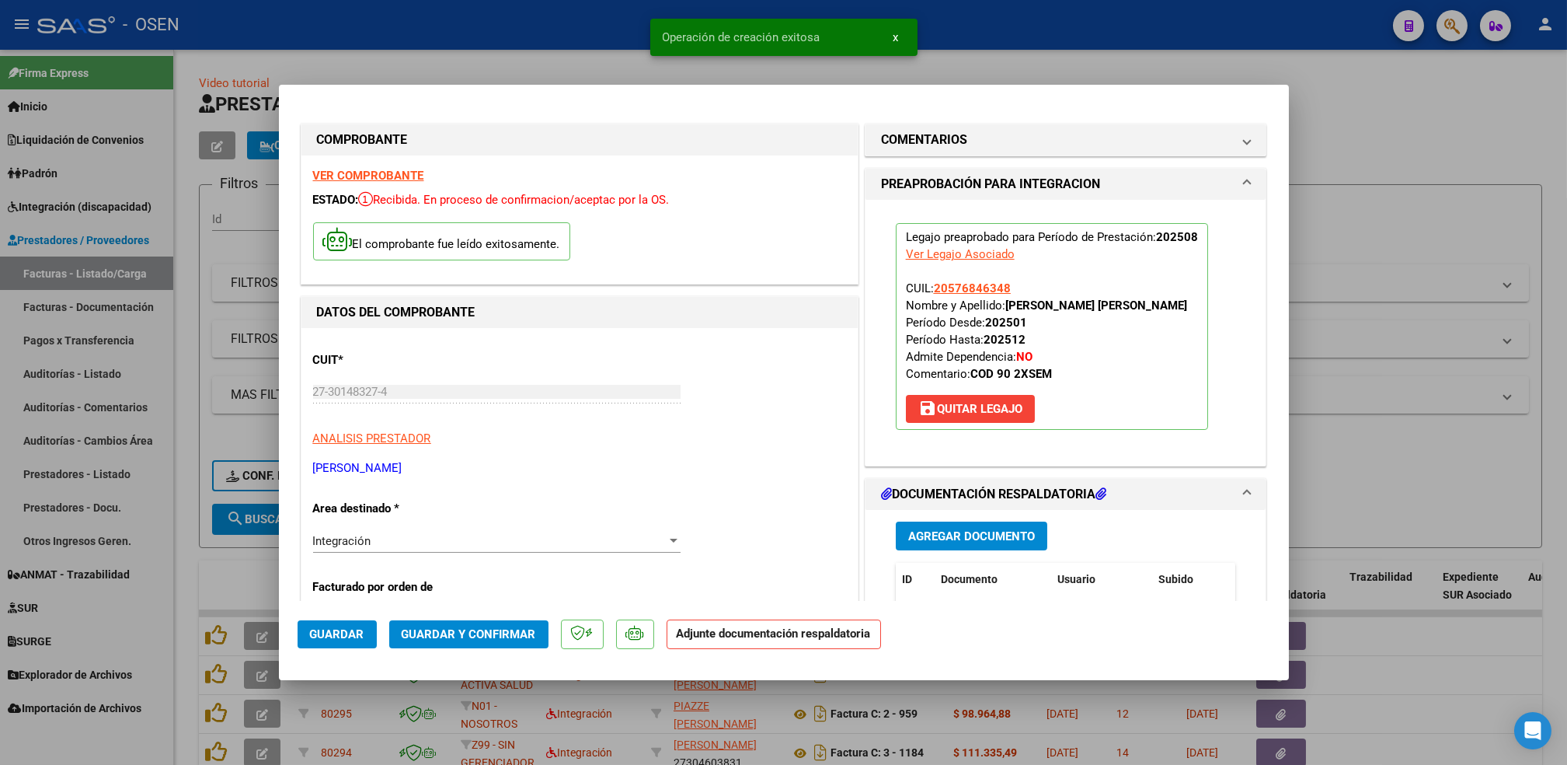
click at [985, 542] on span "Agregar Documento" at bounding box center [971, 536] width 127 height 14
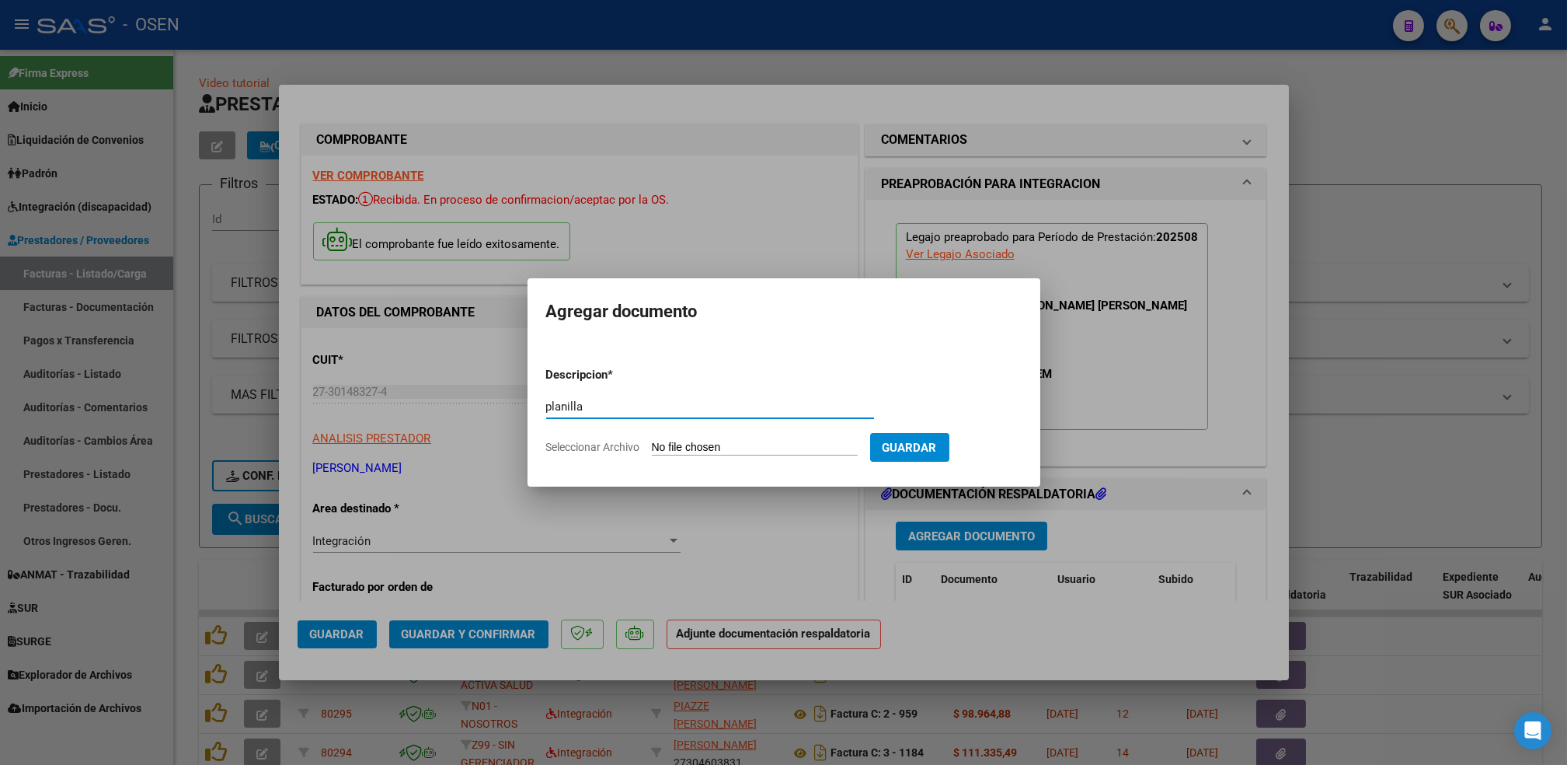
type input "planilla"
click at [652, 441] on input "Seleccionar Archivo" at bounding box center [755, 448] width 206 height 15
type input "C:\fakepath\ZabalaAg25.pdf"
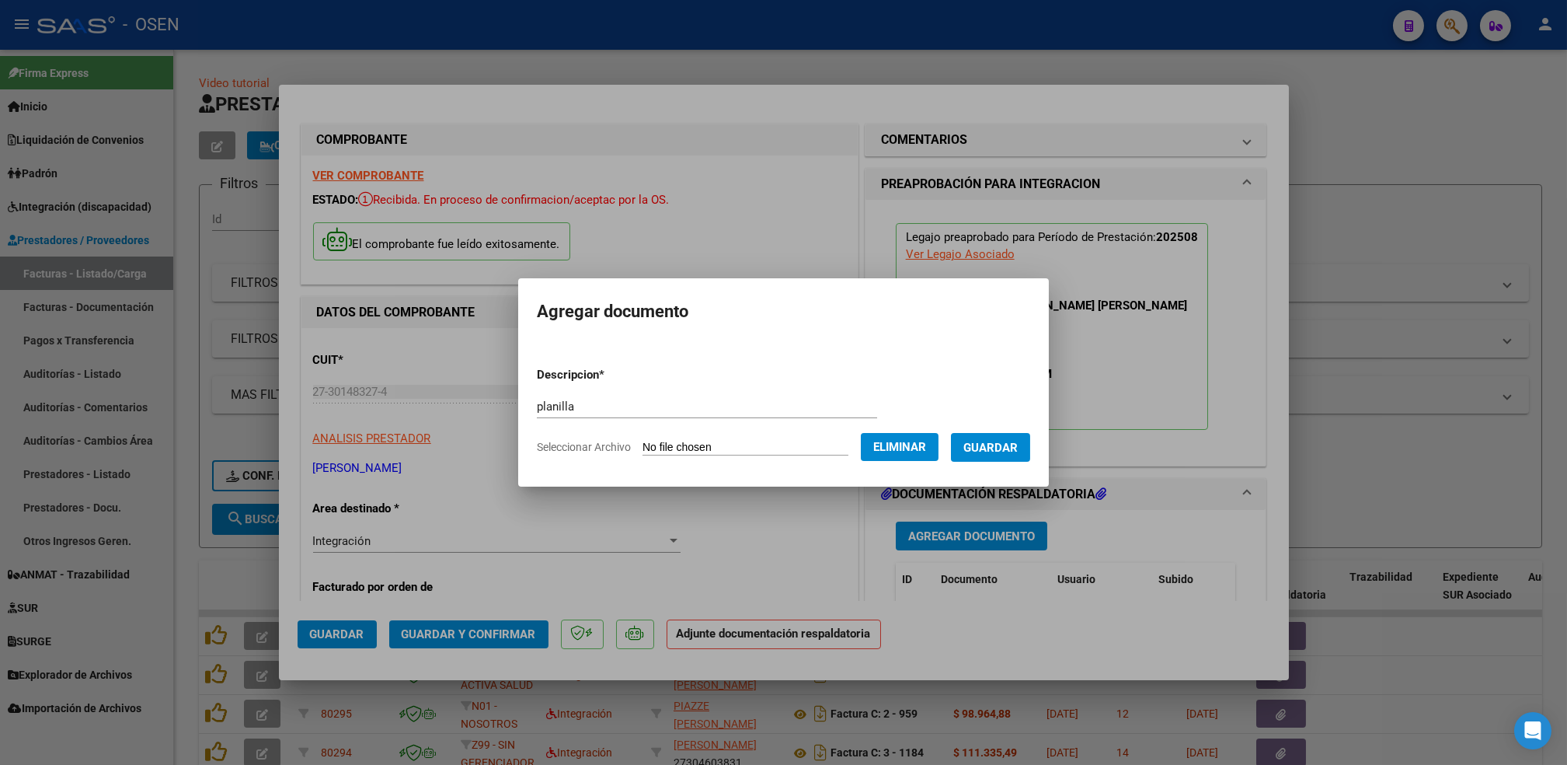
click at [991, 455] on button "Guardar" at bounding box center [990, 447] width 79 height 29
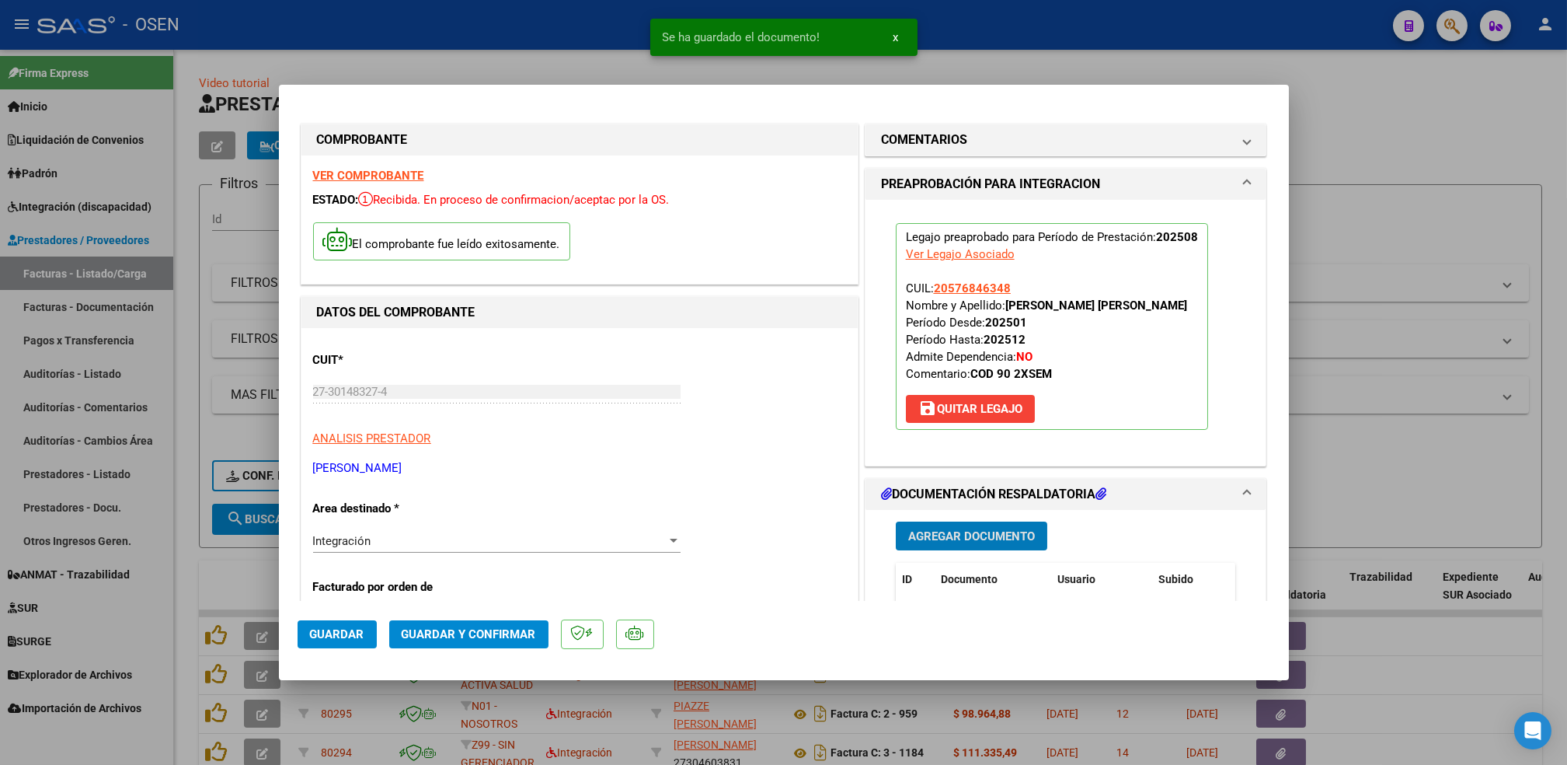
click at [339, 633] on span "Guardar" at bounding box center [337, 634] width 54 height 14
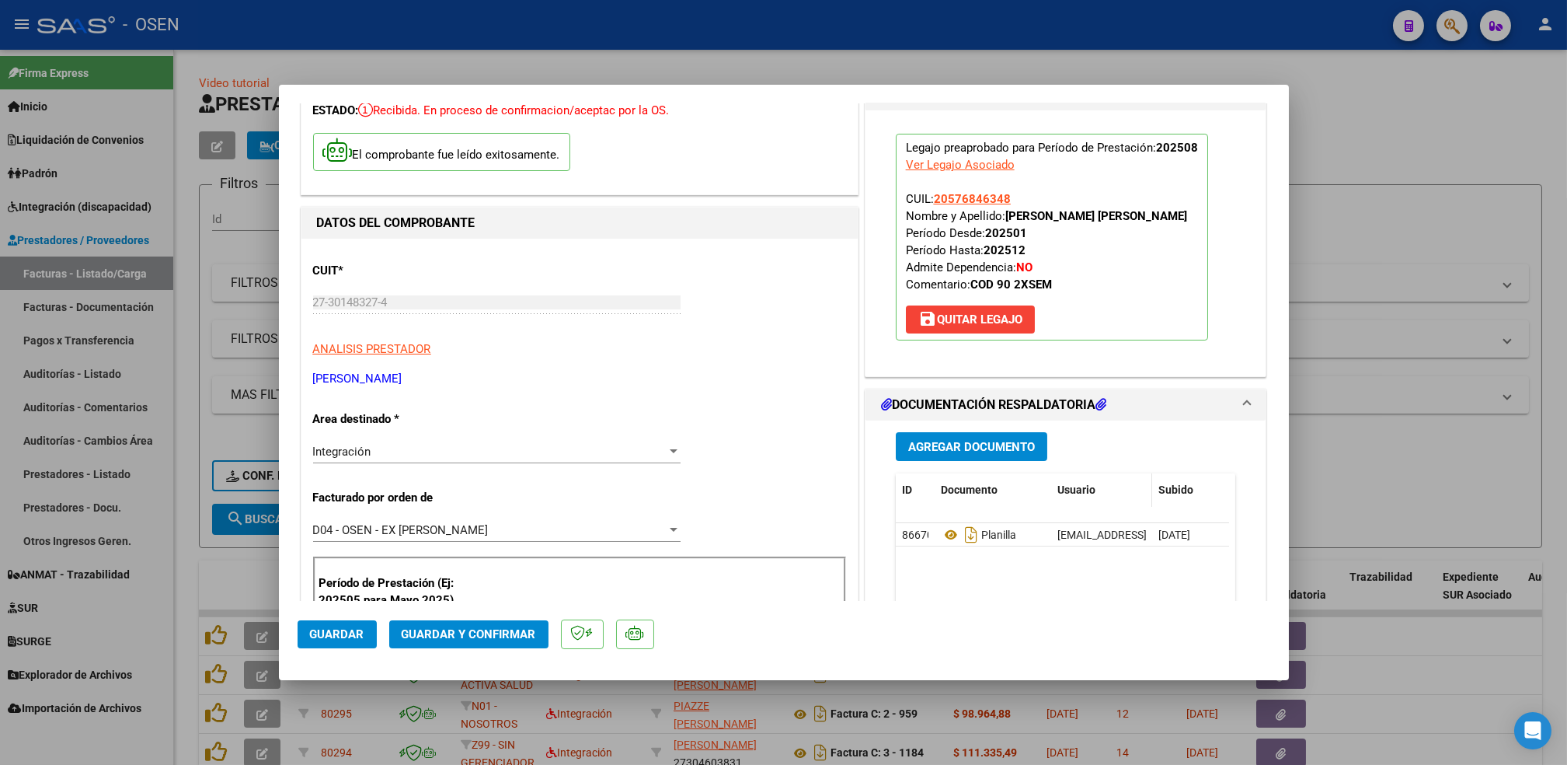
scroll to position [207, 0]
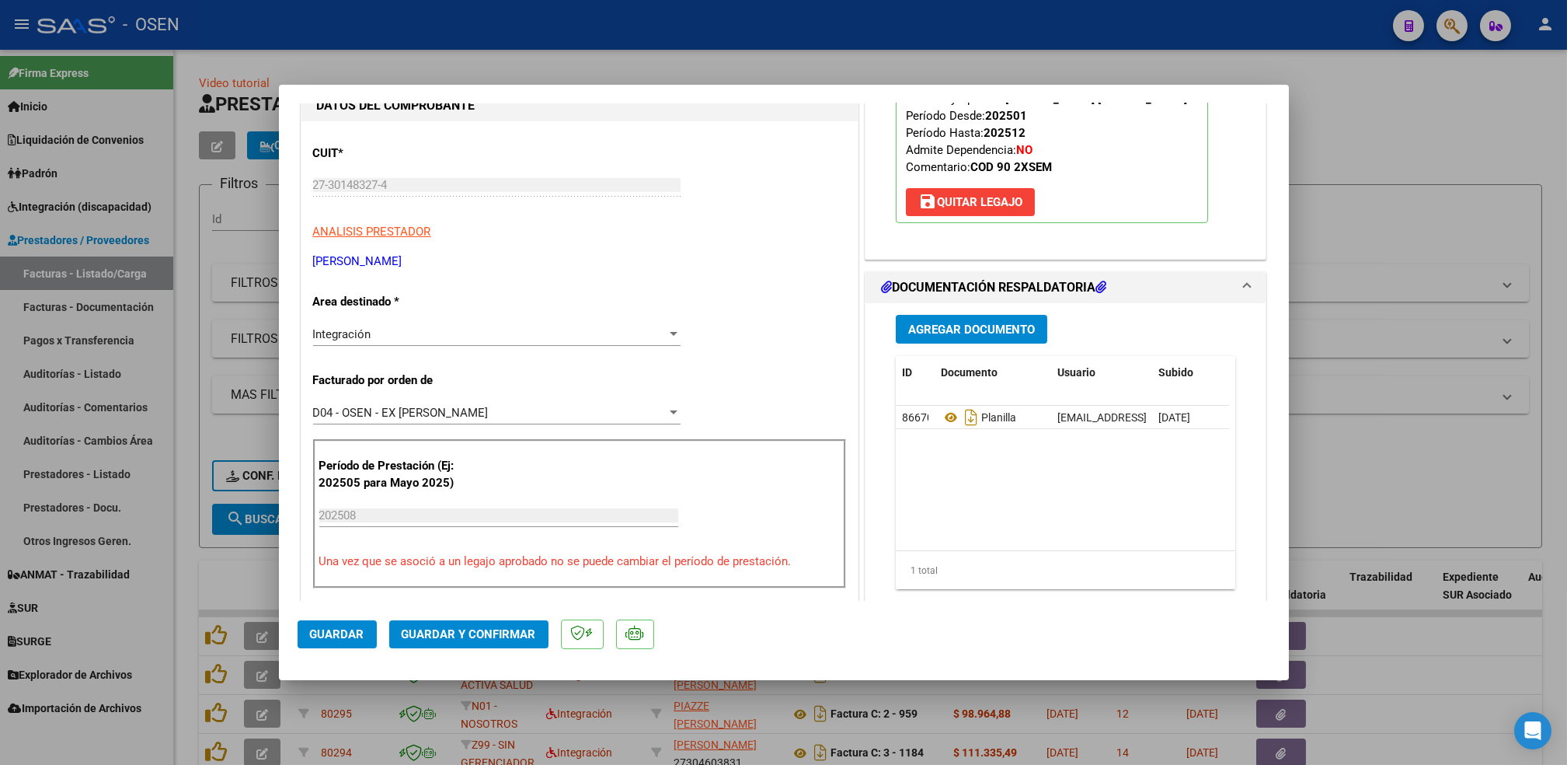
click at [320, 629] on span "Guardar" at bounding box center [337, 634] width 54 height 14
click at [337, 631] on span "Guardar" at bounding box center [337, 634] width 54 height 14
click at [184, 553] on div at bounding box center [783, 382] width 1567 height 765
type input "$ 0,00"
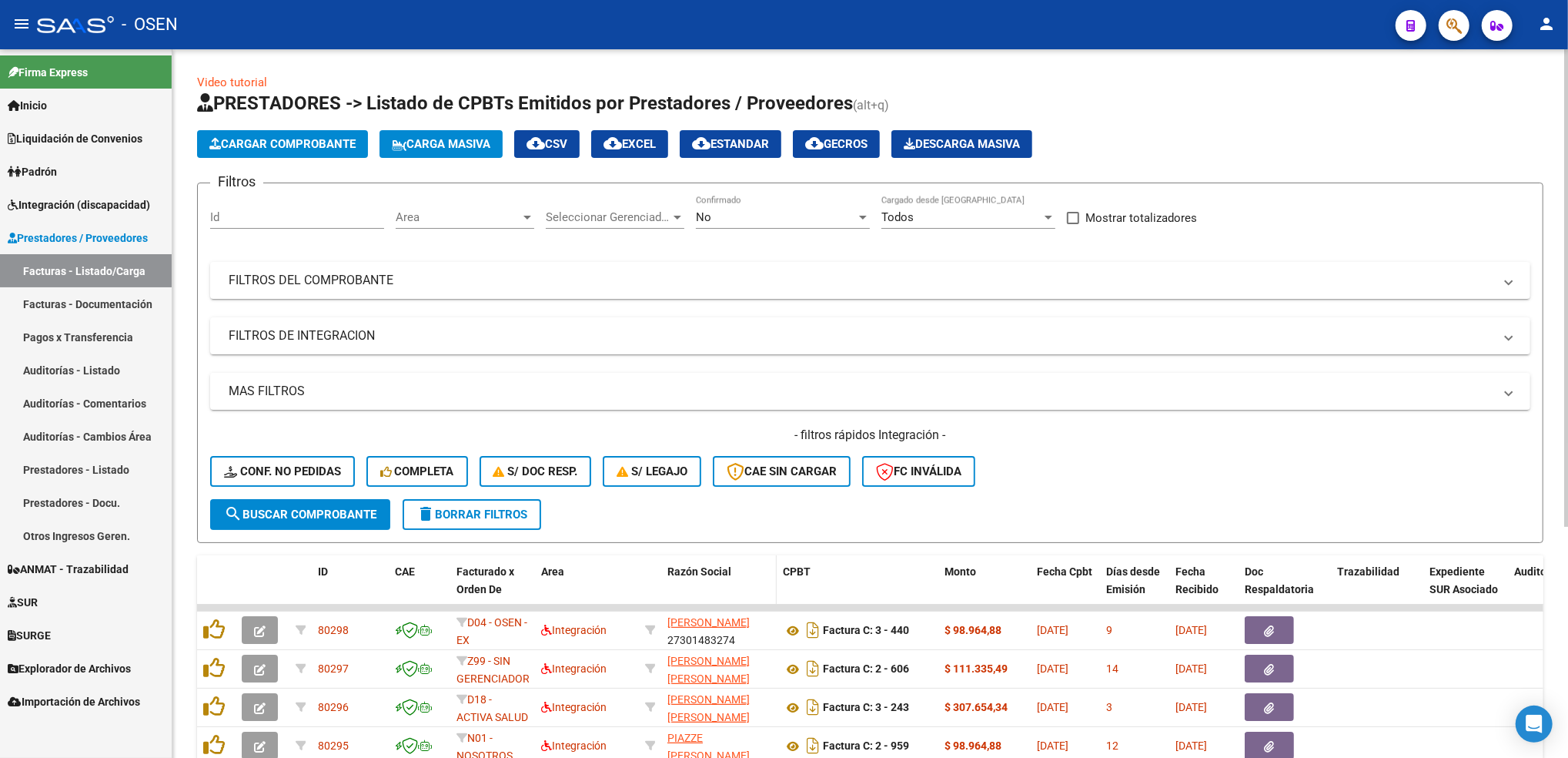
scroll to position [102, 0]
